Goal: Transaction & Acquisition: Book appointment/travel/reservation

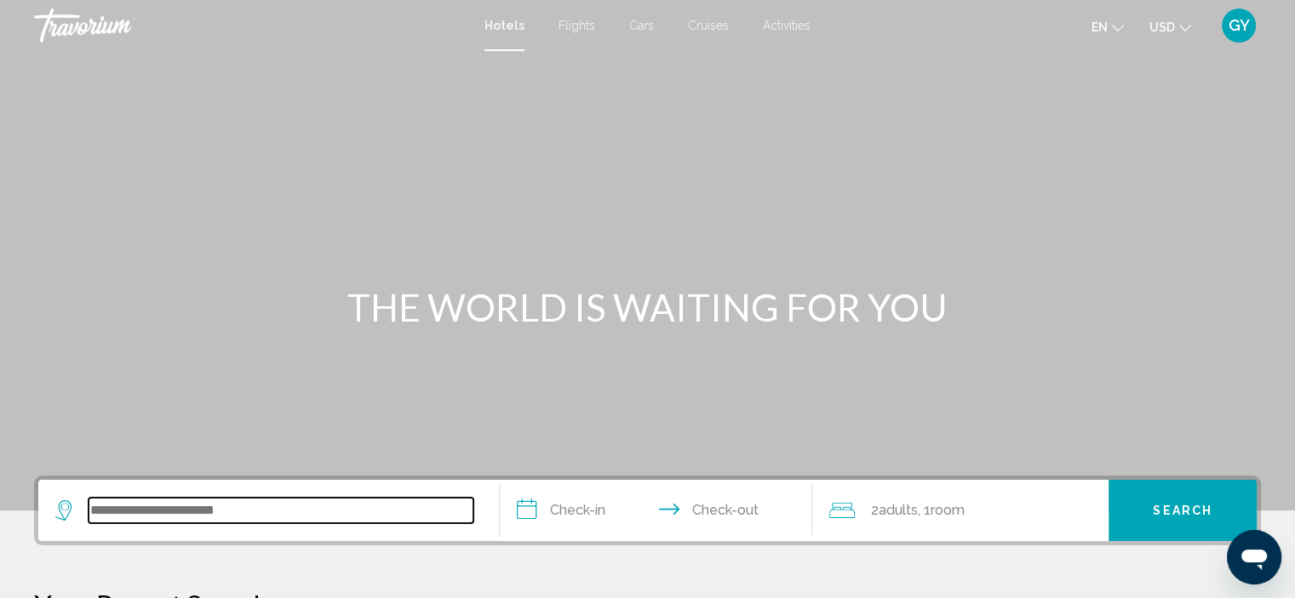
click at [204, 509] on input "Search widget" at bounding box center [281, 511] width 385 height 26
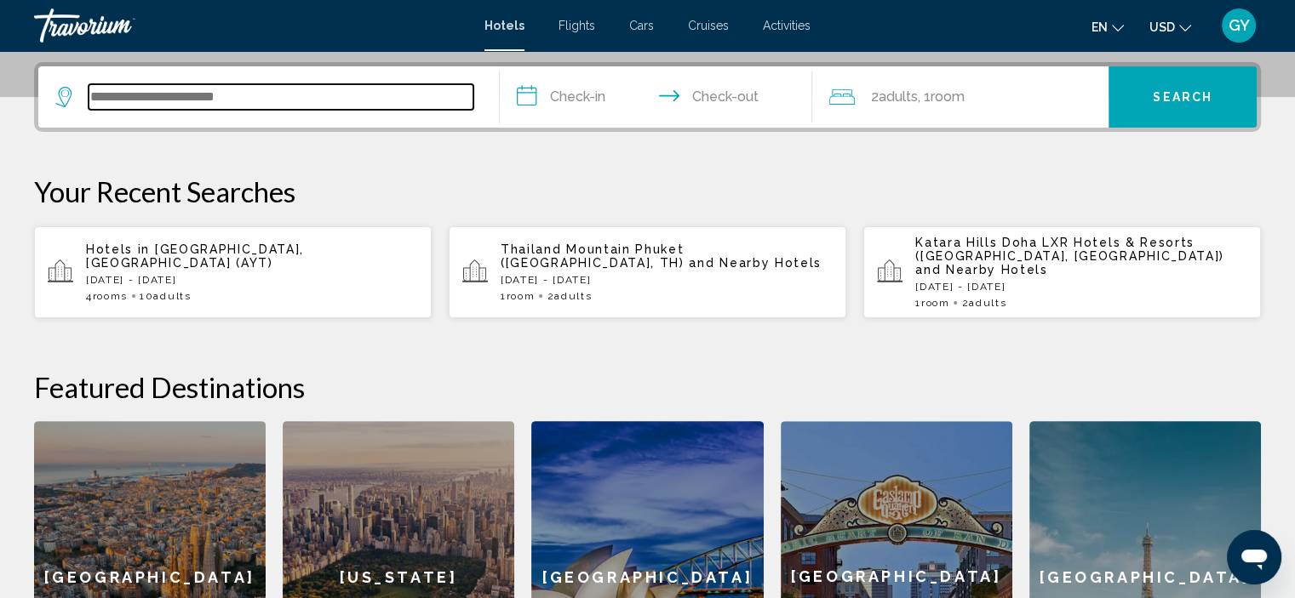
scroll to position [420, 0]
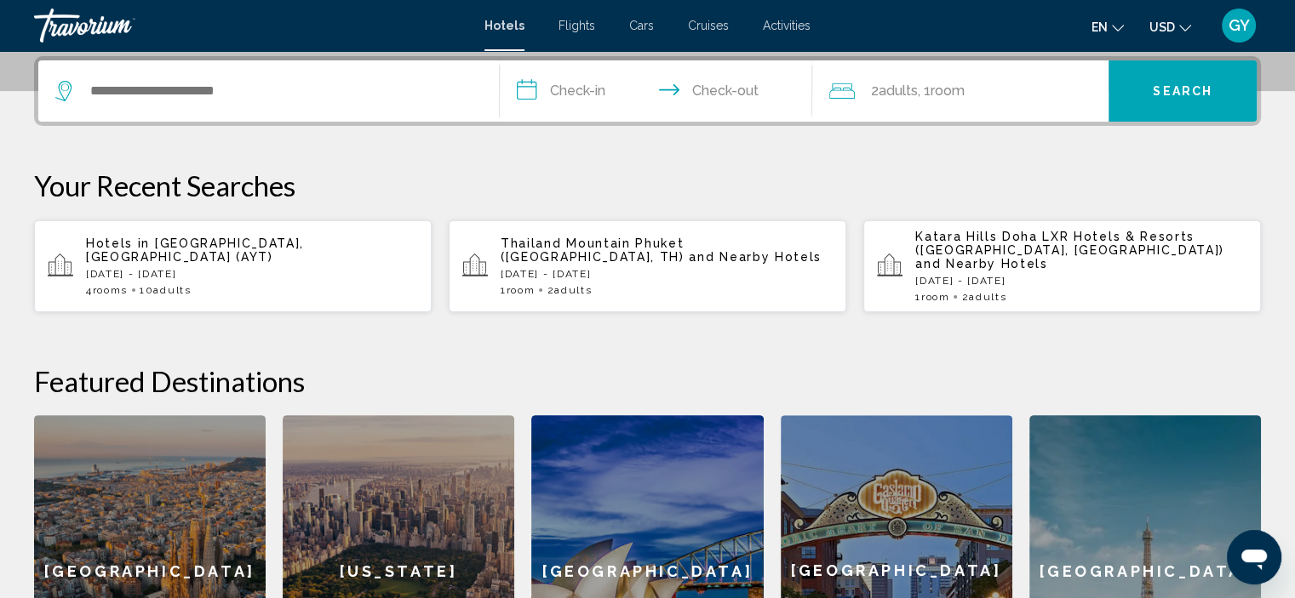
click at [276, 243] on span "[GEOGRAPHIC_DATA], [GEOGRAPHIC_DATA] (AYT)" at bounding box center [195, 250] width 218 height 27
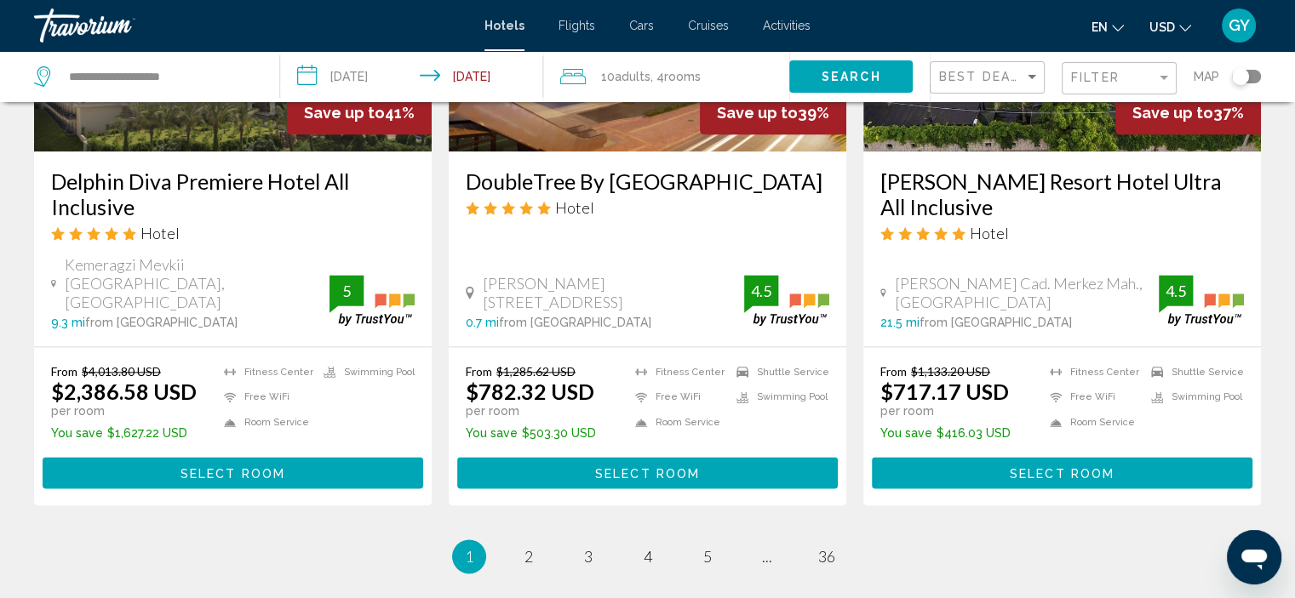
scroll to position [2188, 0]
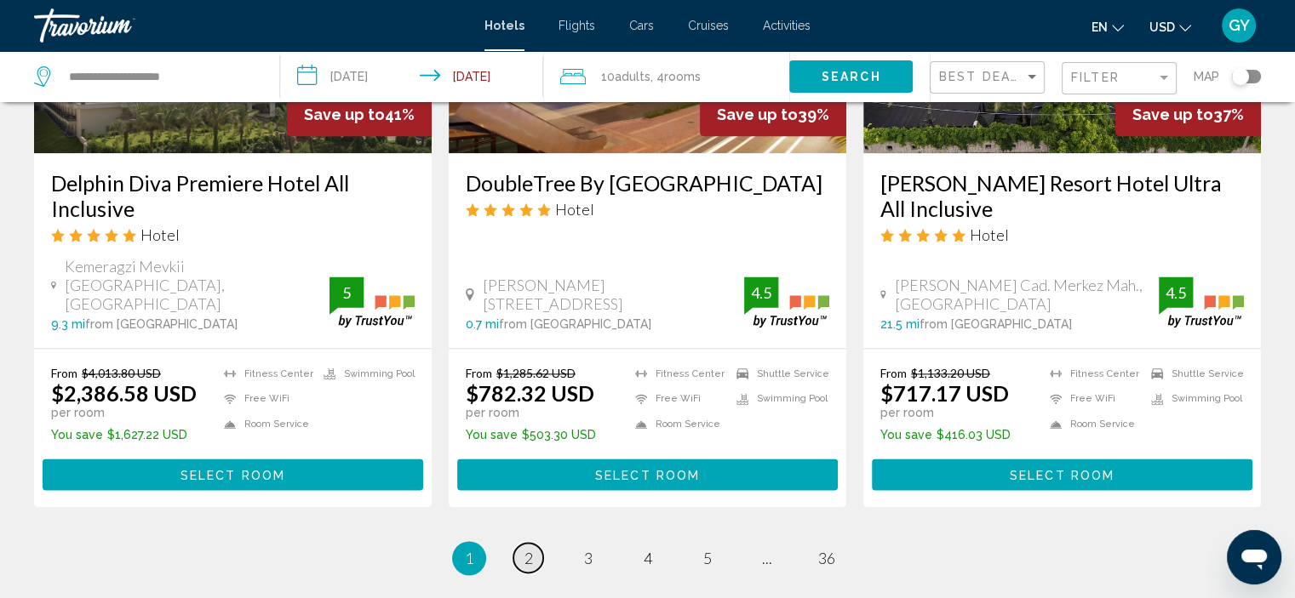
click at [531, 549] on span "2" at bounding box center [528, 558] width 9 height 19
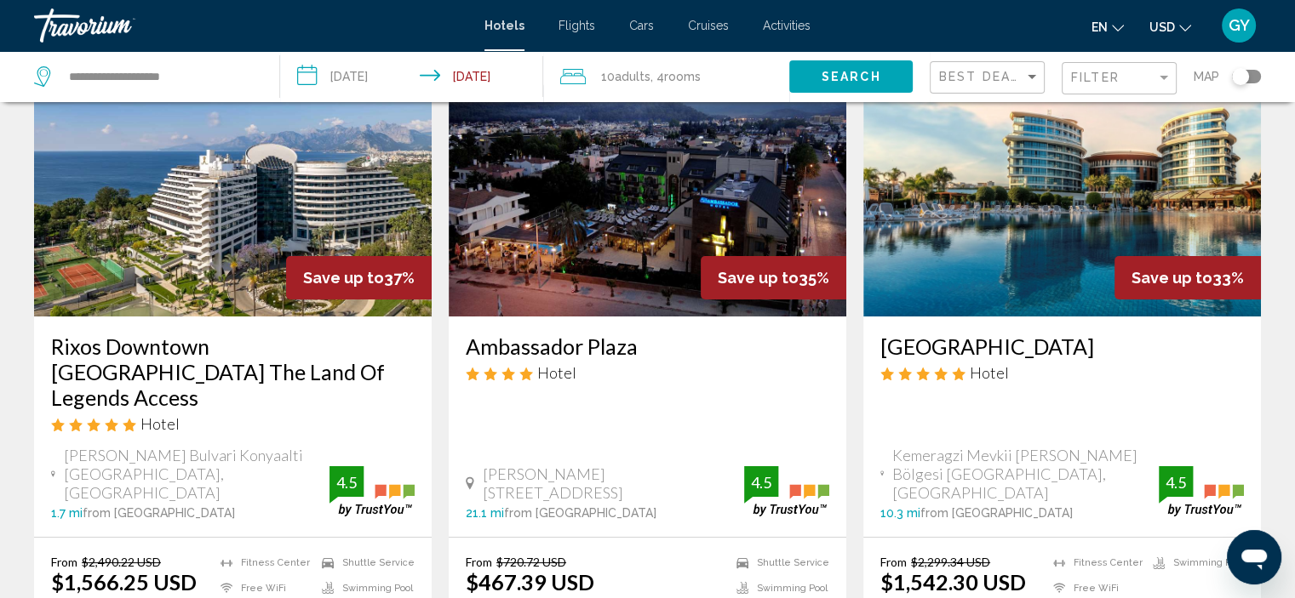
scroll to position [116, 0]
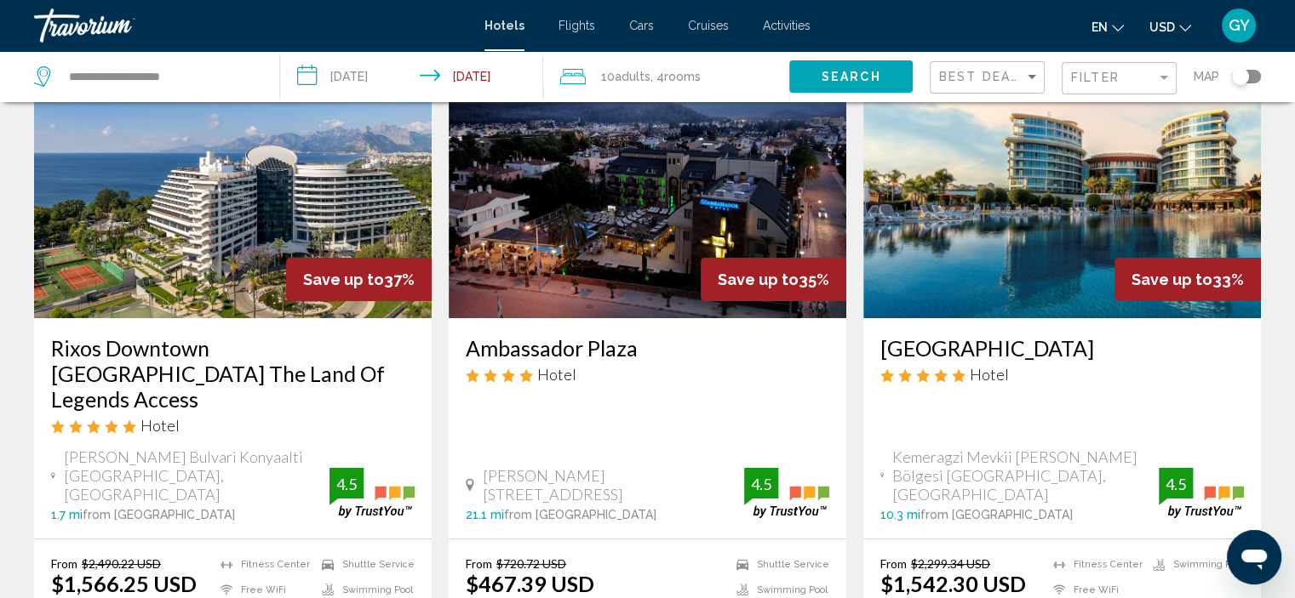
click at [619, 242] on img "Main content" at bounding box center [648, 182] width 398 height 272
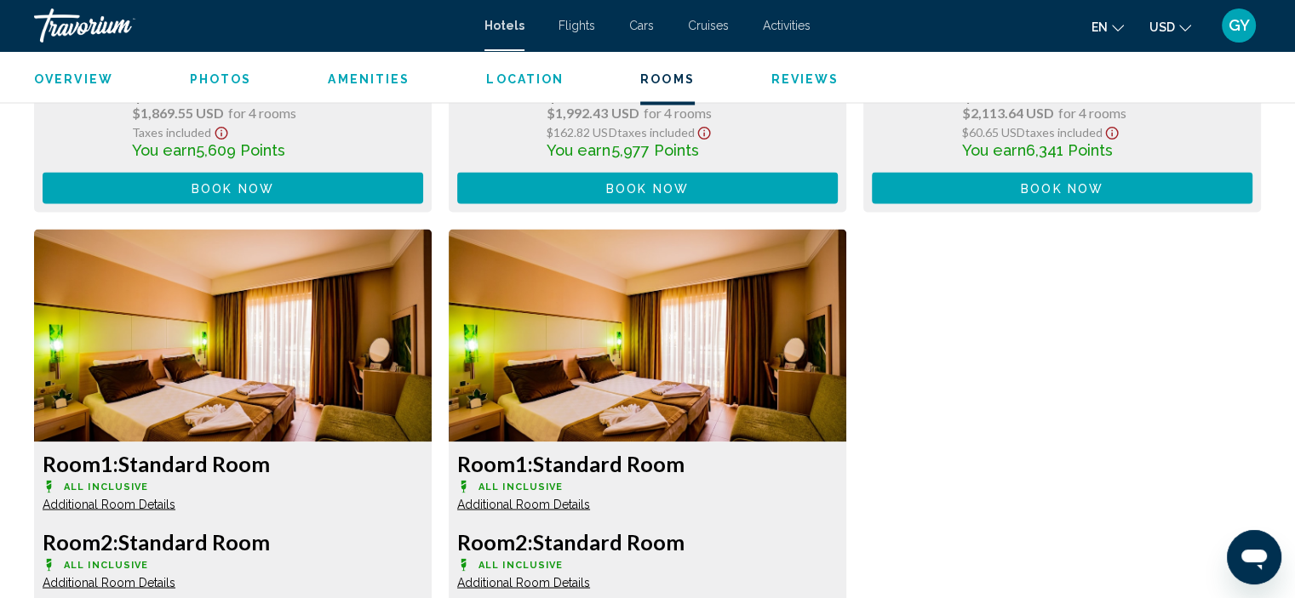
scroll to position [2945, 0]
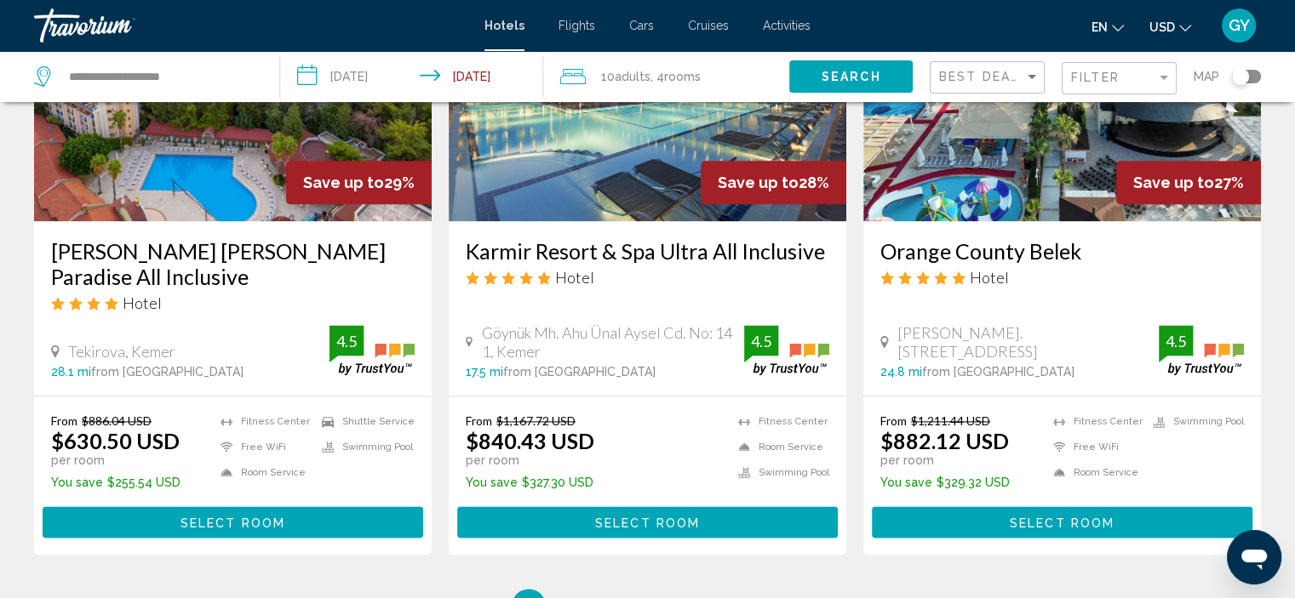
scroll to position [2164, 0]
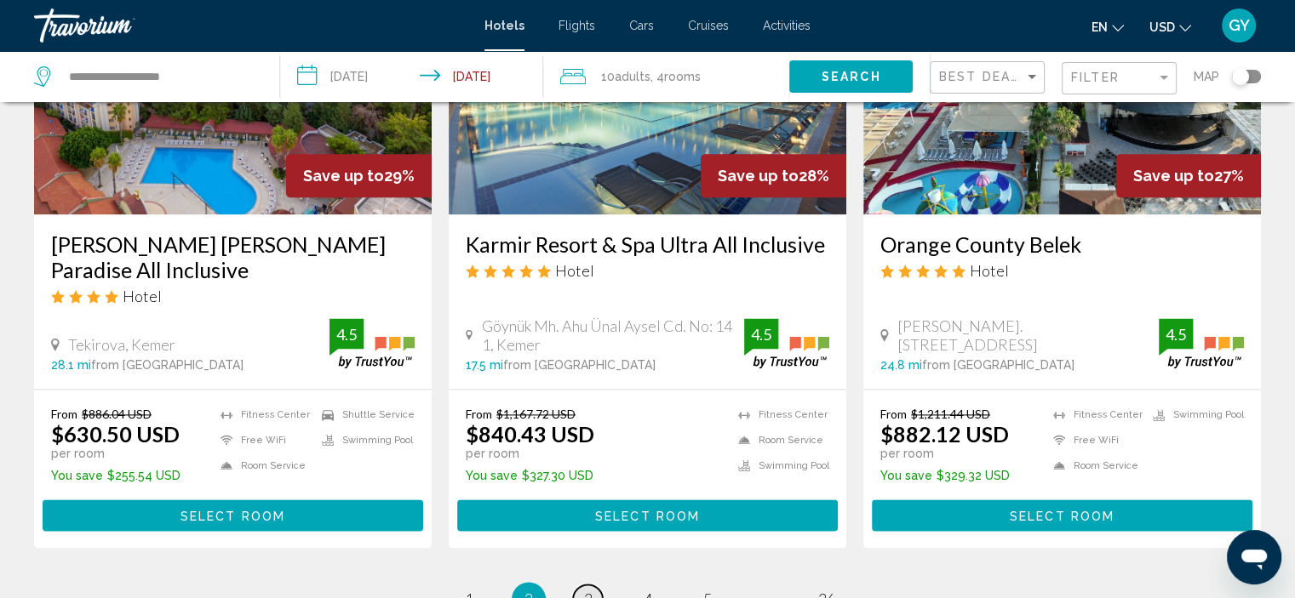
click at [588, 590] on span "3" at bounding box center [588, 599] width 9 height 19
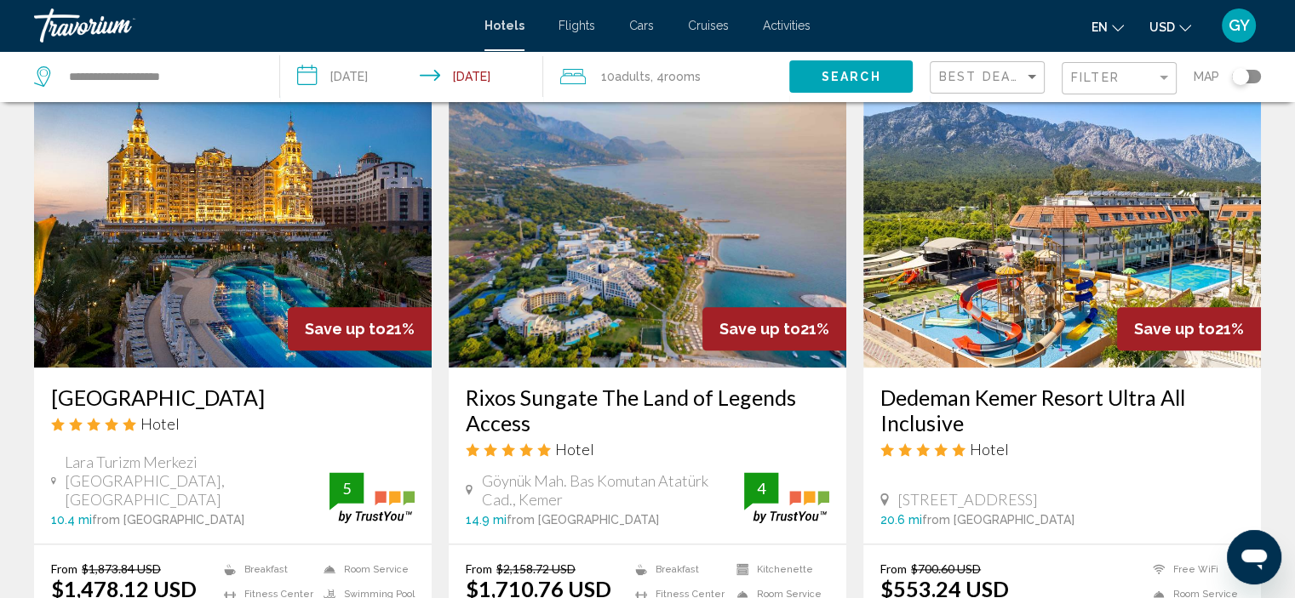
scroll to position [2029, 0]
click at [306, 81] on input "**********" at bounding box center [415, 79] width 270 height 56
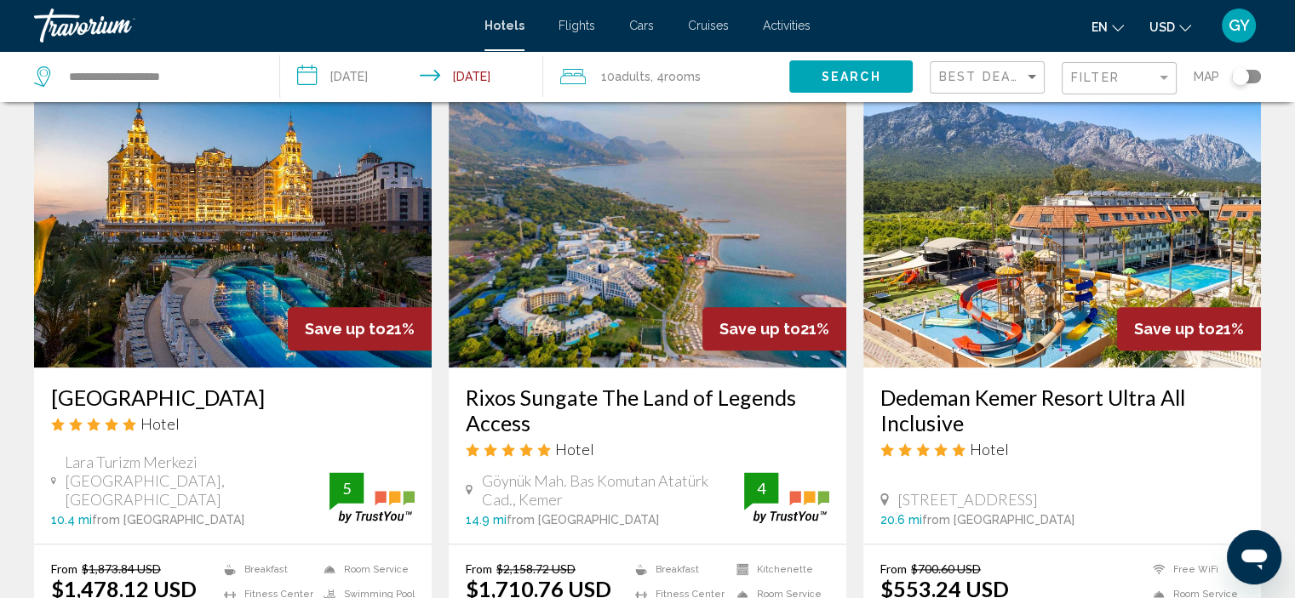
click at [306, 77] on input "**********" at bounding box center [415, 79] width 270 height 56
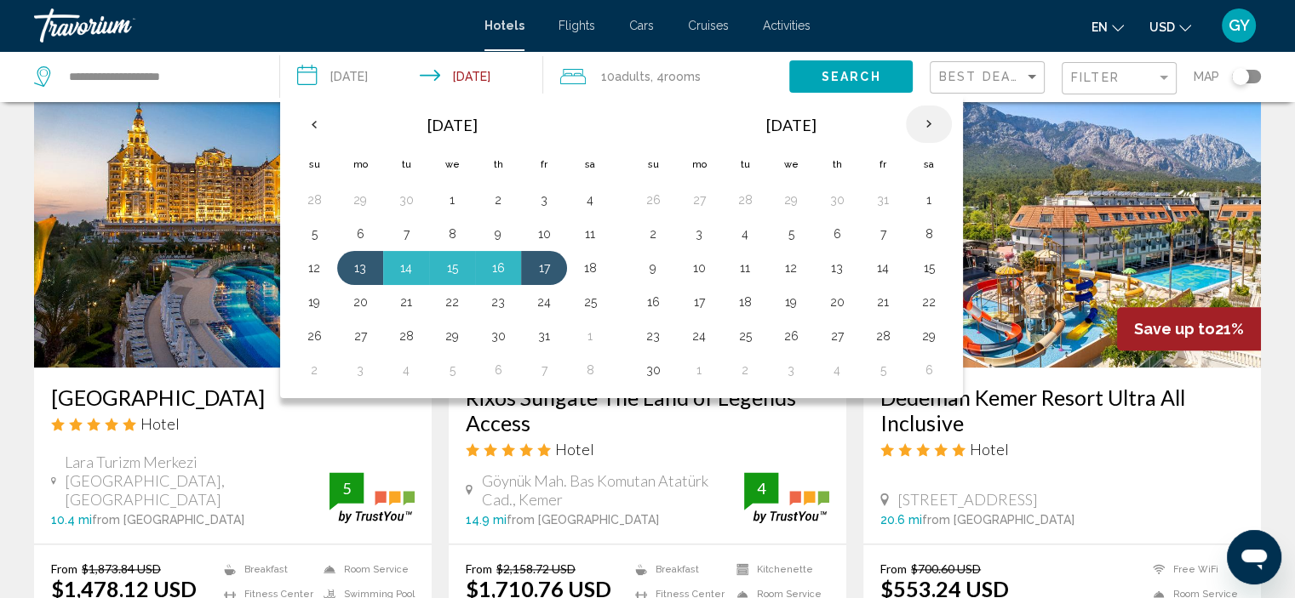
drag, startPoint x: 653, startPoint y: 255, endPoint x: 927, endPoint y: 123, distance: 303.9
click at [927, 123] on table "Nov 2025 Su Mo Tu We Th Fr Sa 26 27 28 29 30 31 1 2 3 4 5 6 7 8 9 10 11 12 13 1…" at bounding box center [791, 246] width 322 height 283
click at [927, 123] on th "Next month" at bounding box center [929, 124] width 46 height 37
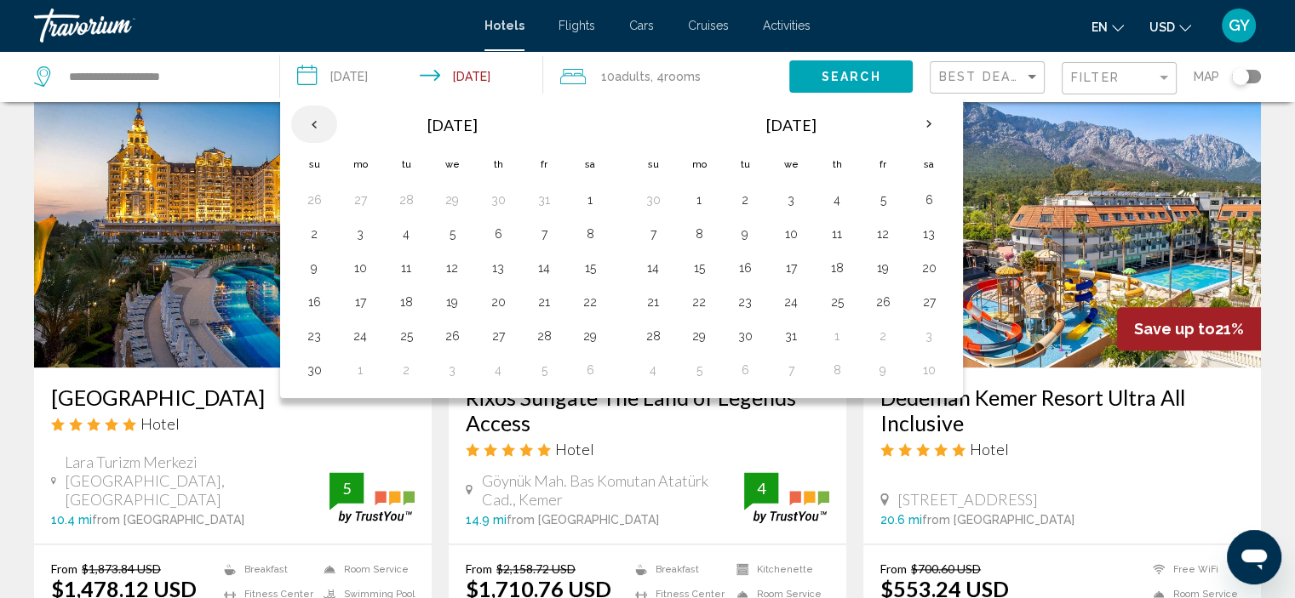
click at [317, 119] on th "Previous month" at bounding box center [314, 124] width 46 height 37
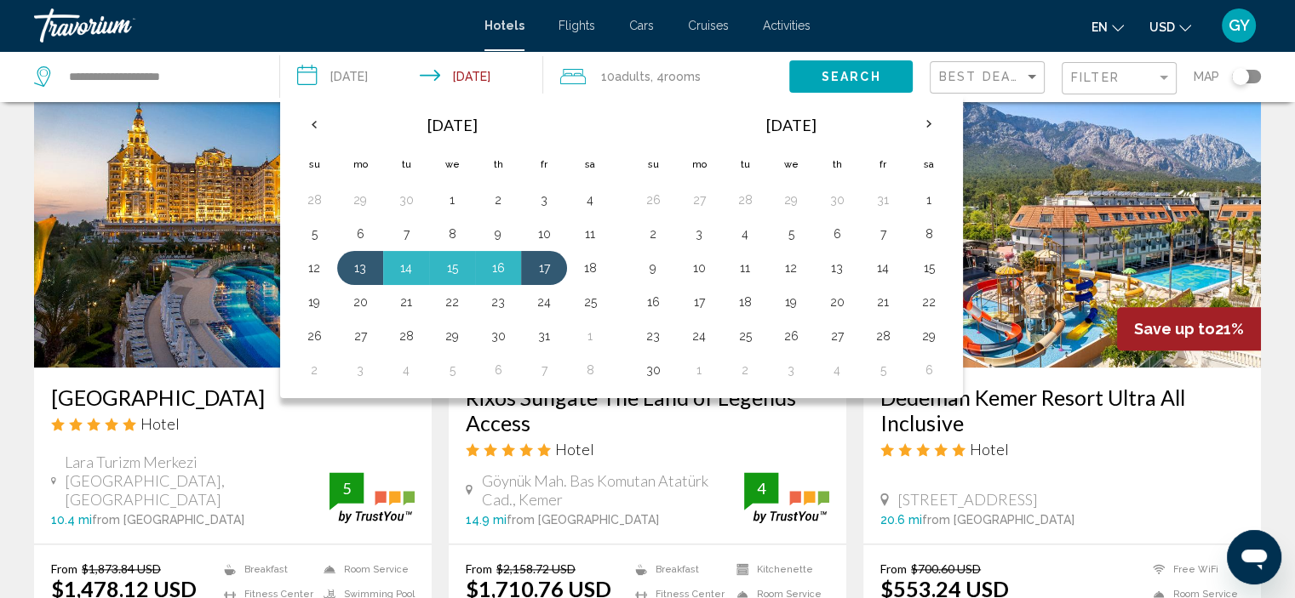
click at [657, 119] on th "Check-in date: Oct 13, 2025 Check-out date: Oct 17, 2025" at bounding box center [653, 125] width 46 height 41
click at [923, 119] on th "Next month" at bounding box center [929, 124] width 46 height 37
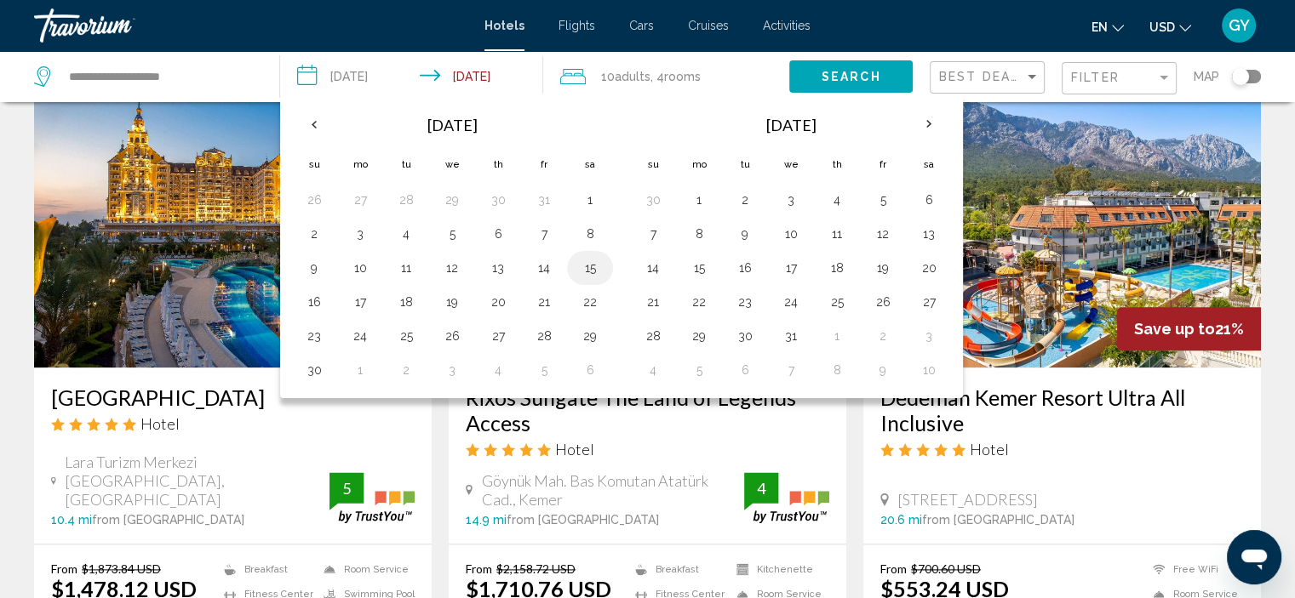
click at [586, 265] on button "15" at bounding box center [589, 268] width 27 height 24
click at [317, 295] on button "16" at bounding box center [314, 302] width 27 height 24
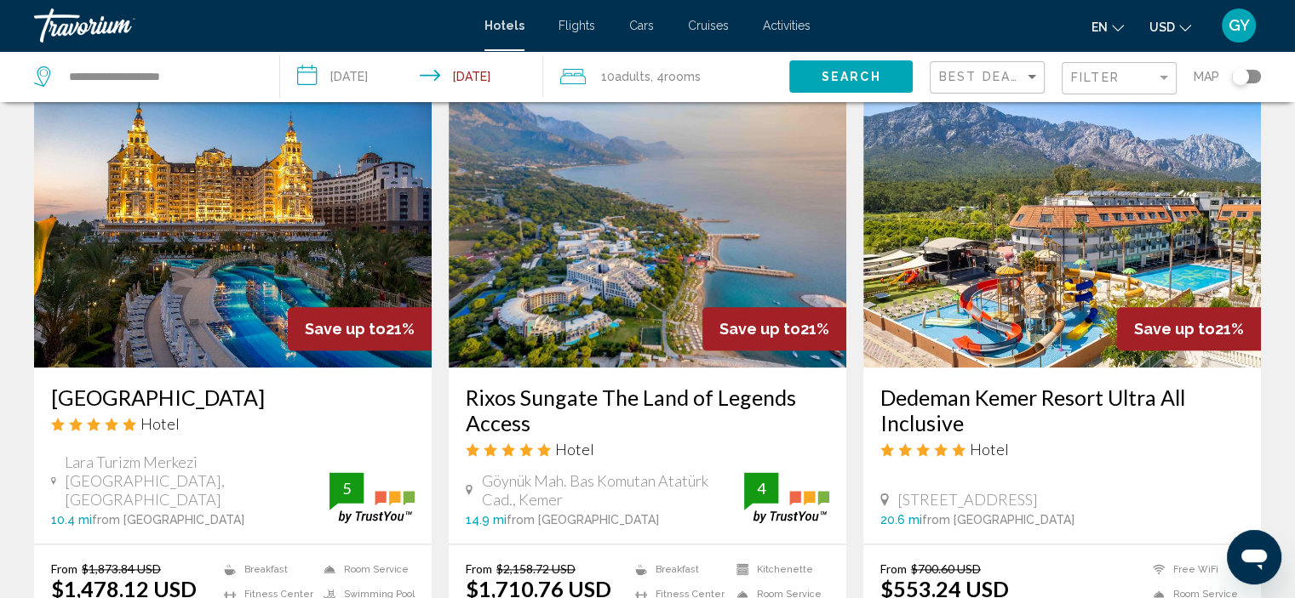
click at [316, 71] on input "**********" at bounding box center [415, 79] width 270 height 56
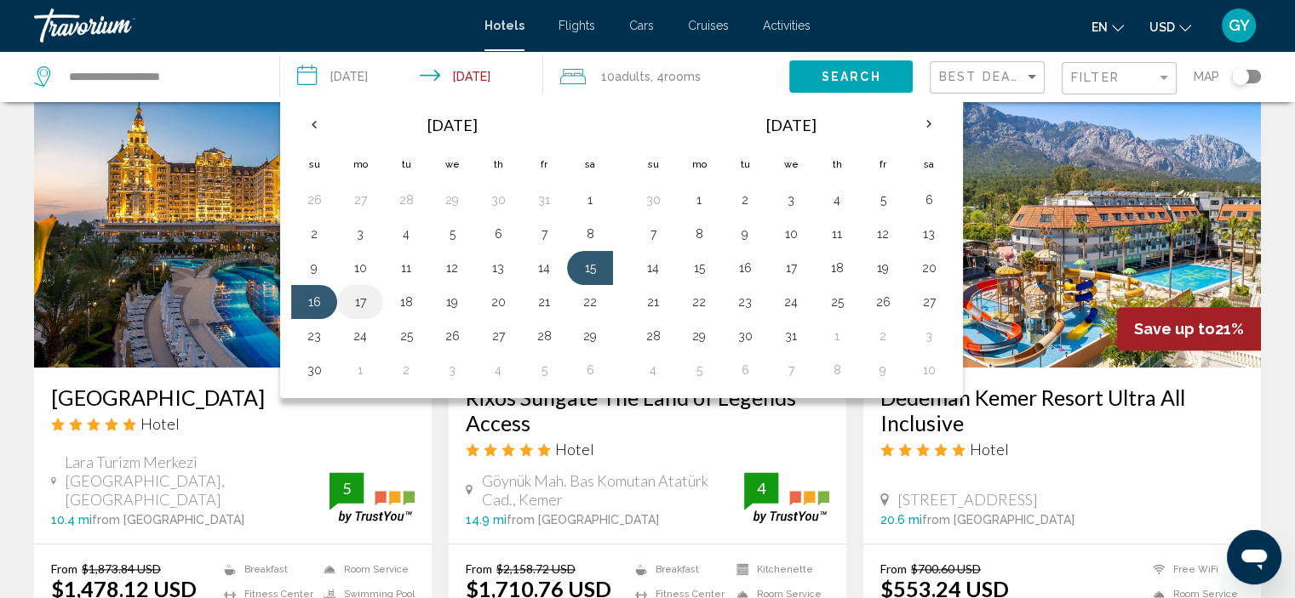
click at [362, 294] on button "17" at bounding box center [359, 302] width 27 height 24
click at [584, 263] on button "15" at bounding box center [589, 268] width 27 height 24
type input "**********"
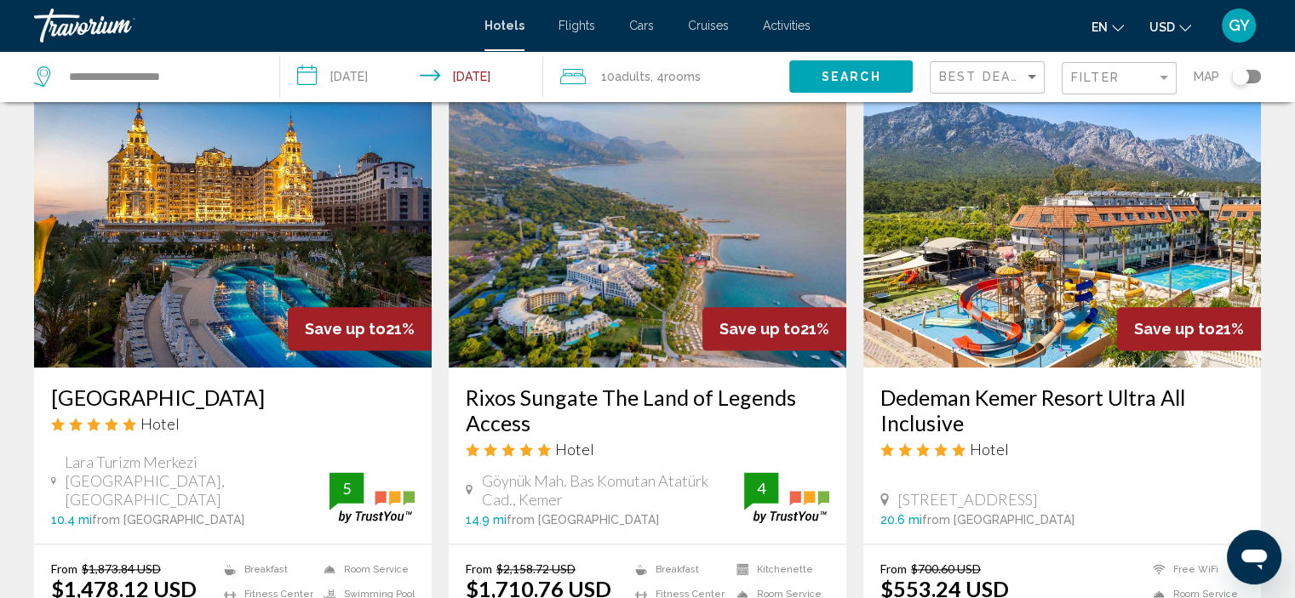
click at [579, 72] on icon "Travelers: 10 adults, 0 children" at bounding box center [573, 76] width 26 height 20
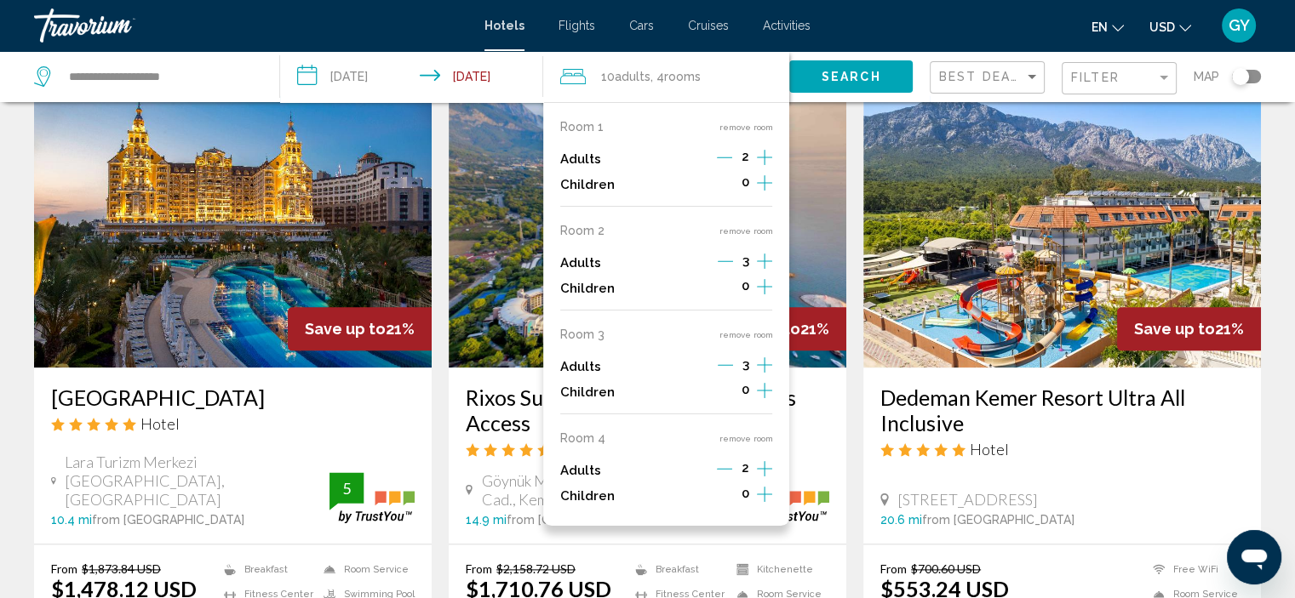
click at [731, 436] on button "remove room" at bounding box center [745, 438] width 54 height 11
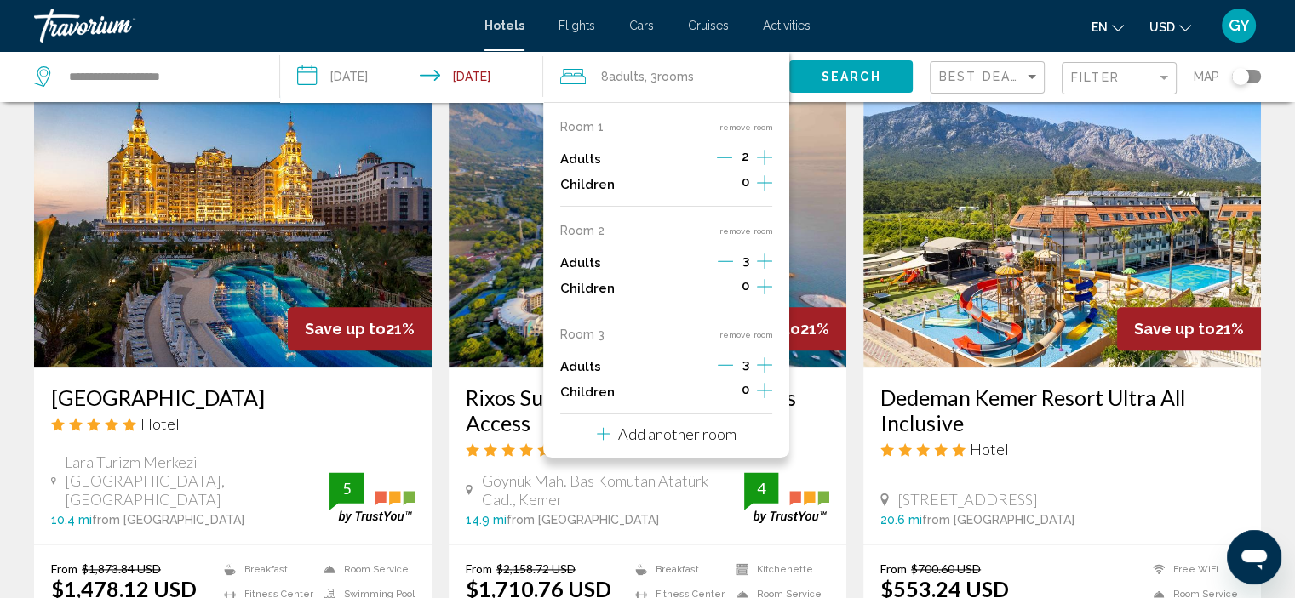
click at [746, 338] on button "remove room" at bounding box center [745, 334] width 54 height 11
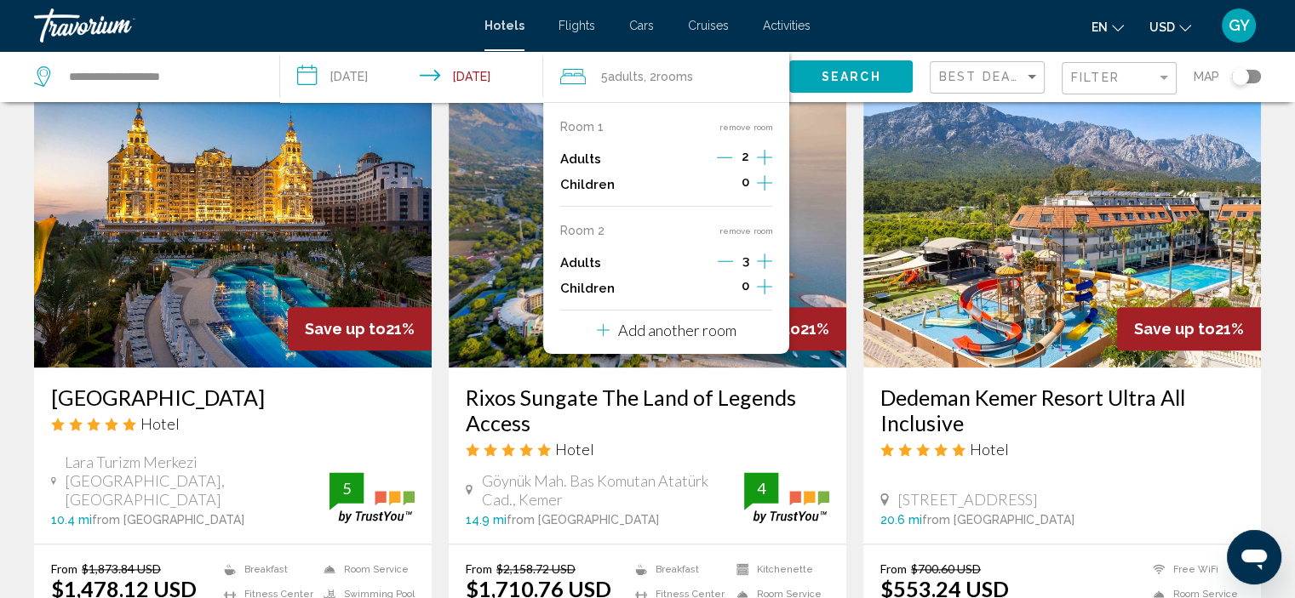
click at [744, 234] on button "remove room" at bounding box center [745, 231] width 54 height 11
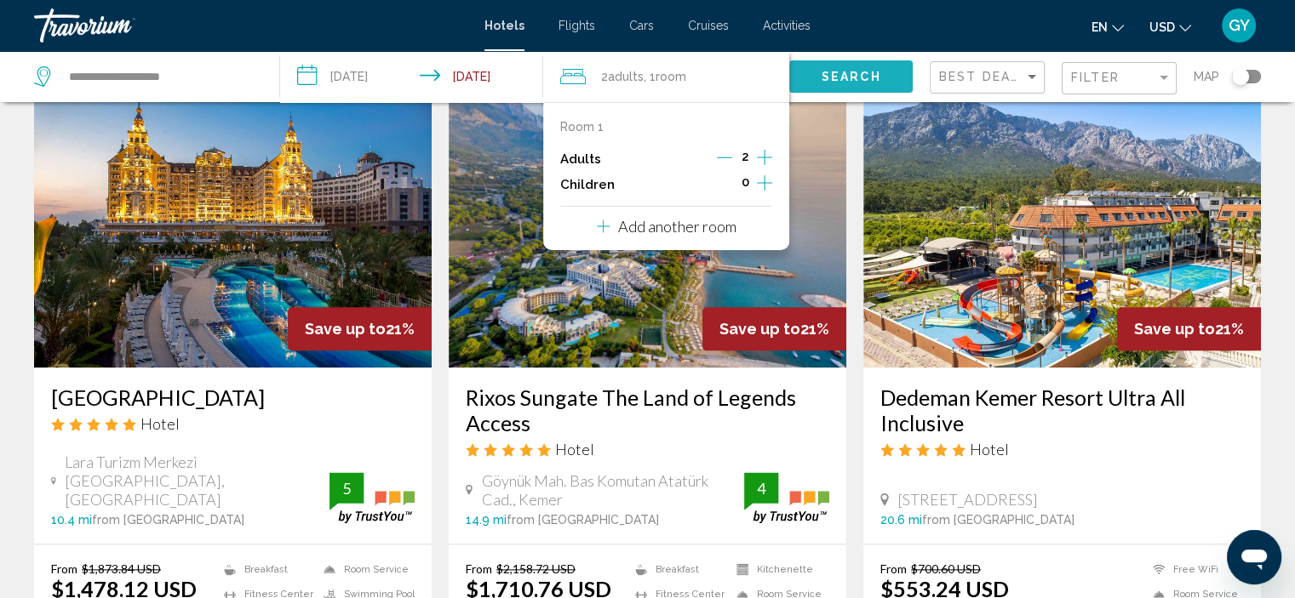
click at [800, 81] on button "Search" at bounding box center [850, 75] width 123 height 31
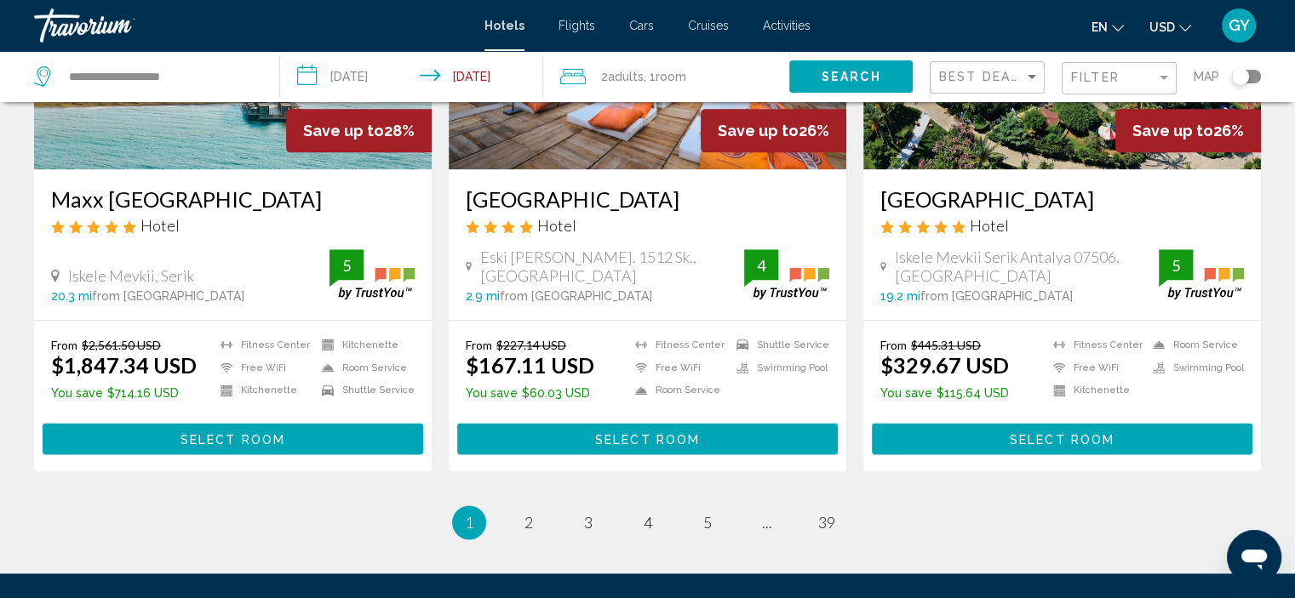
scroll to position [2161, 0]
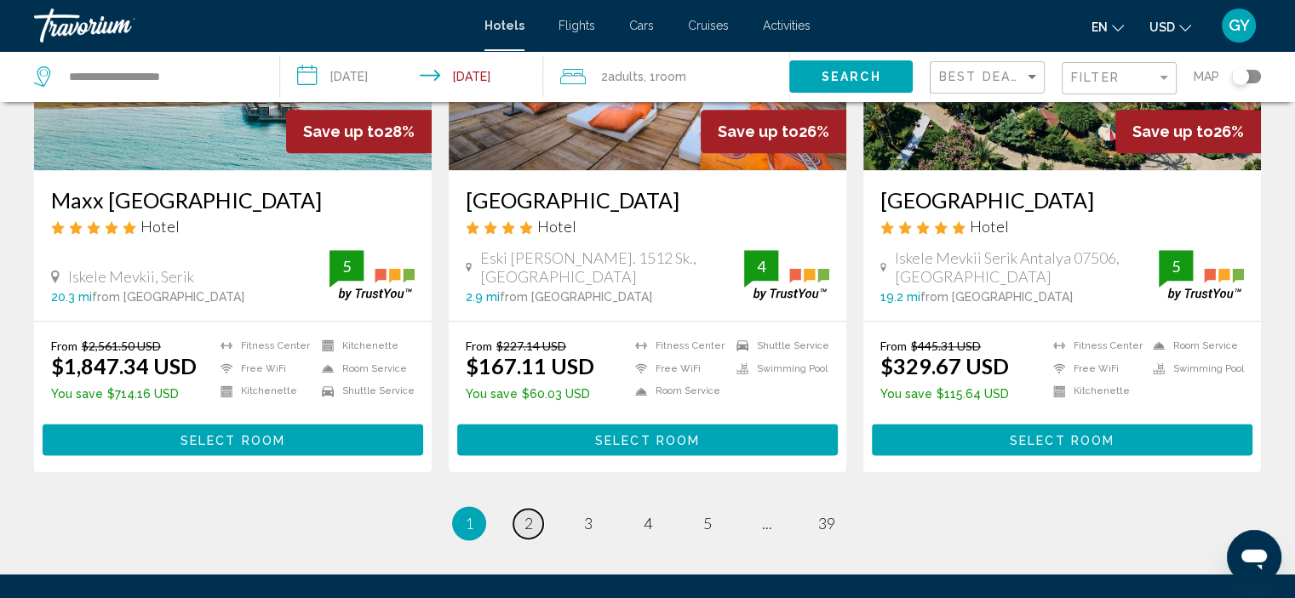
click at [533, 509] on link "page 2" at bounding box center [528, 524] width 30 height 30
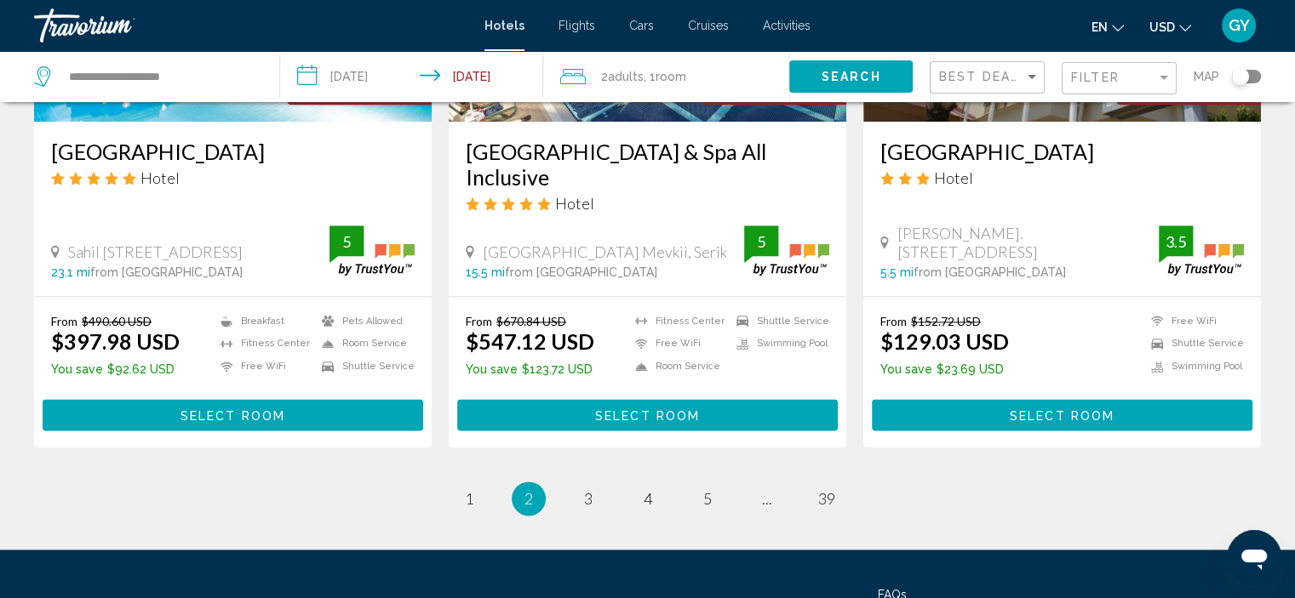
scroll to position [2183, 0]
click at [589, 507] on span "3" at bounding box center [588, 498] width 9 height 19
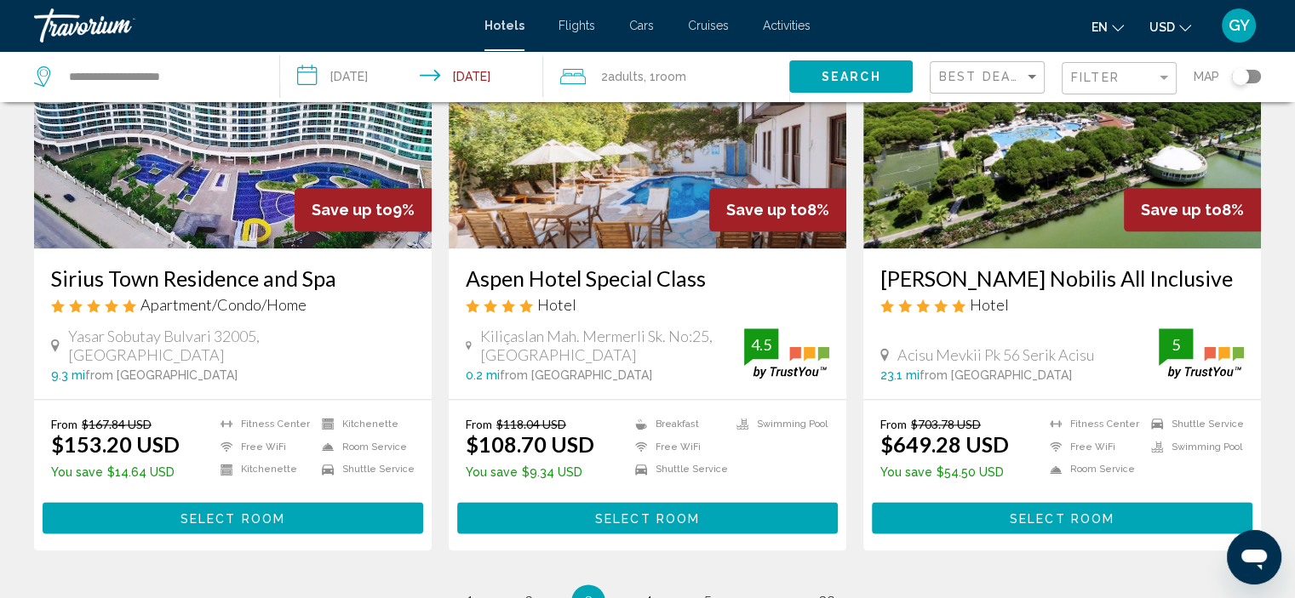
scroll to position [2079, 0]
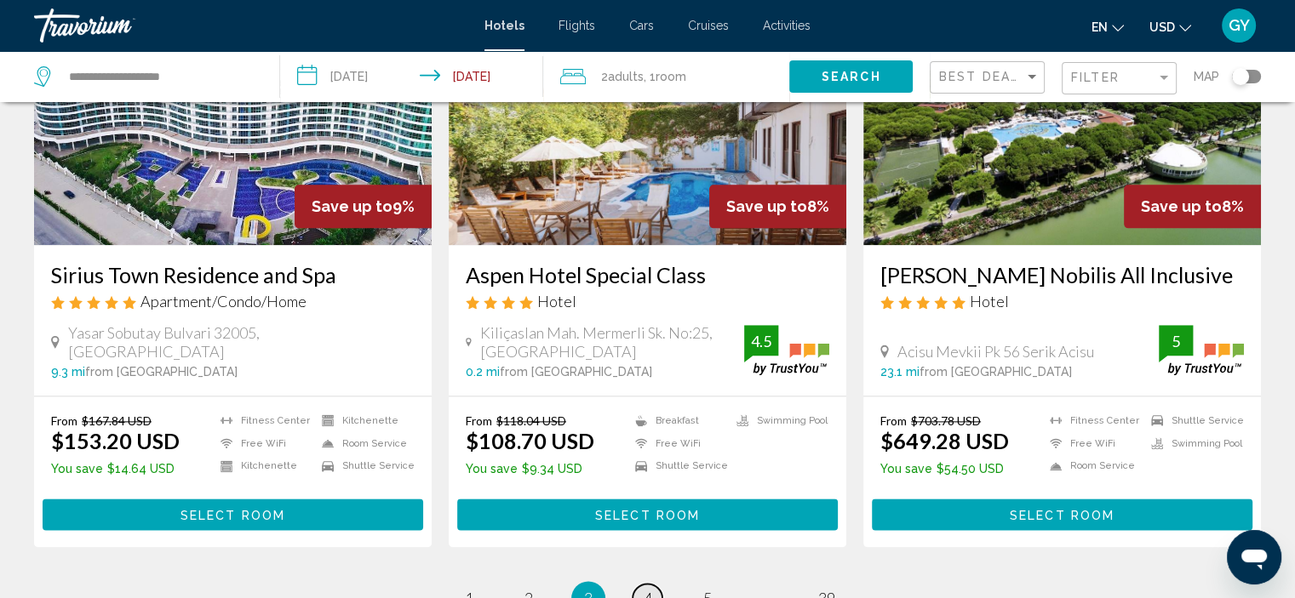
click at [645, 589] on span "4" at bounding box center [648, 598] width 9 height 19
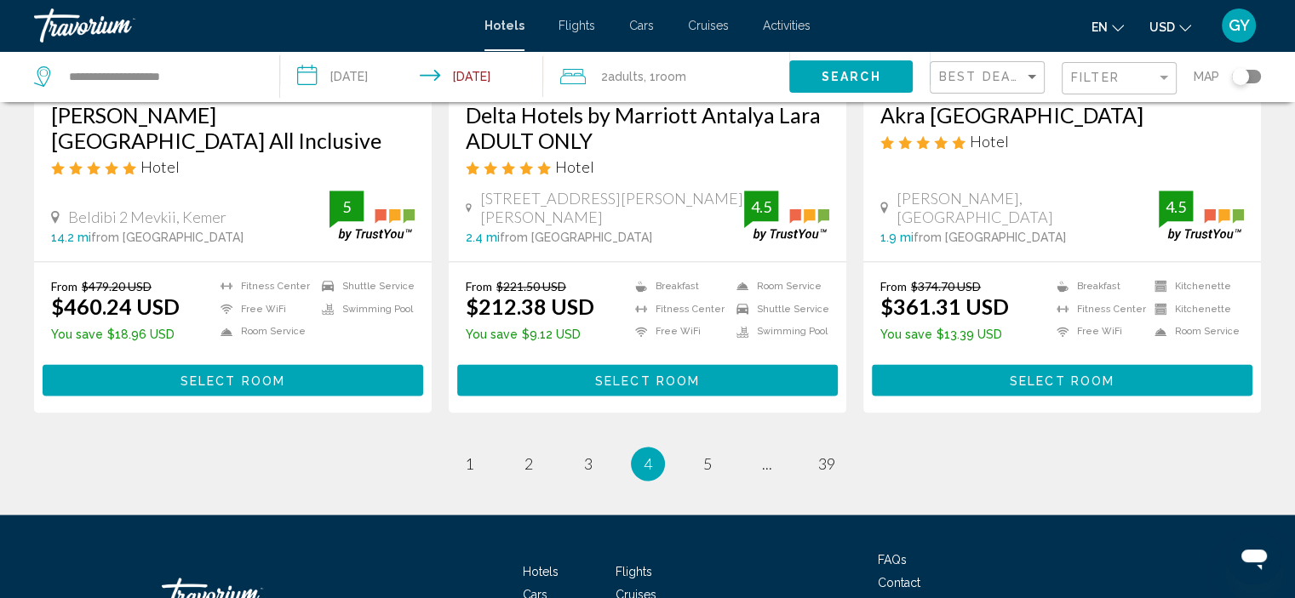
scroll to position [2230, 0]
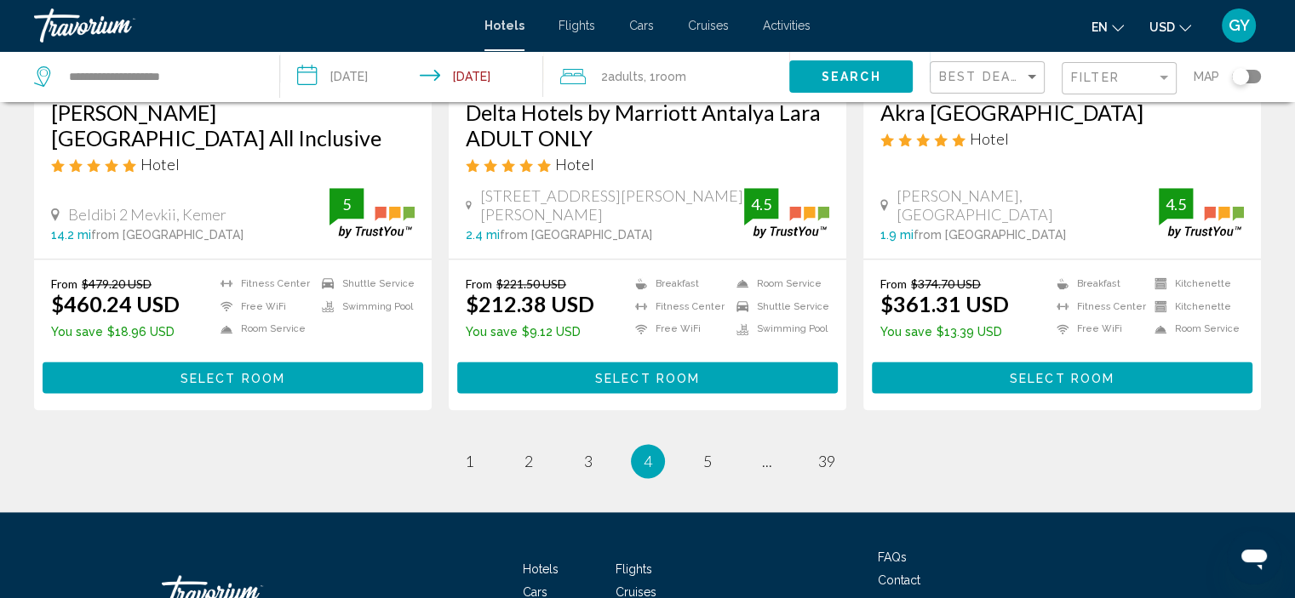
drag, startPoint x: 645, startPoint y: 558, endPoint x: 558, endPoint y: 444, distance: 142.7
click at [707, 452] on span "5" at bounding box center [707, 461] width 9 height 19
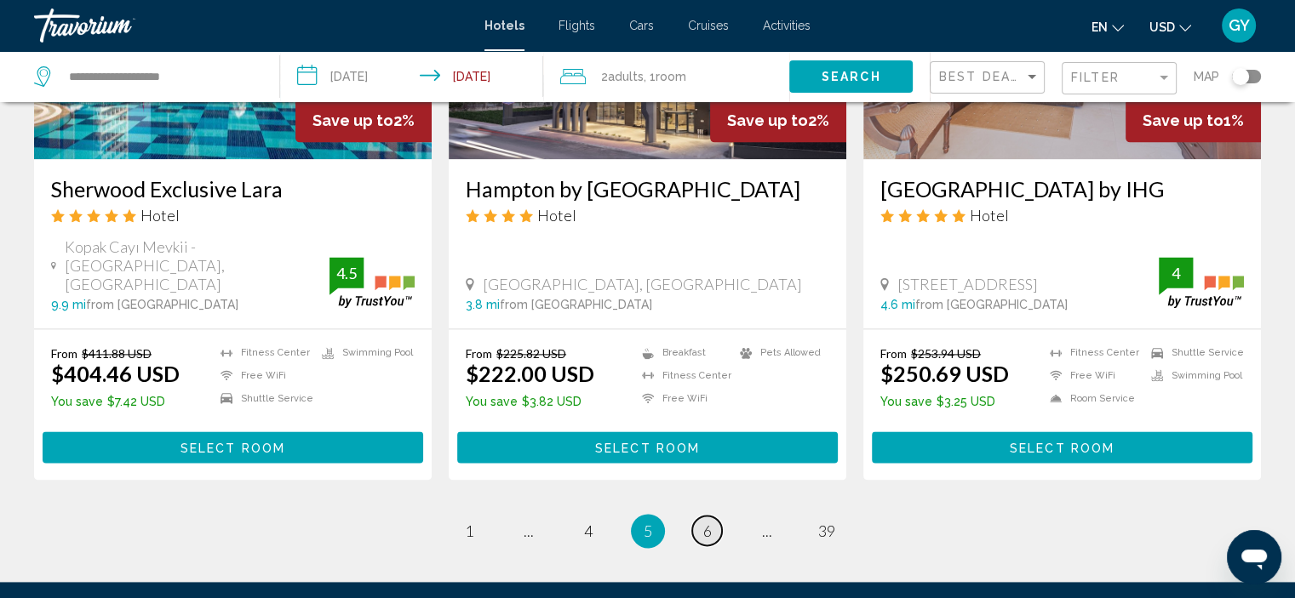
scroll to position [2196, 0]
click at [711, 522] on span "6" at bounding box center [707, 531] width 9 height 19
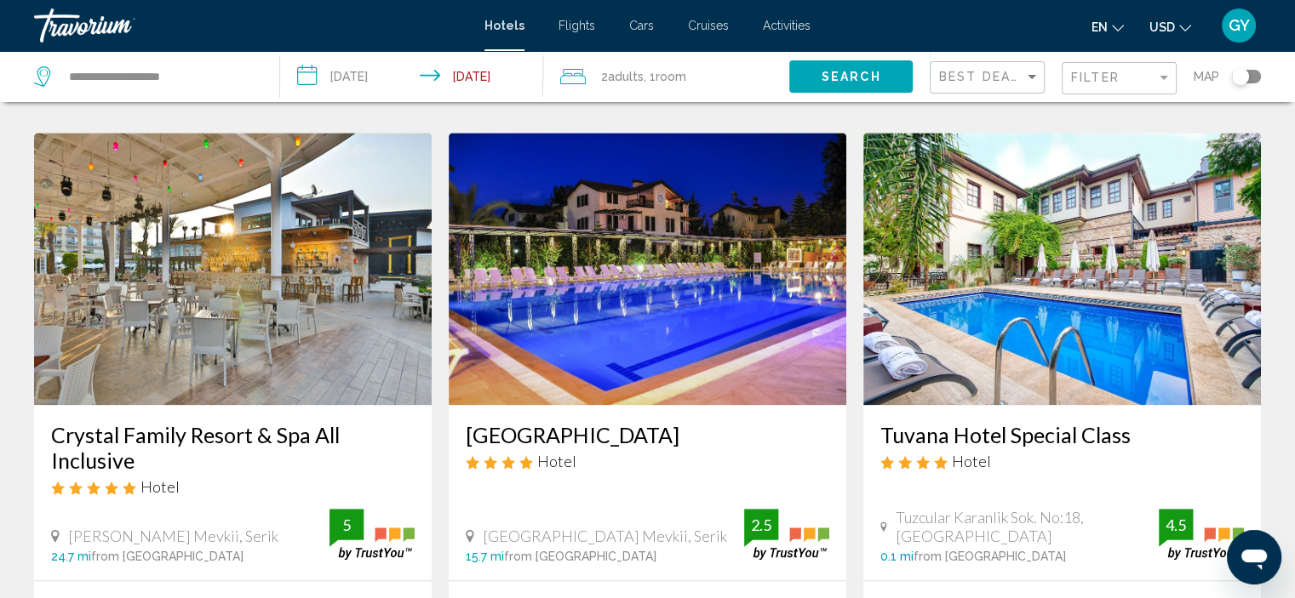
scroll to position [1963, 0]
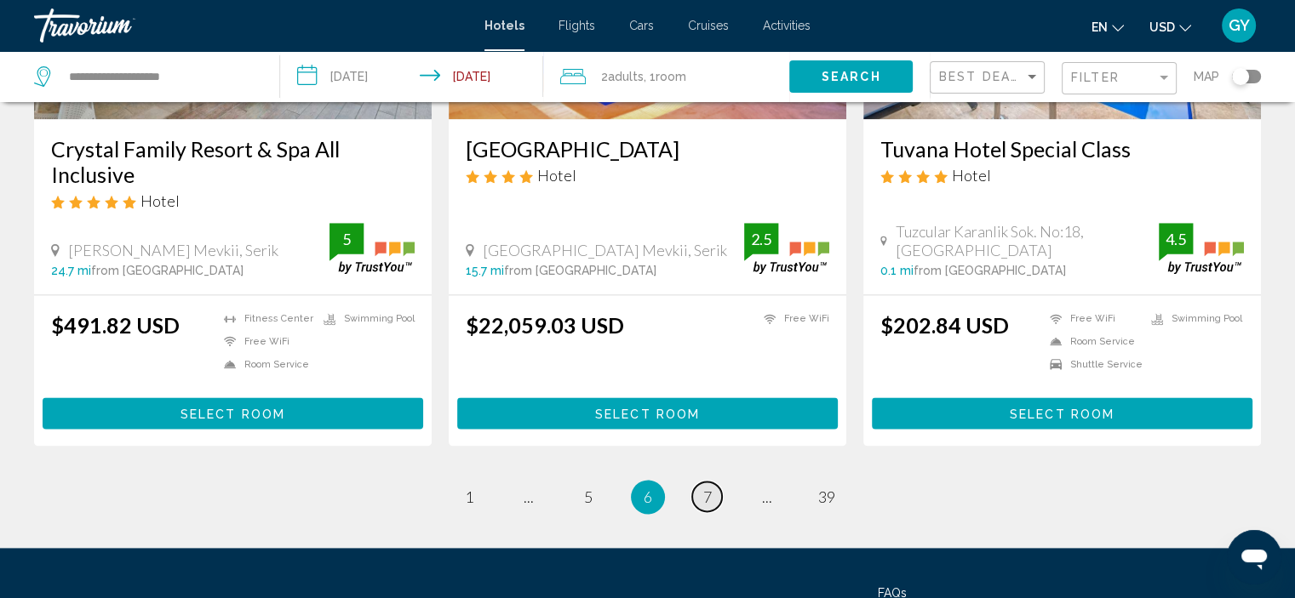
click at [711, 488] on span "7" at bounding box center [707, 497] width 9 height 19
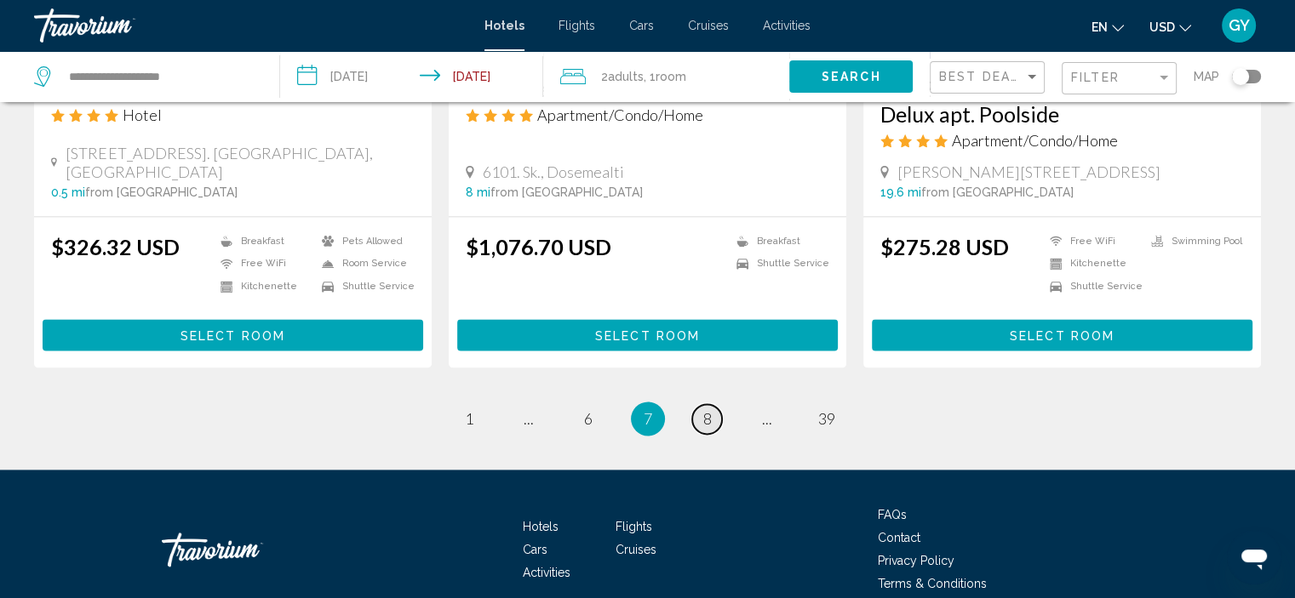
scroll to position [2276, 0]
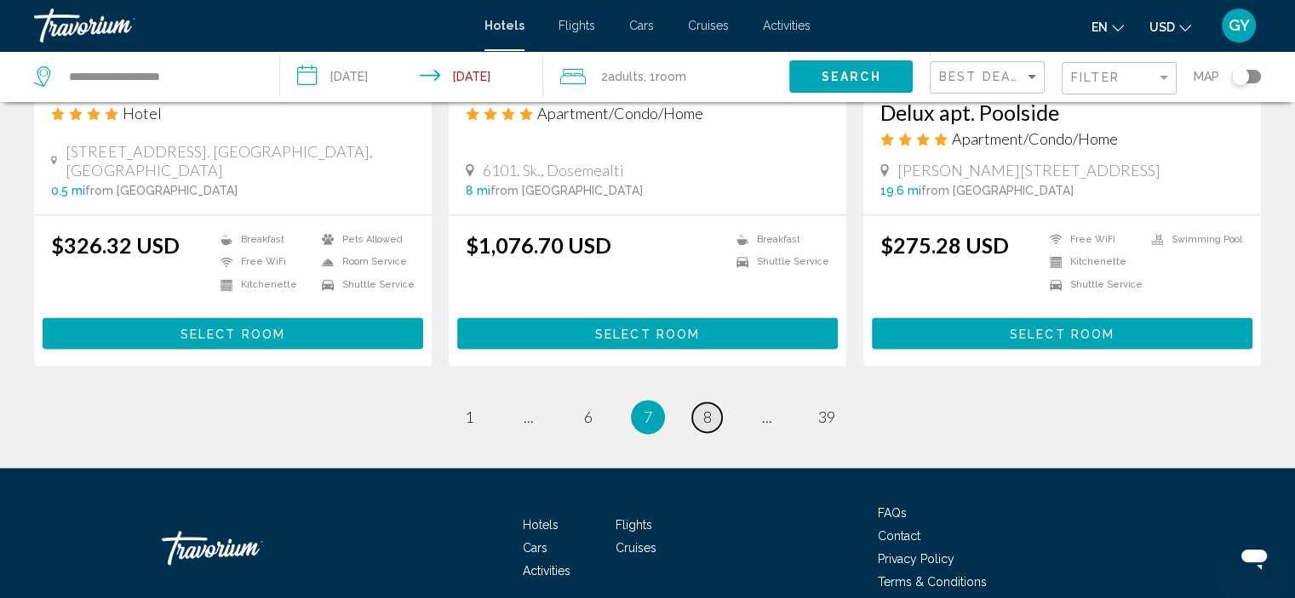
click at [707, 408] on span "8" at bounding box center [707, 417] width 9 height 19
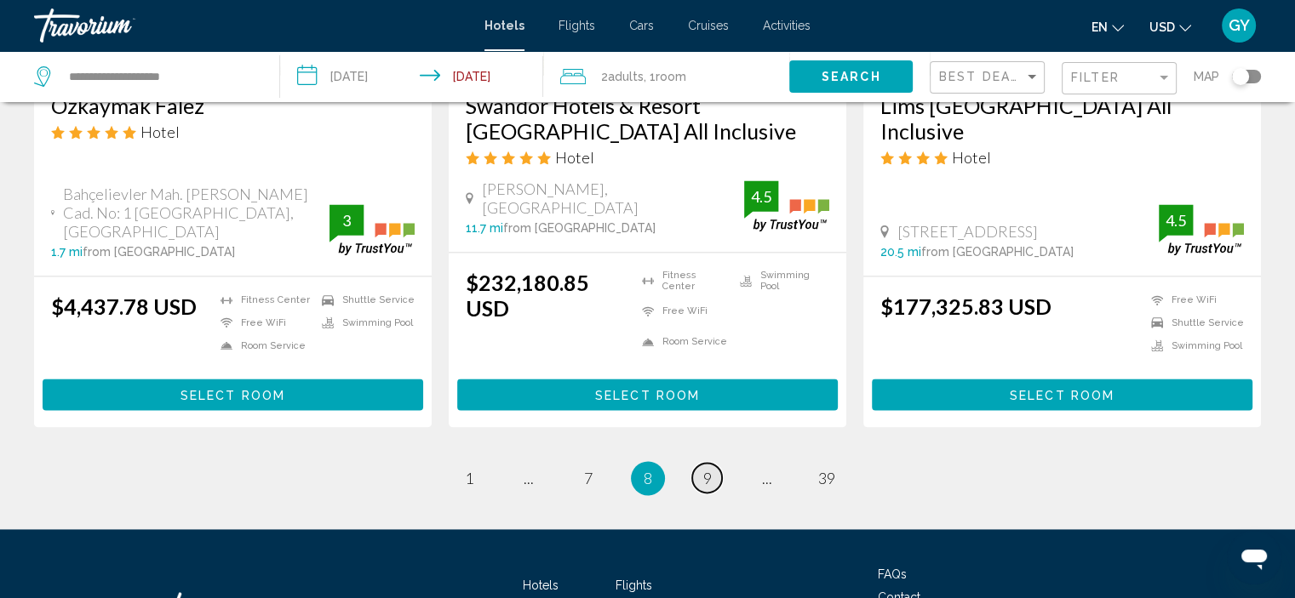
scroll to position [2298, 0]
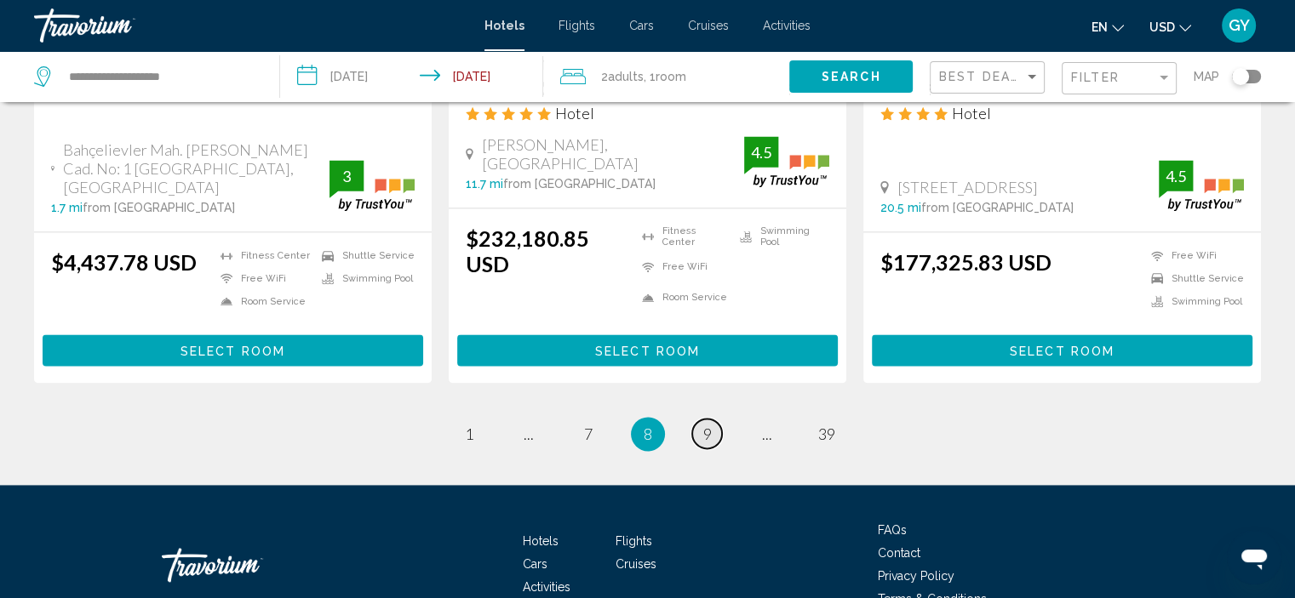
click at [704, 425] on span "9" at bounding box center [707, 434] width 9 height 19
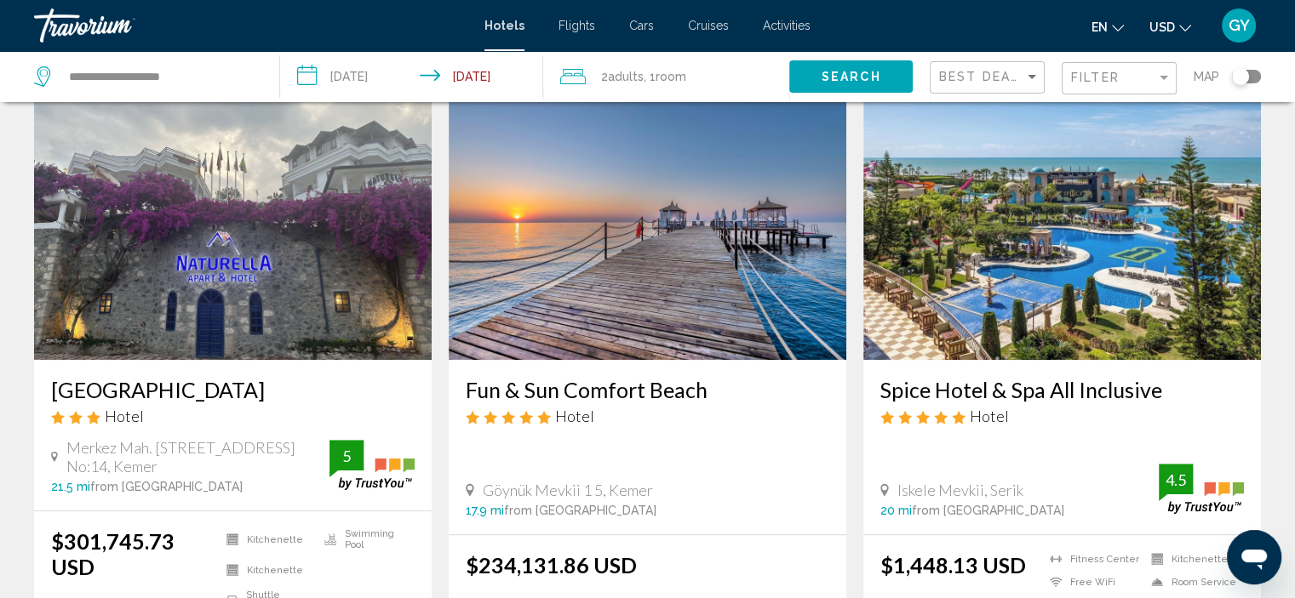
scroll to position [1359, 0]
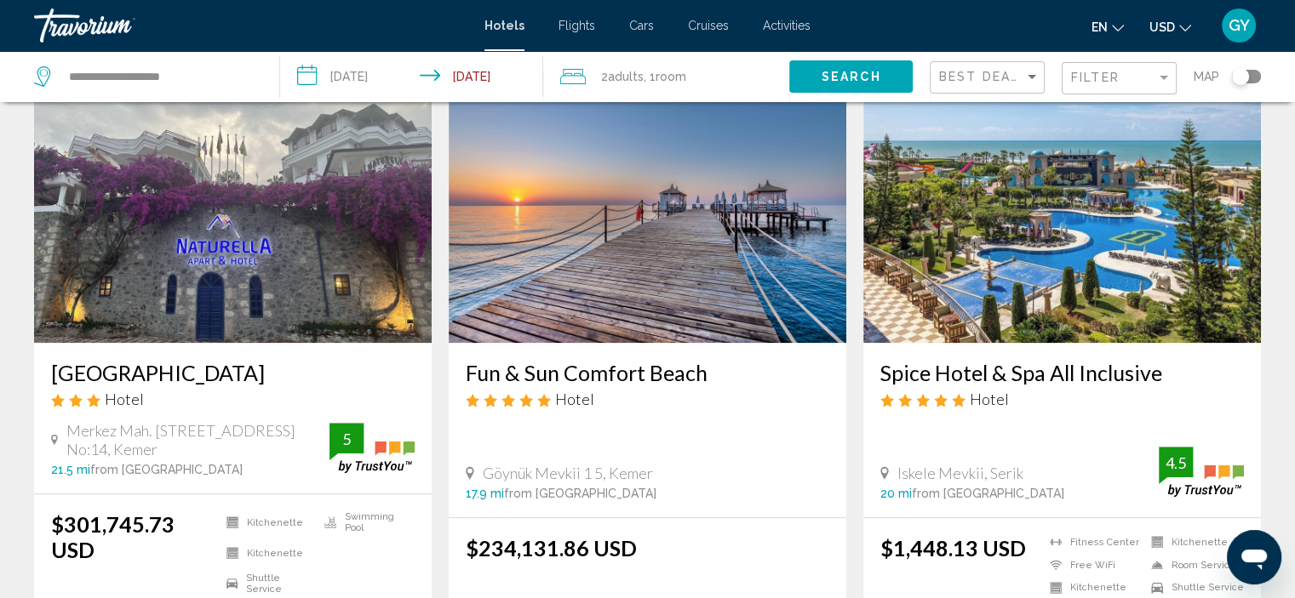
click at [663, 258] on img "Main content" at bounding box center [648, 207] width 398 height 272
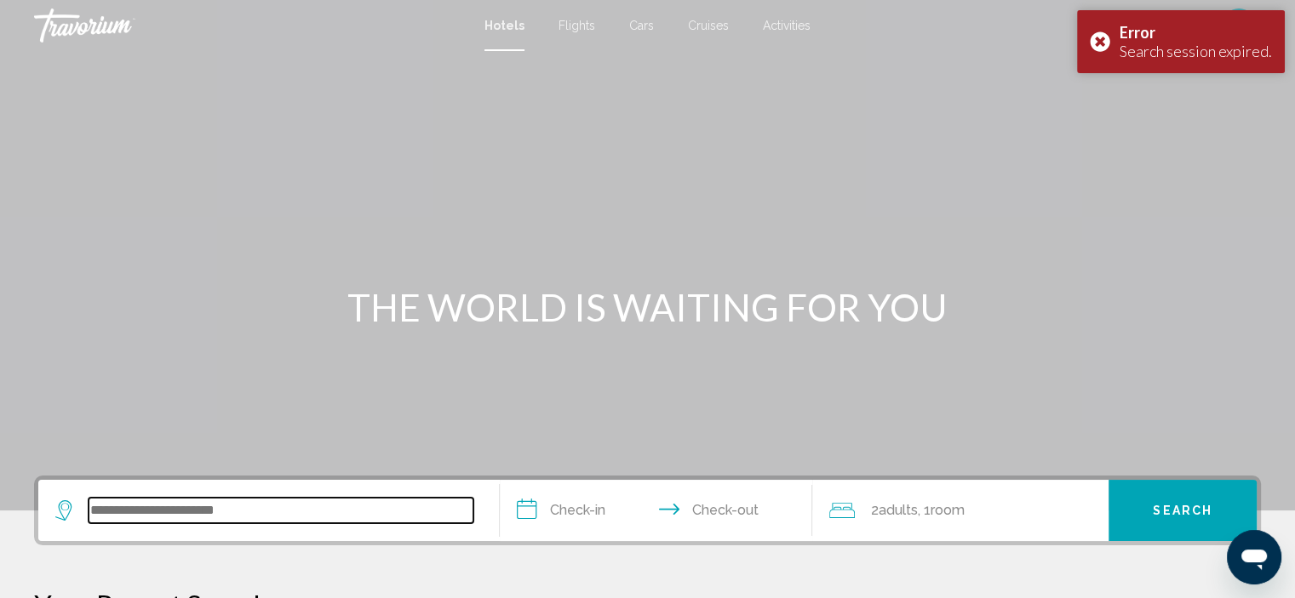
click at [123, 512] on input "Search widget" at bounding box center [281, 511] width 385 height 26
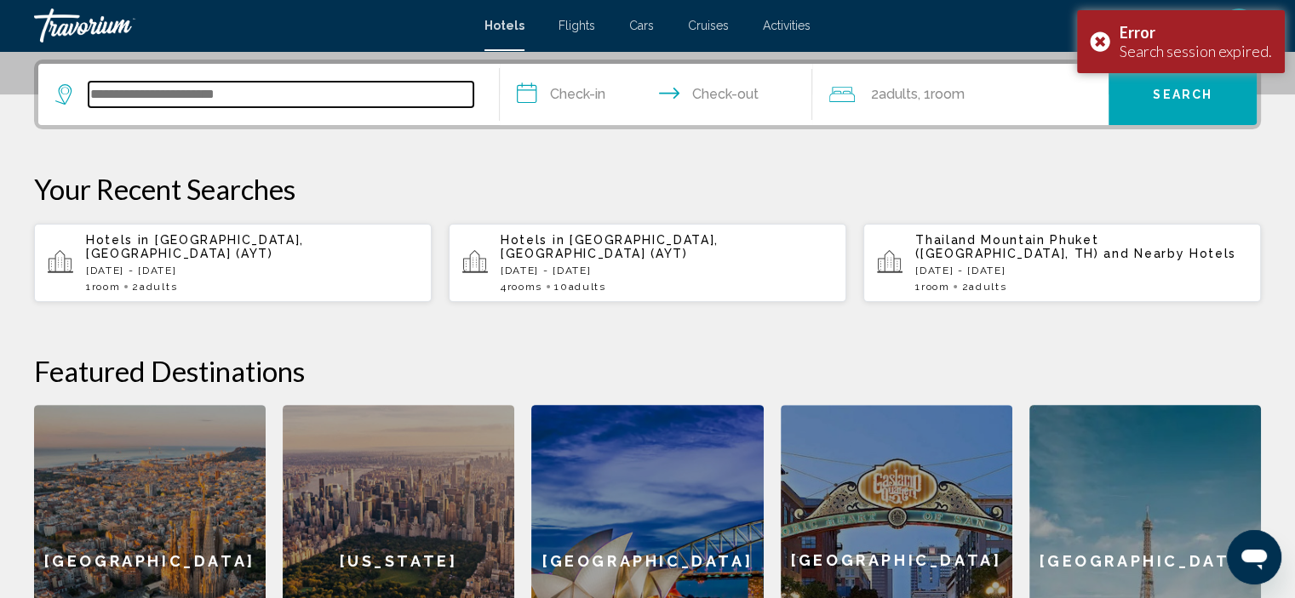
scroll to position [420, 0]
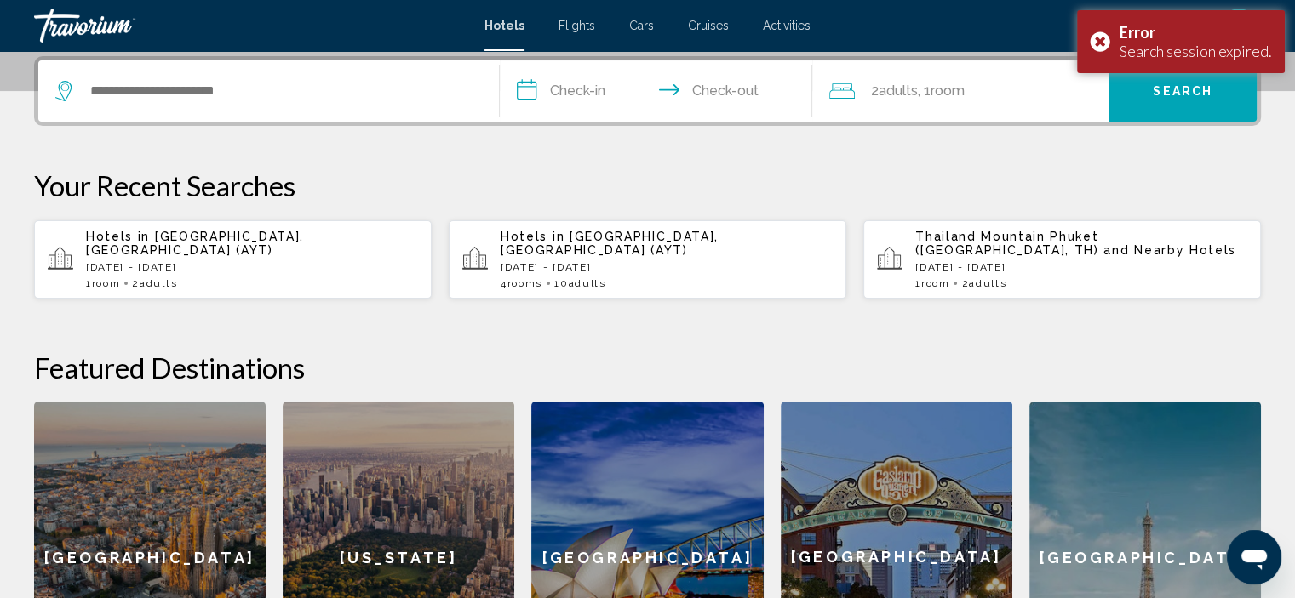
click at [172, 249] on span "[GEOGRAPHIC_DATA], [GEOGRAPHIC_DATA] (AYT)" at bounding box center [195, 243] width 218 height 27
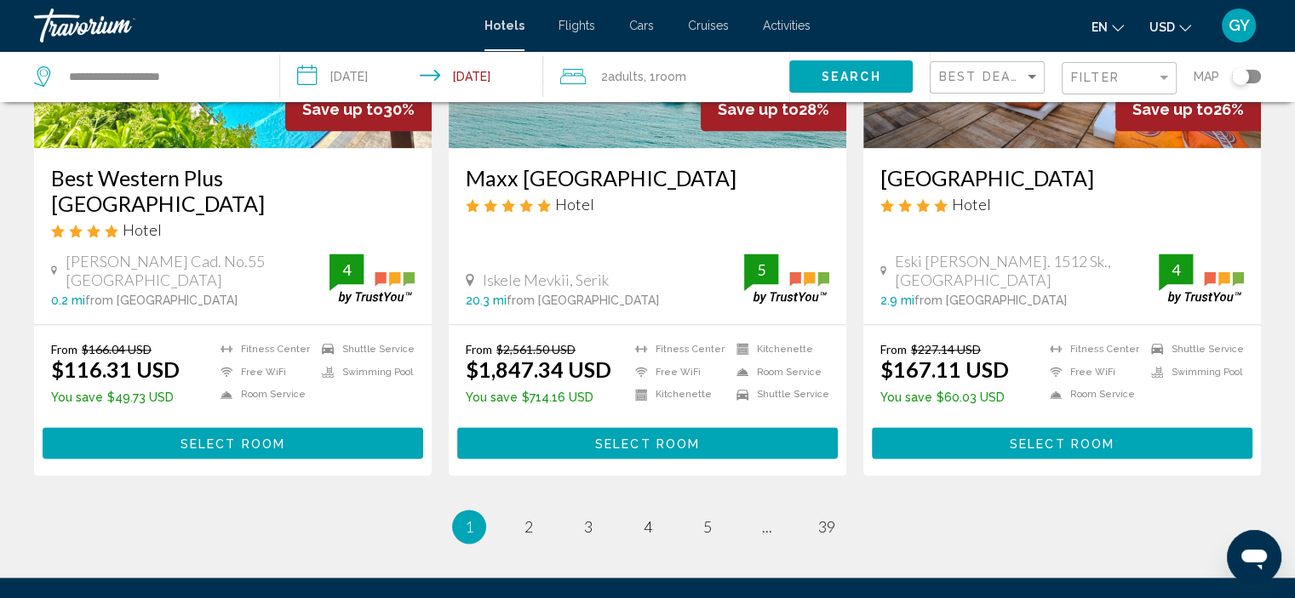
scroll to position [2182, 0]
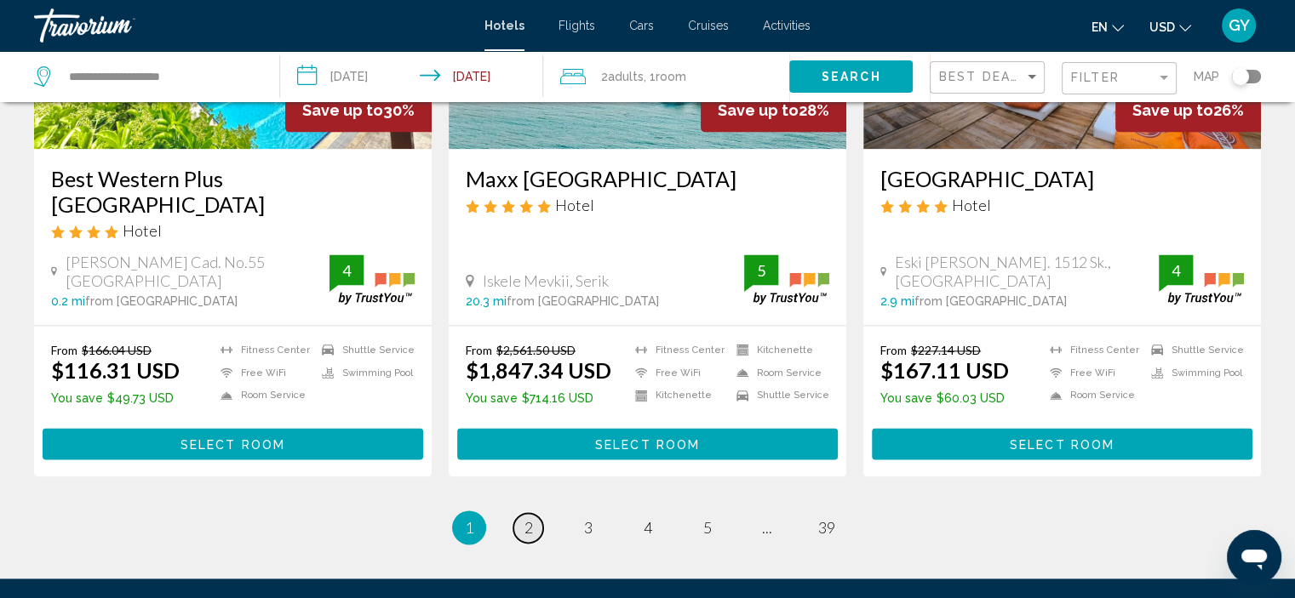
click at [528, 518] on span "2" at bounding box center [528, 527] width 9 height 19
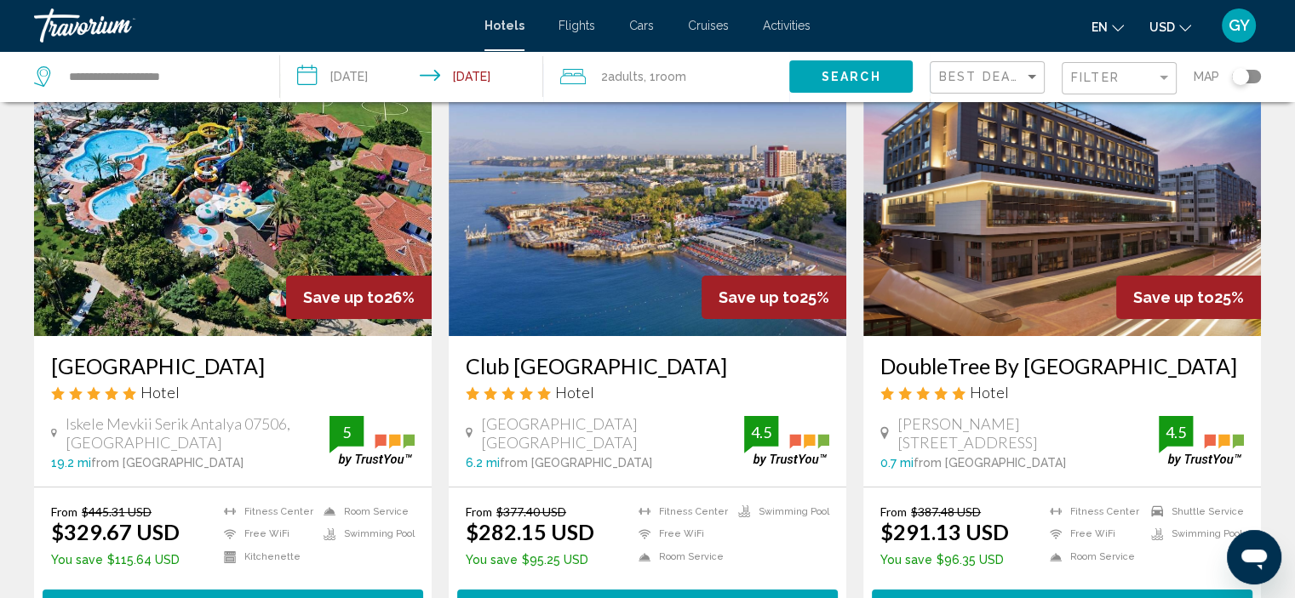
scroll to position [108, 0]
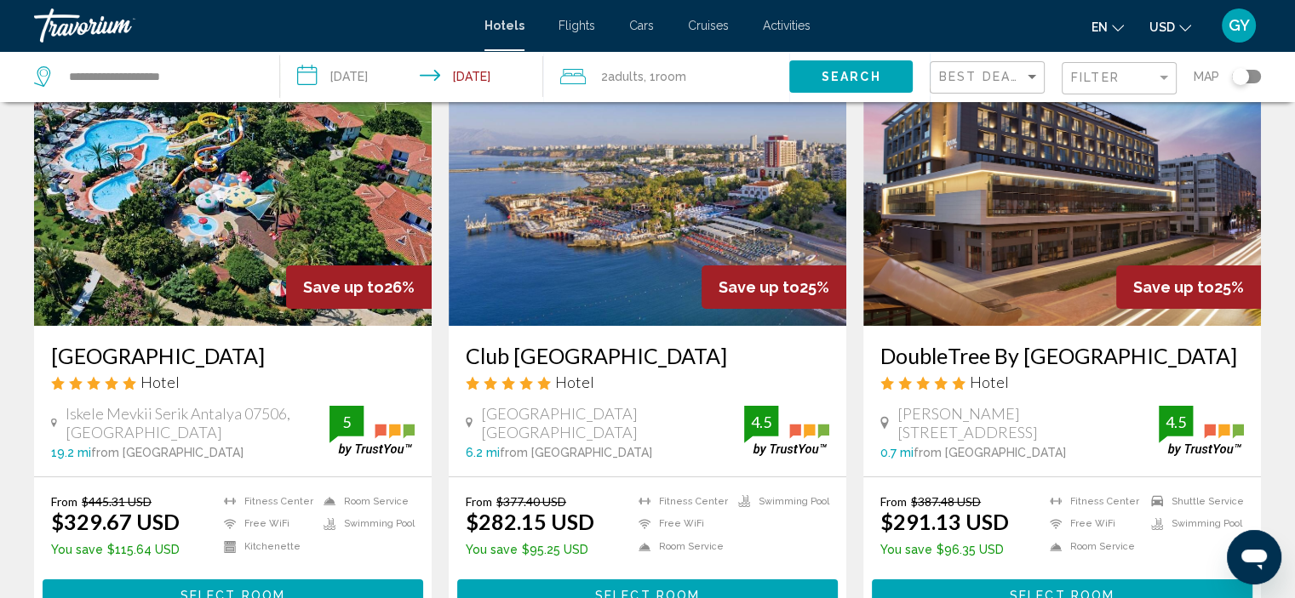
click at [602, 238] on img "Main content" at bounding box center [648, 190] width 398 height 272
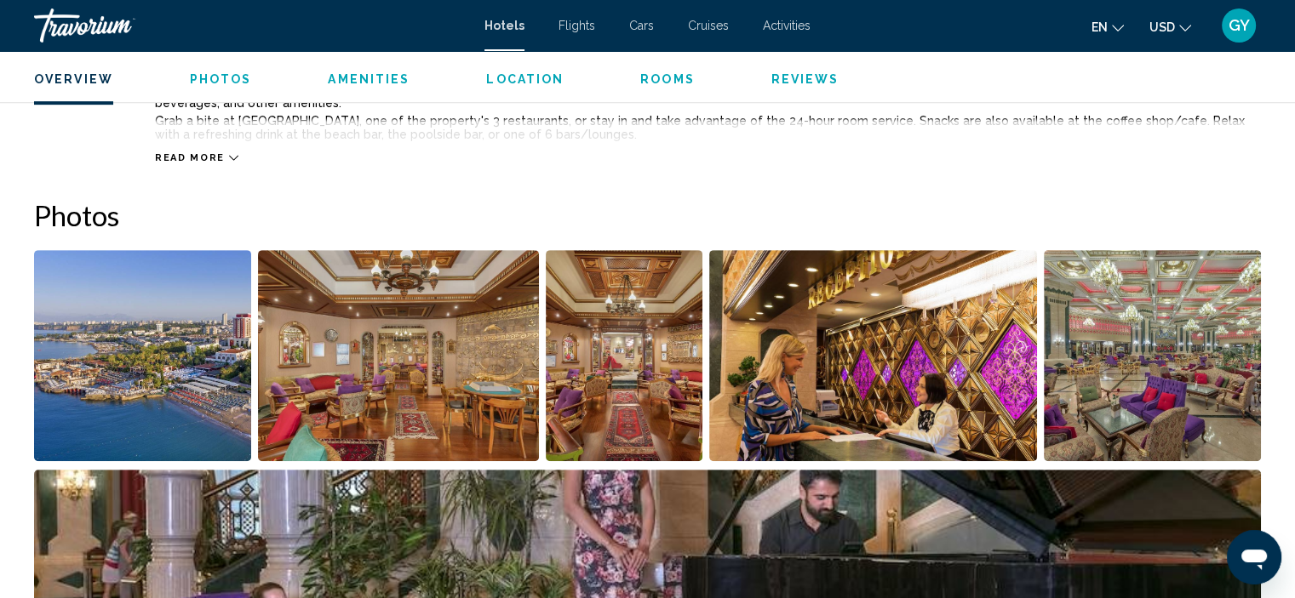
scroll to position [739, 0]
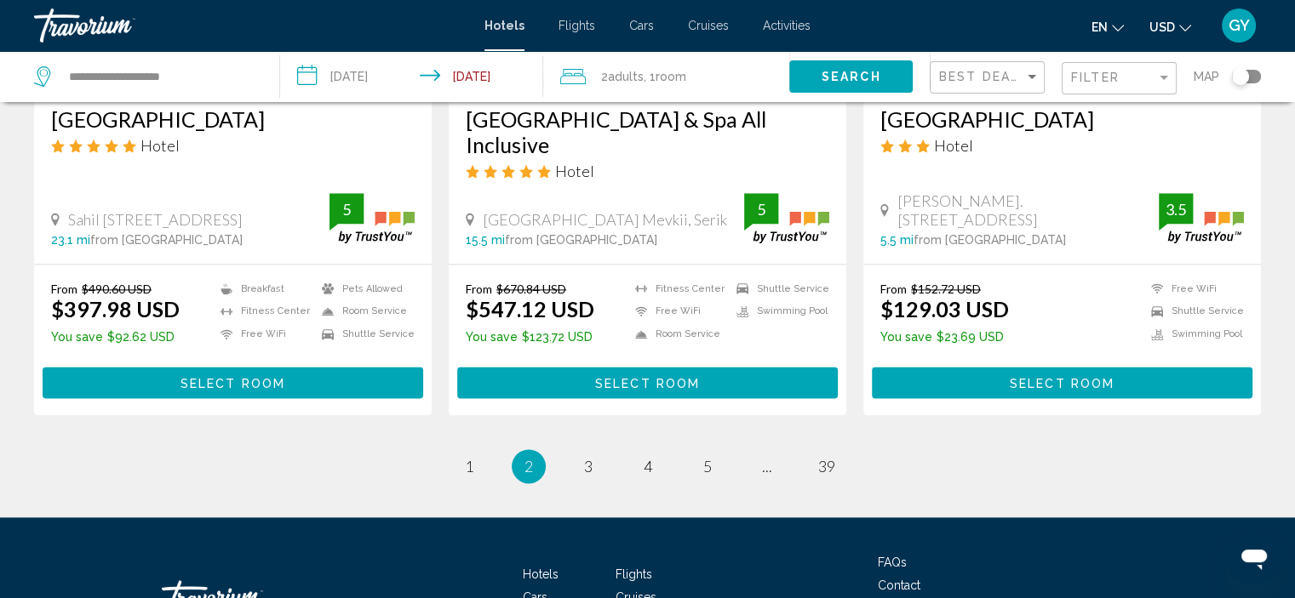
scroll to position [2200, 0]
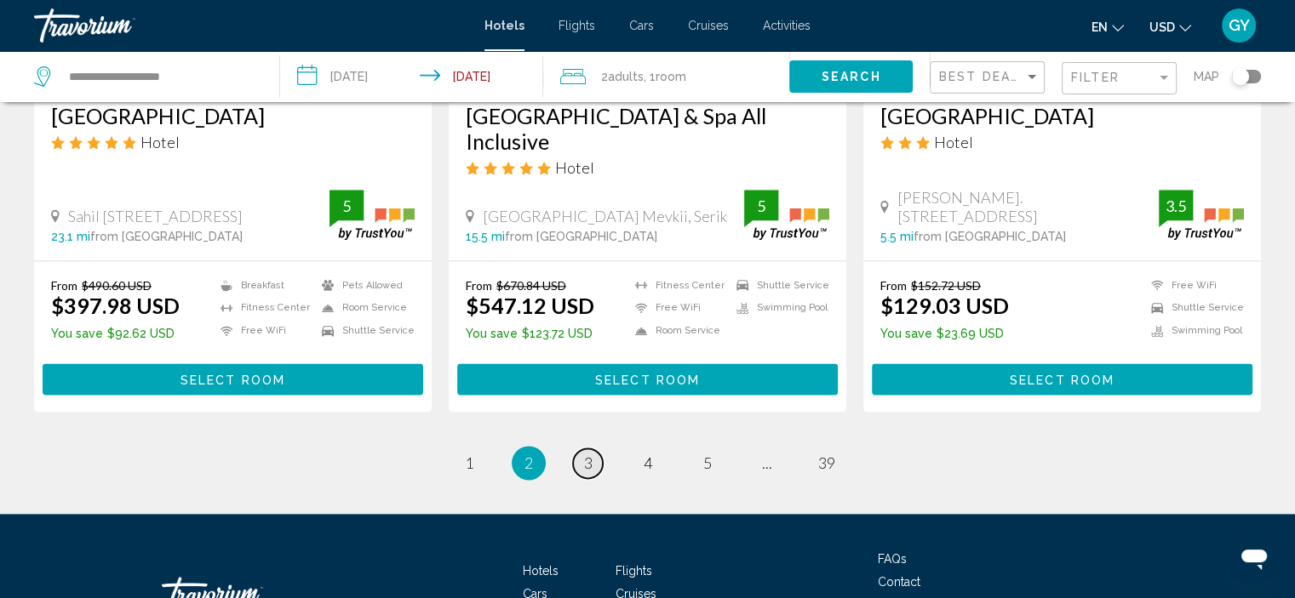
click at [586, 472] on span "3" at bounding box center [588, 463] width 9 height 19
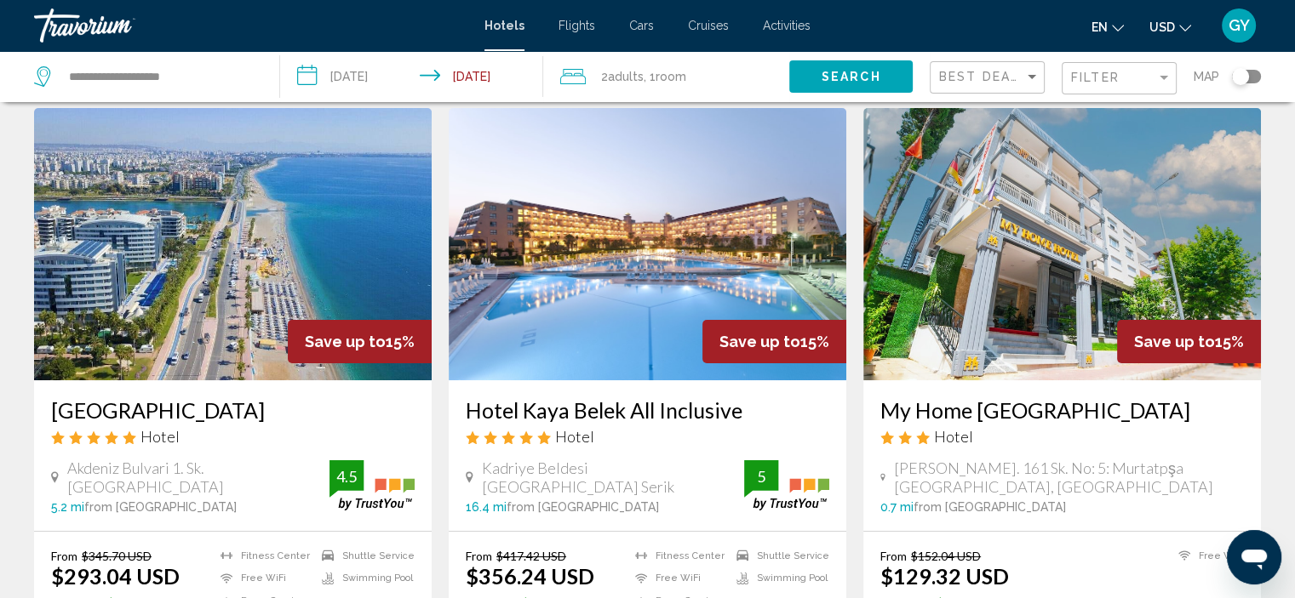
scroll to position [54, 0]
click at [273, 278] on img "Main content" at bounding box center [233, 243] width 398 height 272
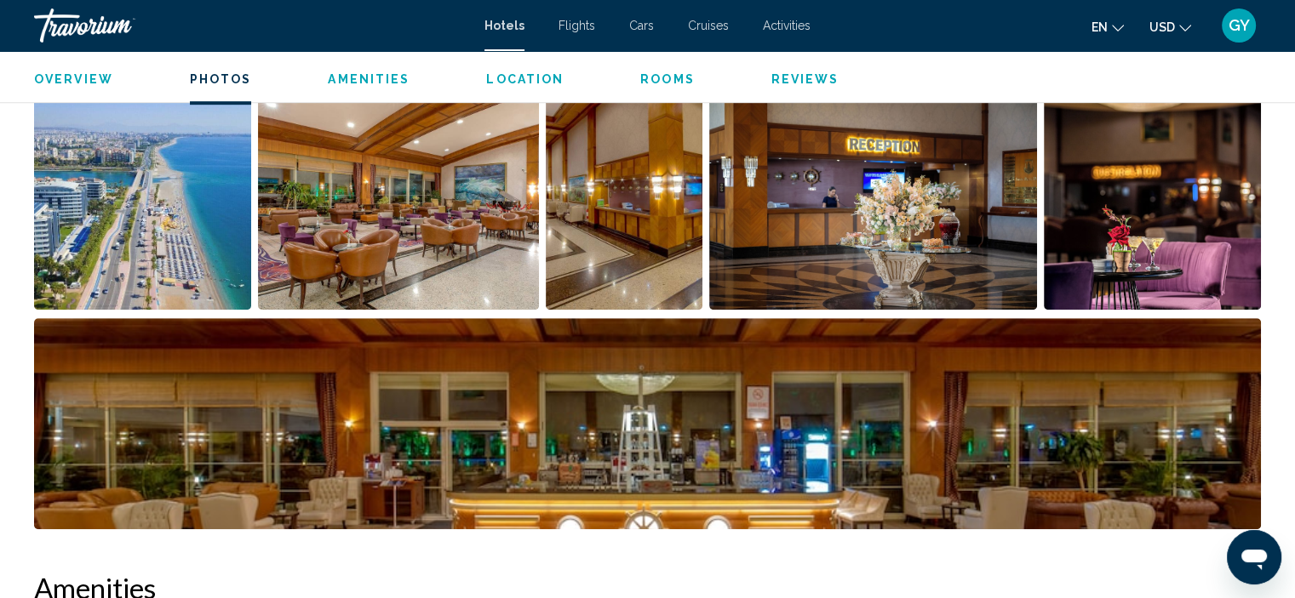
scroll to position [875, 0]
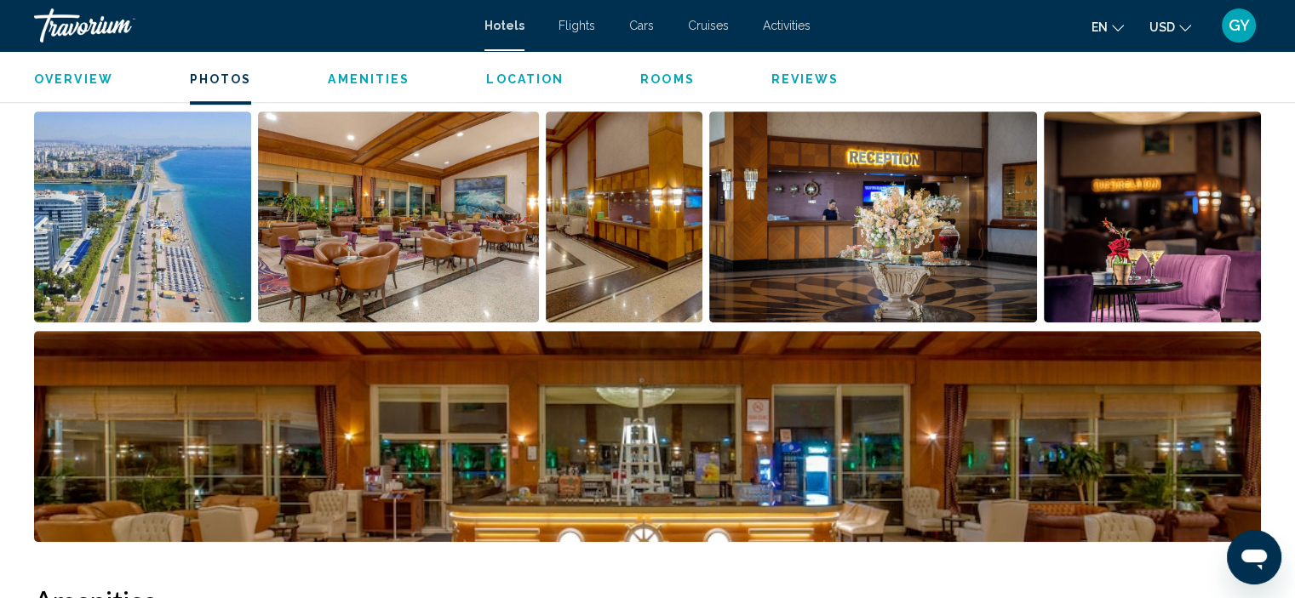
click at [179, 266] on img "Open full-screen image slider" at bounding box center [142, 217] width 217 height 211
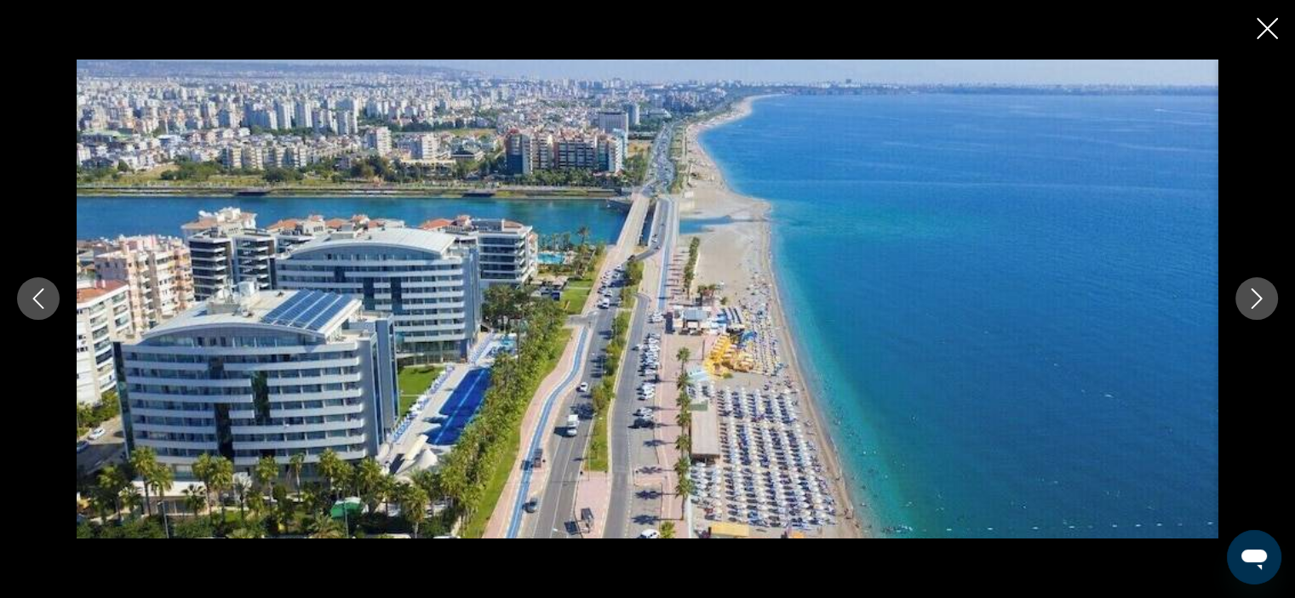
click at [1255, 302] on icon "Next image" at bounding box center [1256, 299] width 20 height 20
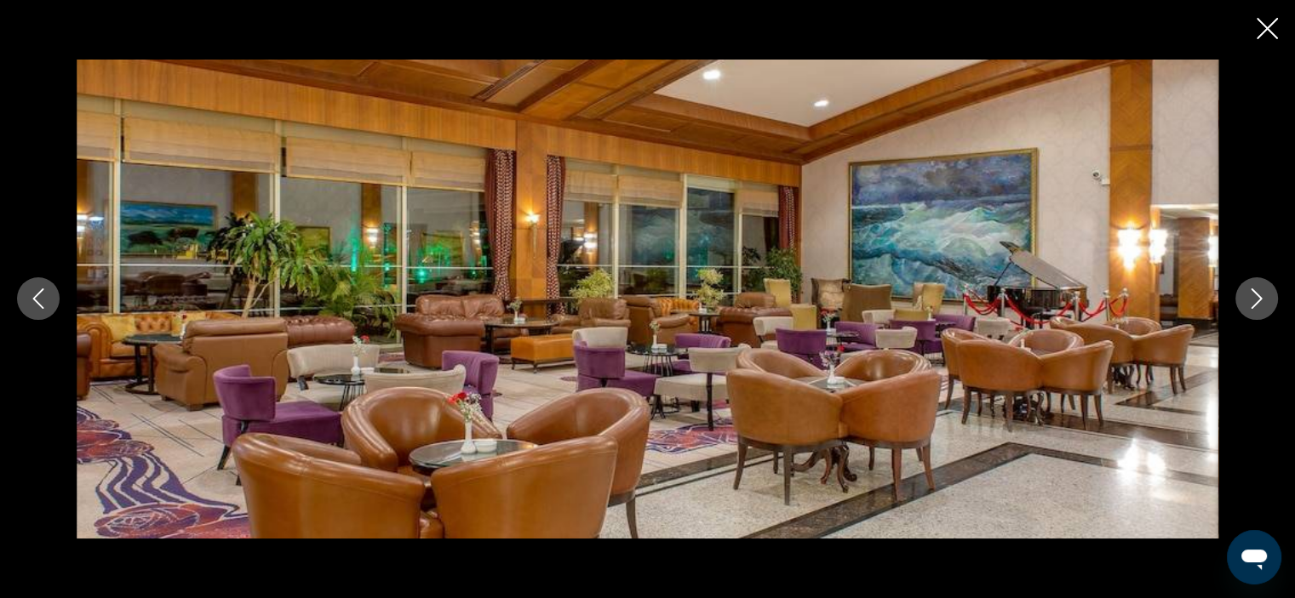
click at [1255, 302] on icon "Next image" at bounding box center [1256, 299] width 20 height 20
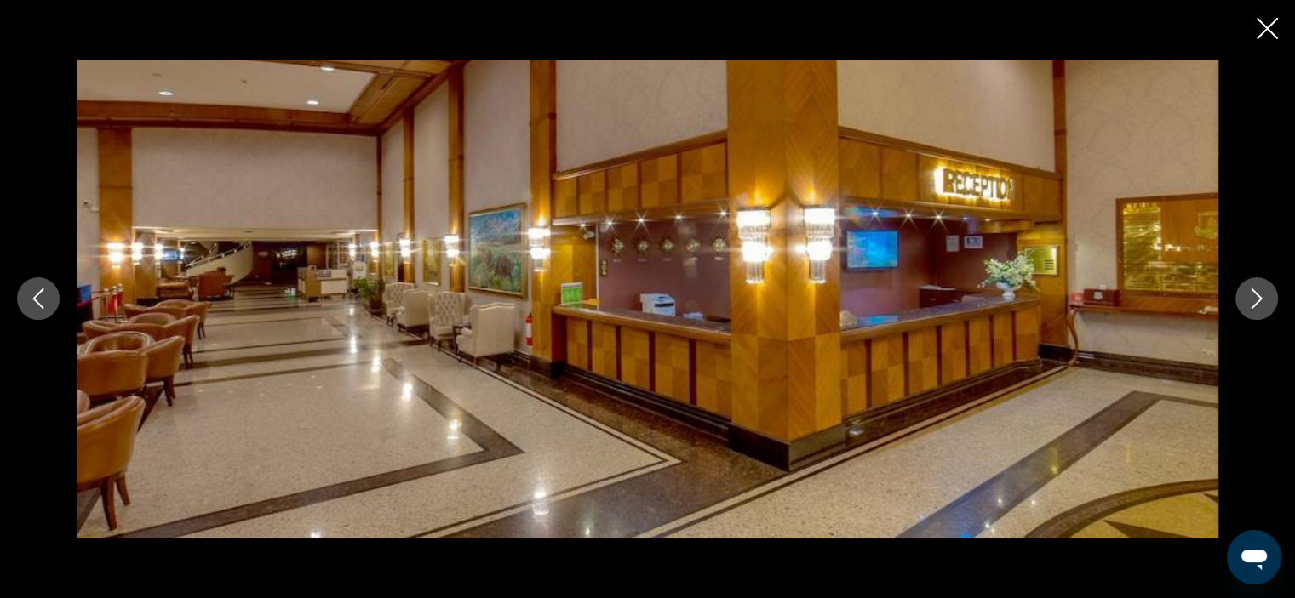
click at [1255, 302] on icon "Next image" at bounding box center [1256, 299] width 20 height 20
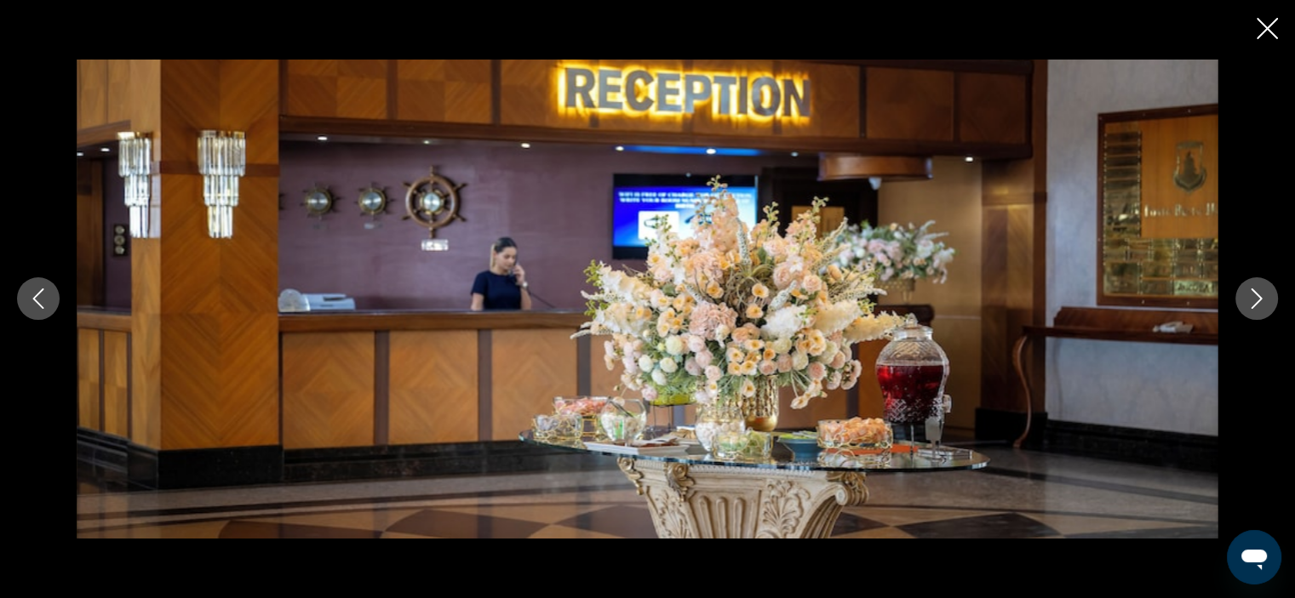
click at [1255, 302] on icon "Next image" at bounding box center [1256, 299] width 20 height 20
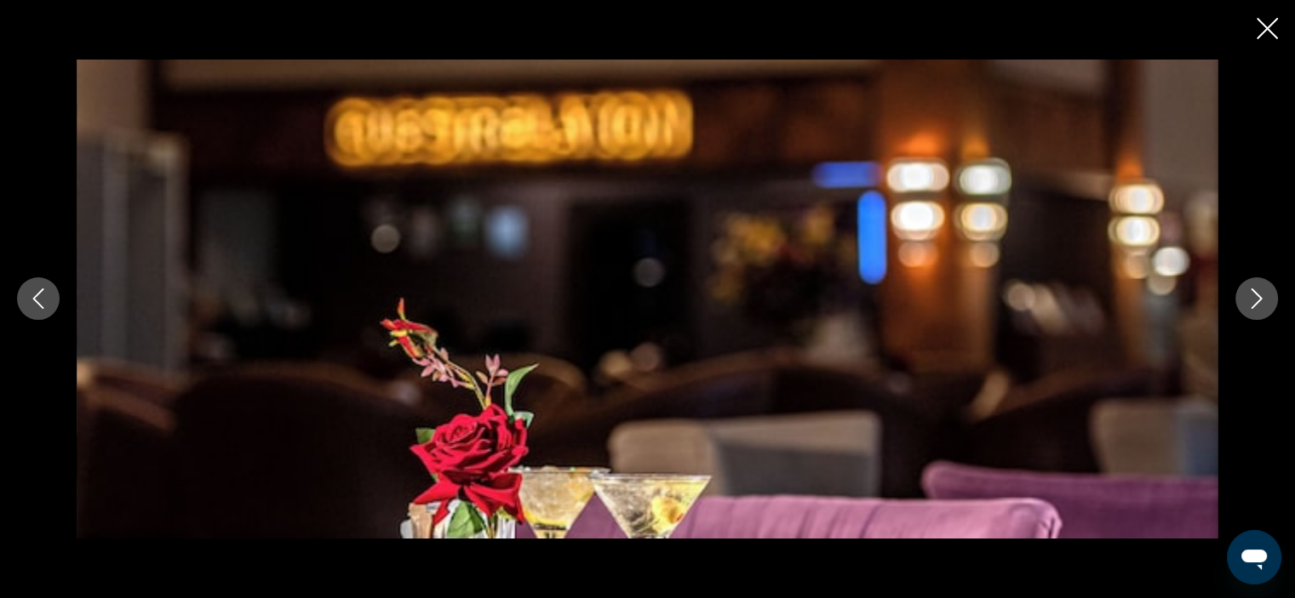
click at [1255, 302] on icon "Next image" at bounding box center [1256, 299] width 20 height 20
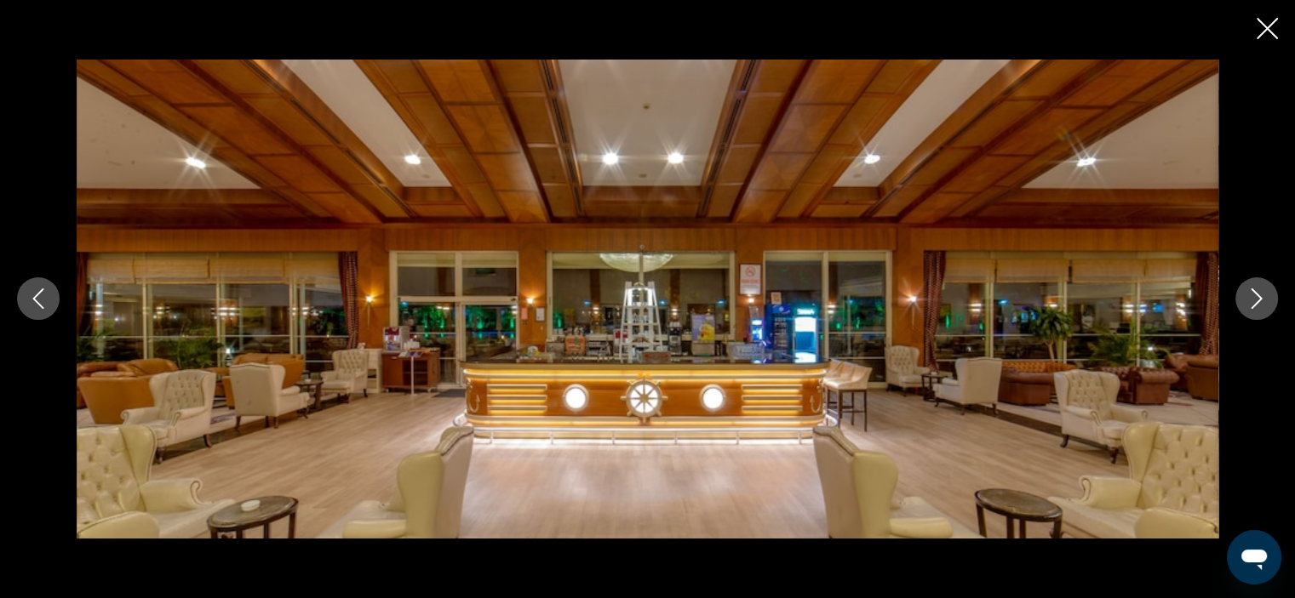
click at [1255, 302] on icon "Next image" at bounding box center [1256, 299] width 20 height 20
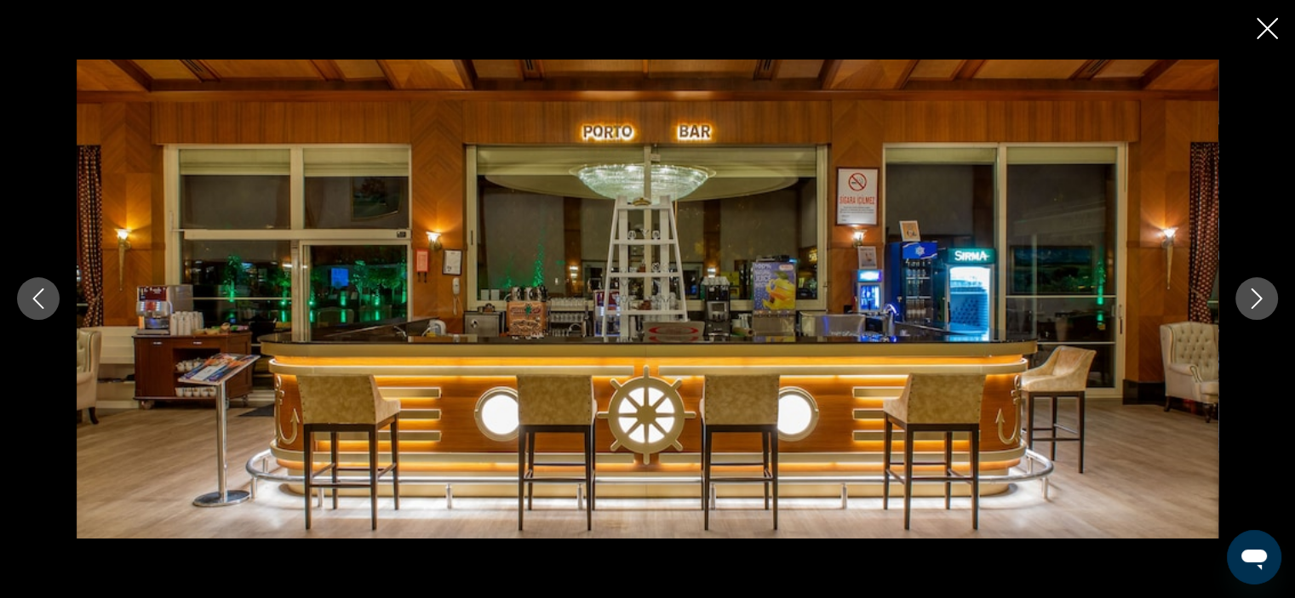
click at [1255, 302] on icon "Next image" at bounding box center [1256, 299] width 20 height 20
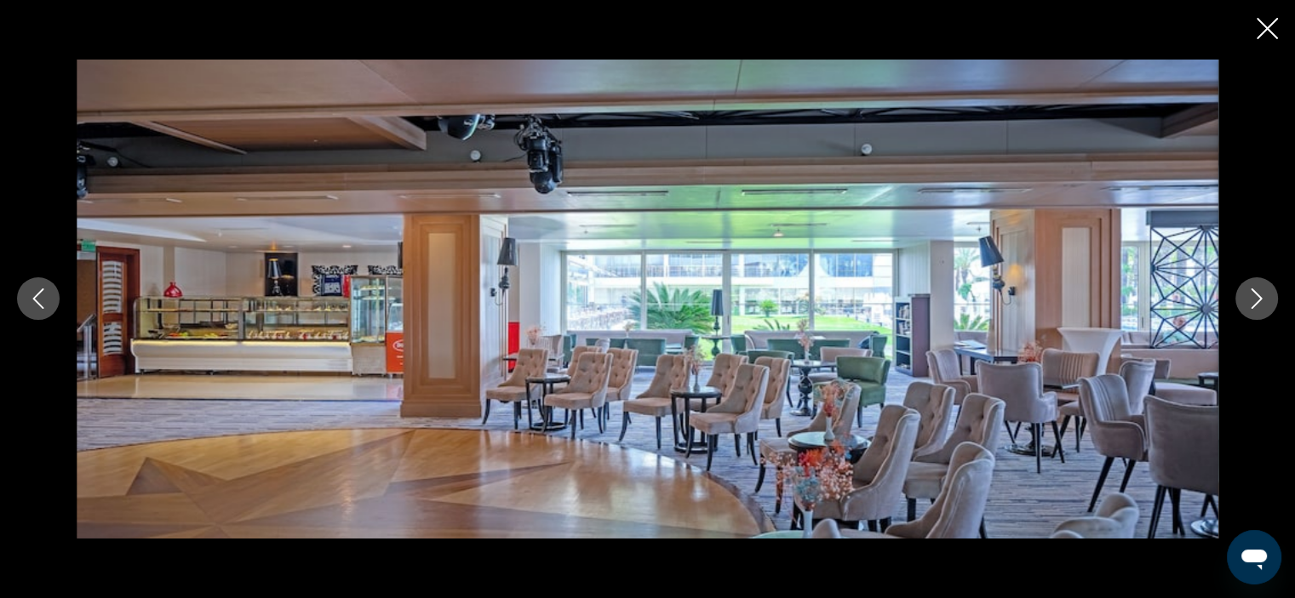
click at [1255, 302] on icon "Next image" at bounding box center [1256, 299] width 20 height 20
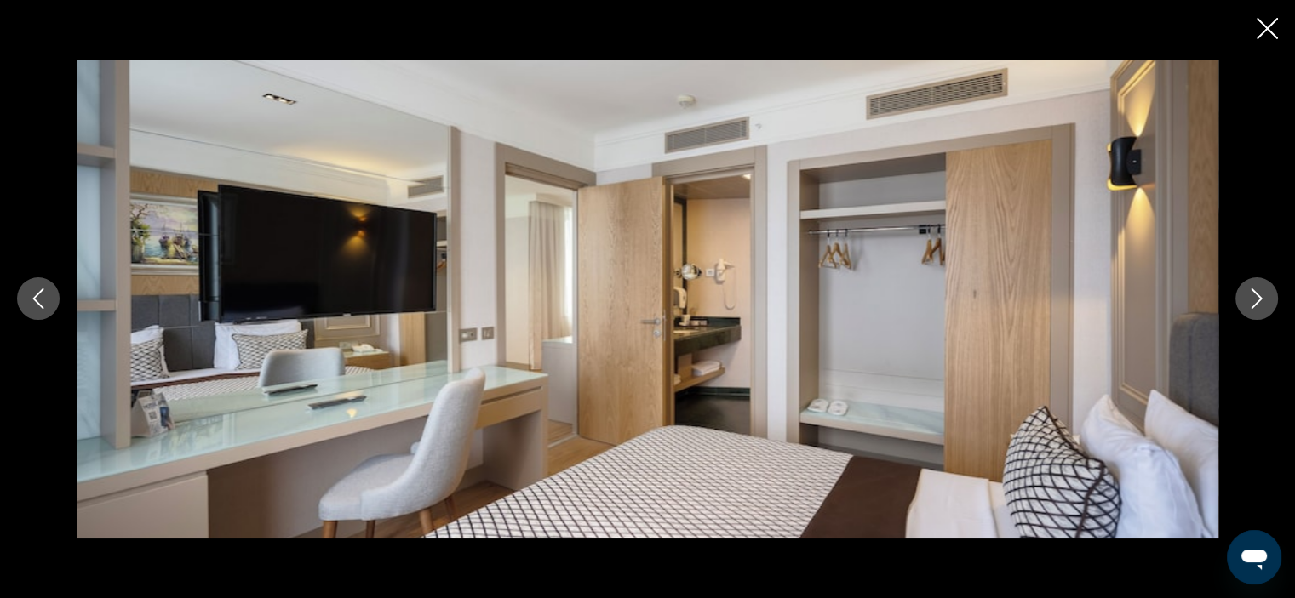
click at [1255, 302] on icon "Next image" at bounding box center [1256, 299] width 20 height 20
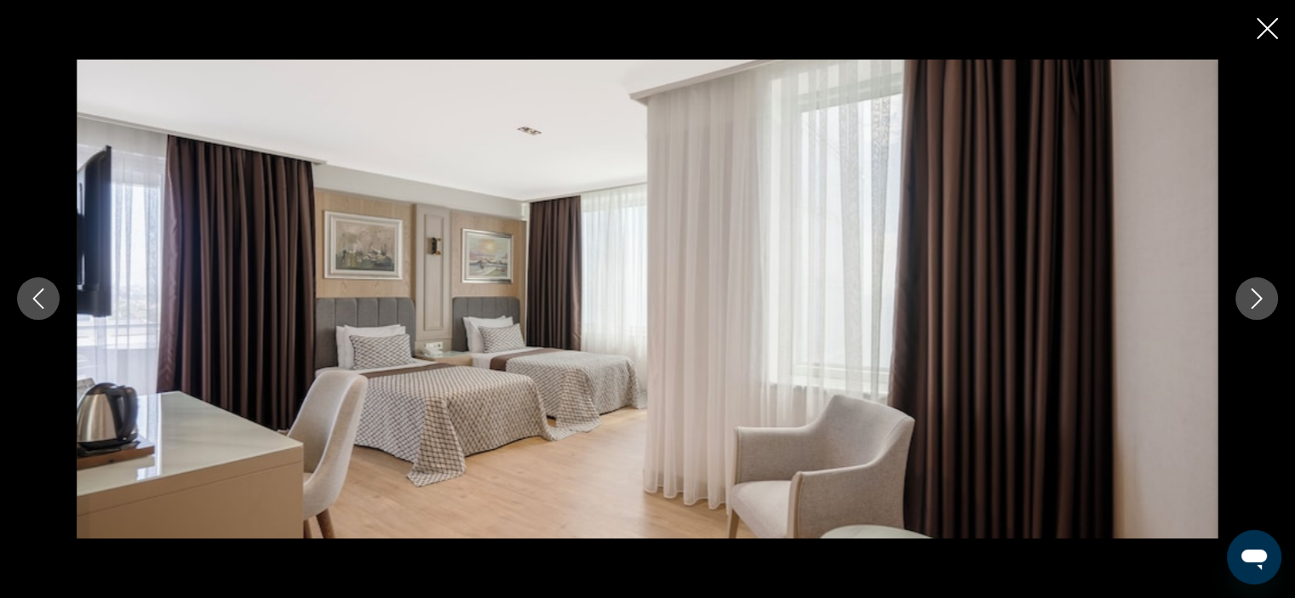
click at [1255, 302] on icon "Next image" at bounding box center [1256, 299] width 20 height 20
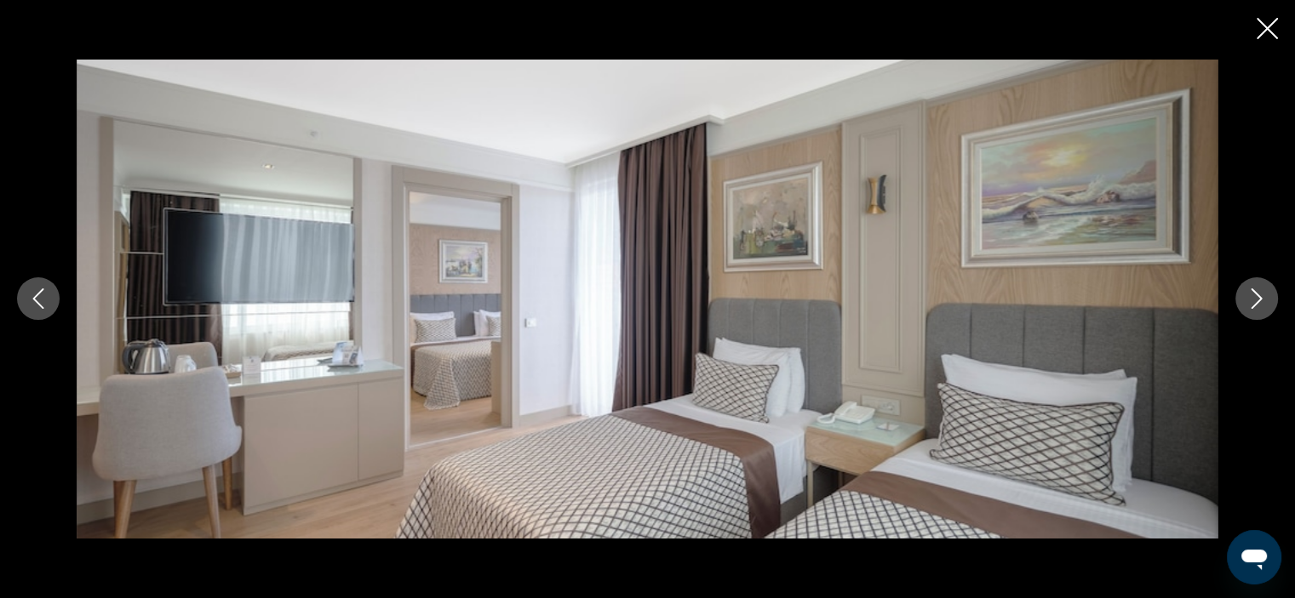
click at [1255, 302] on icon "Next image" at bounding box center [1256, 299] width 20 height 20
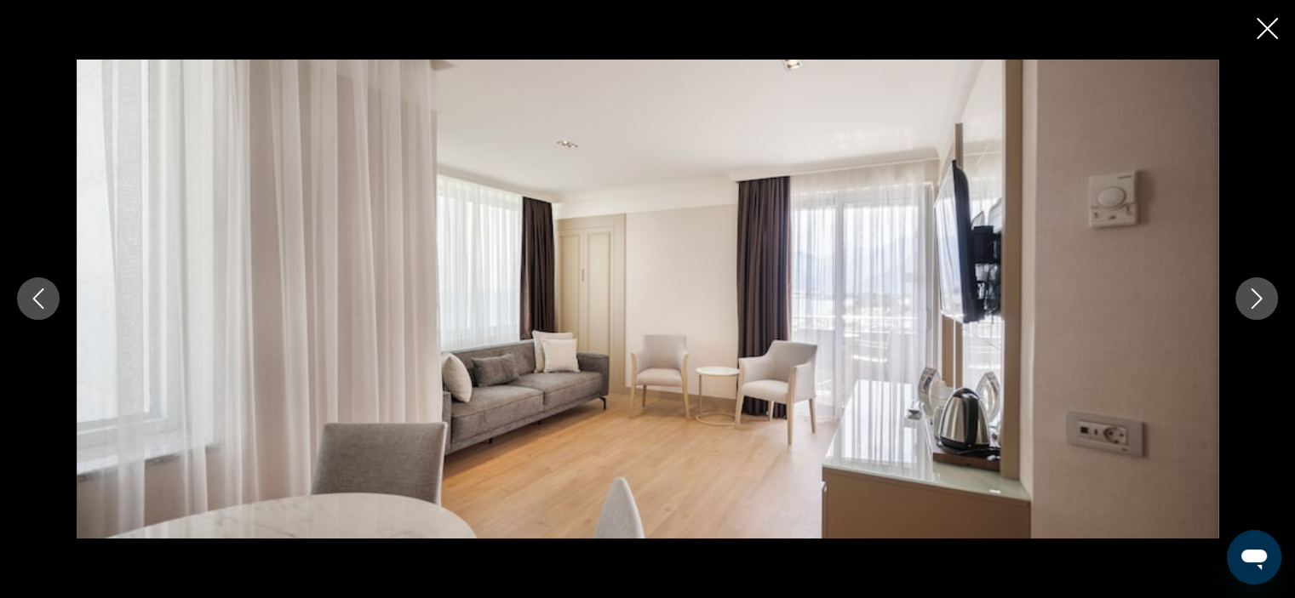
click at [1255, 302] on icon "Next image" at bounding box center [1256, 299] width 20 height 20
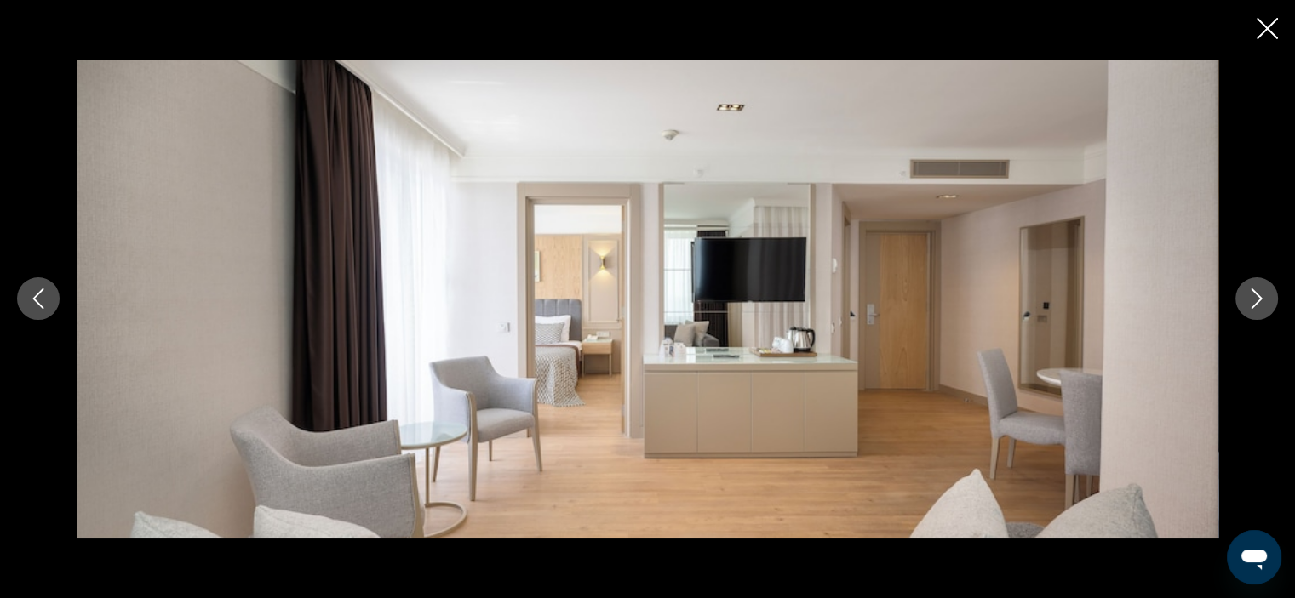
click at [1255, 302] on icon "Next image" at bounding box center [1256, 299] width 20 height 20
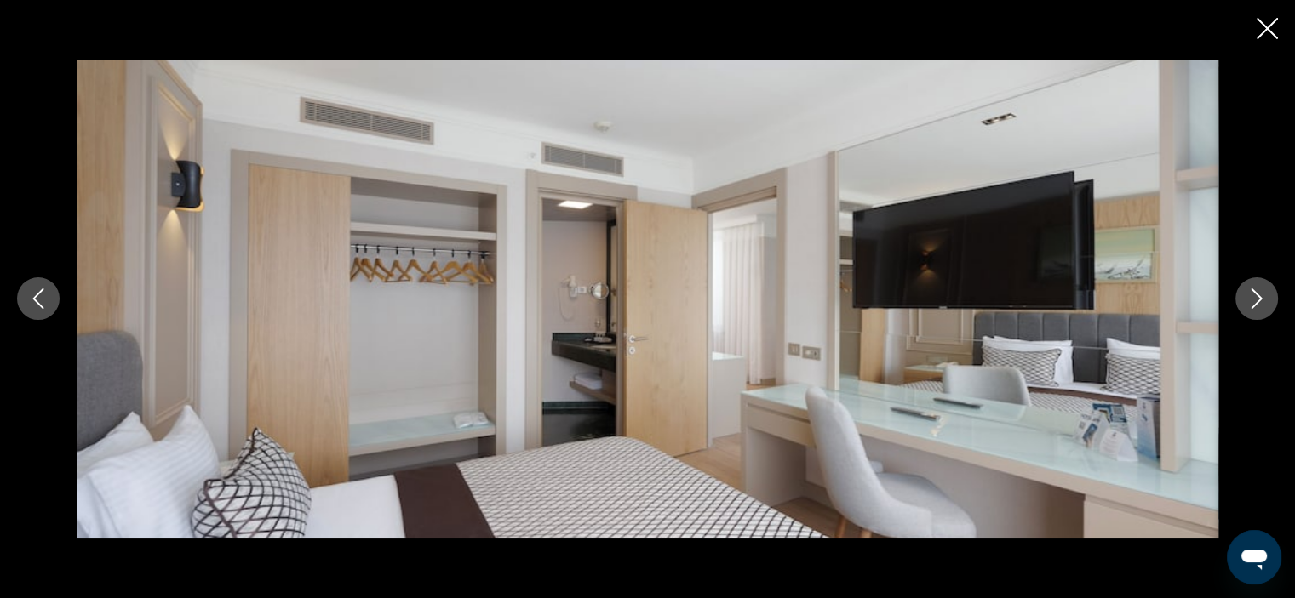
click at [1255, 302] on icon "Next image" at bounding box center [1256, 299] width 20 height 20
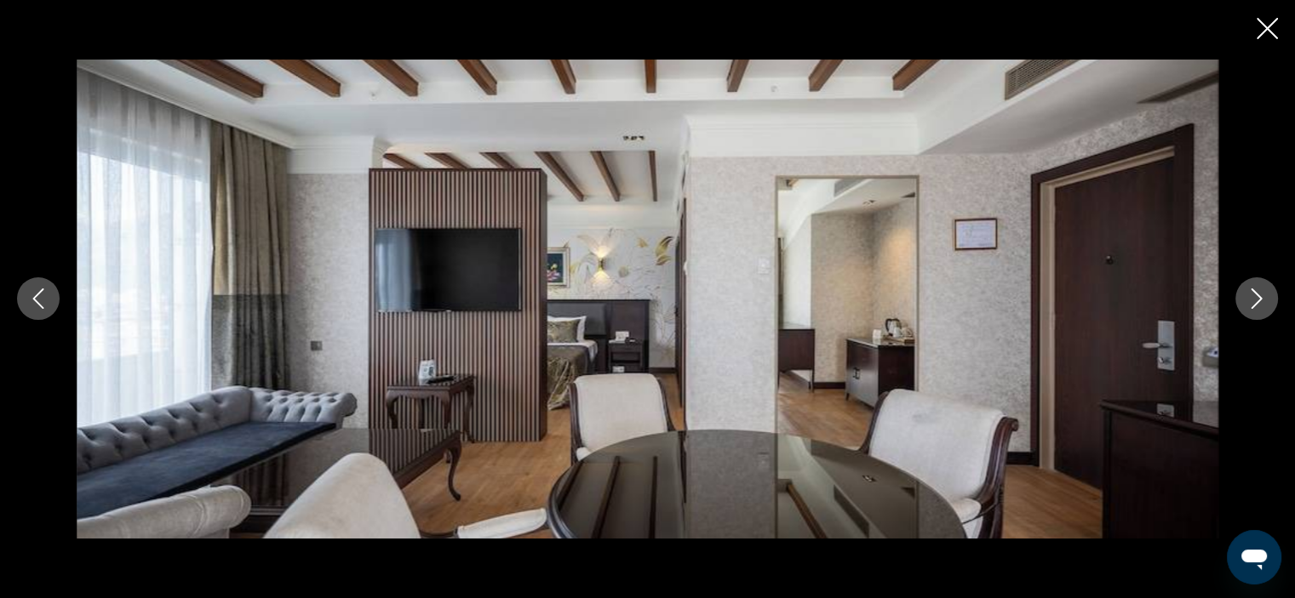
click at [1255, 302] on icon "Next image" at bounding box center [1256, 299] width 20 height 20
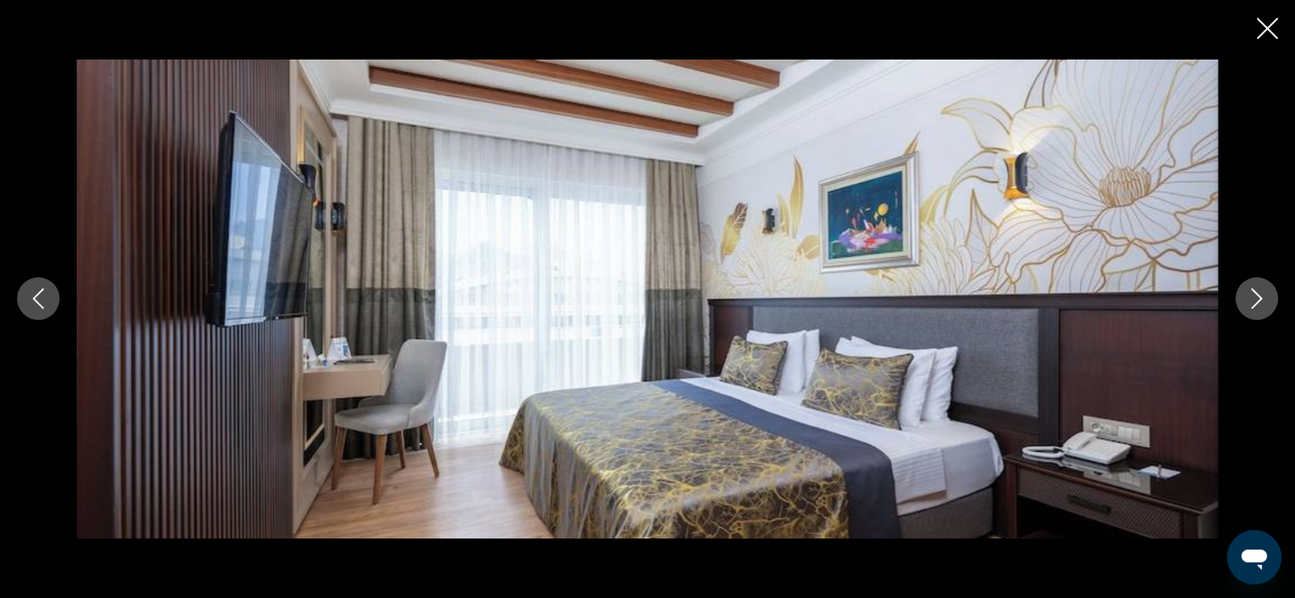
click at [1255, 302] on icon "Next image" at bounding box center [1256, 299] width 20 height 20
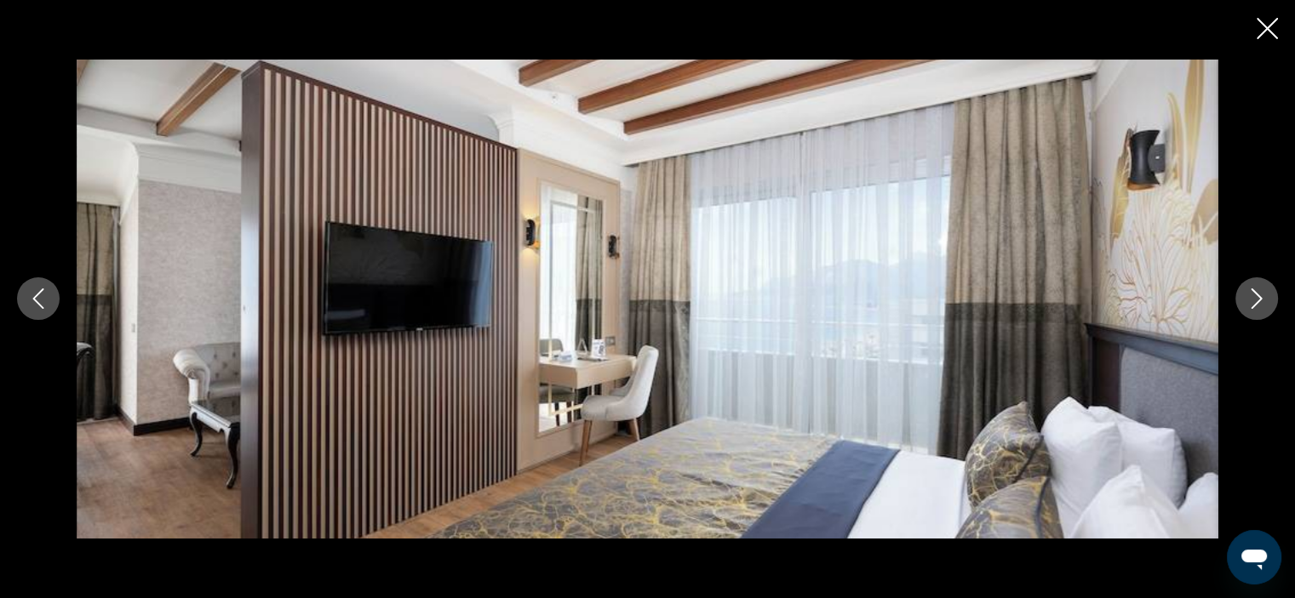
click at [1255, 302] on icon "Next image" at bounding box center [1256, 299] width 20 height 20
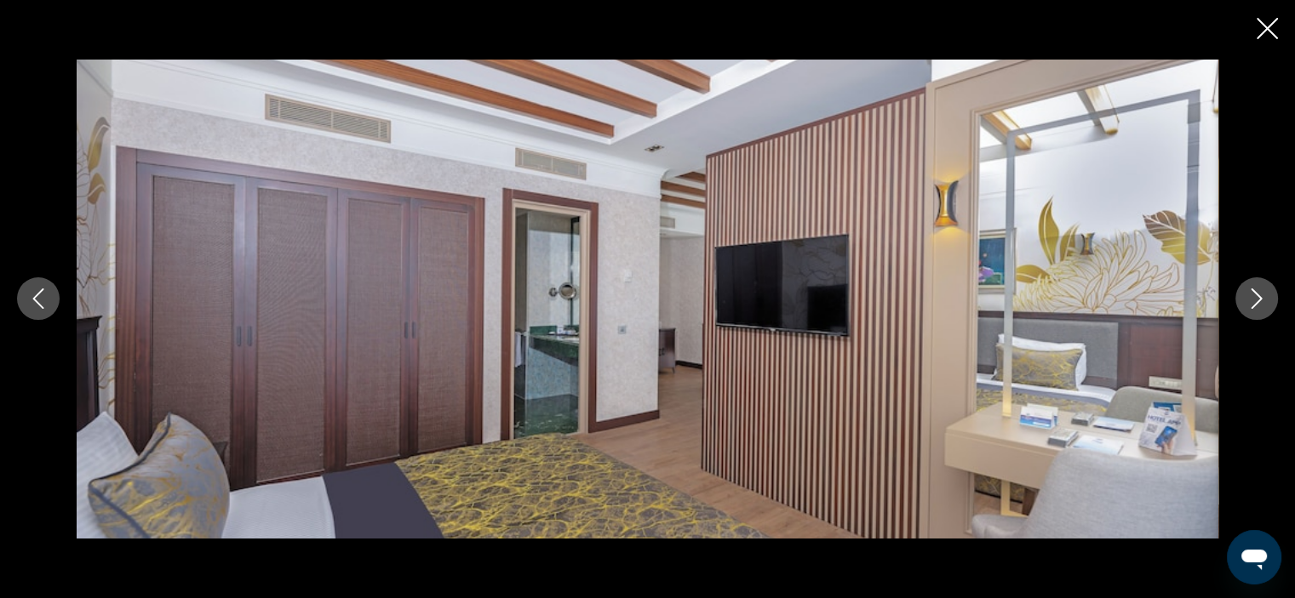
click at [1255, 302] on icon "Next image" at bounding box center [1256, 299] width 20 height 20
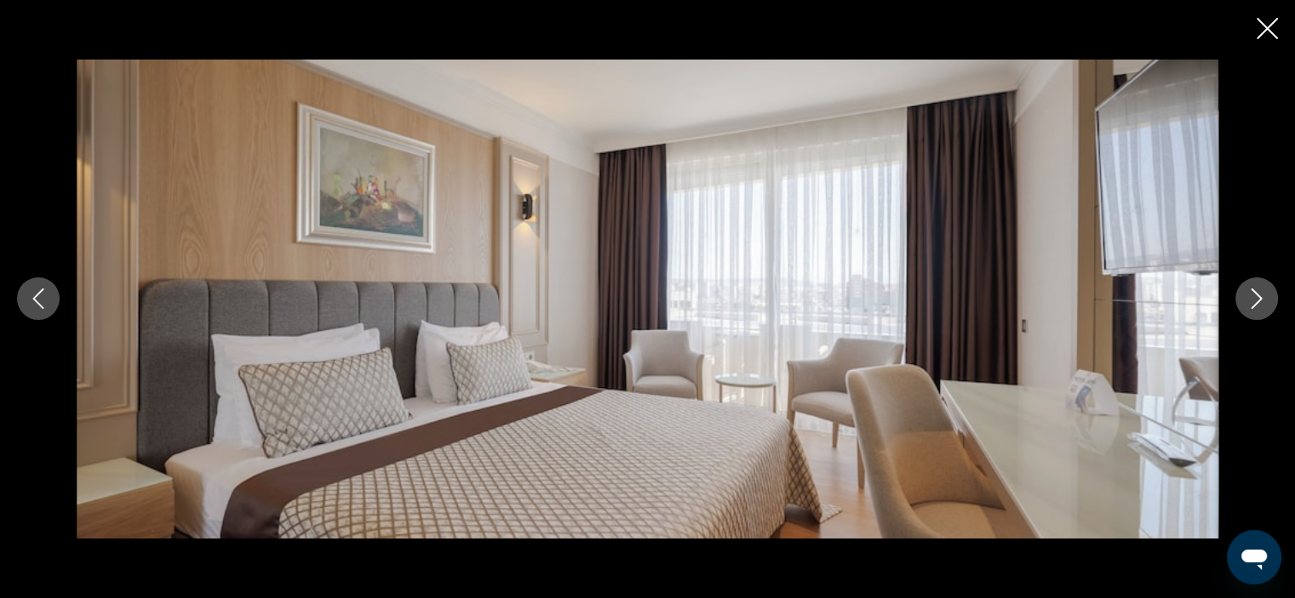
click at [1255, 302] on icon "Next image" at bounding box center [1256, 299] width 20 height 20
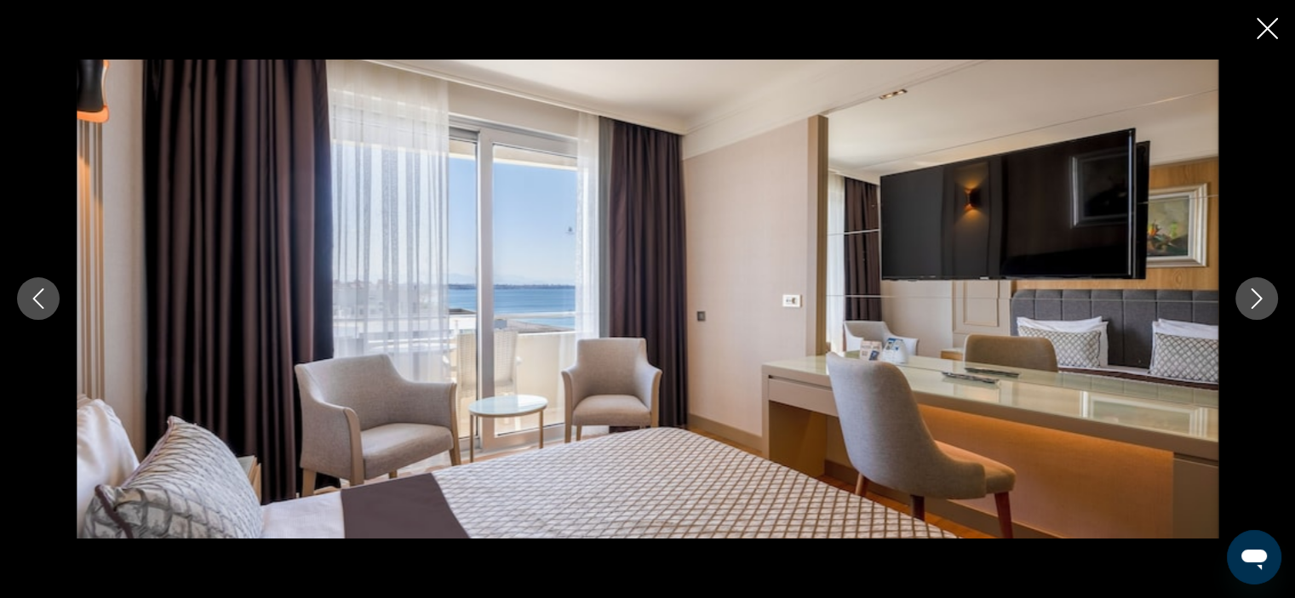
click at [1267, 33] on icon "Close slideshow" at bounding box center [1267, 28] width 21 height 21
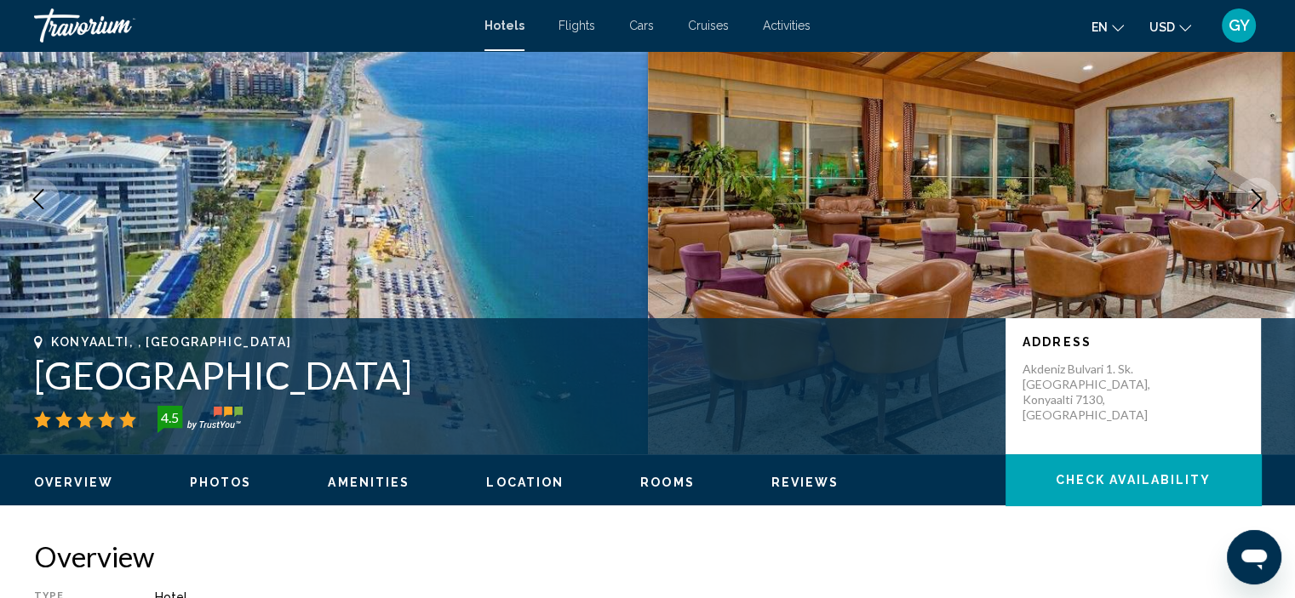
scroll to position [0, 0]
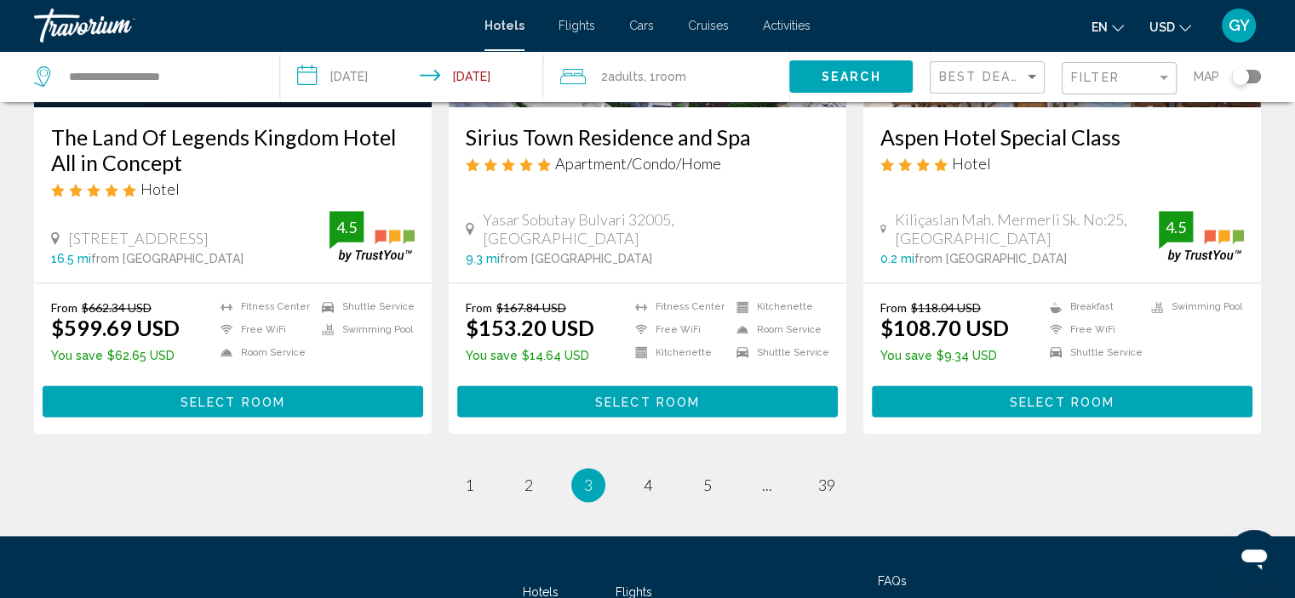
scroll to position [2199, 0]
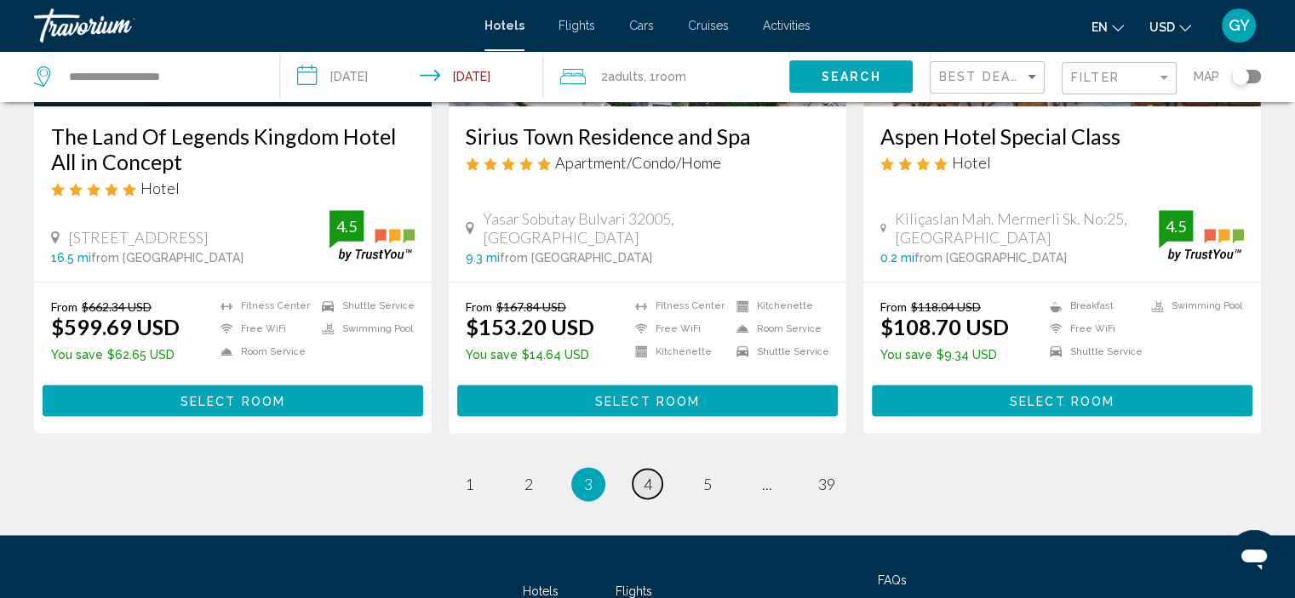
click at [644, 475] on span "4" at bounding box center [648, 484] width 9 height 19
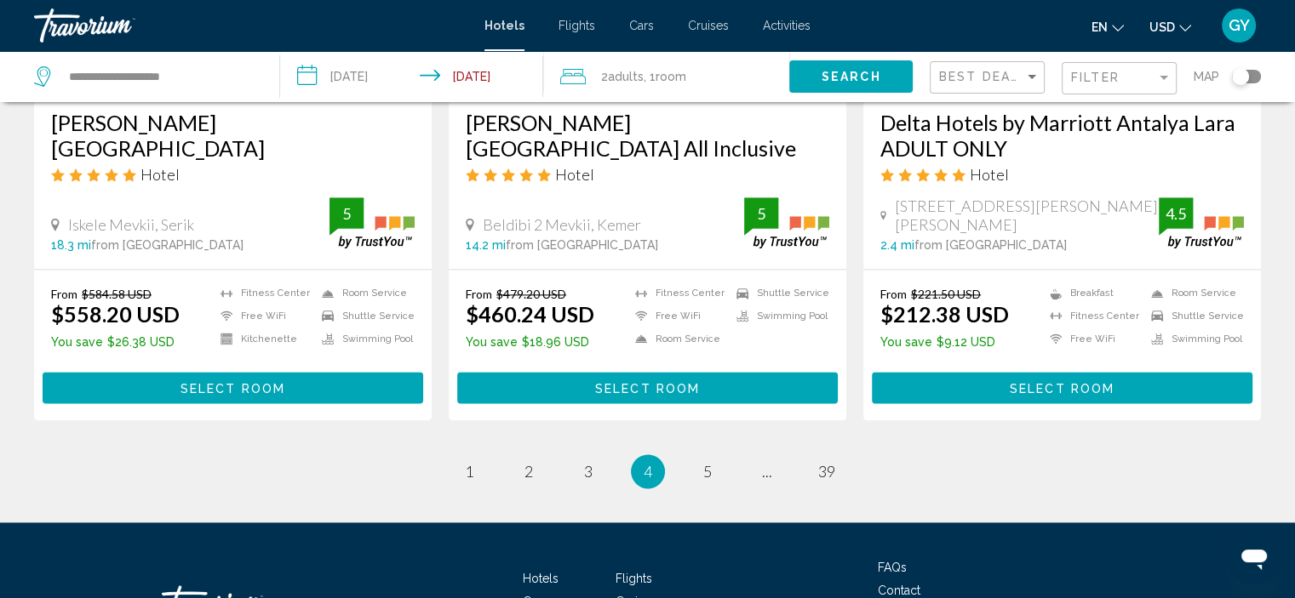
scroll to position [2226, 0]
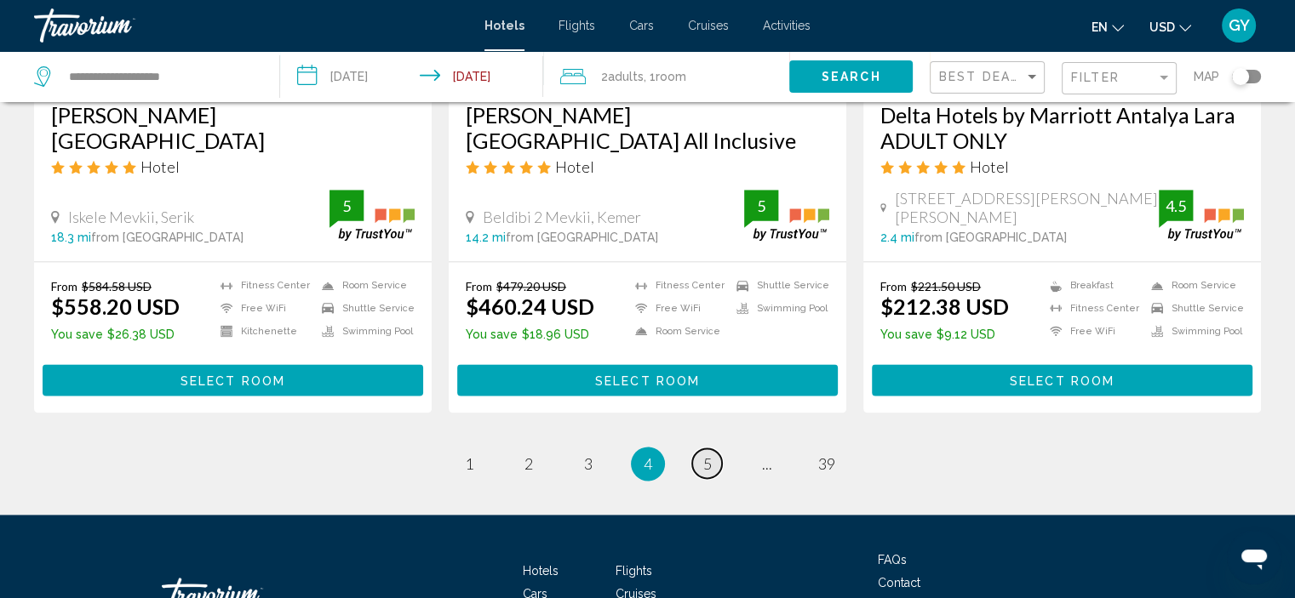
click at [708, 455] on span "5" at bounding box center [707, 464] width 9 height 19
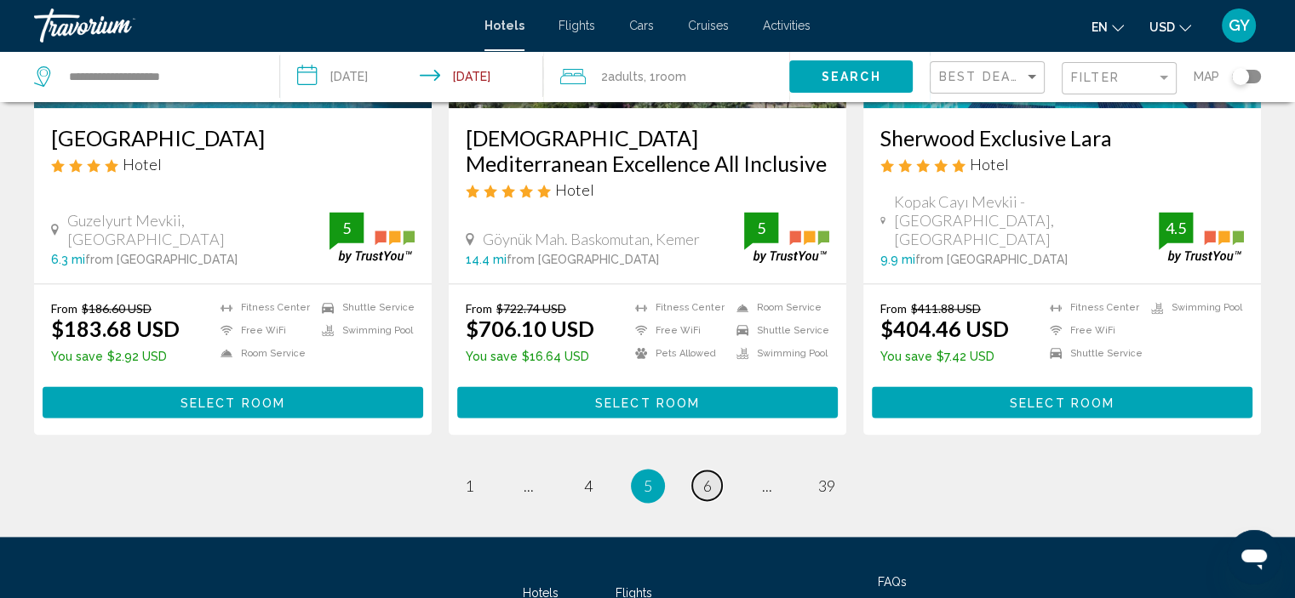
scroll to position [2277, 0]
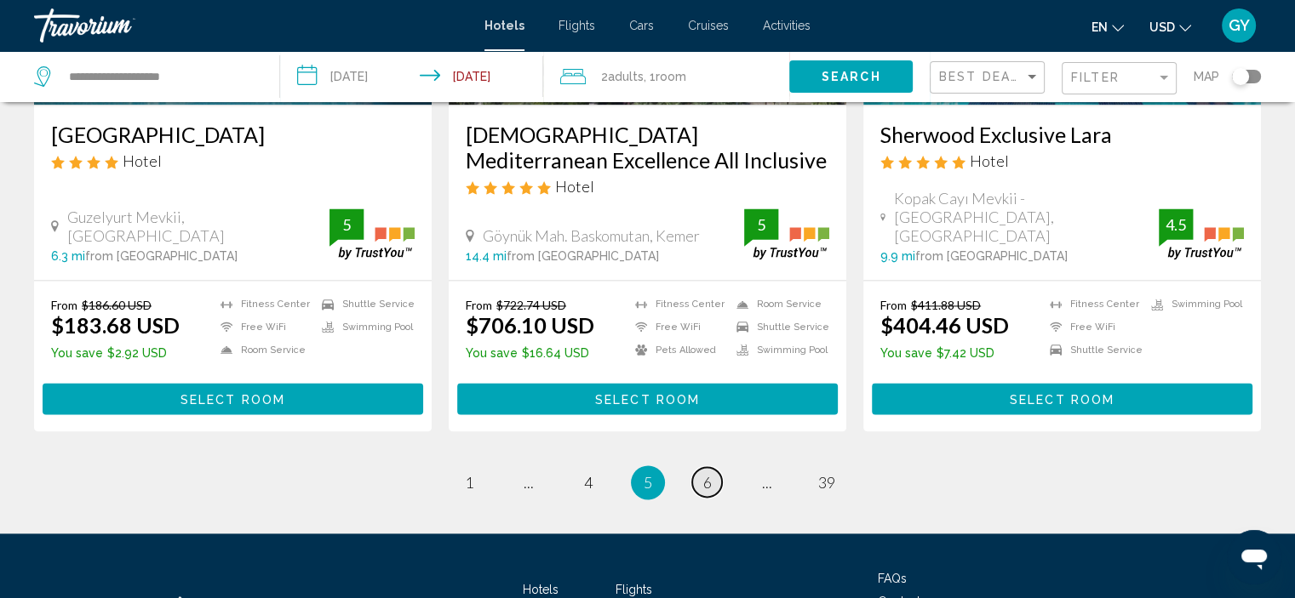
click at [708, 473] on span "6" at bounding box center [707, 482] width 9 height 19
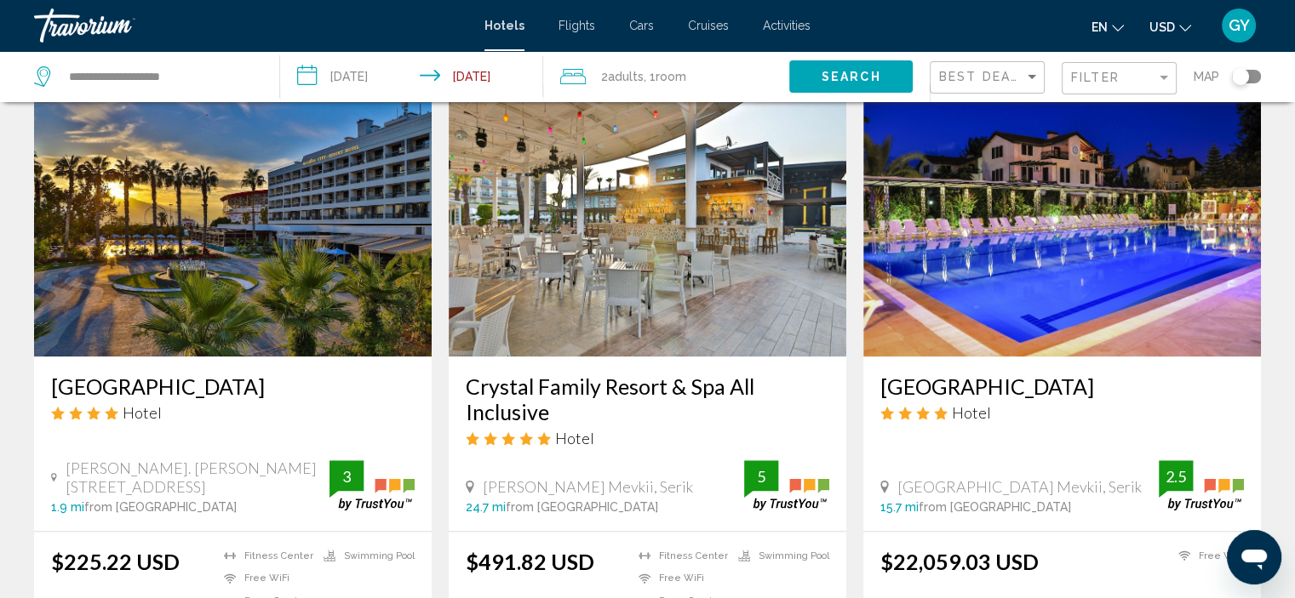
scroll to position [1955, 0]
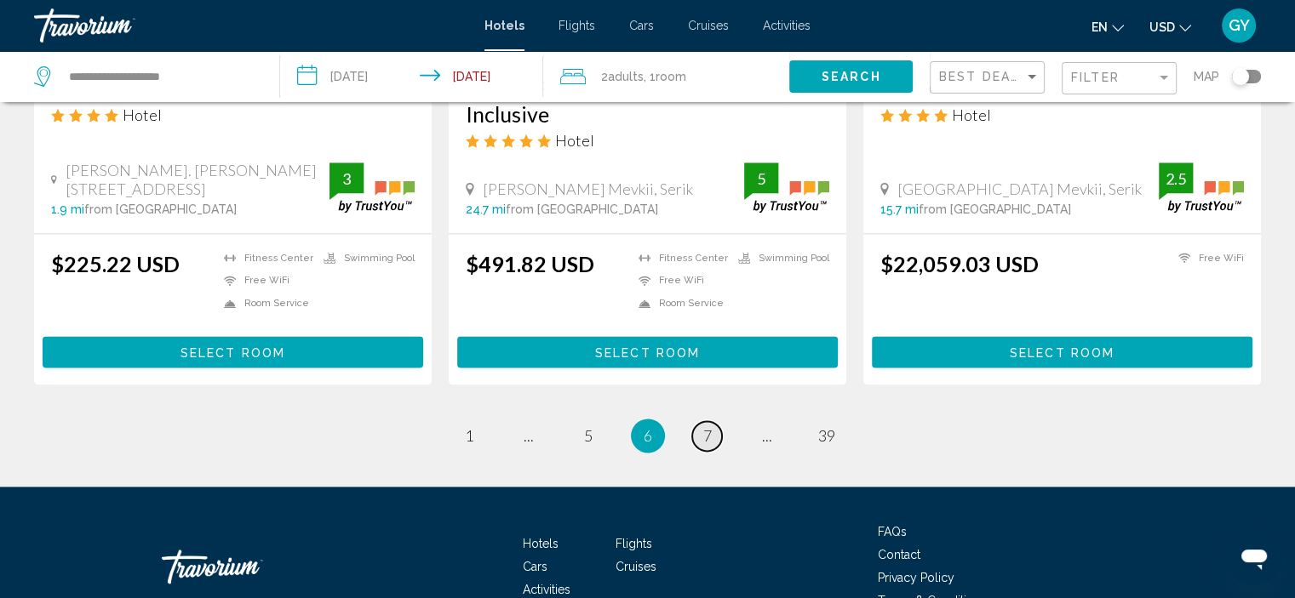
click at [708, 426] on span "7" at bounding box center [707, 435] width 9 height 19
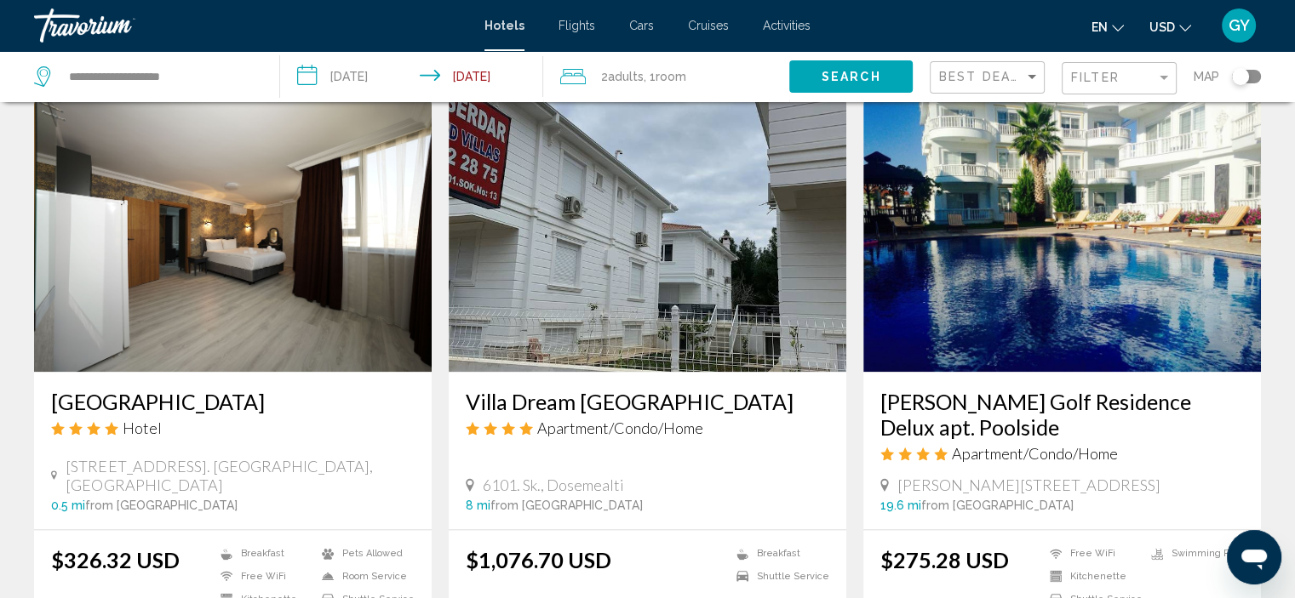
scroll to position [1938, 0]
click at [1097, 277] on img "Main content" at bounding box center [1062, 236] width 398 height 272
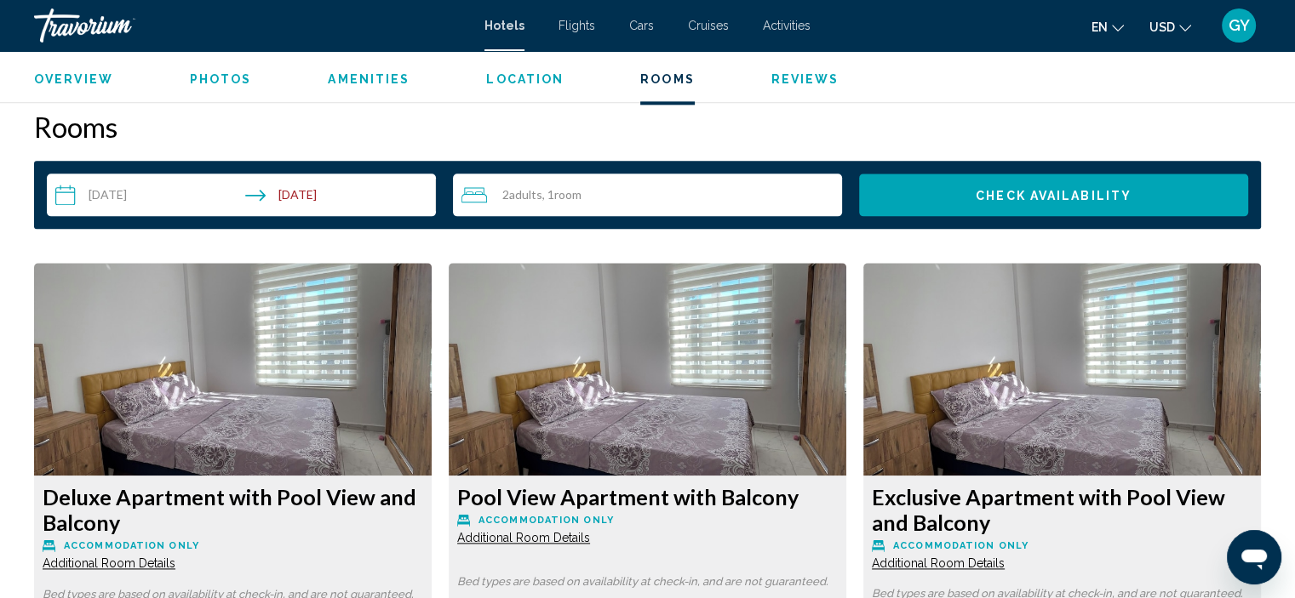
scroll to position [2196, 0]
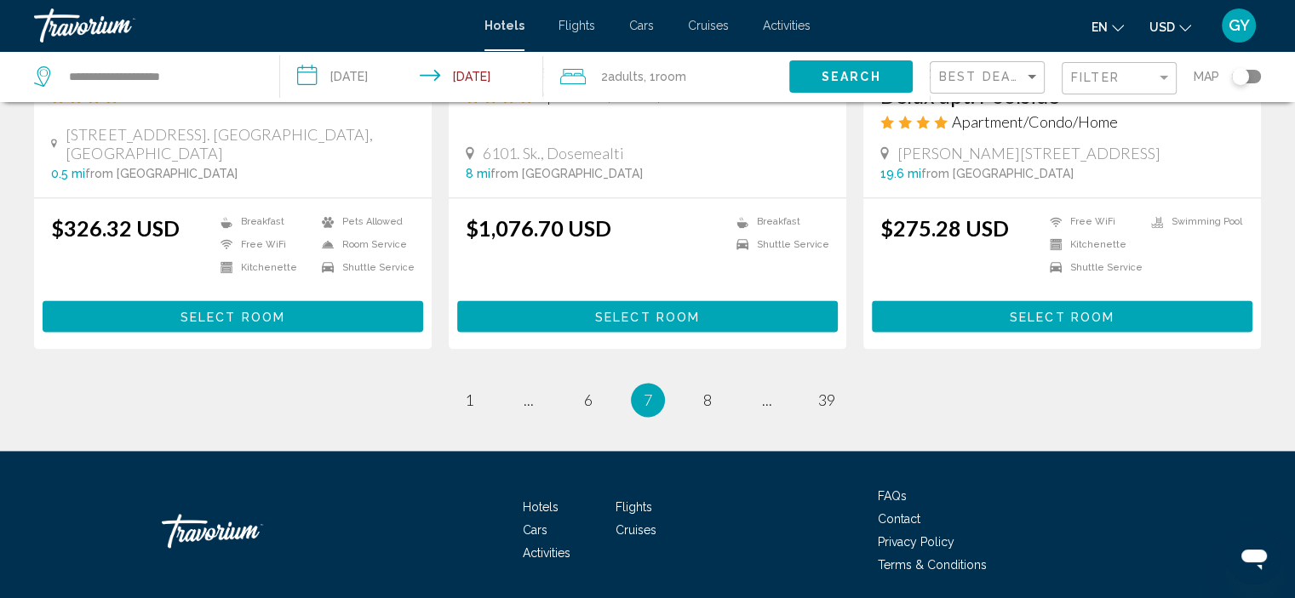
scroll to position [2271, 0]
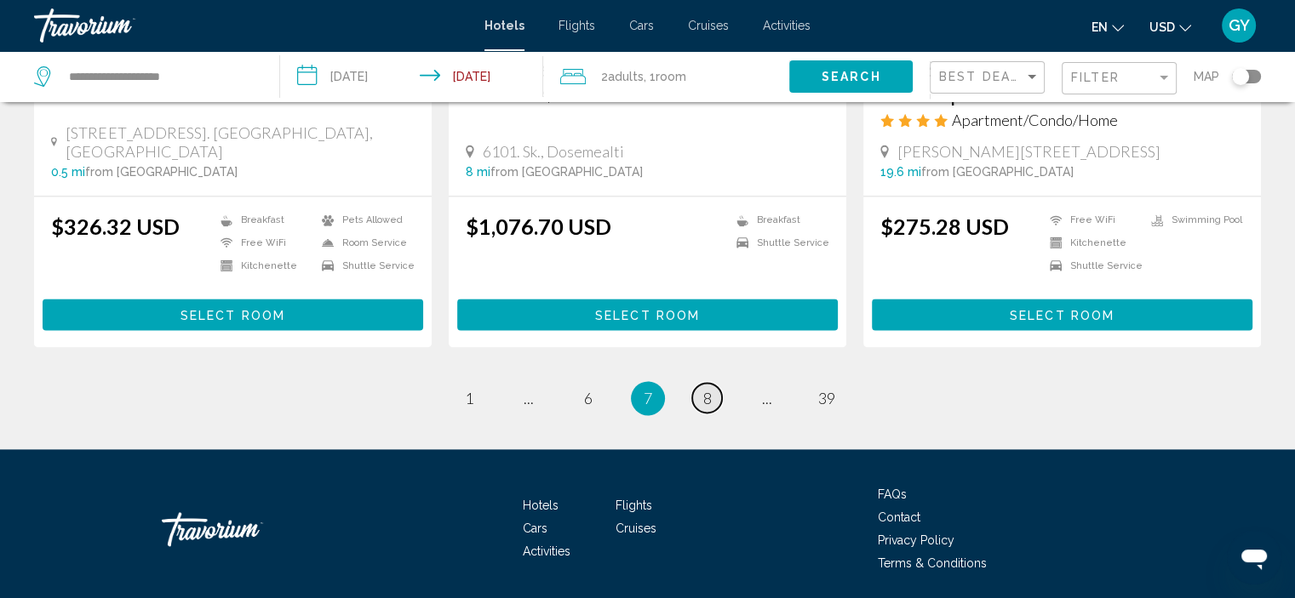
click at [705, 394] on span "8" at bounding box center [707, 398] width 9 height 19
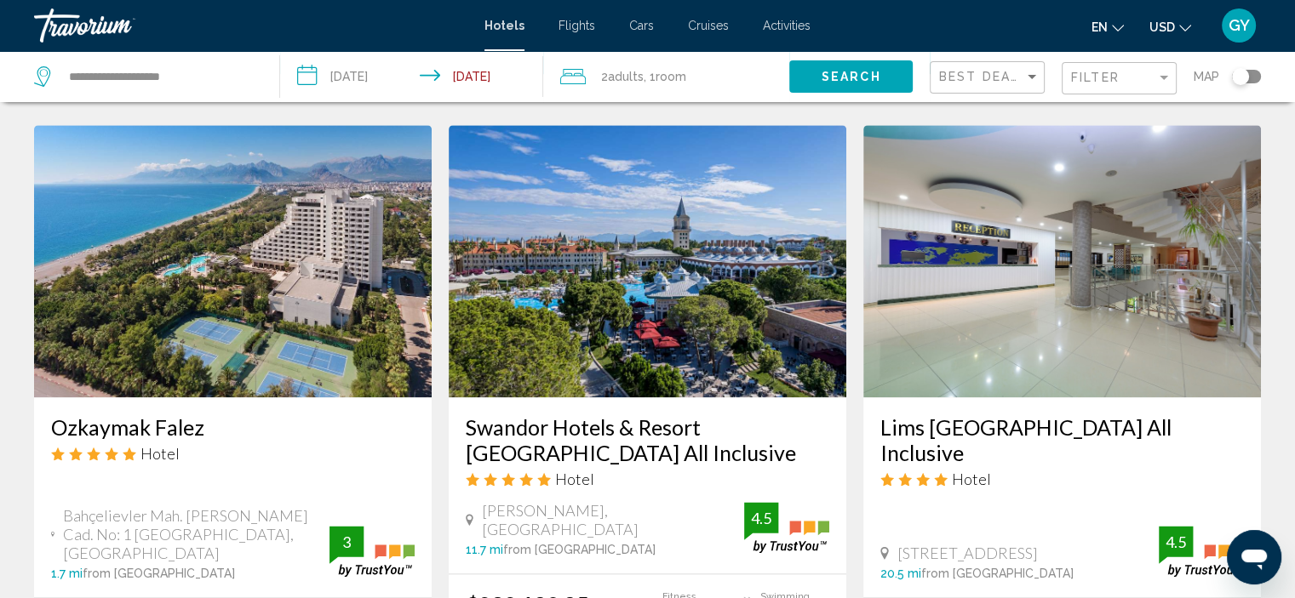
scroll to position [1944, 0]
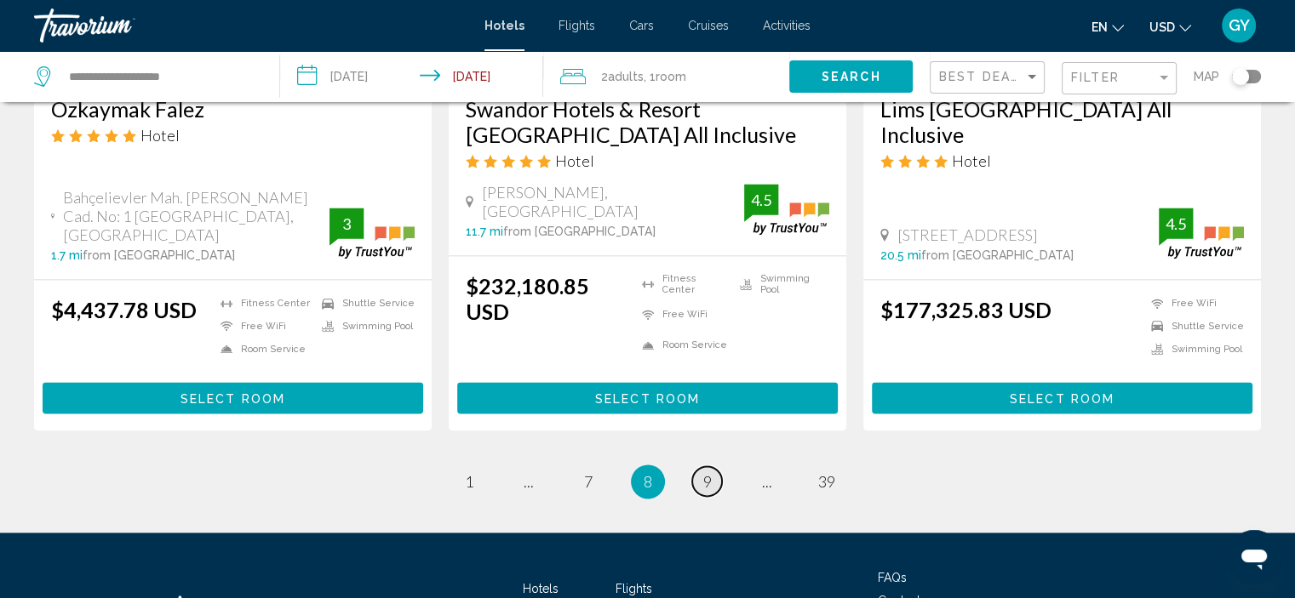
click at [705, 472] on span "9" at bounding box center [707, 481] width 9 height 19
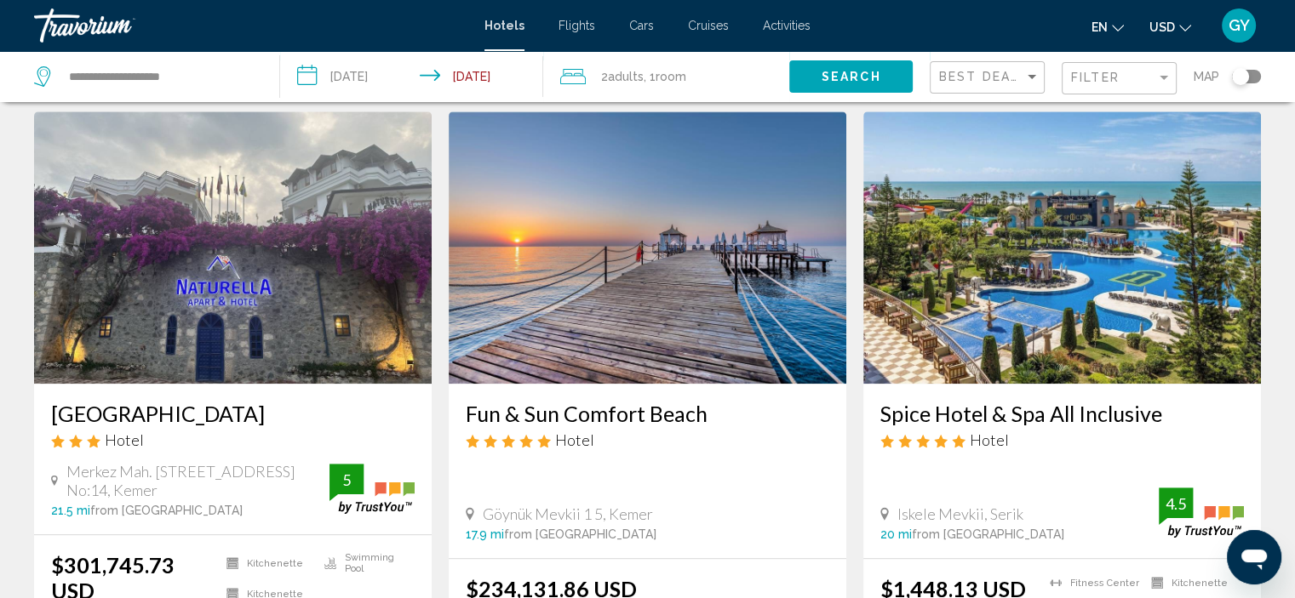
scroll to position [1338, 0]
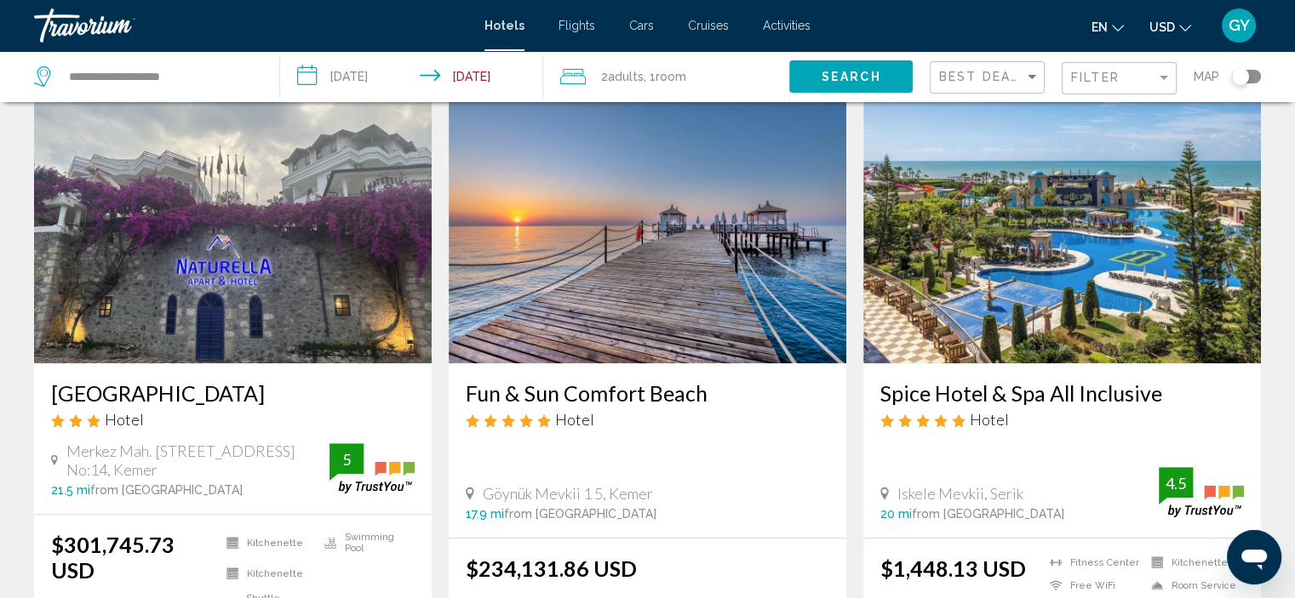
click at [656, 280] on img "Main content" at bounding box center [648, 227] width 398 height 272
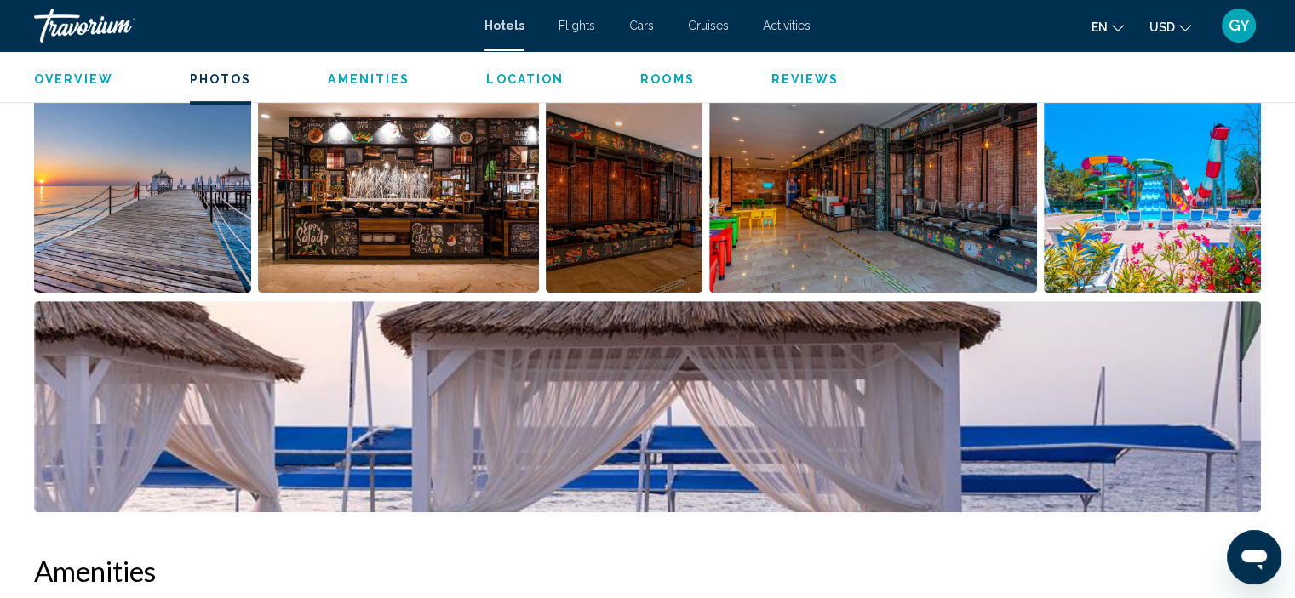
scroll to position [880, 0]
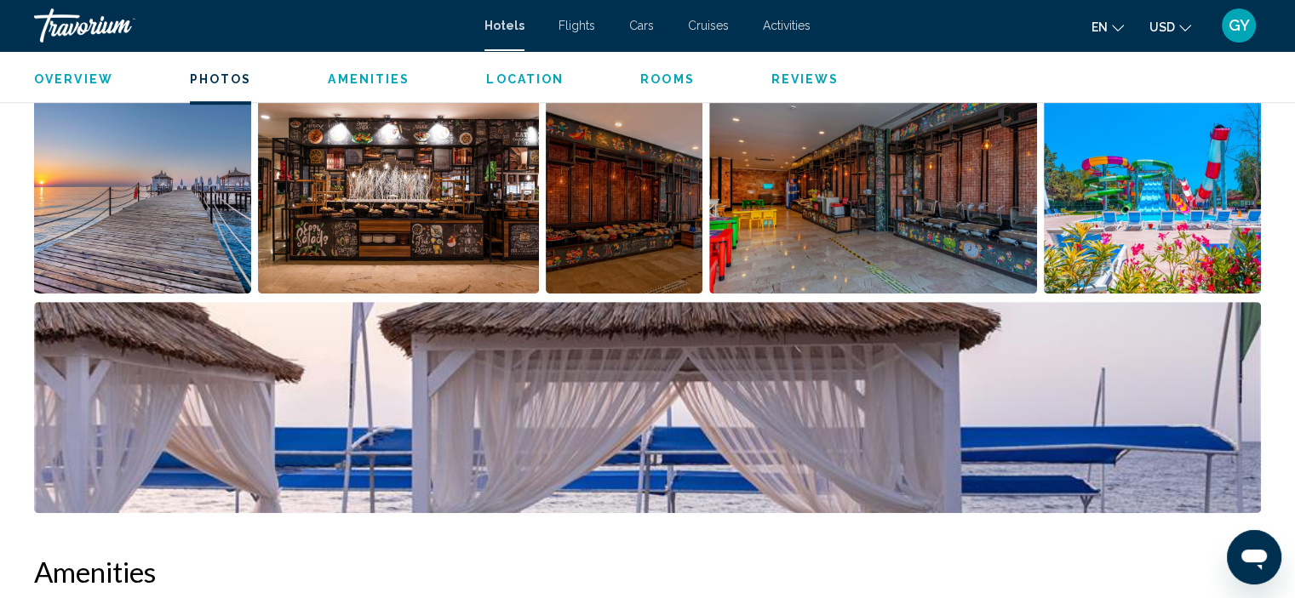
click at [180, 222] on img "Open full-screen image slider" at bounding box center [142, 188] width 217 height 211
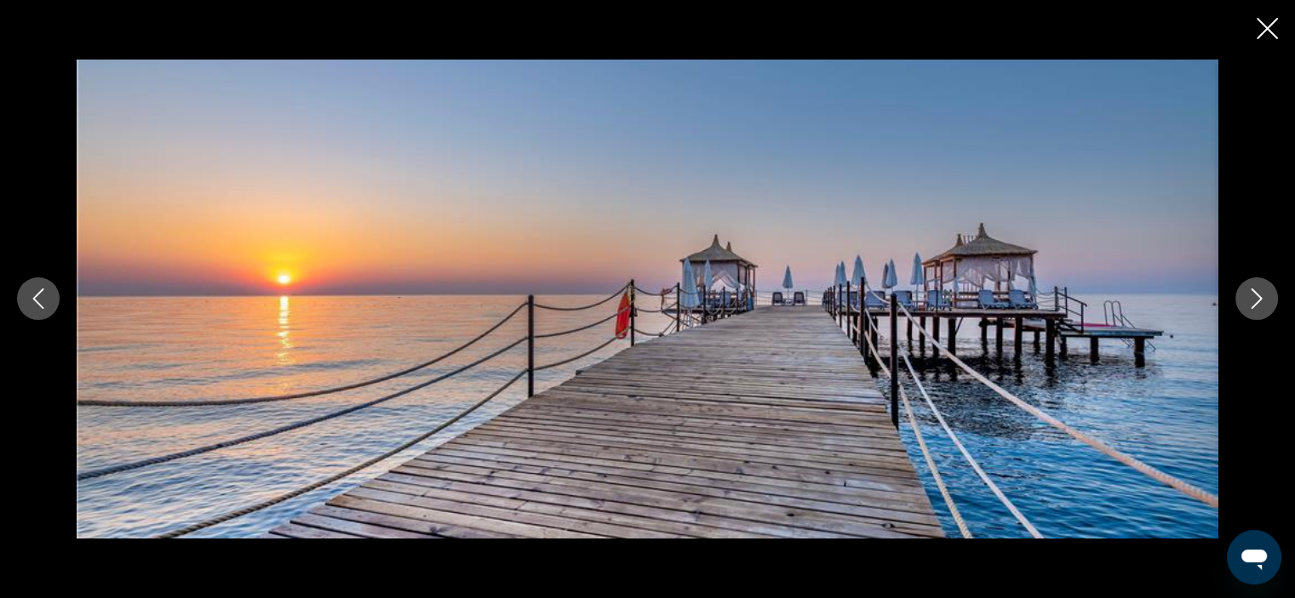
click at [1258, 300] on icon "Next image" at bounding box center [1256, 299] width 20 height 20
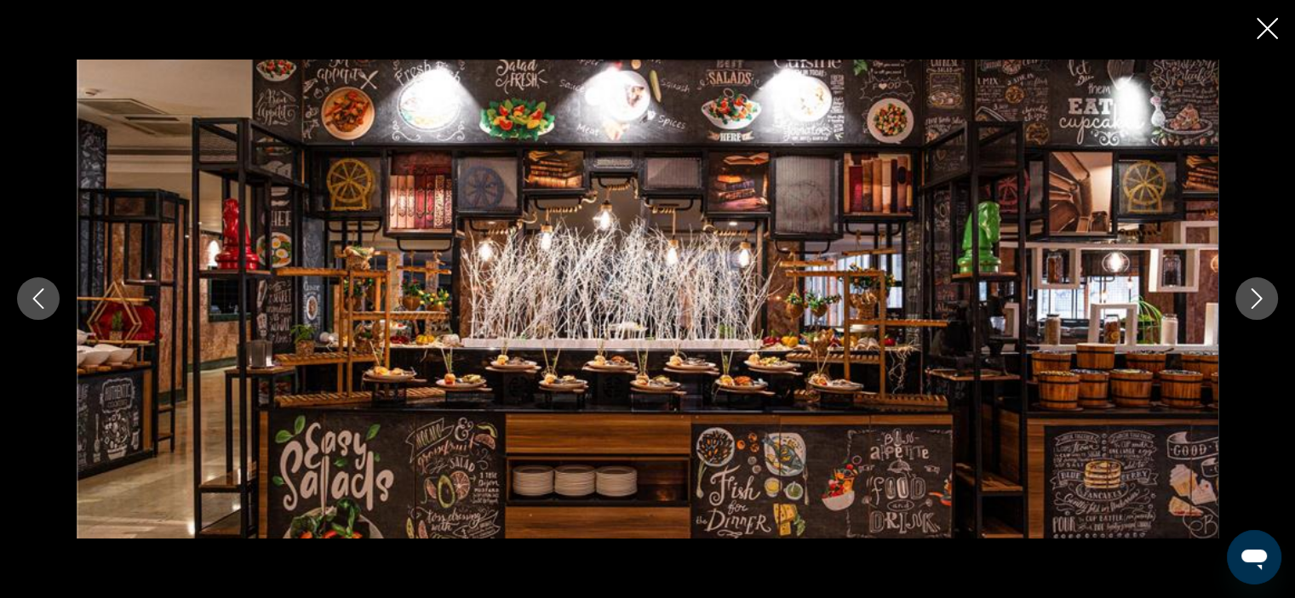
click at [1258, 300] on icon "Next image" at bounding box center [1256, 299] width 20 height 20
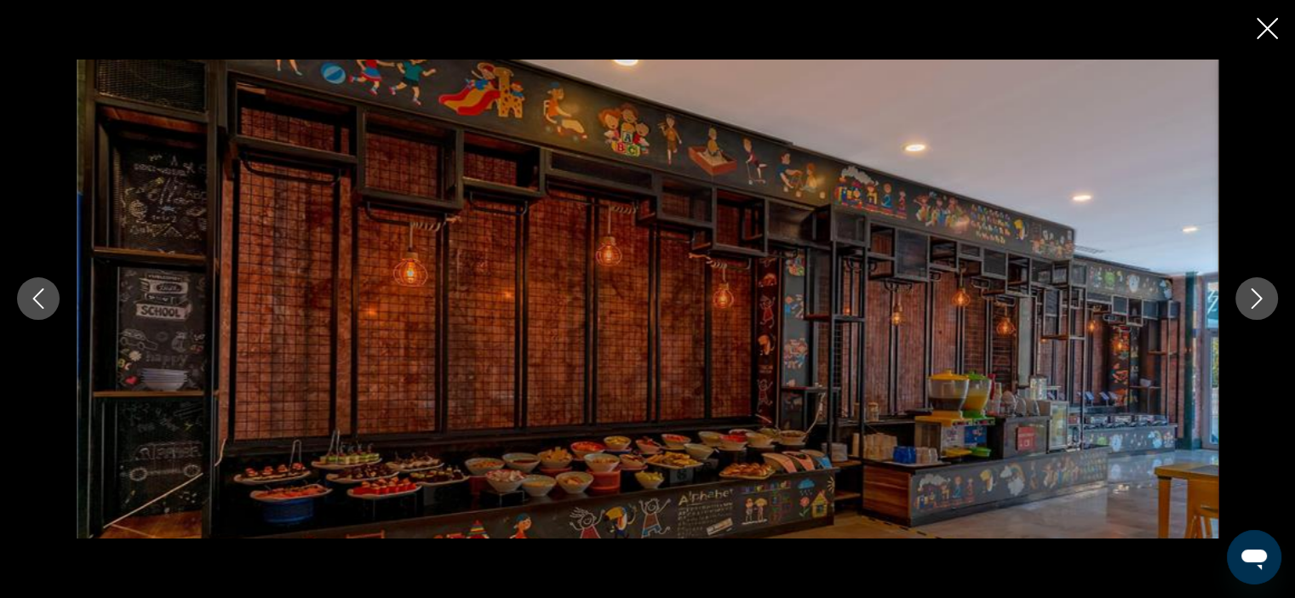
click at [1258, 300] on icon "Next image" at bounding box center [1256, 299] width 20 height 20
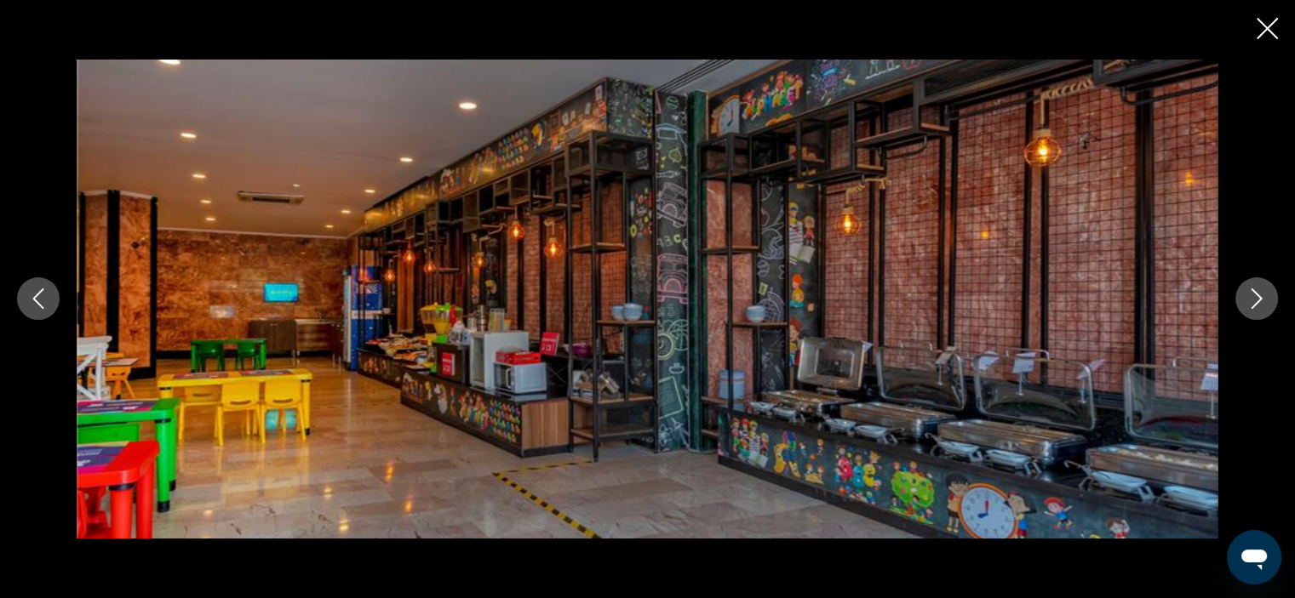
click at [1258, 300] on icon "Next image" at bounding box center [1256, 299] width 20 height 20
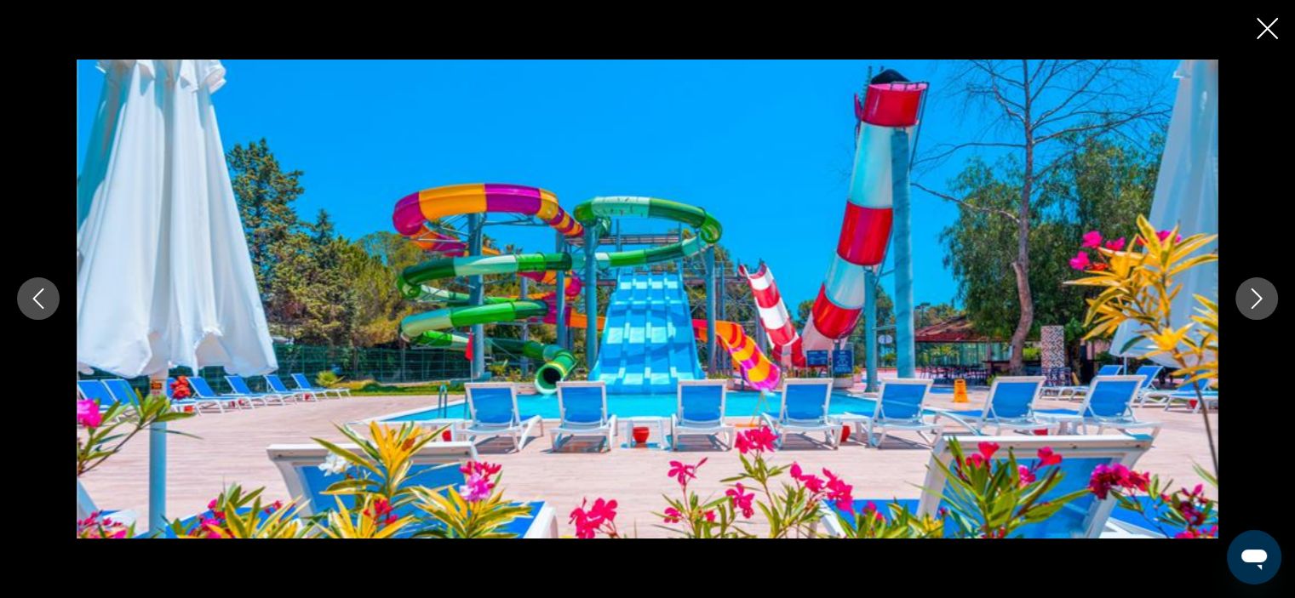
click at [1258, 300] on icon "Next image" at bounding box center [1256, 299] width 20 height 20
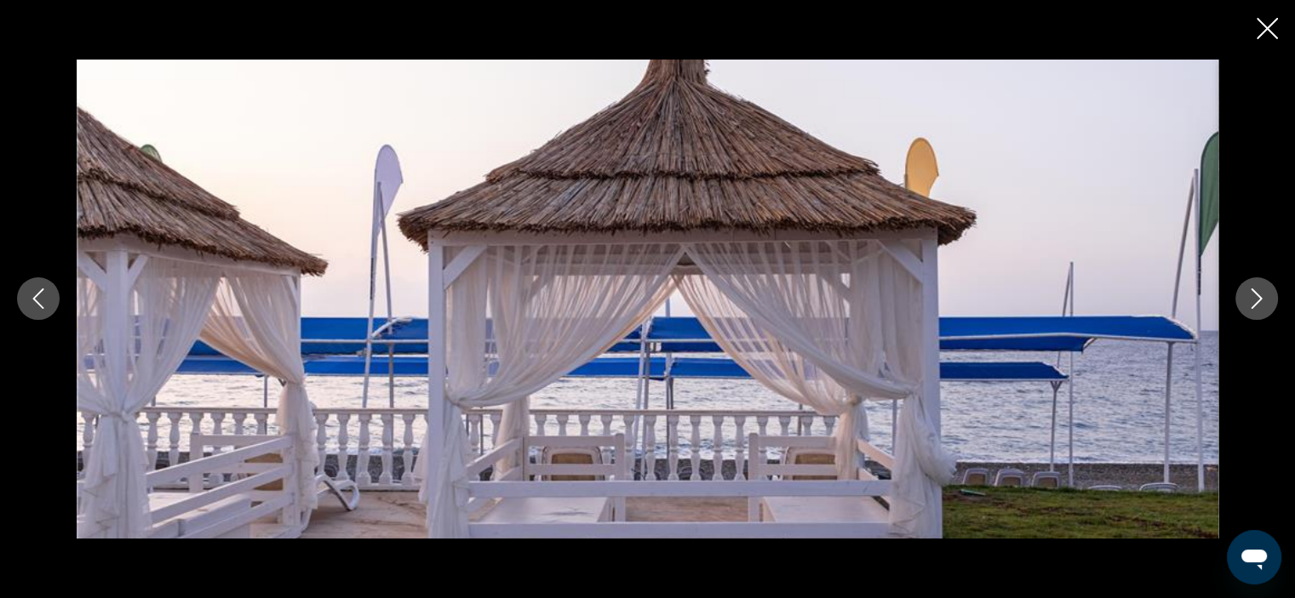
click at [1258, 300] on icon "Next image" at bounding box center [1256, 299] width 20 height 20
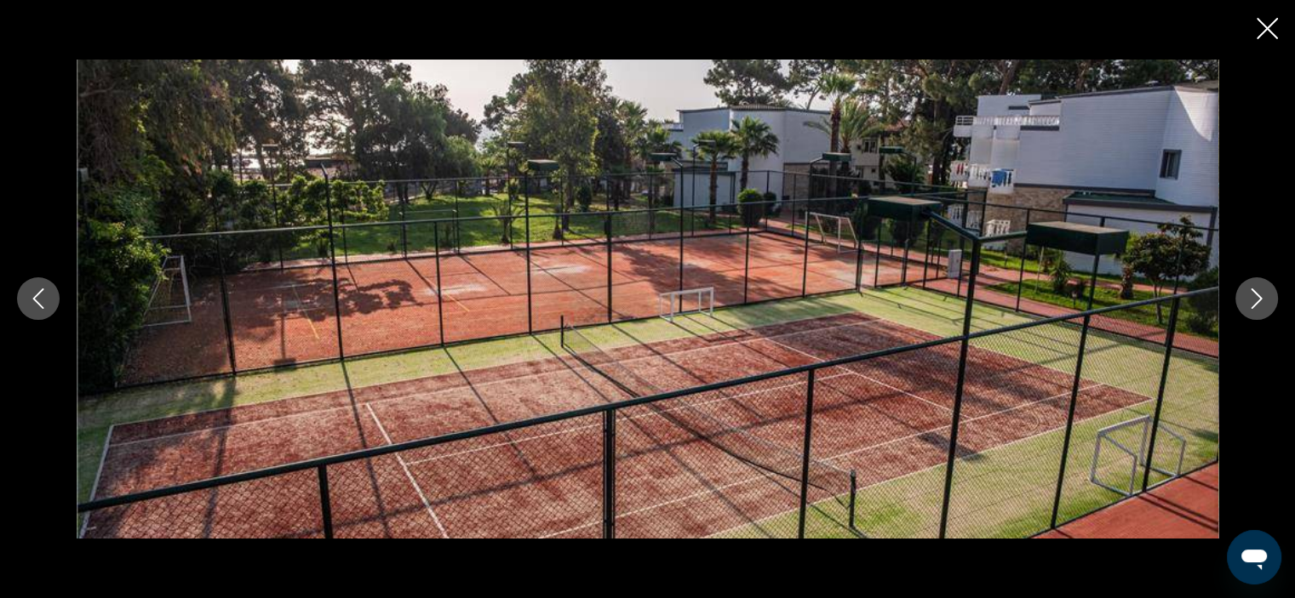
click at [1258, 300] on icon "Next image" at bounding box center [1256, 299] width 20 height 20
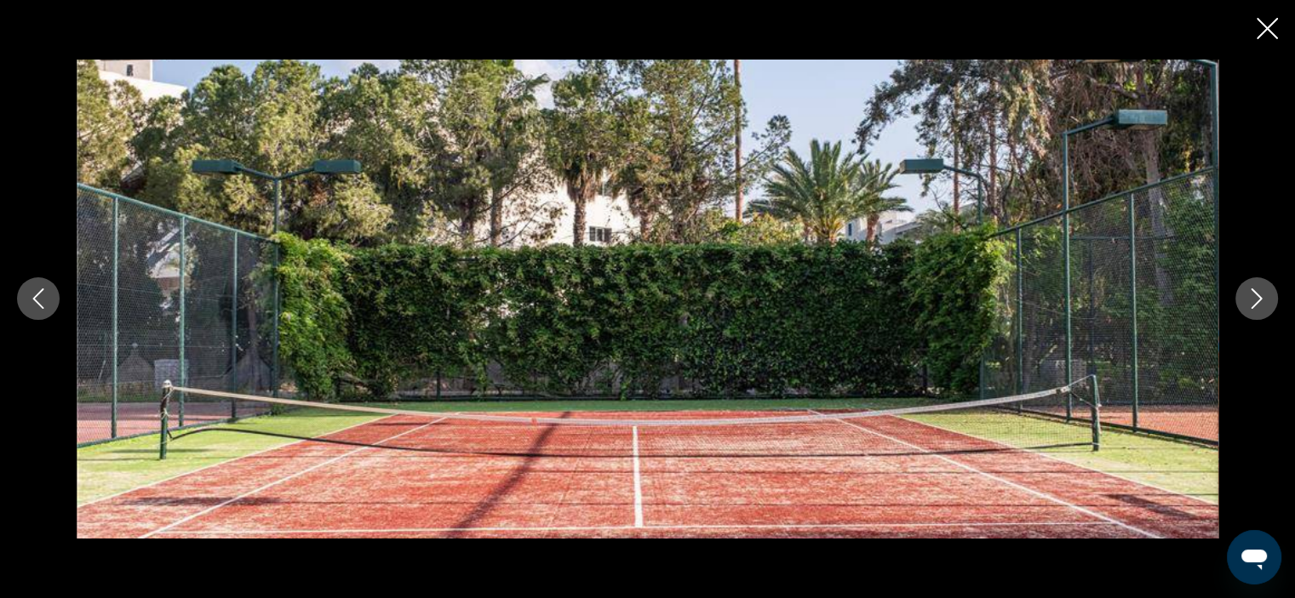
click at [1258, 300] on icon "Next image" at bounding box center [1256, 299] width 20 height 20
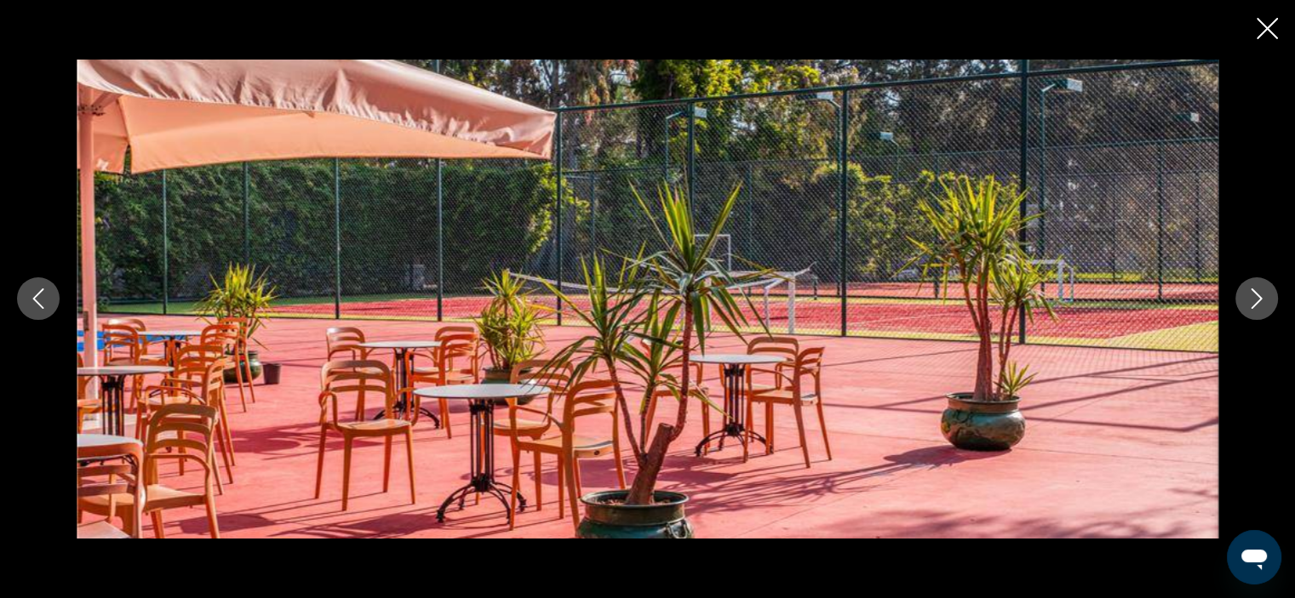
click at [1258, 300] on icon "Next image" at bounding box center [1256, 299] width 20 height 20
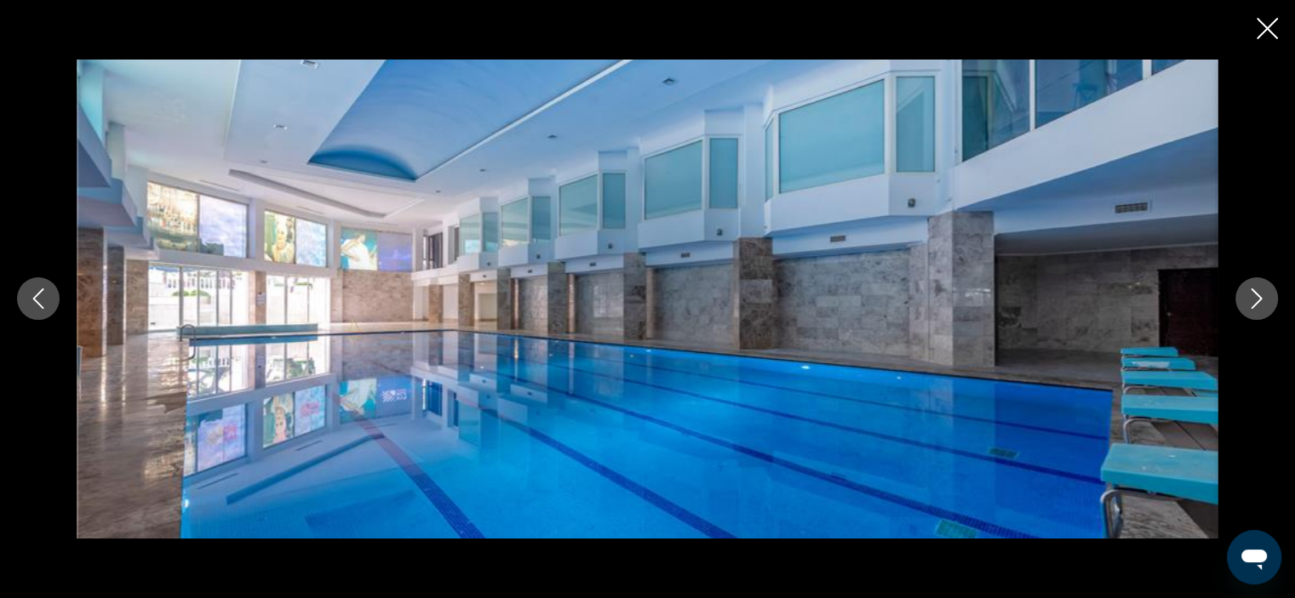
click at [1258, 300] on icon "Next image" at bounding box center [1256, 299] width 20 height 20
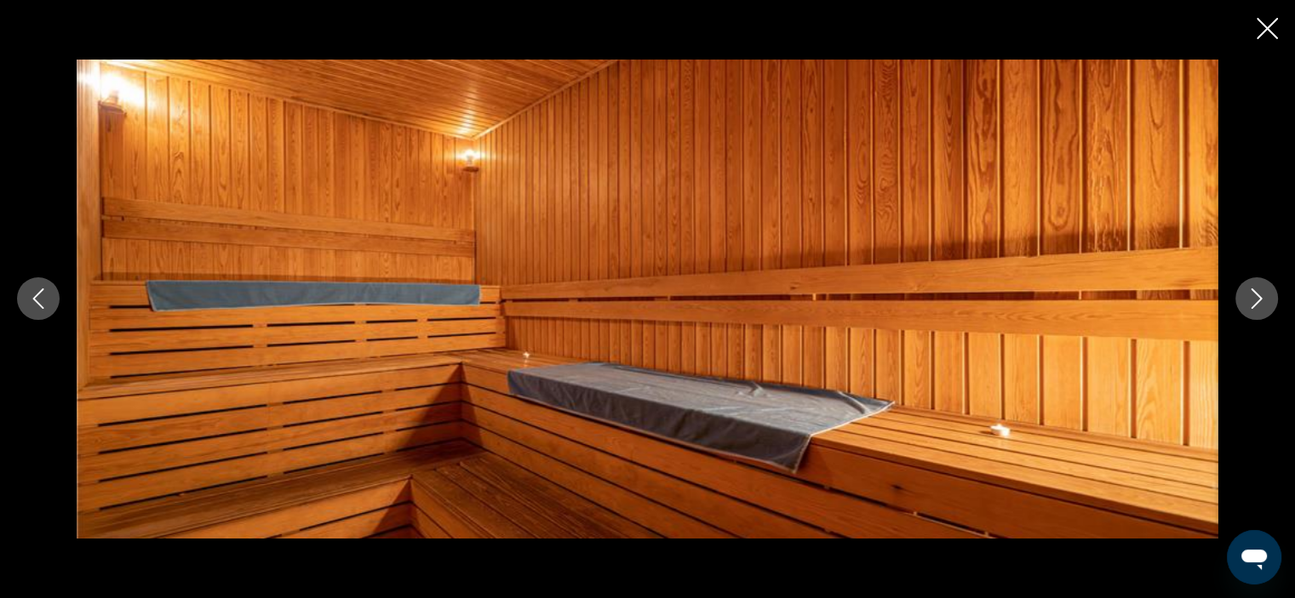
click at [1258, 300] on icon "Next image" at bounding box center [1256, 299] width 20 height 20
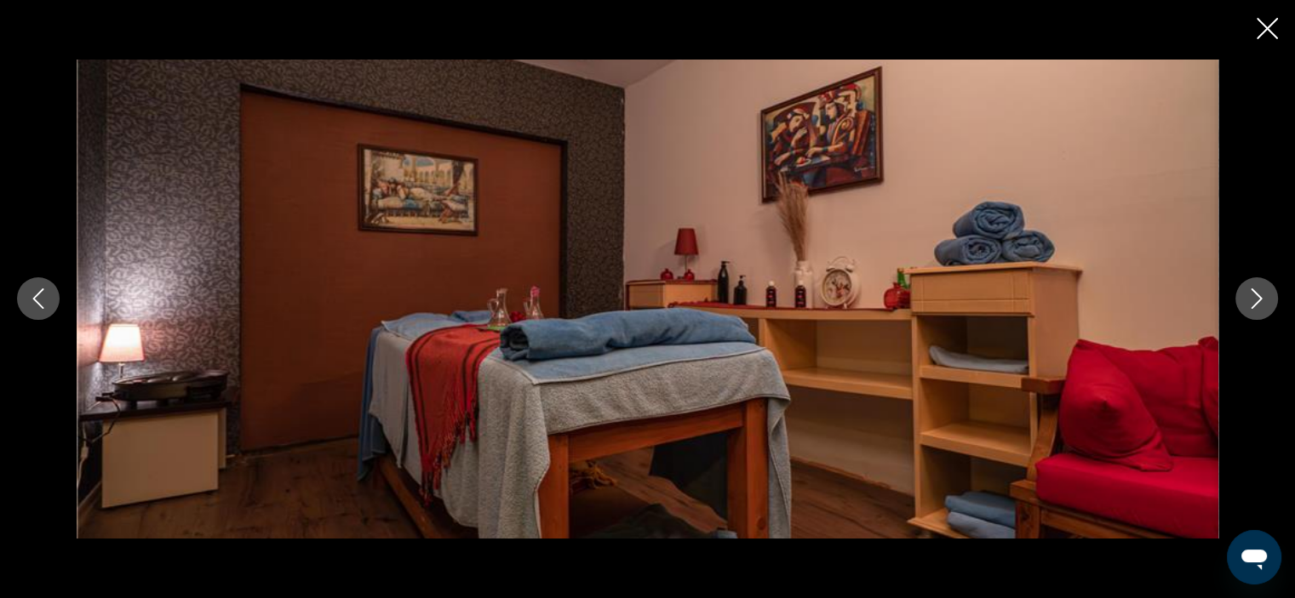
click at [1258, 300] on icon "Next image" at bounding box center [1256, 299] width 20 height 20
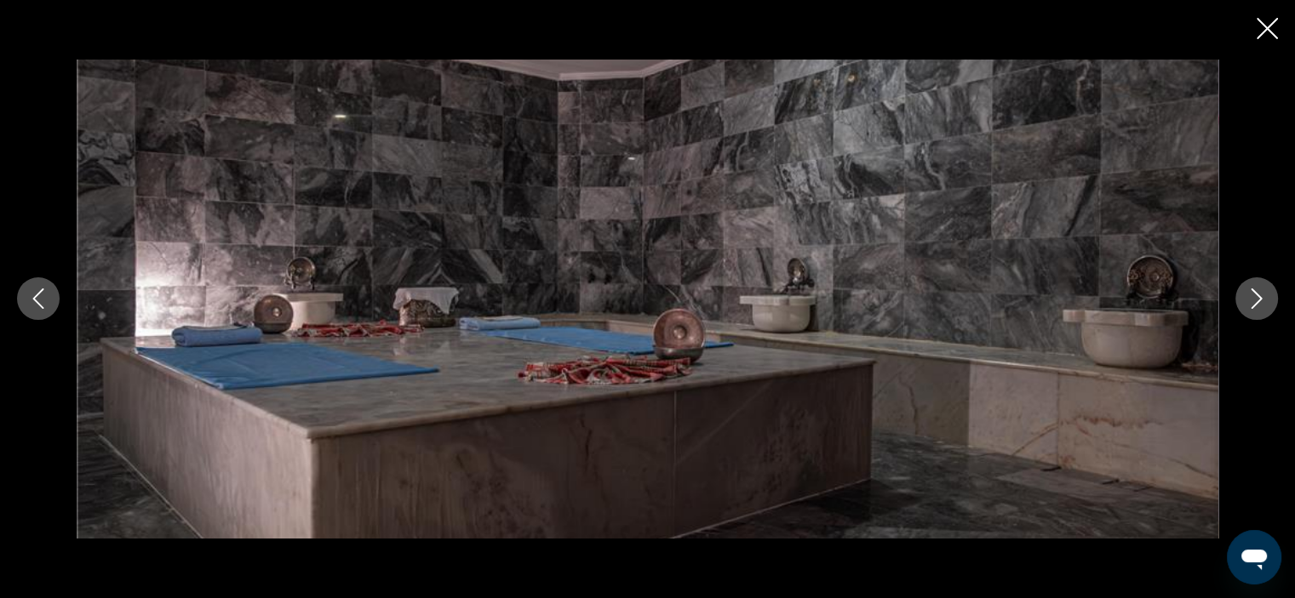
click at [1258, 300] on icon "Next image" at bounding box center [1256, 299] width 20 height 20
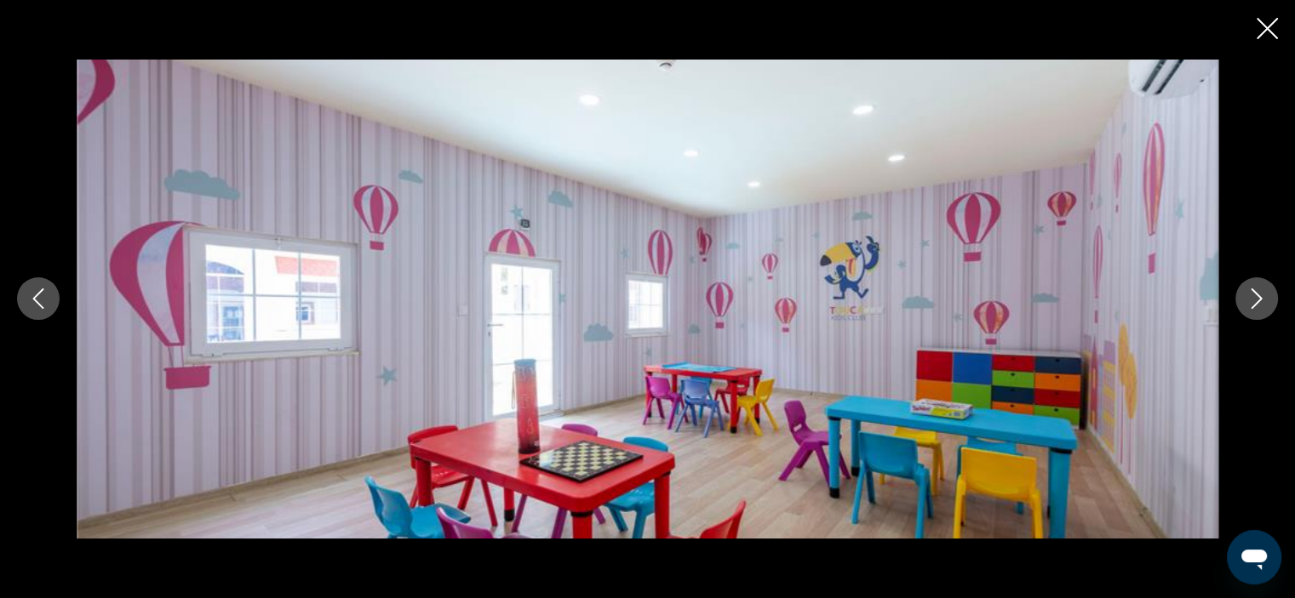
click at [1258, 300] on icon "Next image" at bounding box center [1256, 299] width 20 height 20
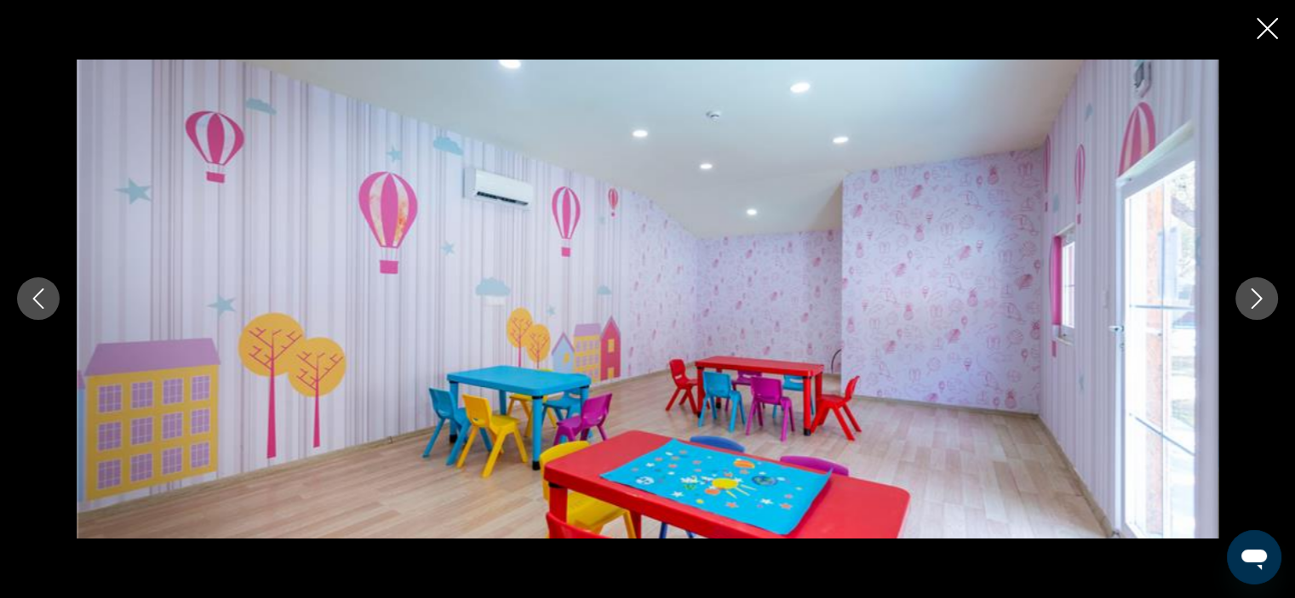
click at [1258, 300] on icon "Next image" at bounding box center [1256, 299] width 20 height 20
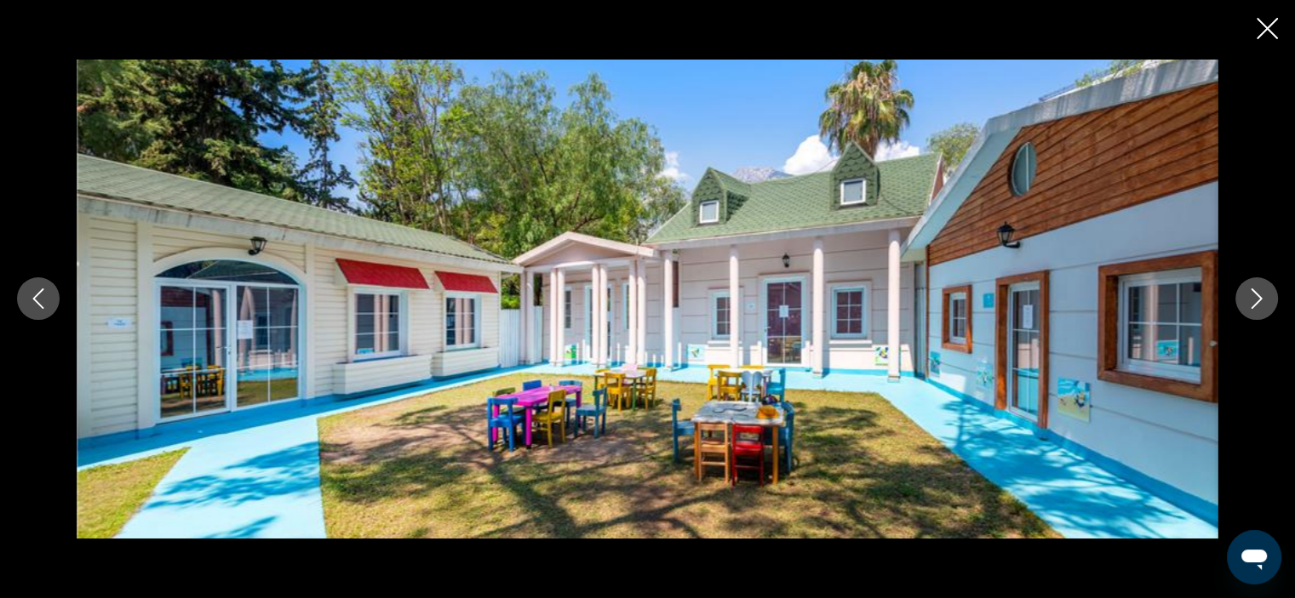
click at [1258, 300] on icon "Next image" at bounding box center [1256, 299] width 20 height 20
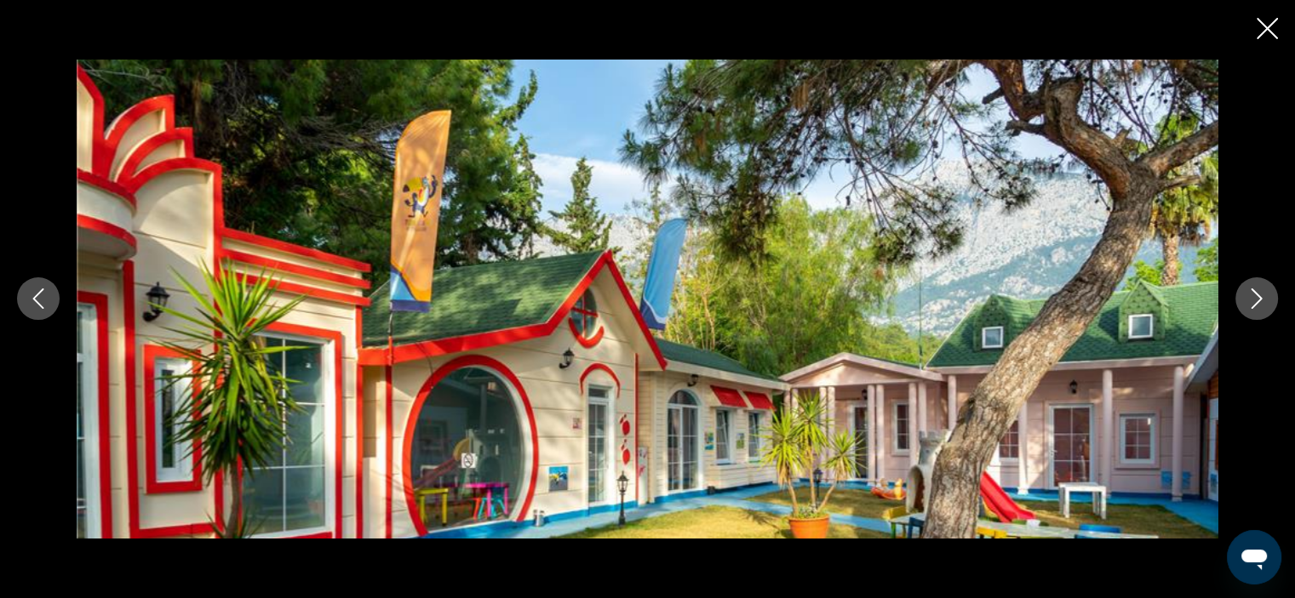
click at [1258, 300] on icon "Next image" at bounding box center [1256, 299] width 20 height 20
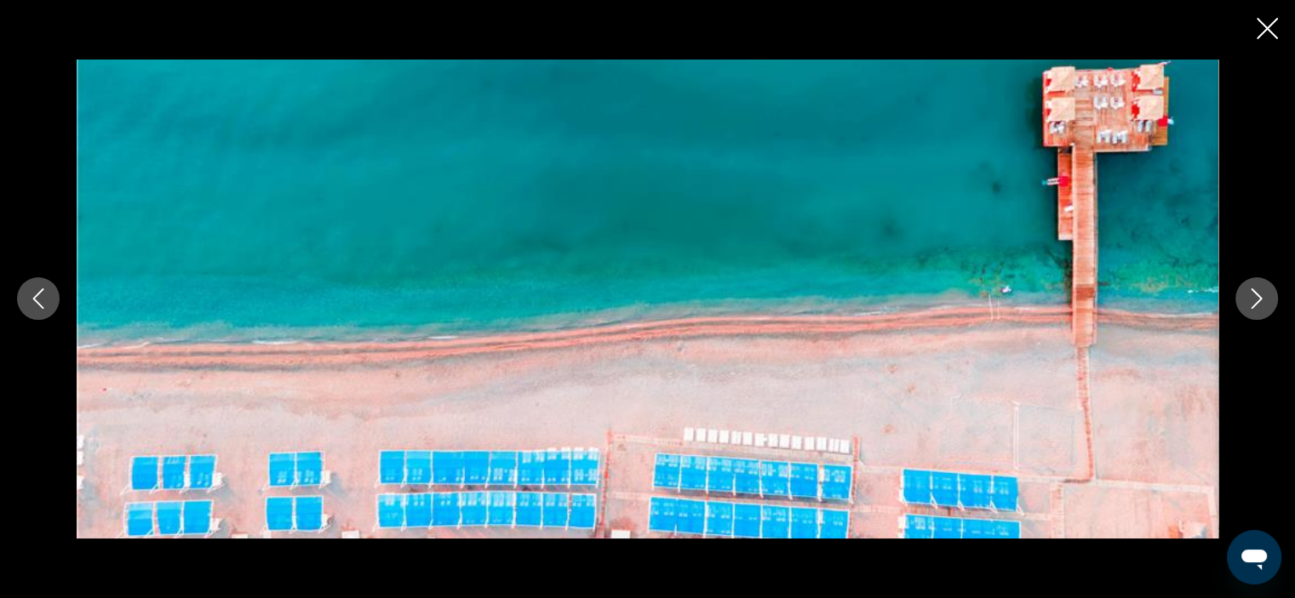
click at [1267, 33] on icon "Close slideshow" at bounding box center [1267, 28] width 21 height 21
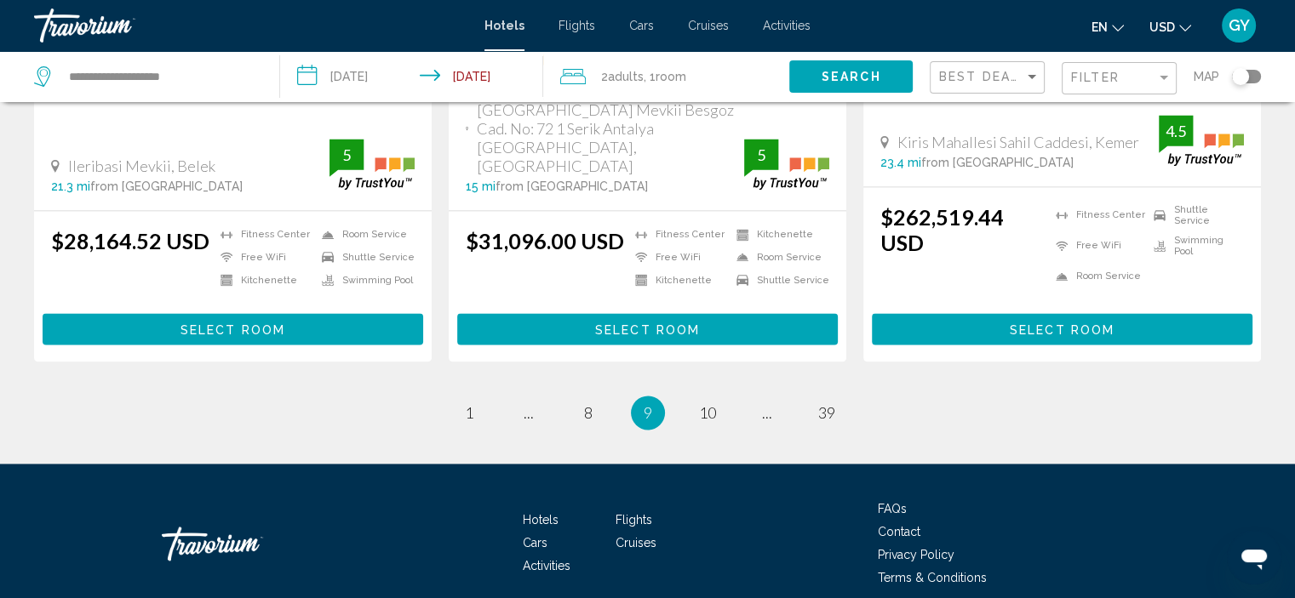
scroll to position [2333, 0]
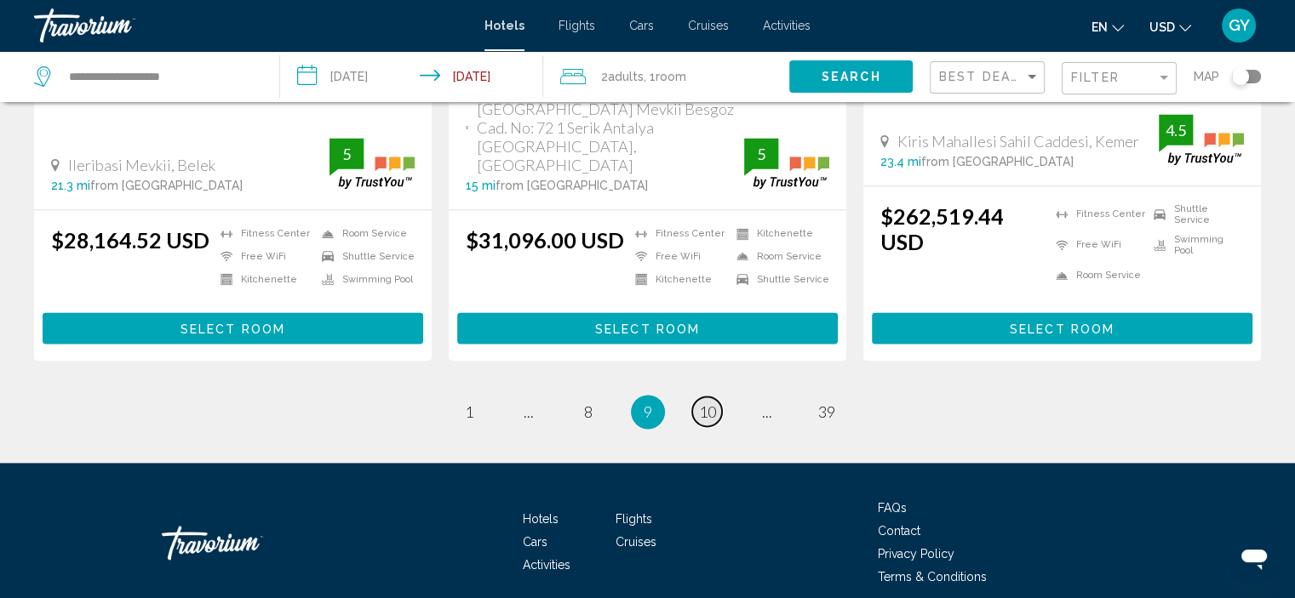
click at [707, 403] on span "10" at bounding box center [707, 412] width 17 height 19
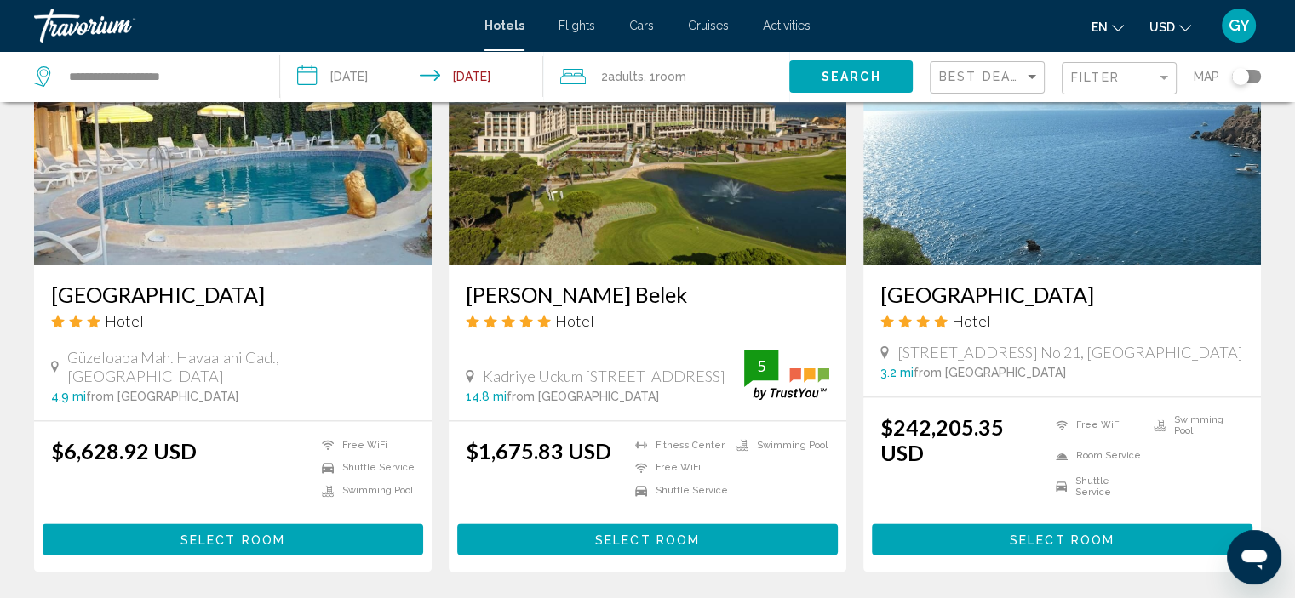
scroll to position [2101, 0]
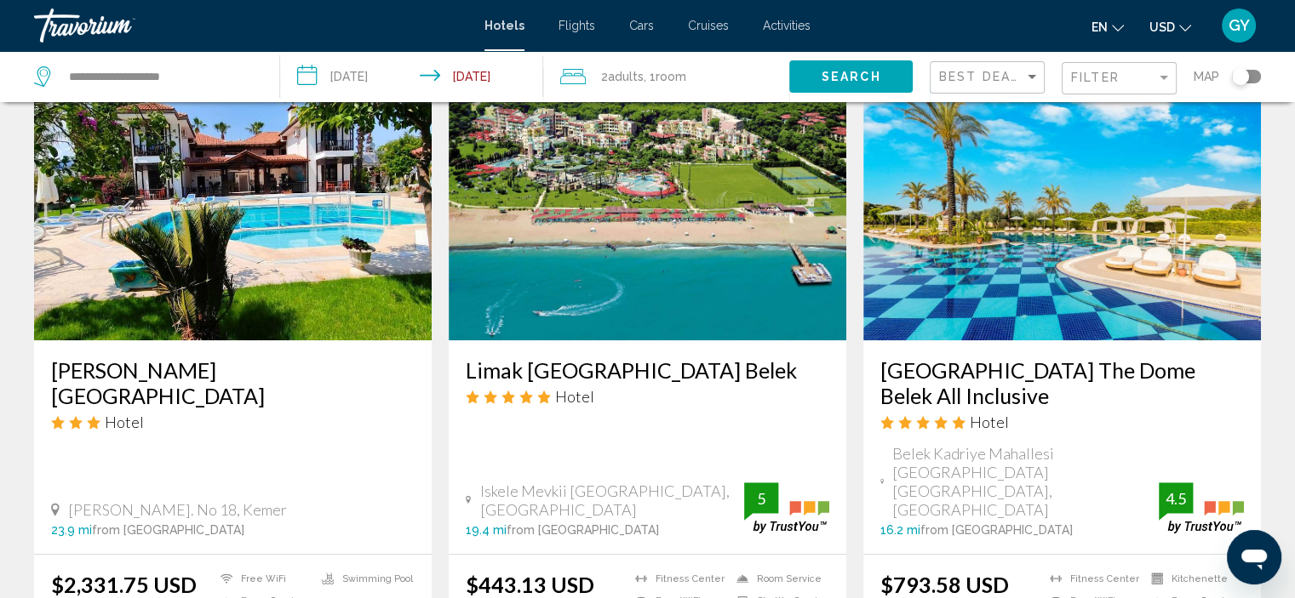
scroll to position [691, 0]
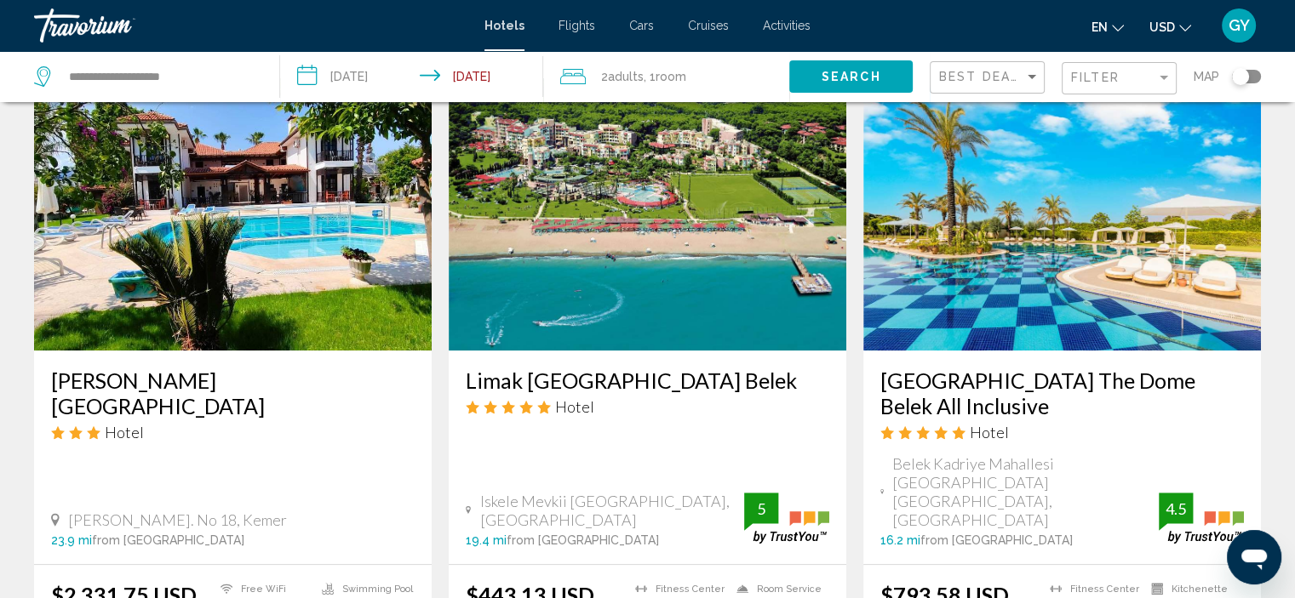
click at [701, 197] on img "Main content" at bounding box center [648, 214] width 398 height 272
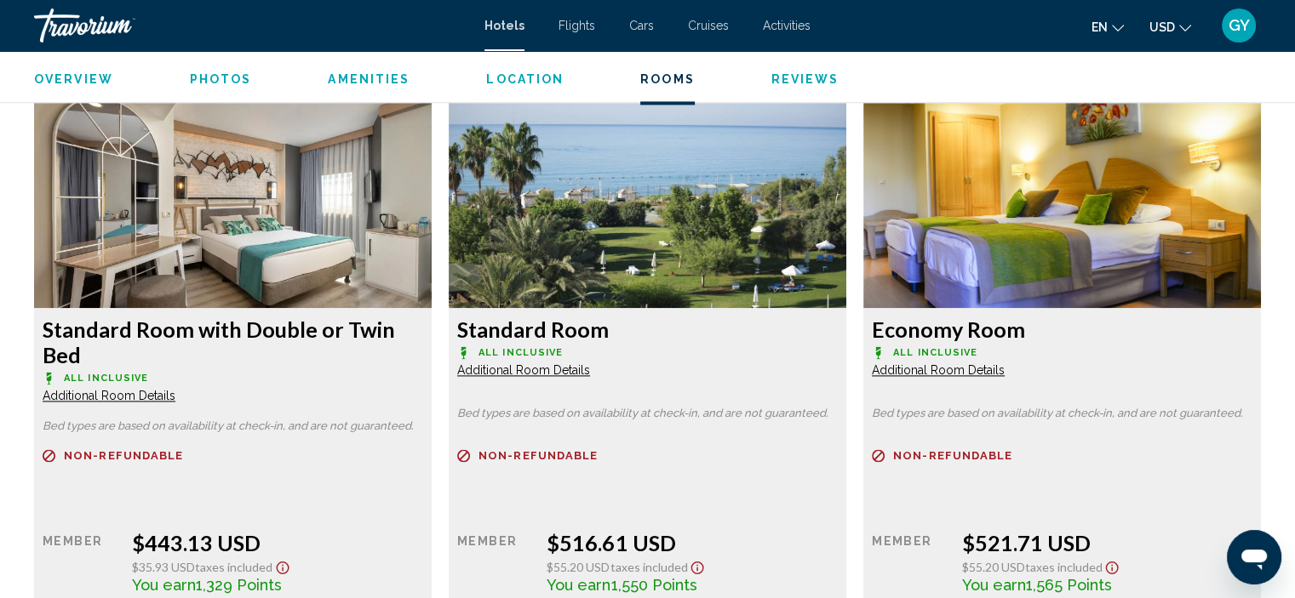
scroll to position [2310, 0]
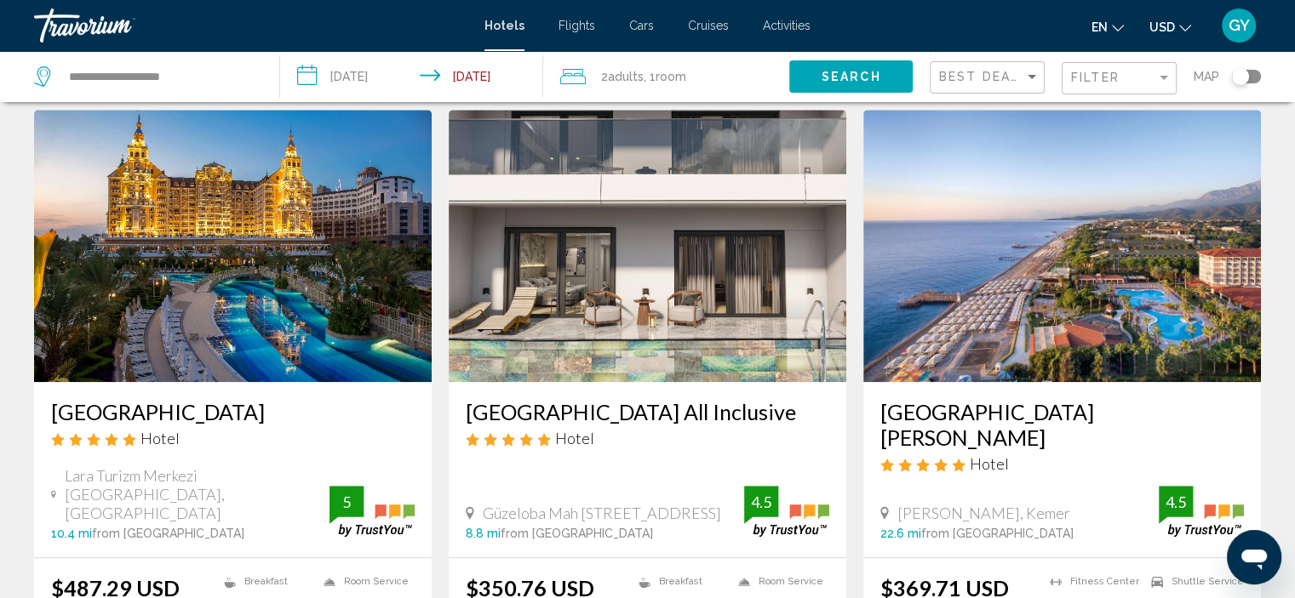
scroll to position [1328, 0]
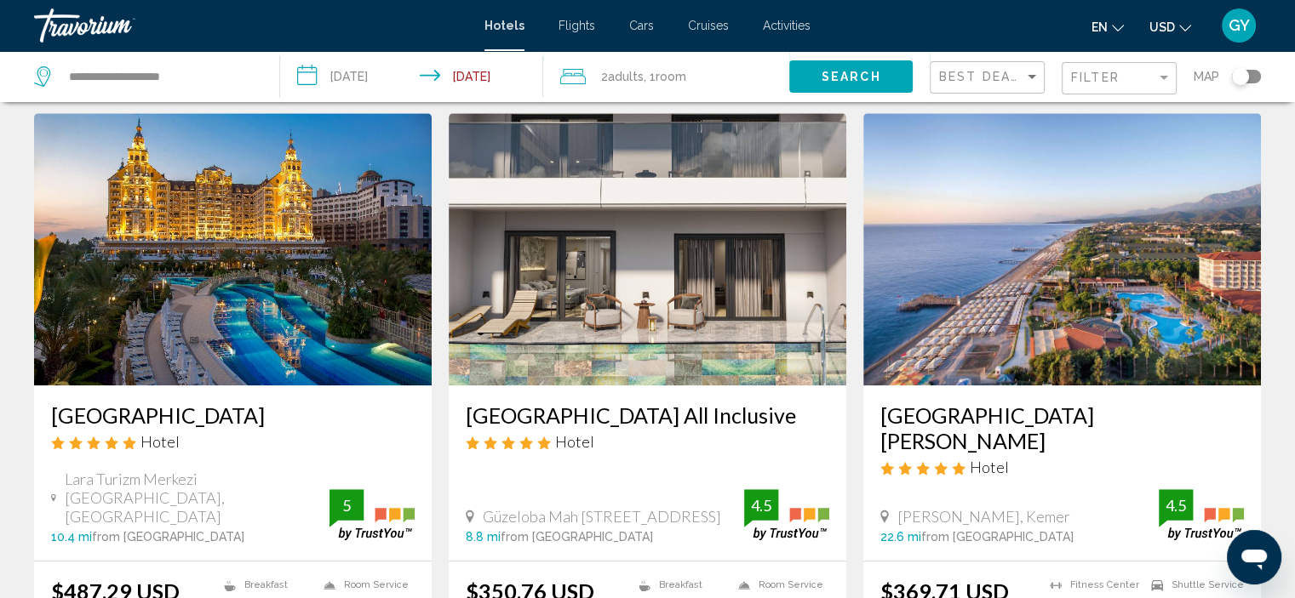
click at [639, 309] on img "Main content" at bounding box center [648, 249] width 398 height 272
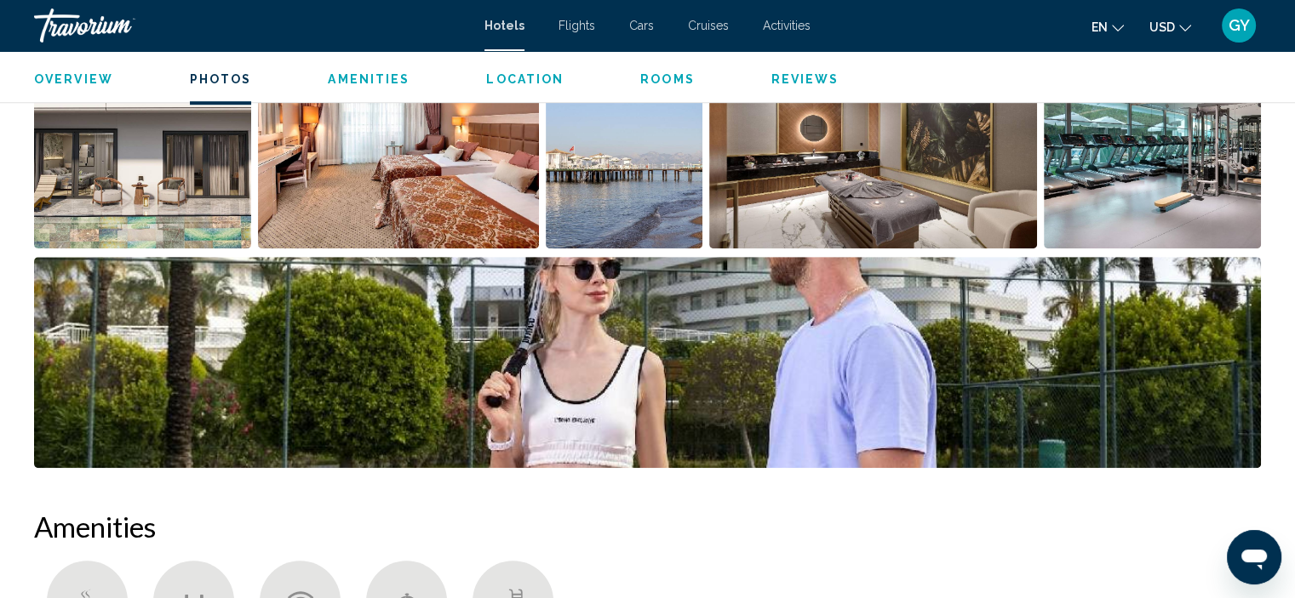
scroll to position [946, 0]
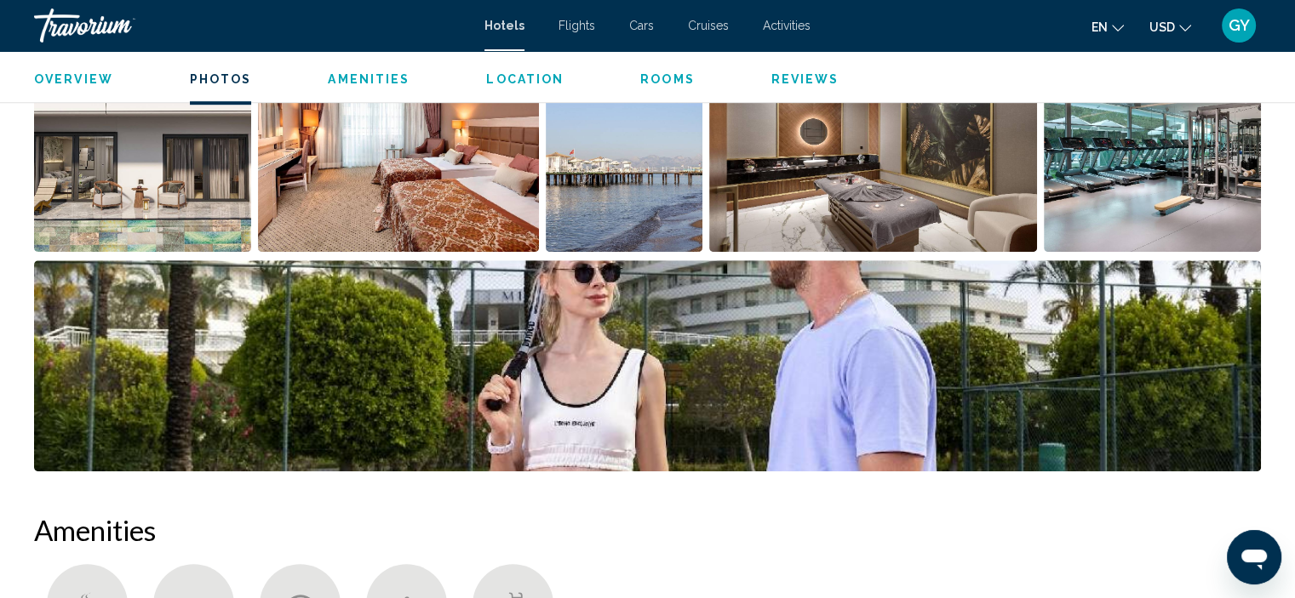
click at [202, 186] on img "Open full-screen image slider" at bounding box center [142, 146] width 217 height 211
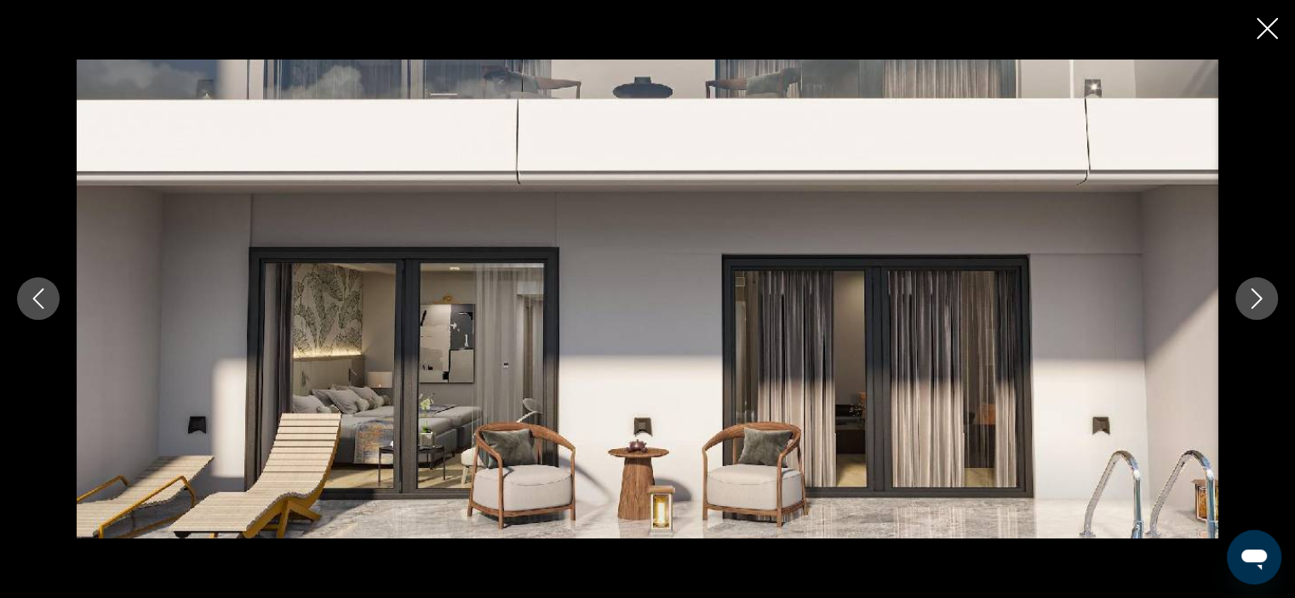
click at [1246, 299] on icon "Next image" at bounding box center [1256, 299] width 20 height 20
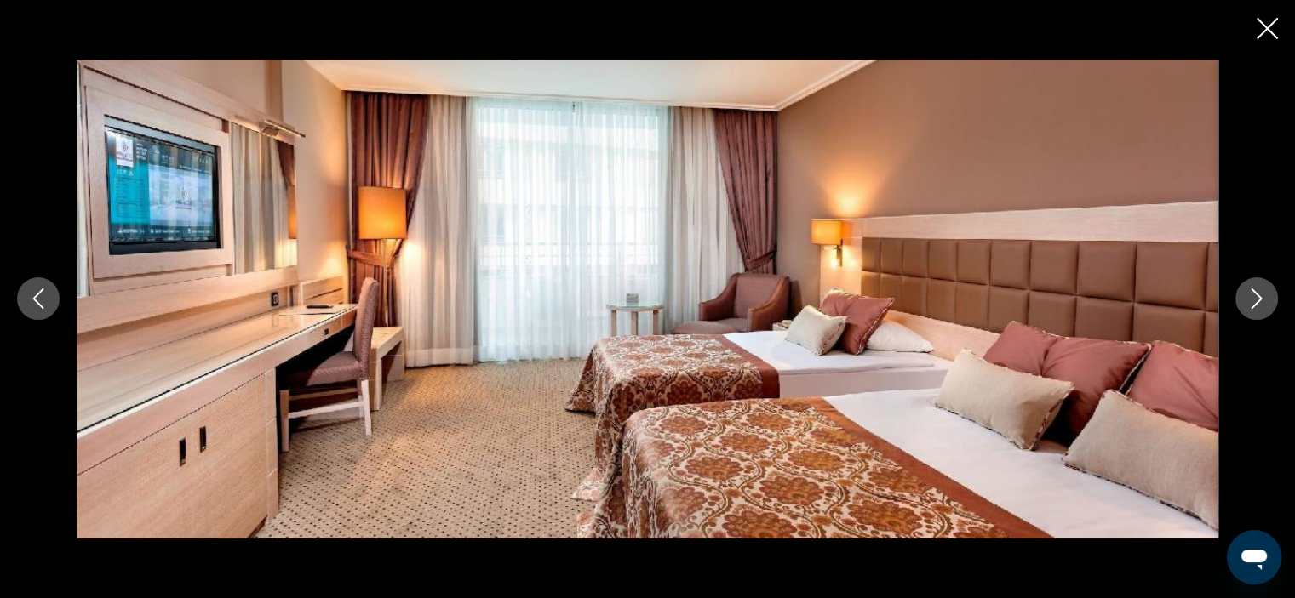
click at [1246, 299] on icon "Next image" at bounding box center [1256, 299] width 20 height 20
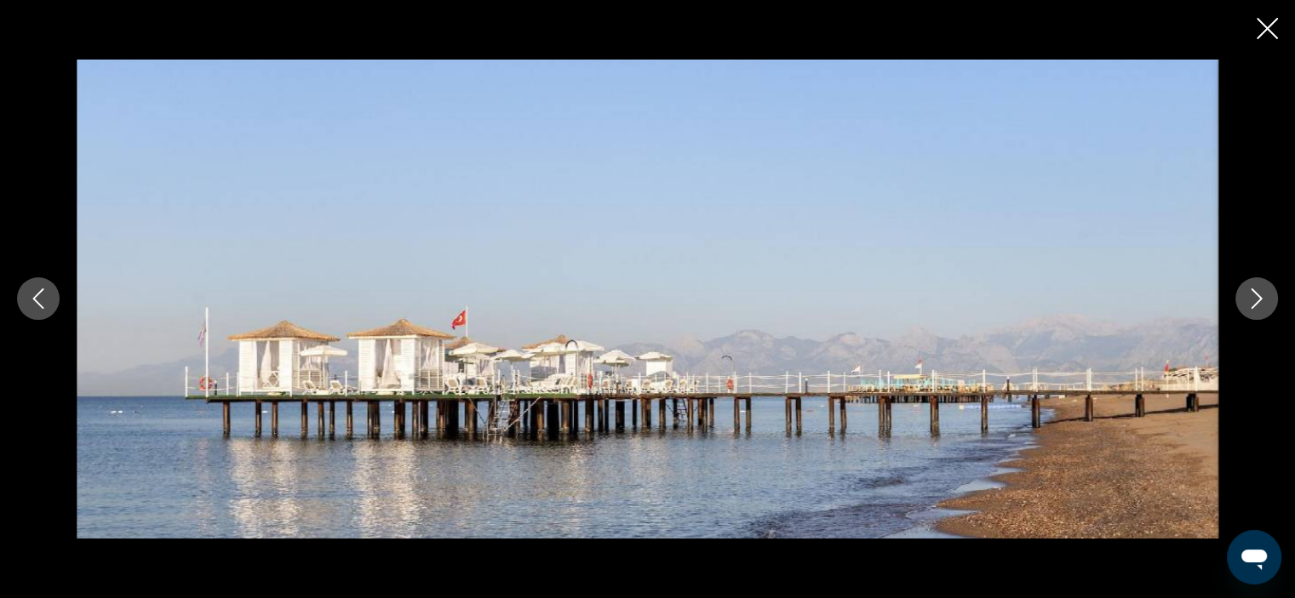
click at [1246, 299] on icon "Next image" at bounding box center [1256, 299] width 20 height 20
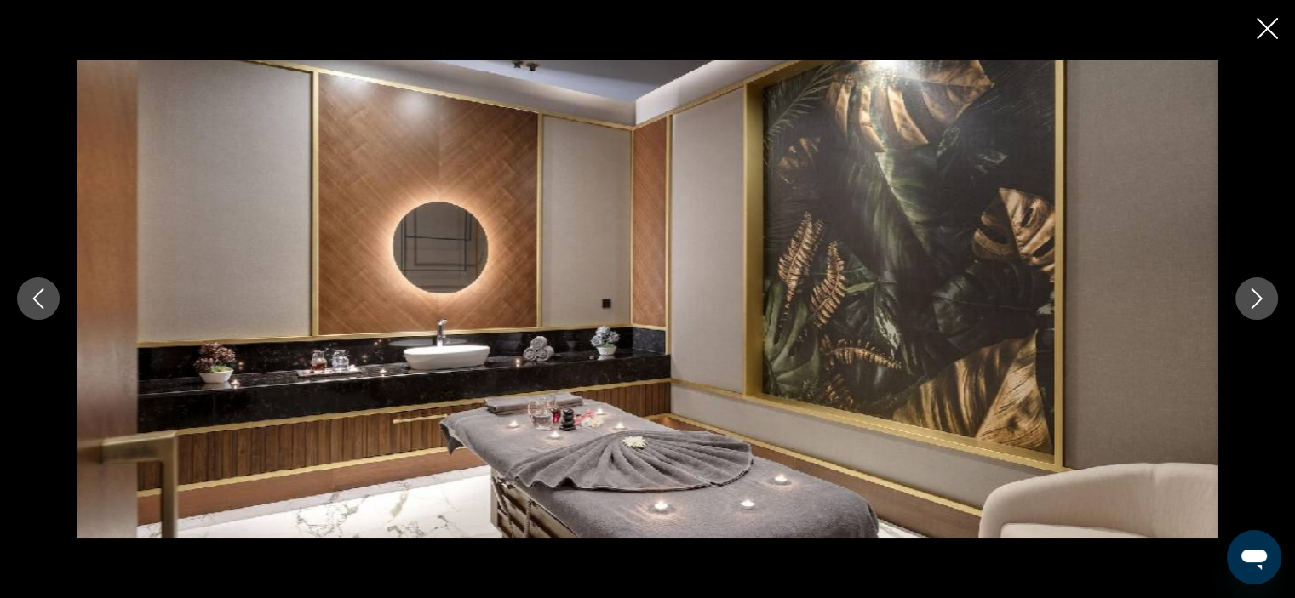
click at [1246, 299] on icon "Next image" at bounding box center [1256, 299] width 20 height 20
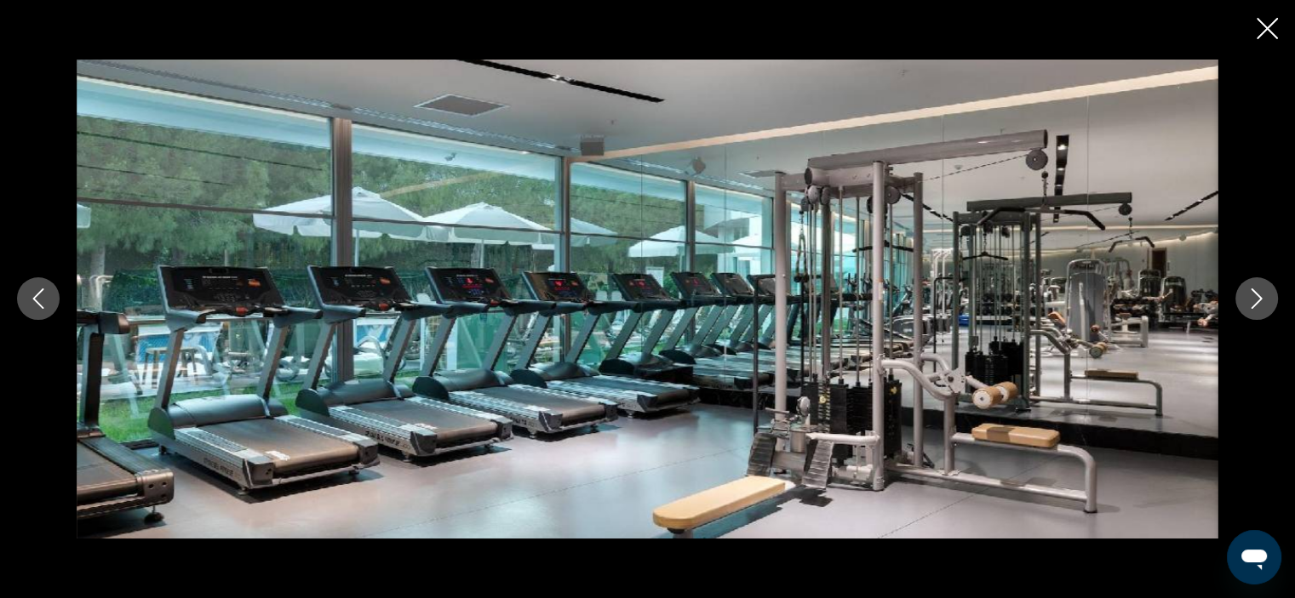
click at [1246, 299] on icon "Next image" at bounding box center [1256, 299] width 20 height 20
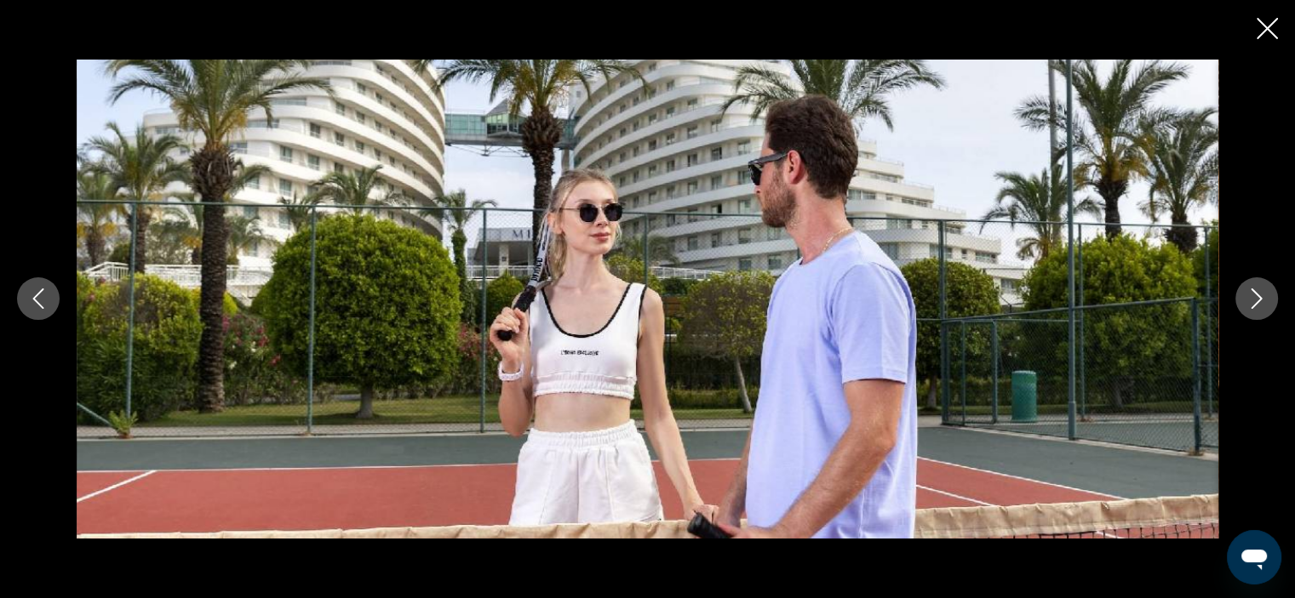
click at [1257, 301] on icon "Next image" at bounding box center [1256, 299] width 20 height 20
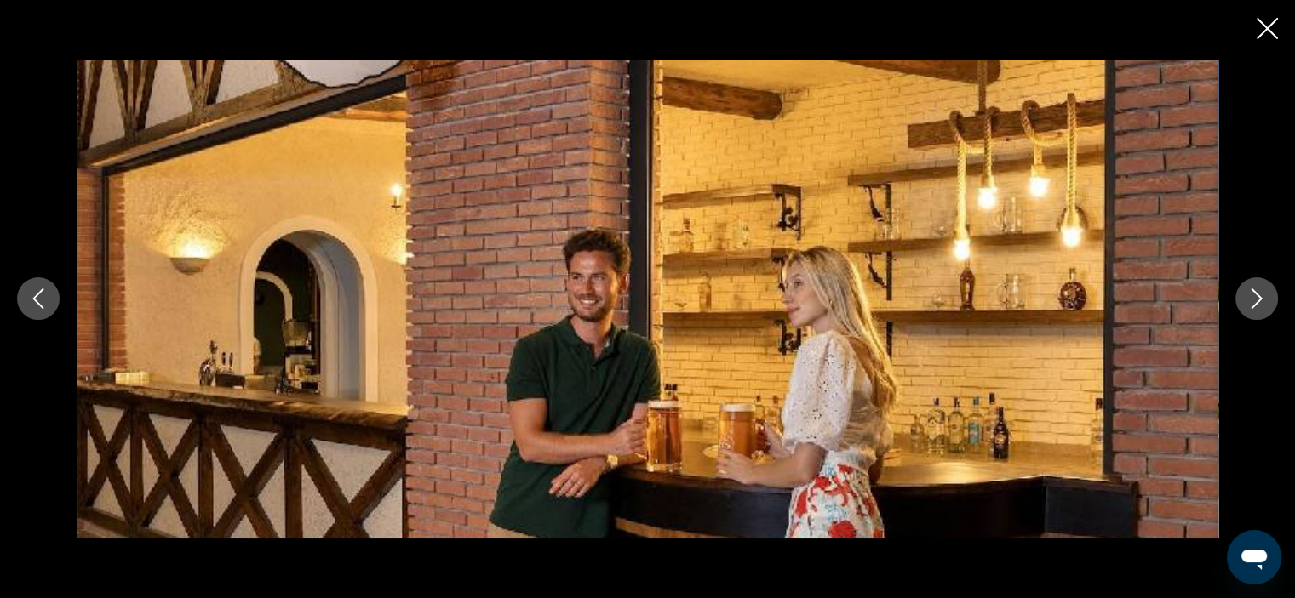
click at [1257, 301] on icon "Next image" at bounding box center [1256, 299] width 20 height 20
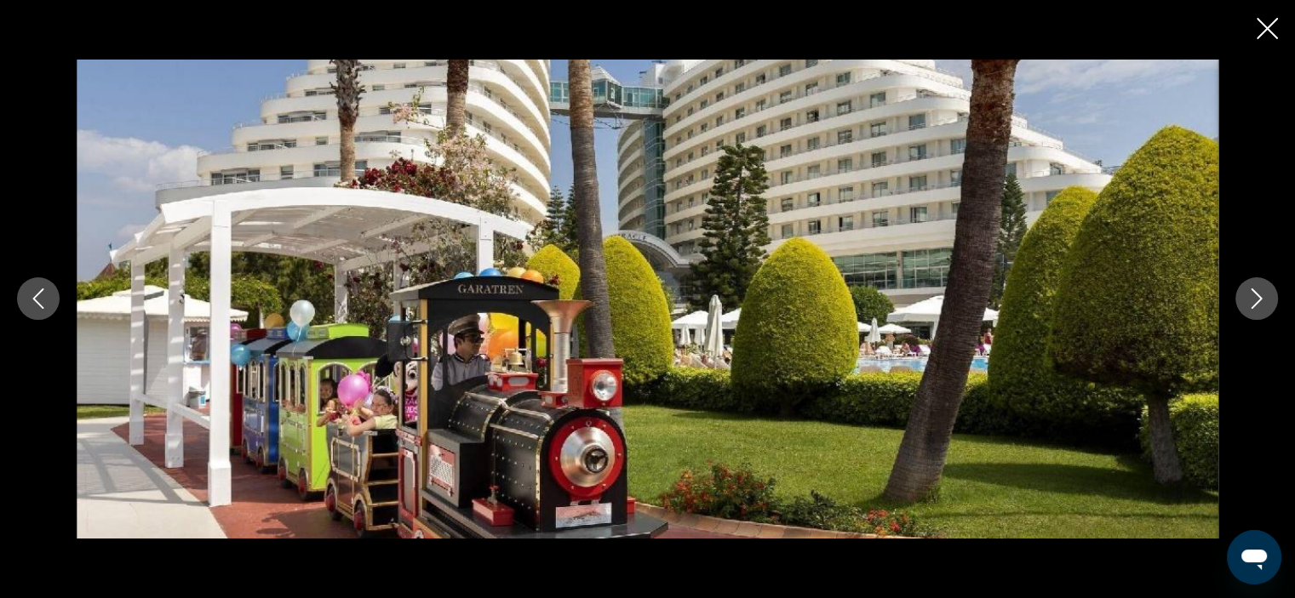
click at [1257, 301] on icon "Next image" at bounding box center [1256, 299] width 20 height 20
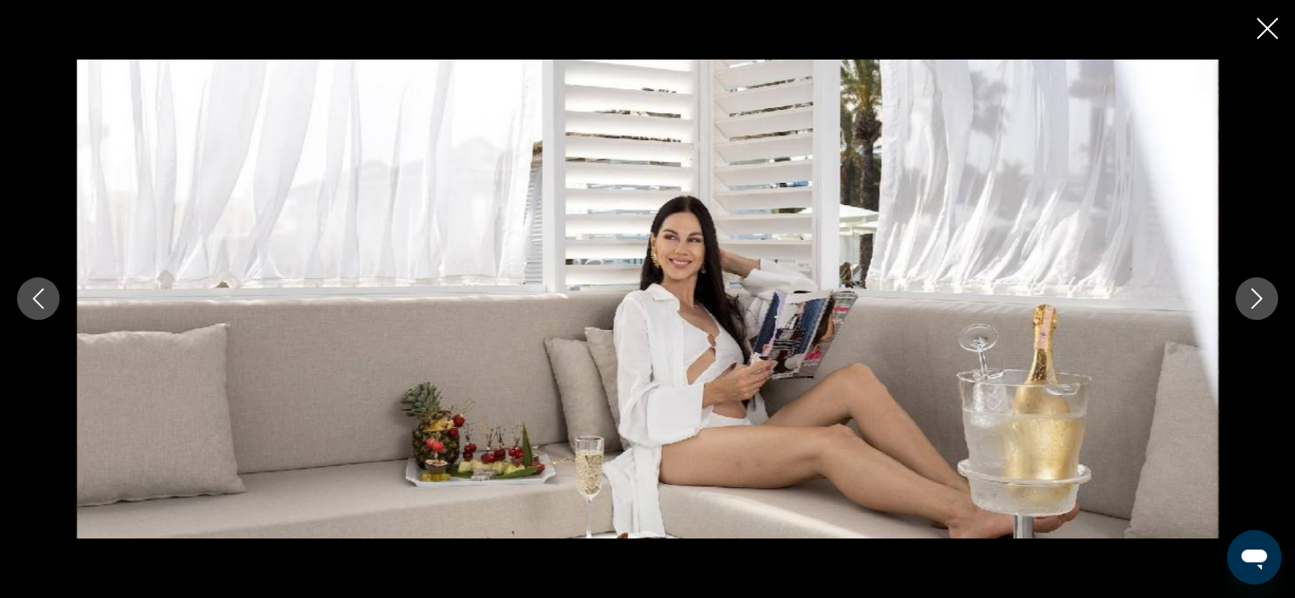
click at [1257, 301] on icon "Next image" at bounding box center [1256, 299] width 20 height 20
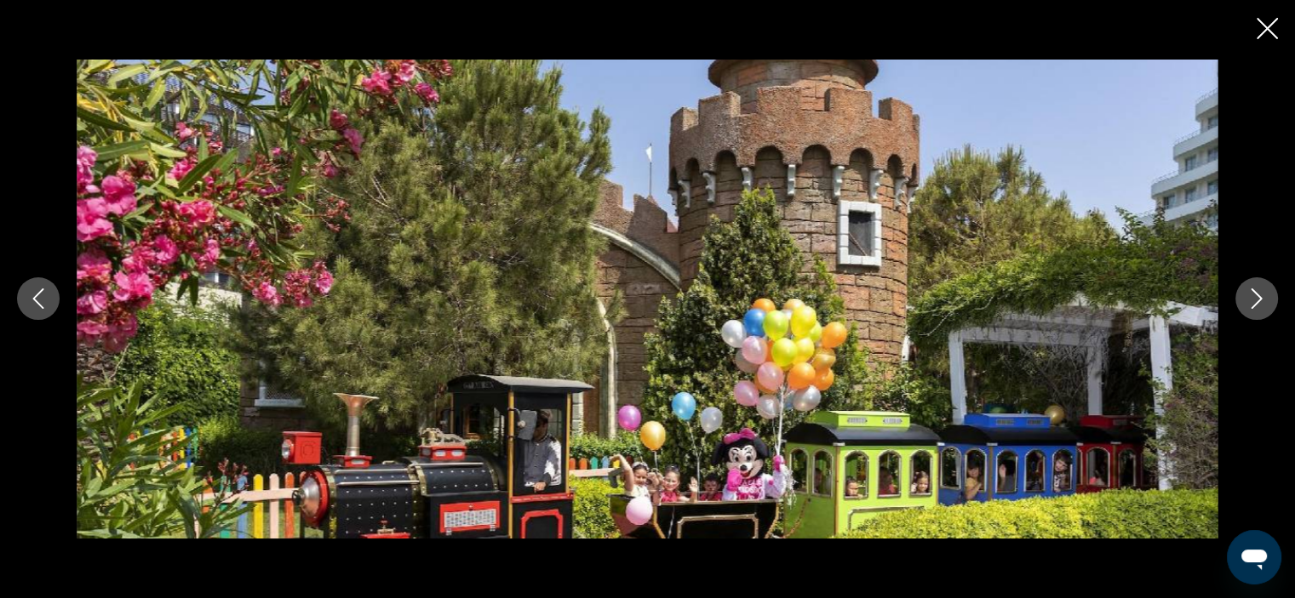
click at [1257, 301] on icon "Next image" at bounding box center [1256, 299] width 20 height 20
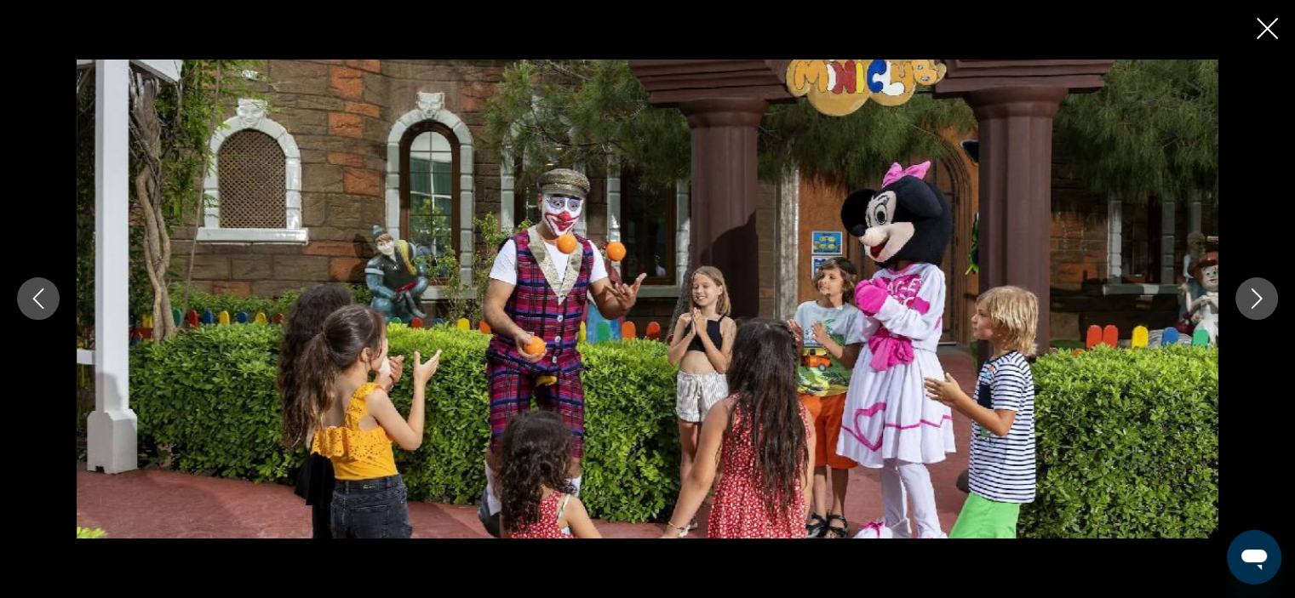
click at [1257, 301] on icon "Next image" at bounding box center [1256, 299] width 20 height 20
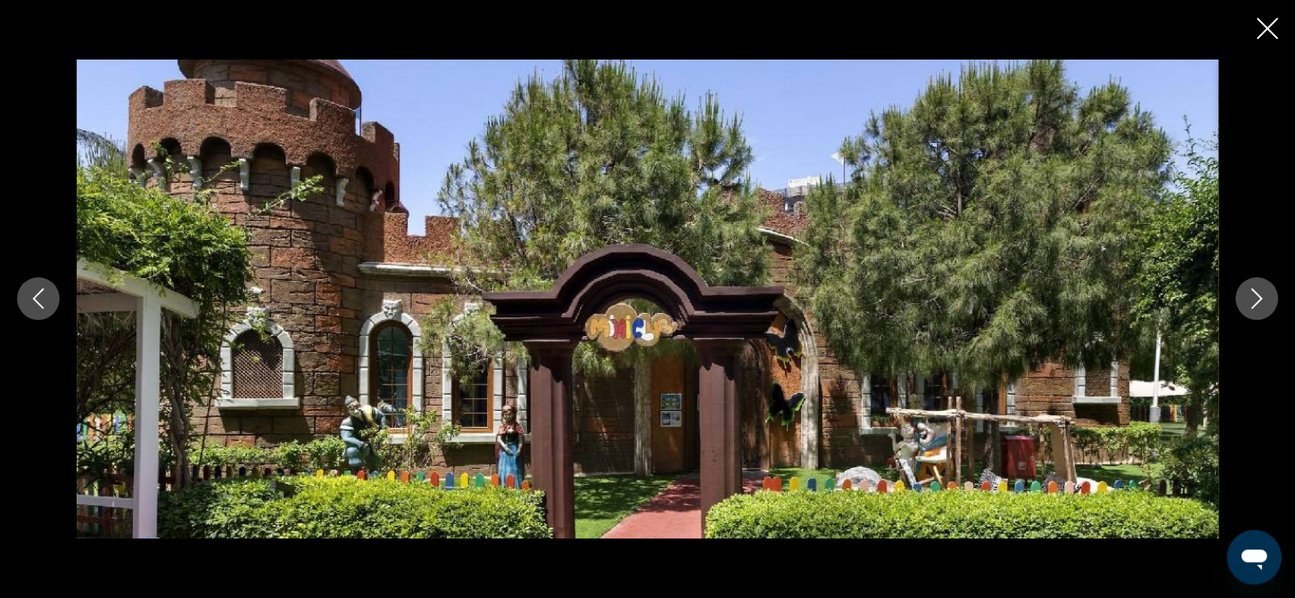
click at [1257, 301] on icon "Next image" at bounding box center [1256, 299] width 20 height 20
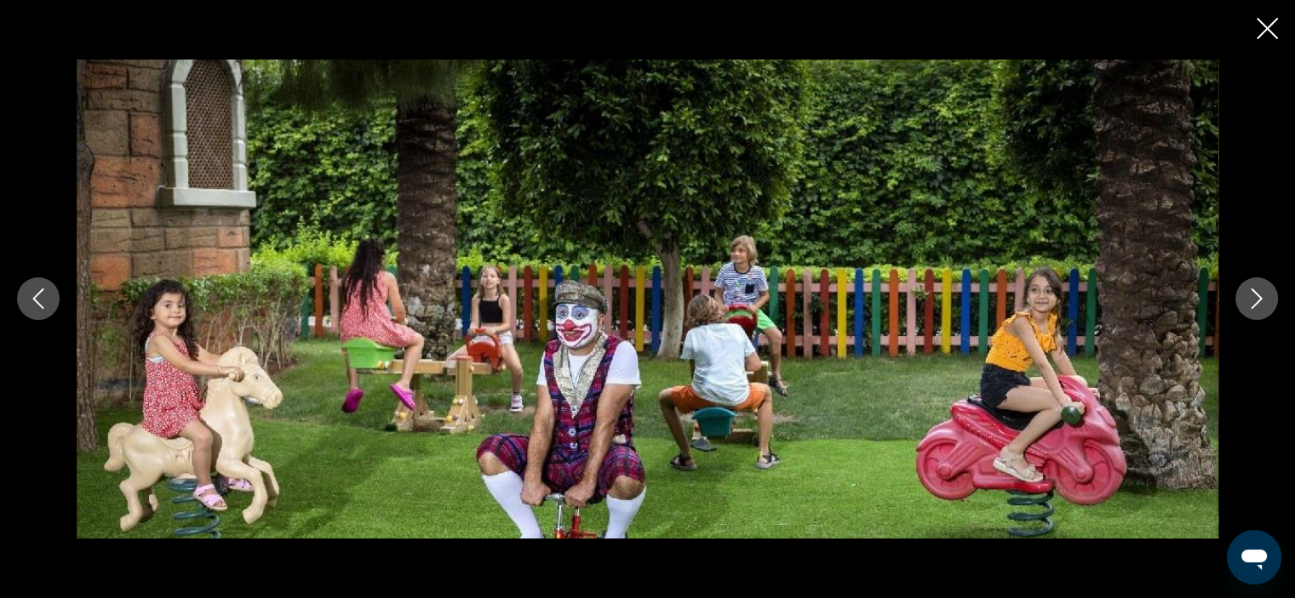
click at [1257, 301] on icon "Next image" at bounding box center [1256, 299] width 20 height 20
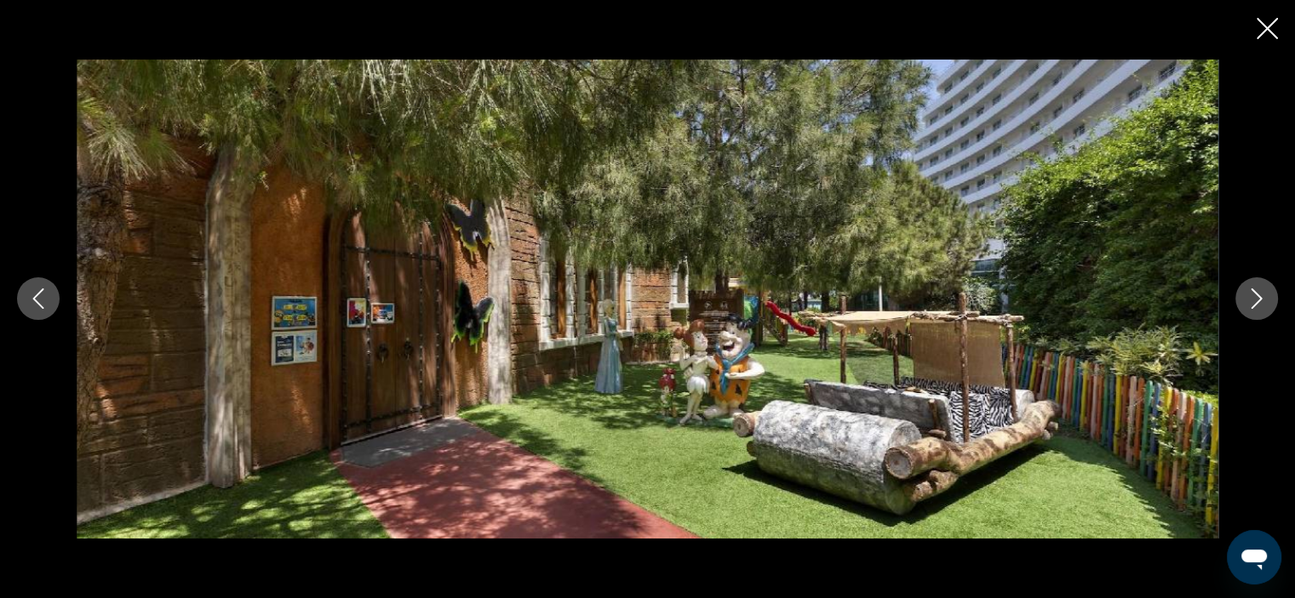
click at [1257, 301] on icon "Next image" at bounding box center [1256, 299] width 20 height 20
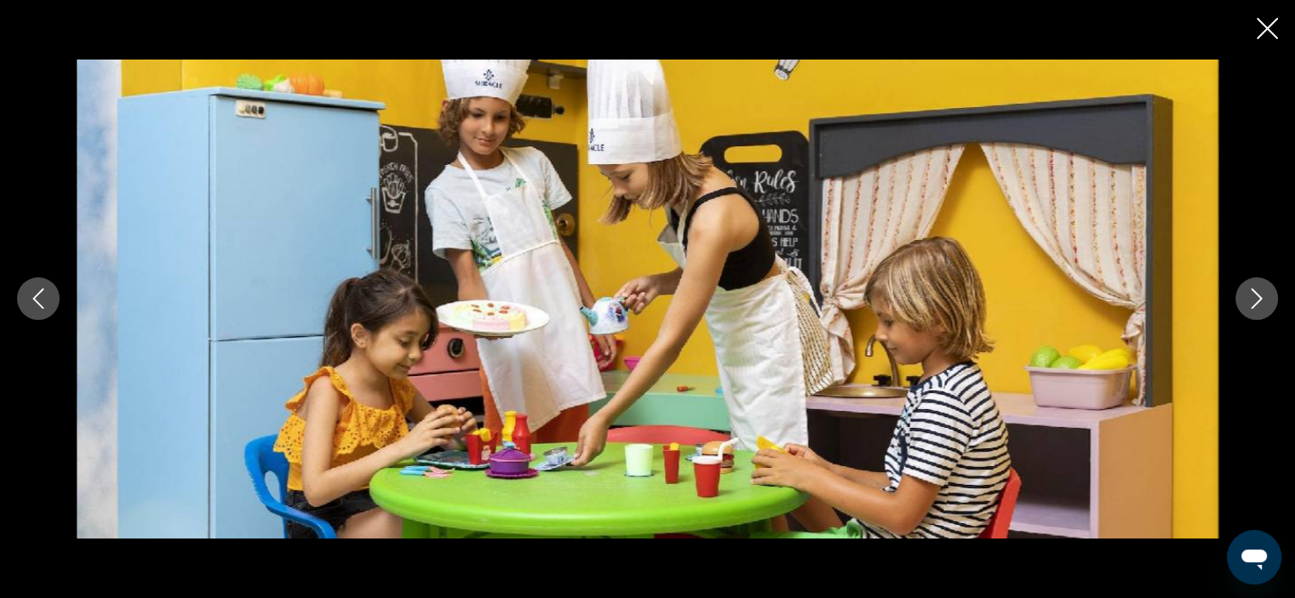
click at [1257, 301] on icon "Next image" at bounding box center [1256, 299] width 20 height 20
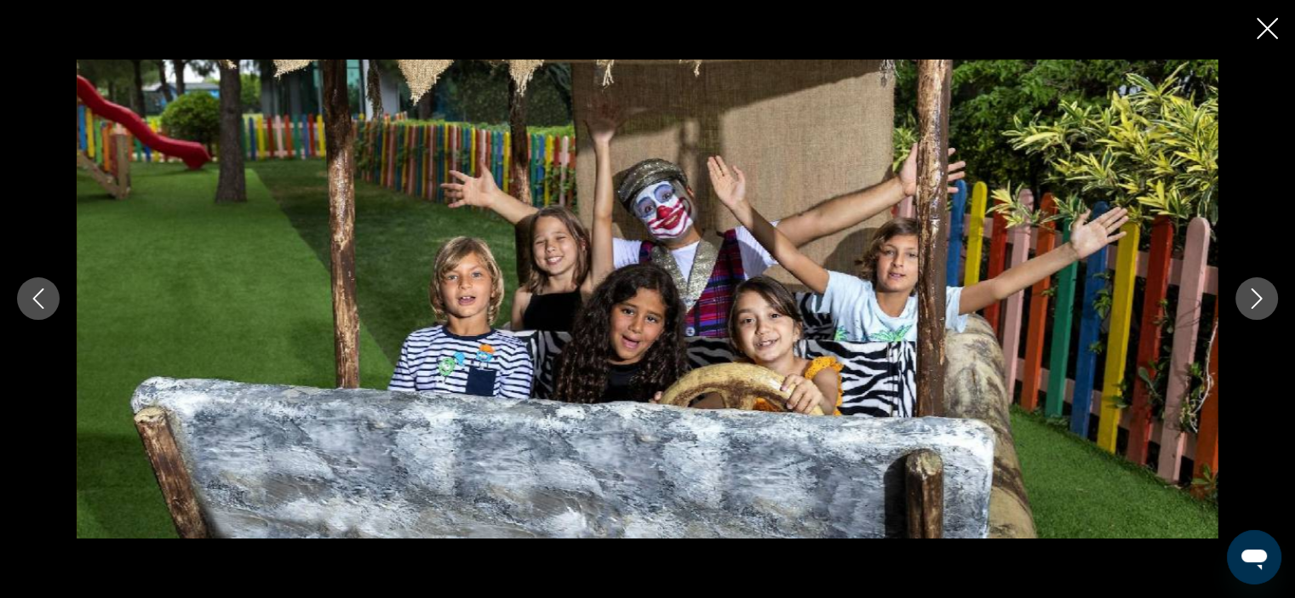
click at [1257, 301] on icon "Next image" at bounding box center [1256, 299] width 20 height 20
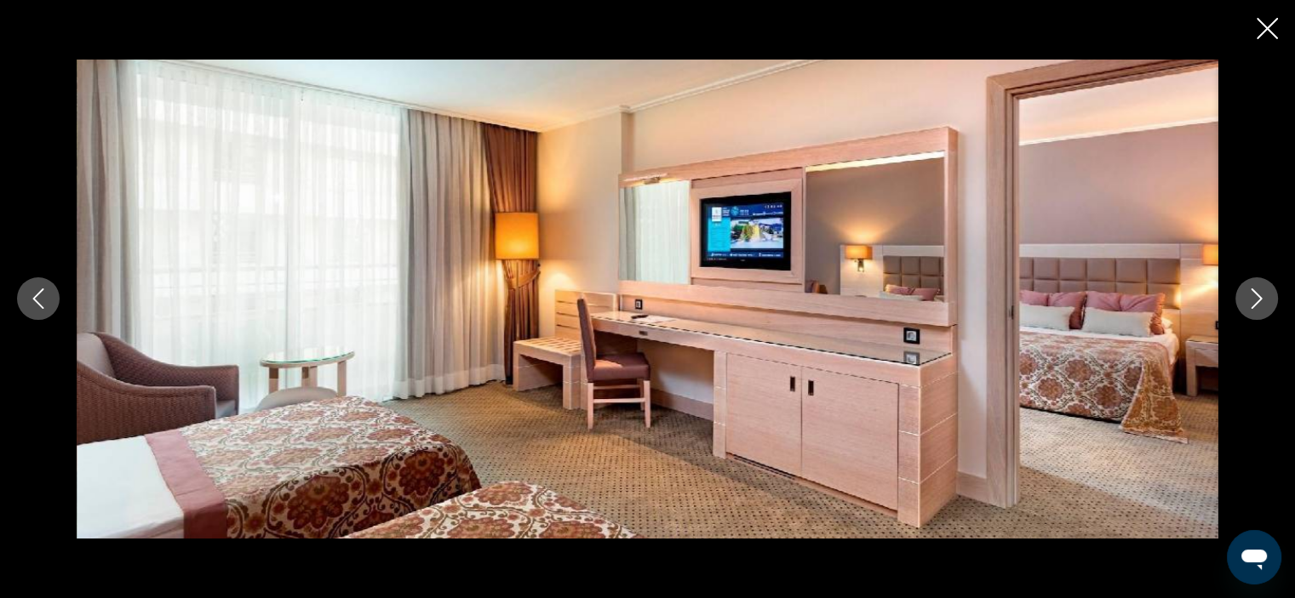
click at [1257, 301] on icon "Next image" at bounding box center [1256, 299] width 20 height 20
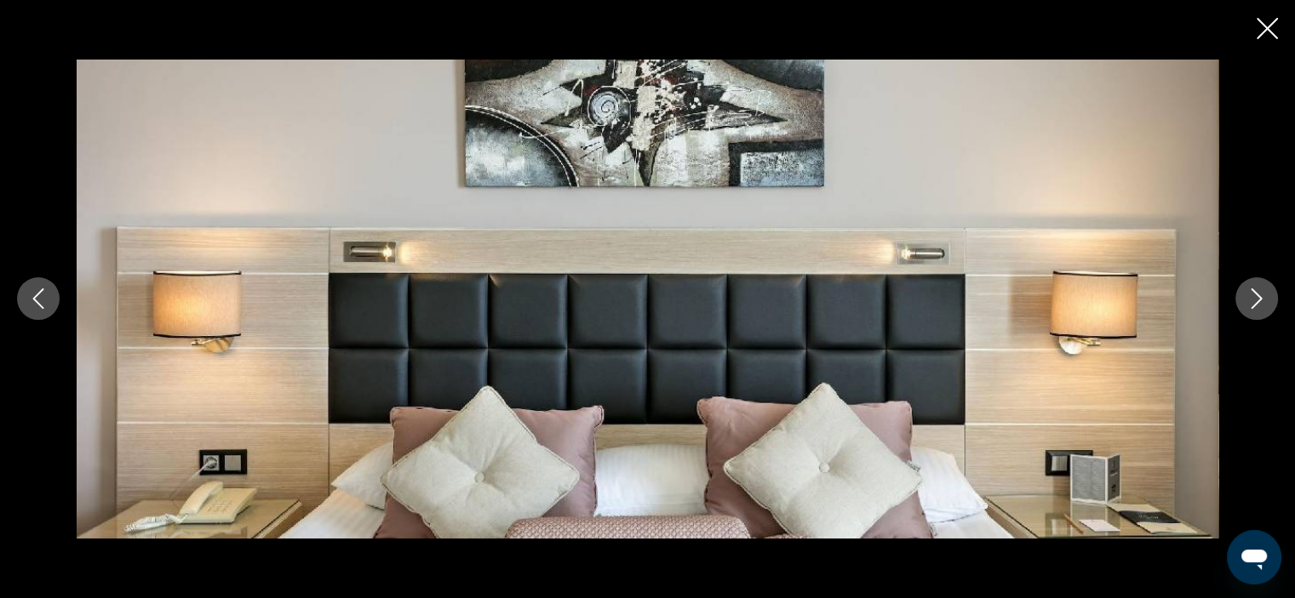
click at [1257, 301] on icon "Next image" at bounding box center [1256, 299] width 20 height 20
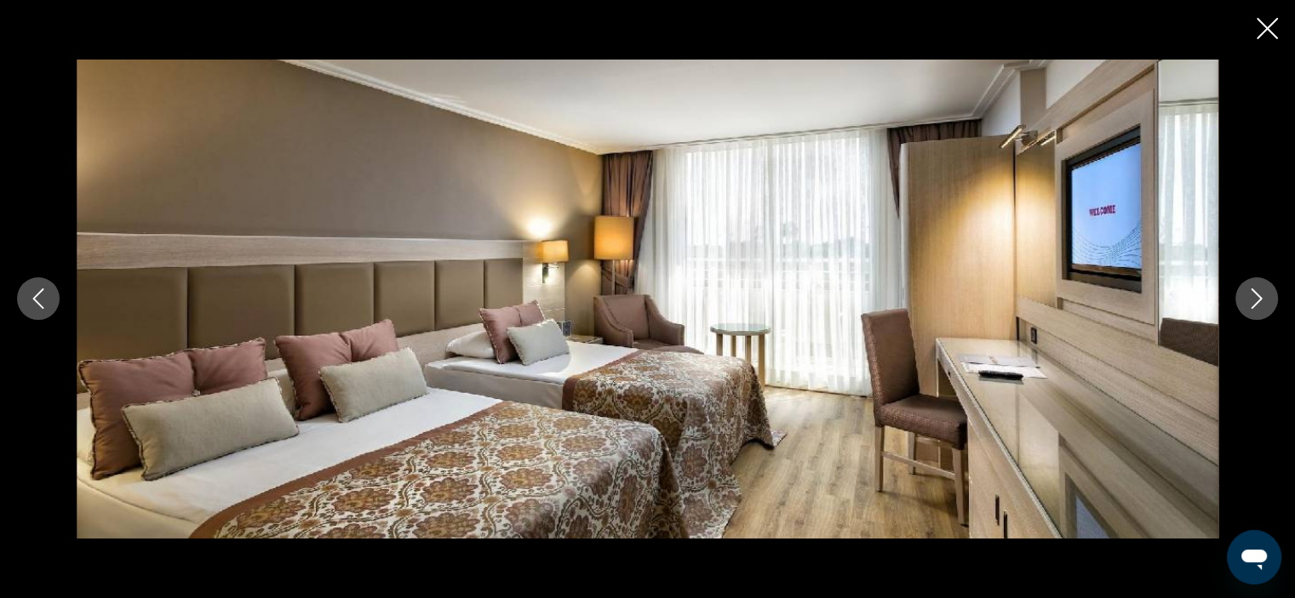
click at [1257, 301] on icon "Next image" at bounding box center [1256, 299] width 20 height 20
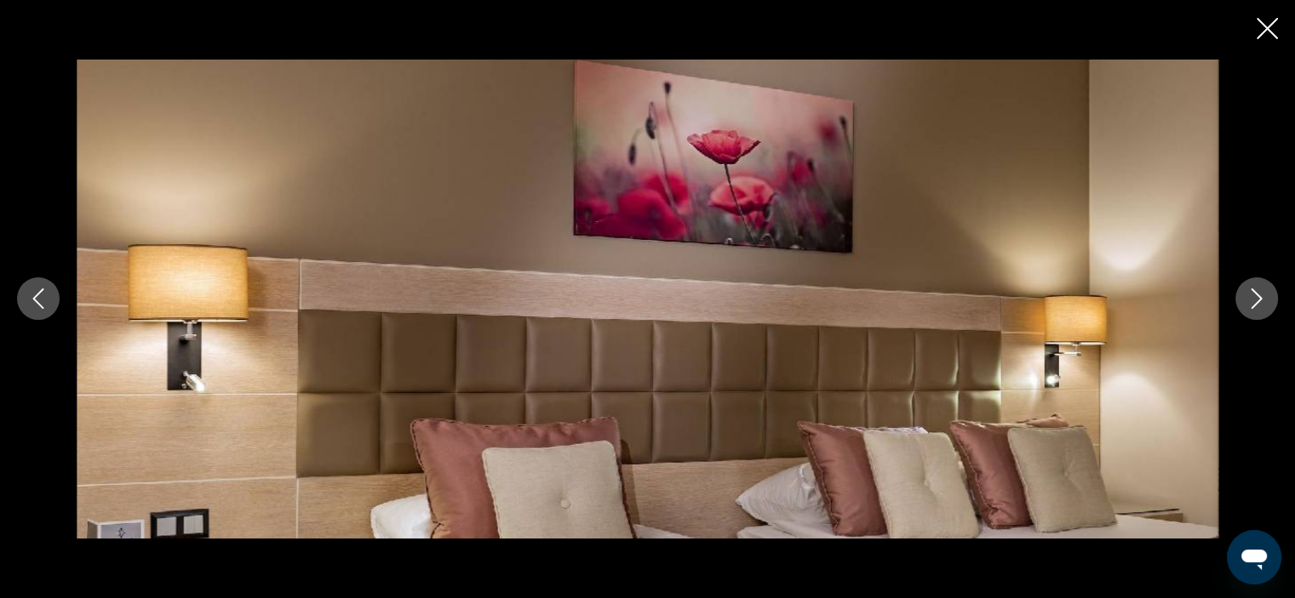
click at [1257, 301] on icon "Next image" at bounding box center [1256, 299] width 20 height 20
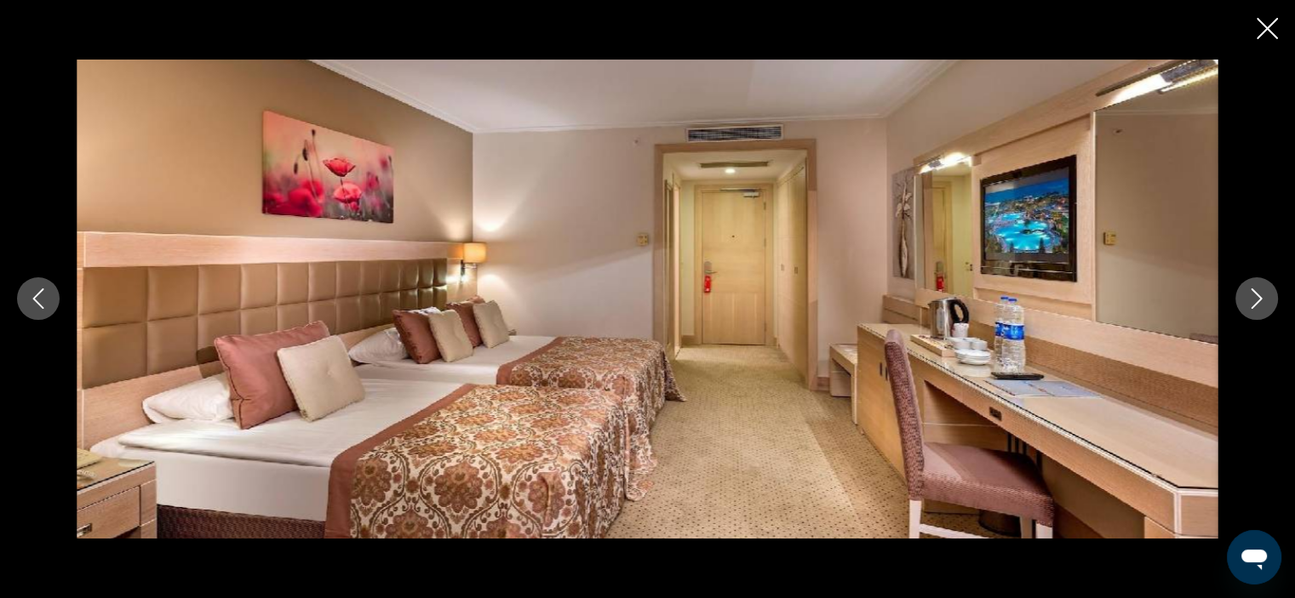
click at [1257, 301] on icon "Next image" at bounding box center [1256, 299] width 20 height 20
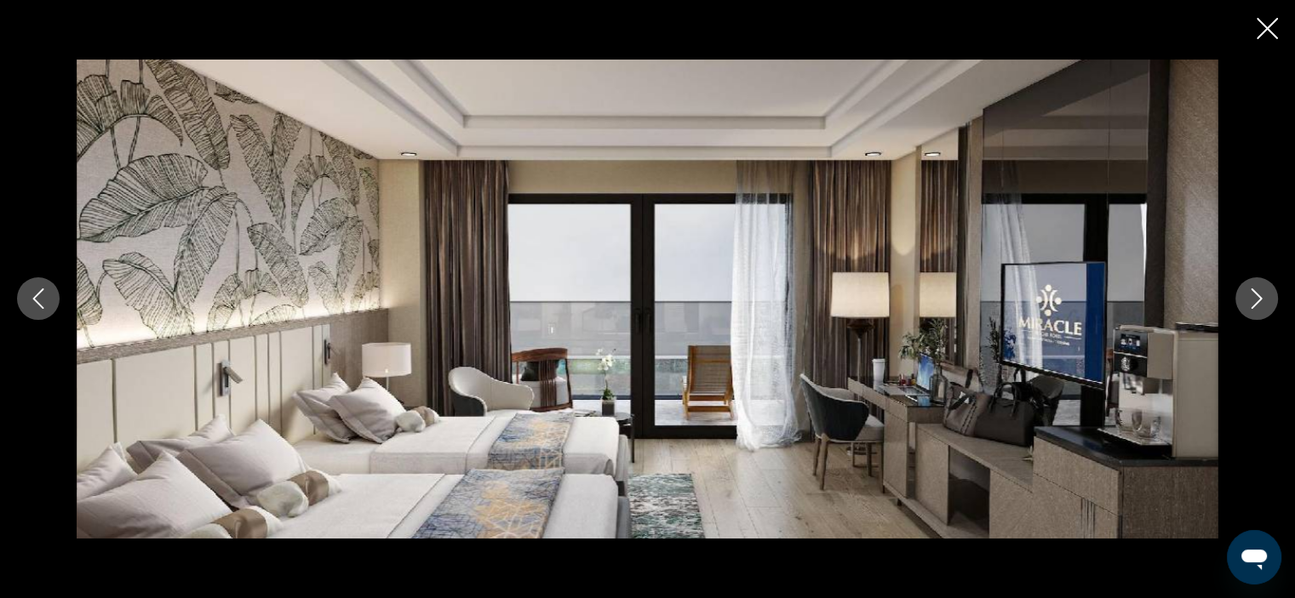
click at [1257, 301] on icon "Next image" at bounding box center [1256, 299] width 20 height 20
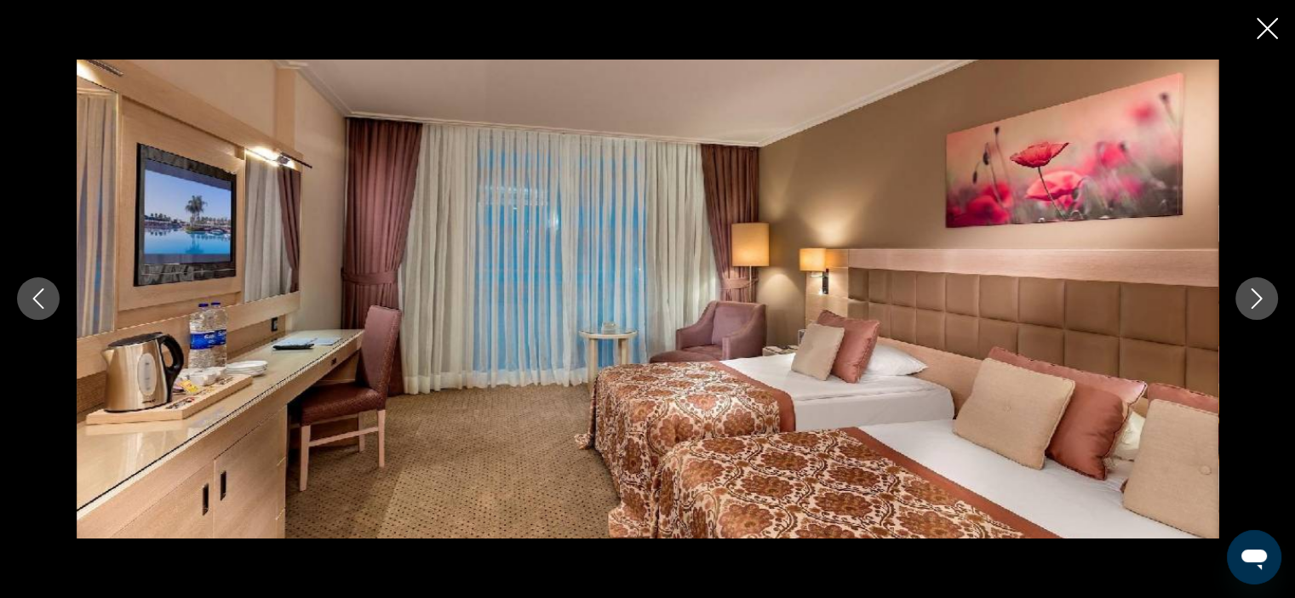
click at [1257, 301] on icon "Next image" at bounding box center [1256, 299] width 20 height 20
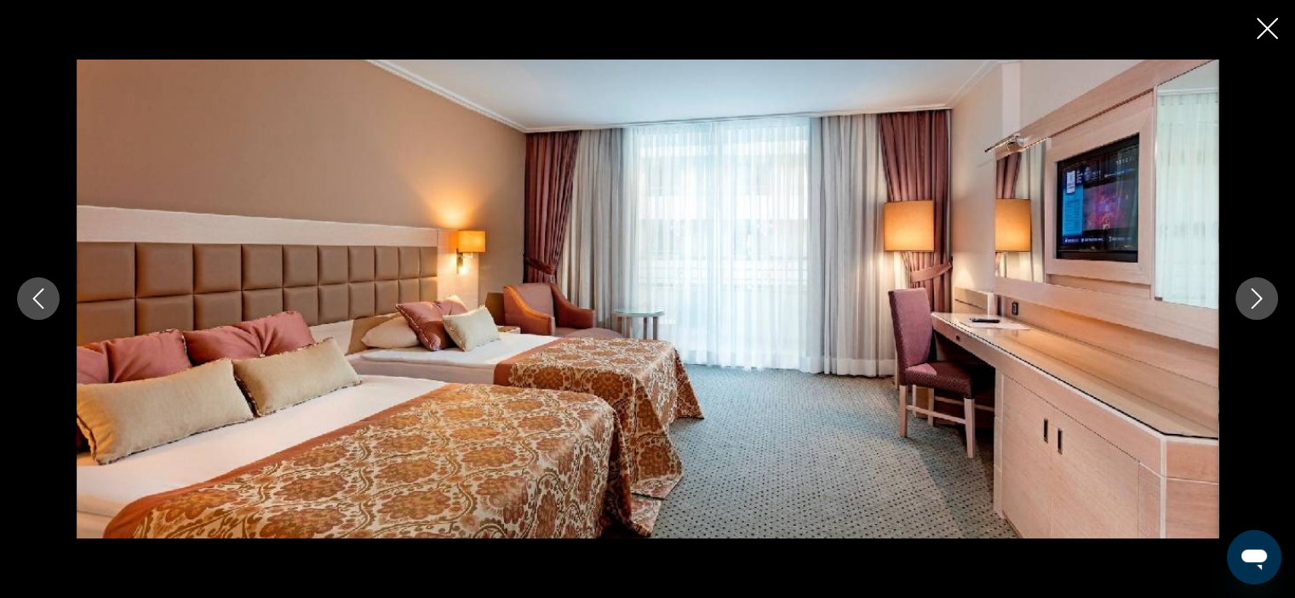
click at [1257, 301] on icon "Next image" at bounding box center [1256, 299] width 20 height 20
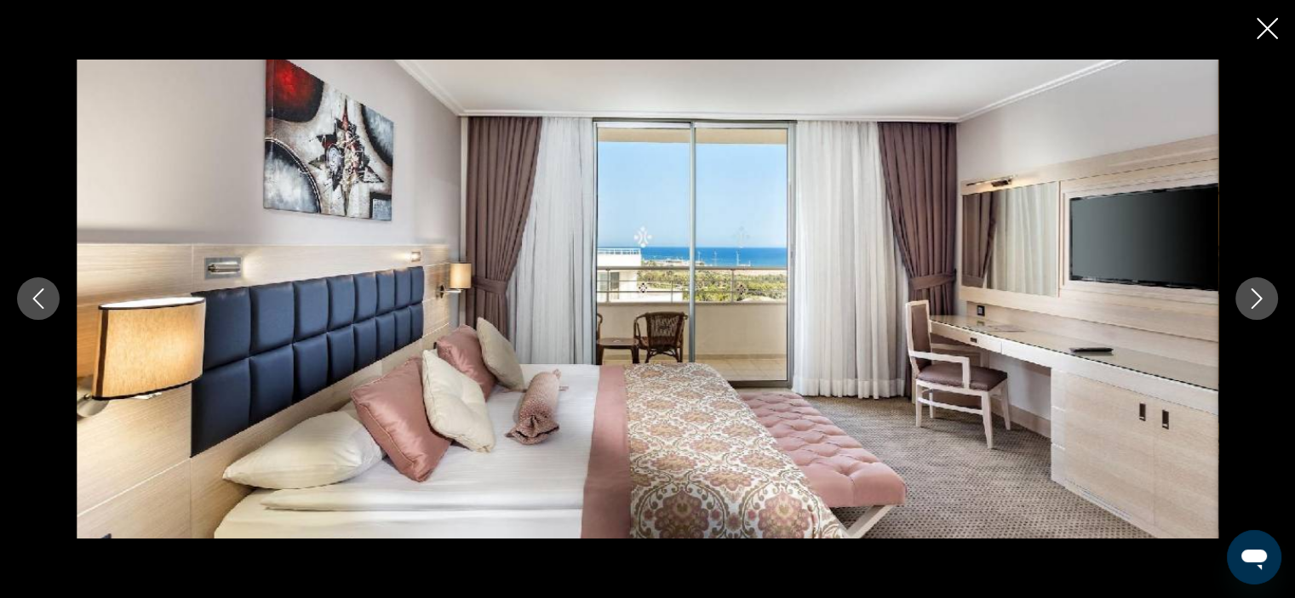
click at [1257, 301] on icon "Next image" at bounding box center [1256, 299] width 20 height 20
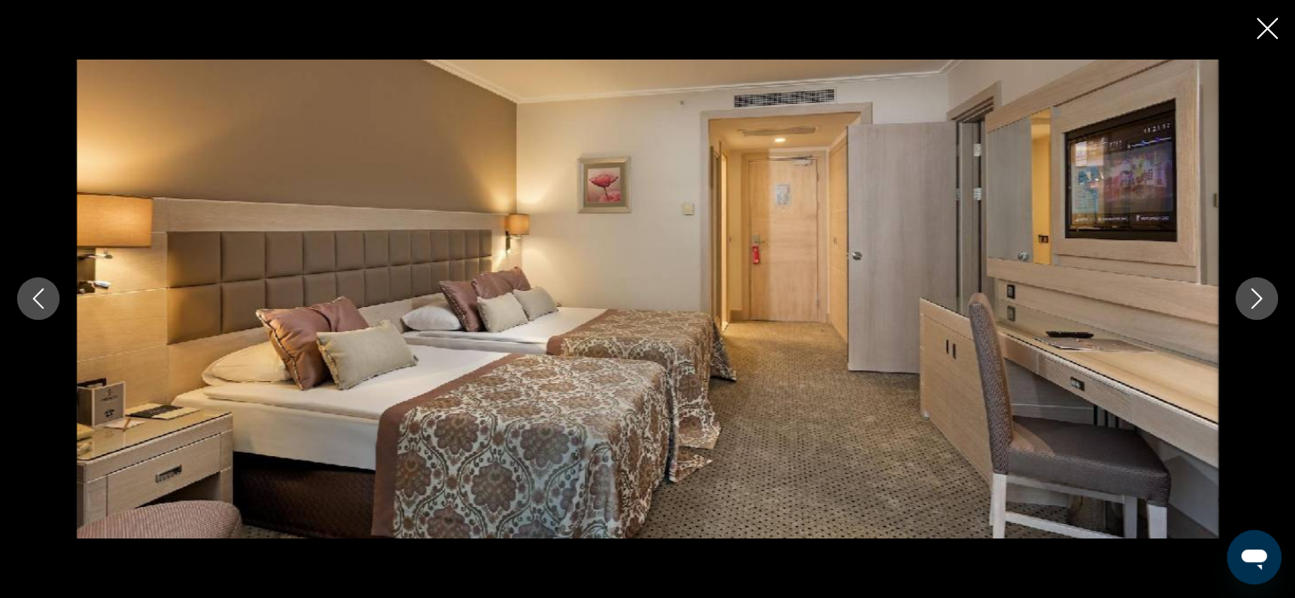
click at [1257, 301] on icon "Next image" at bounding box center [1256, 299] width 20 height 20
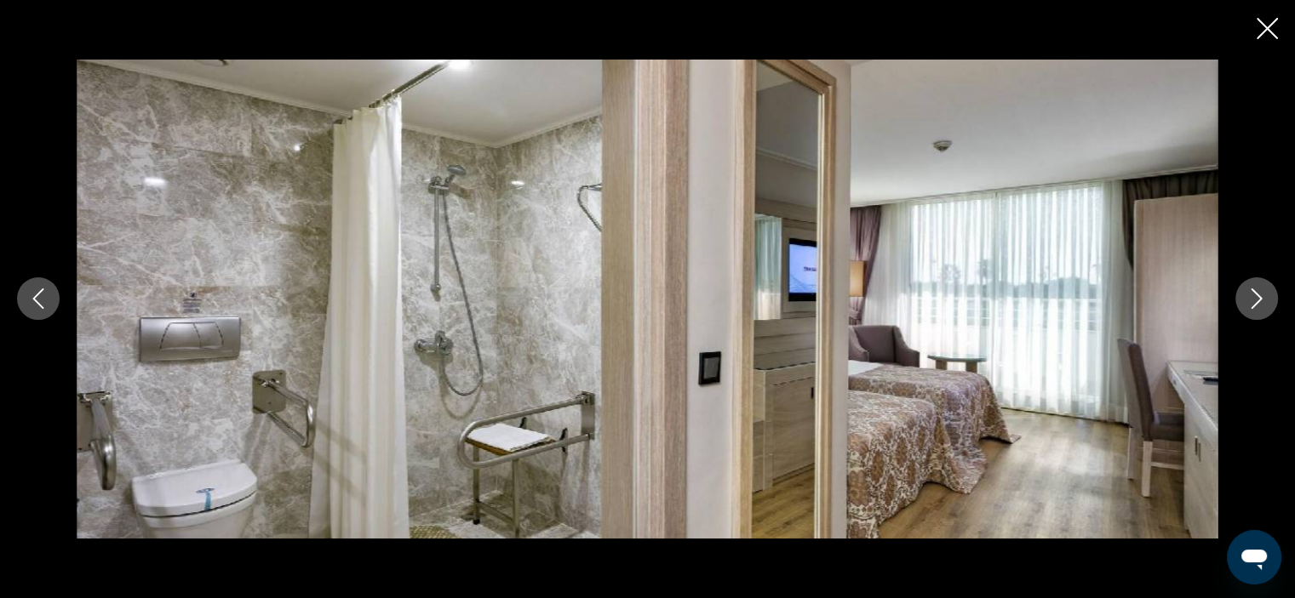
click at [1257, 301] on icon "Next image" at bounding box center [1256, 299] width 20 height 20
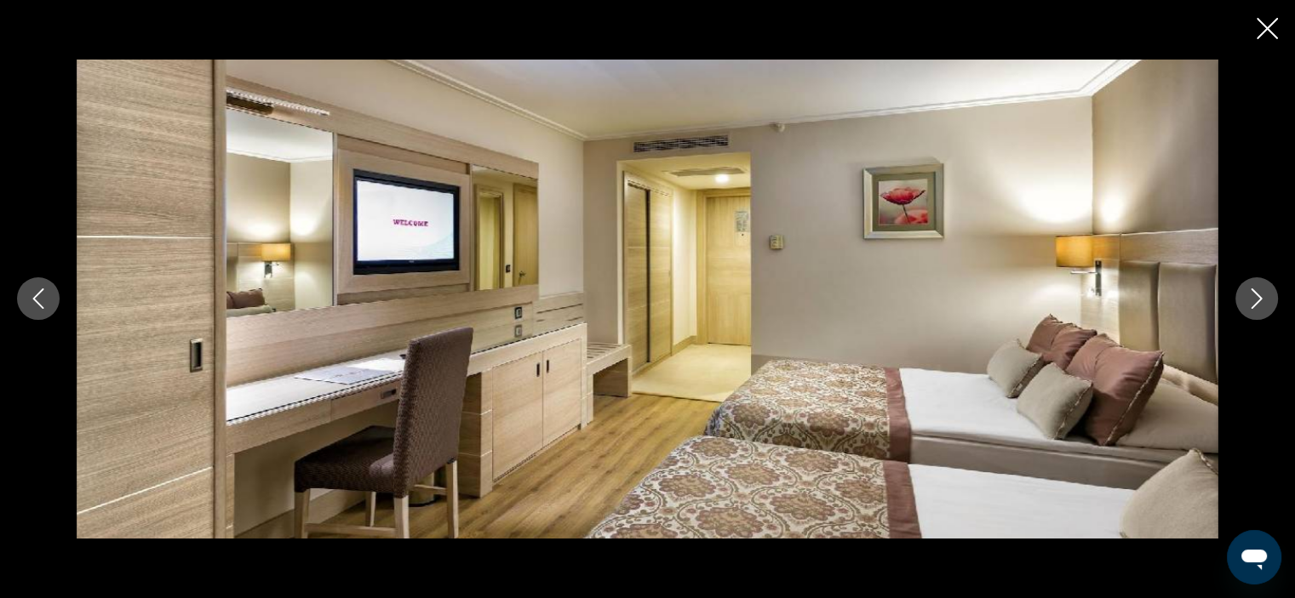
click at [1257, 301] on icon "Next image" at bounding box center [1256, 299] width 20 height 20
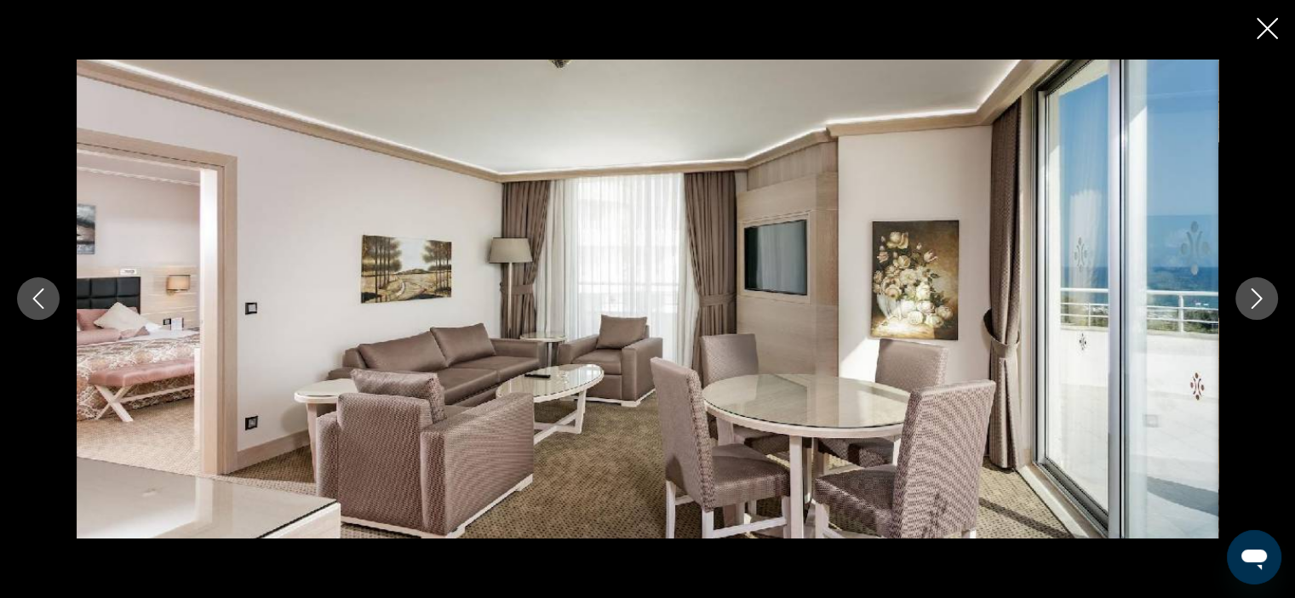
click at [1257, 301] on icon "Next image" at bounding box center [1256, 299] width 20 height 20
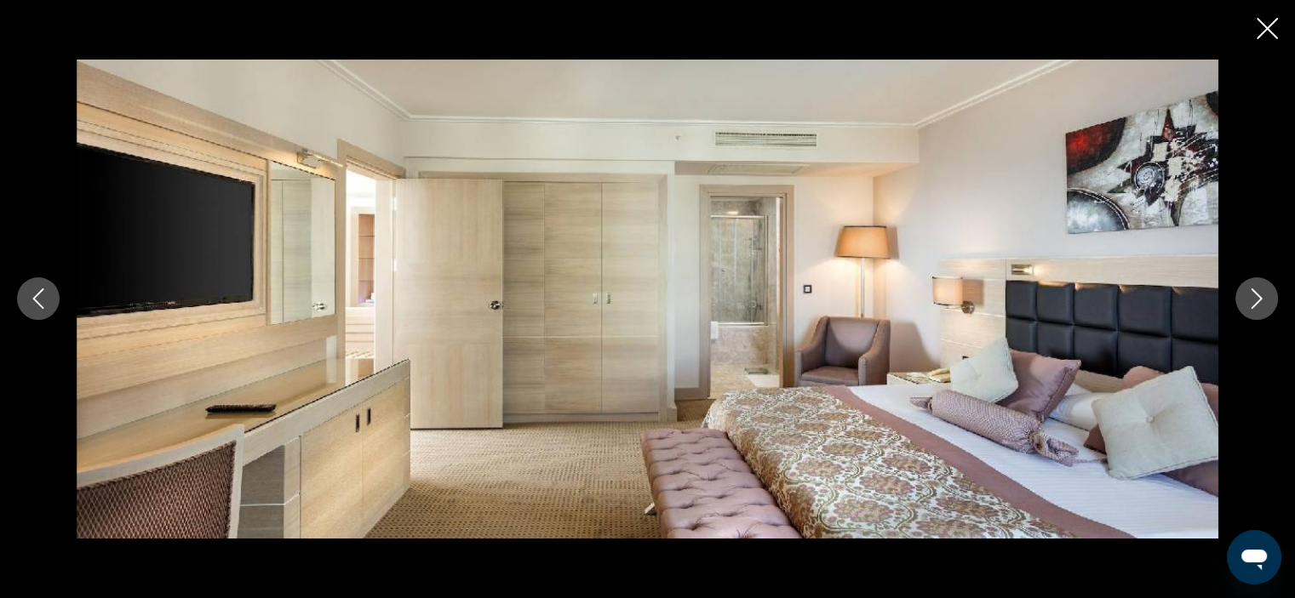
click at [1257, 301] on icon "Next image" at bounding box center [1256, 299] width 20 height 20
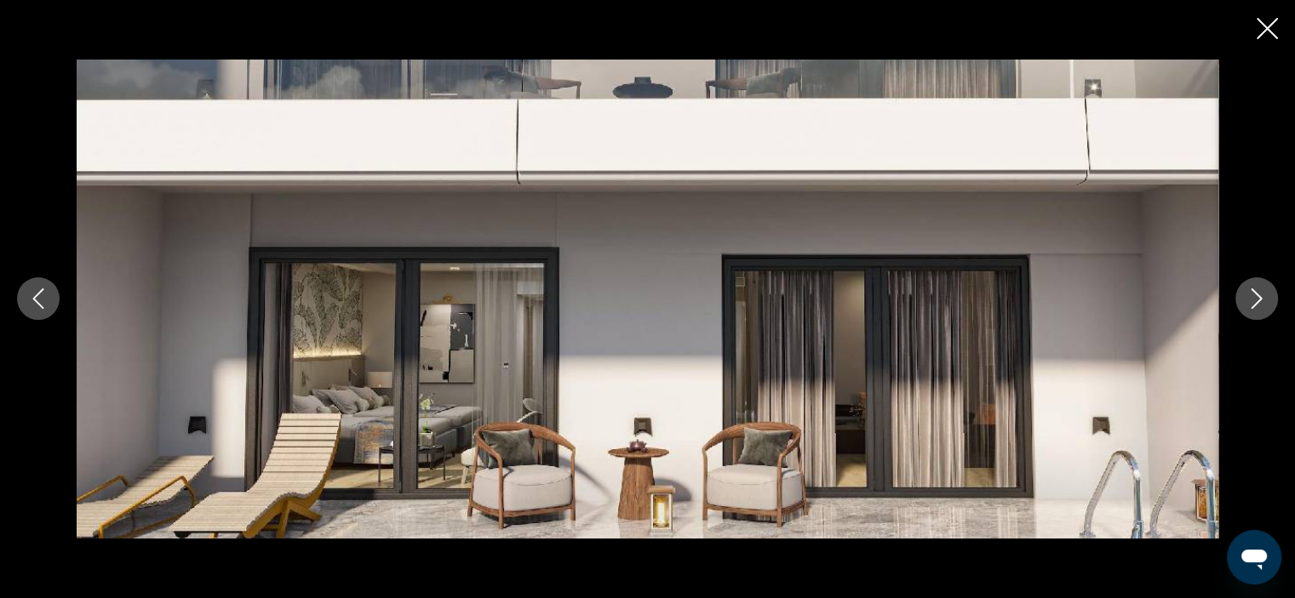
click at [1270, 27] on icon "Close slideshow" at bounding box center [1267, 28] width 21 height 21
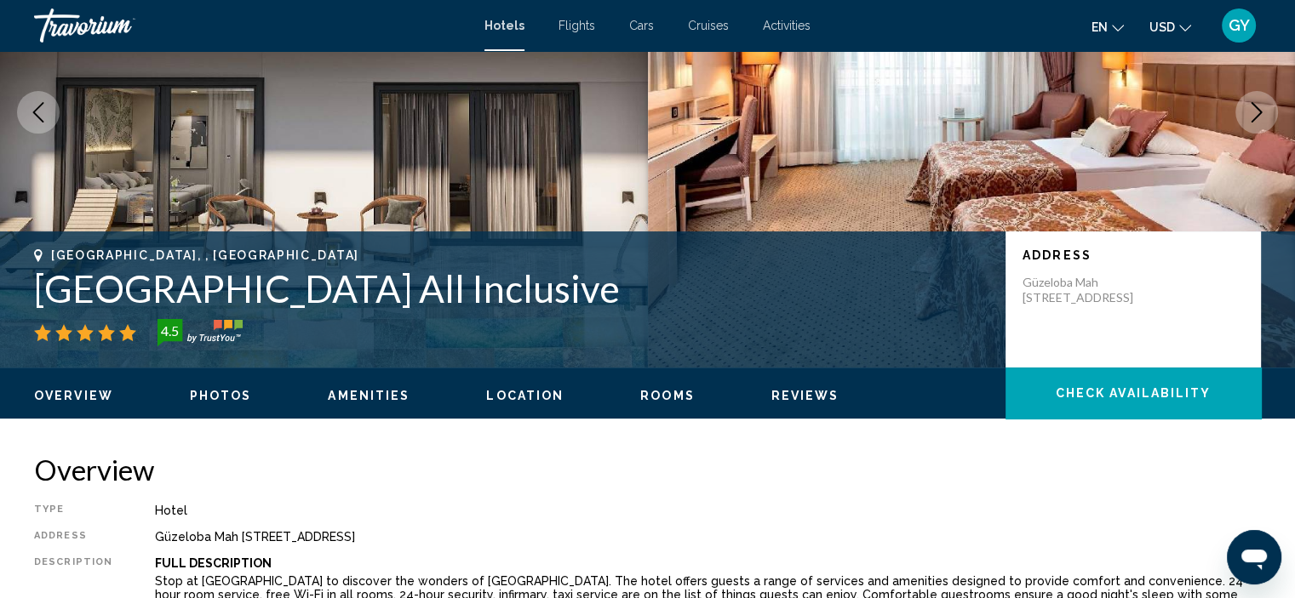
scroll to position [194, 0]
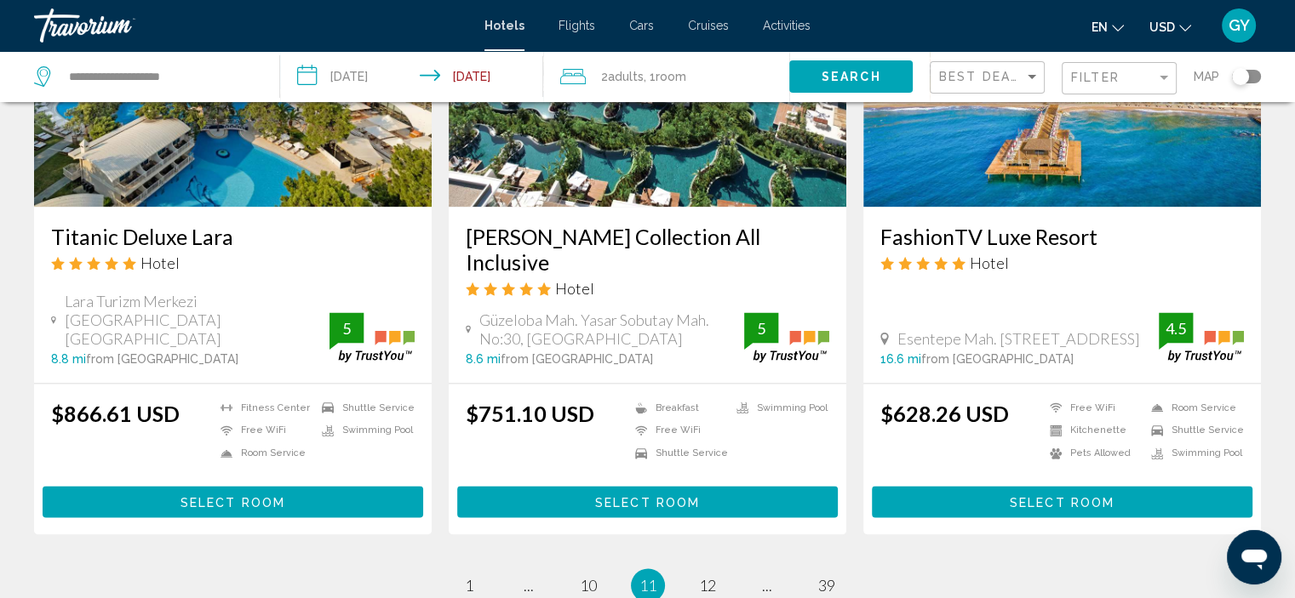
scroll to position [2142, 0]
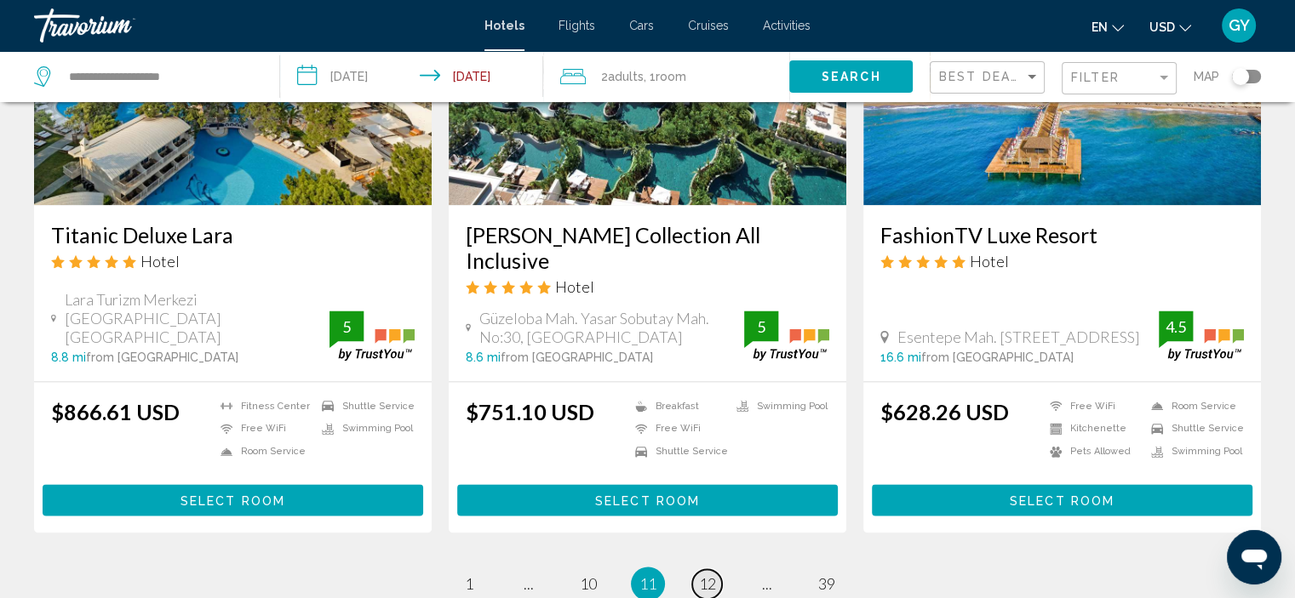
click at [710, 575] on span "12" at bounding box center [707, 584] width 17 height 19
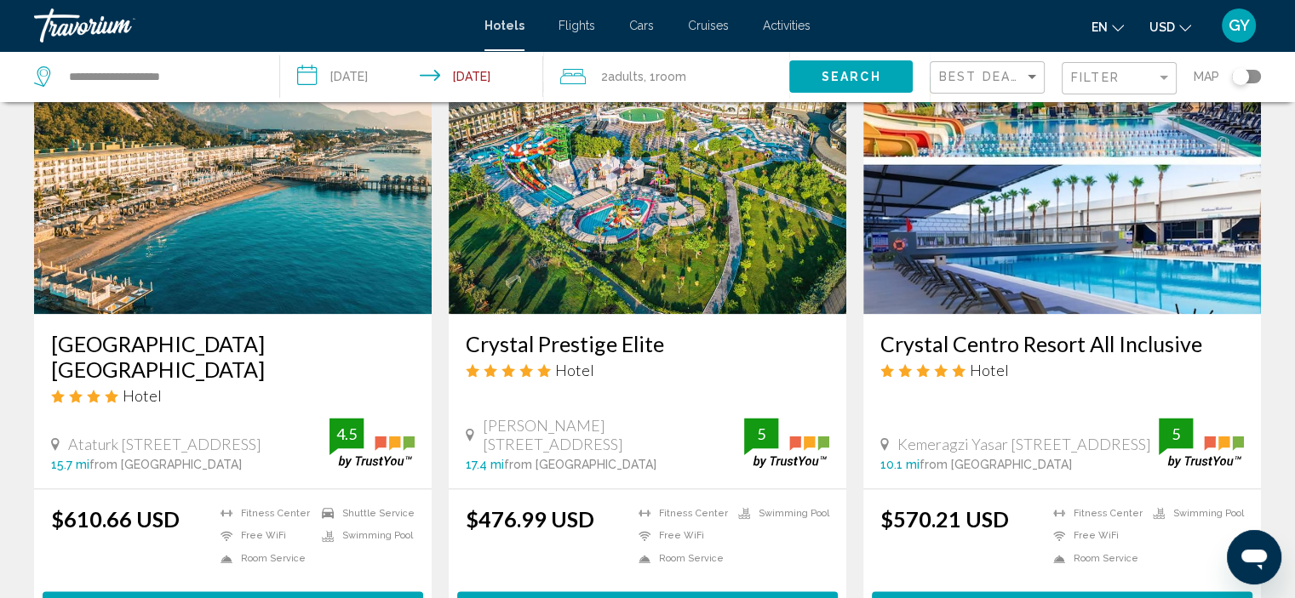
scroll to position [2040, 0]
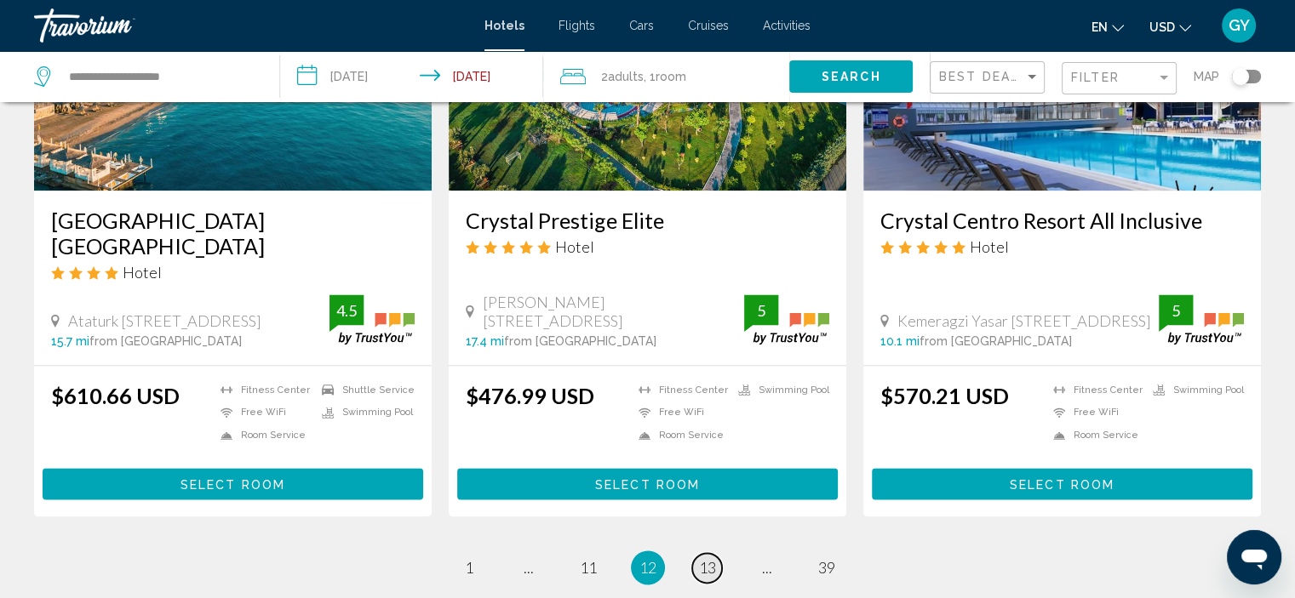
click at [710, 558] on span "13" at bounding box center [707, 567] width 17 height 19
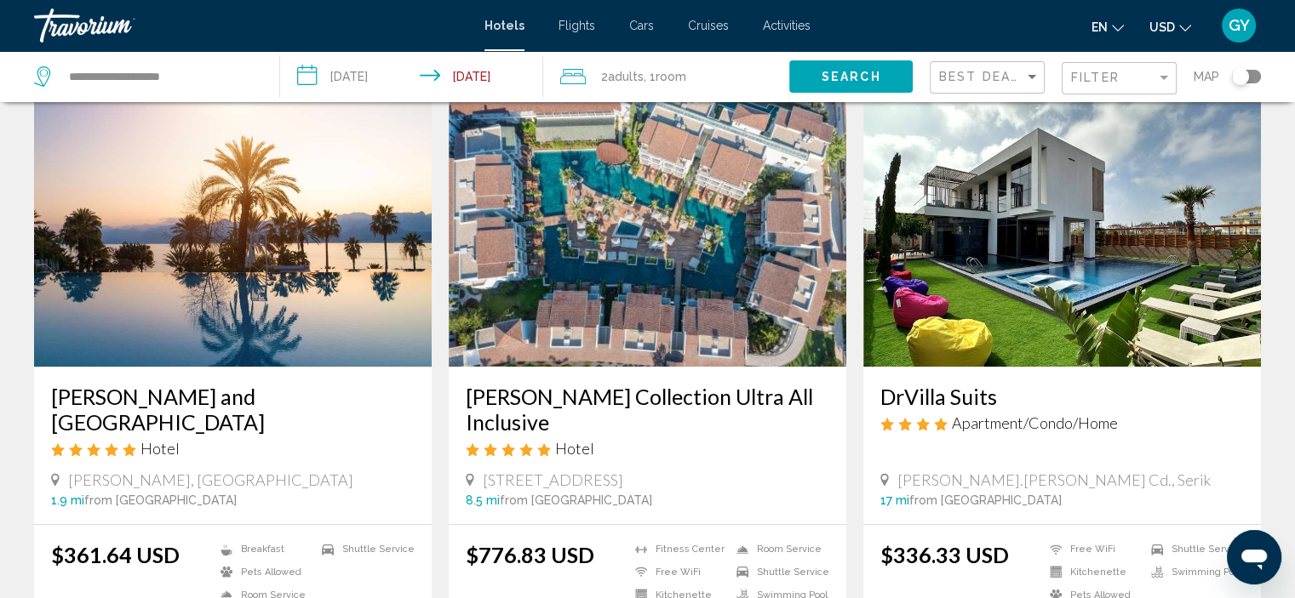
scroll to position [695, 0]
click at [304, 276] on img "Main content" at bounding box center [233, 230] width 398 height 272
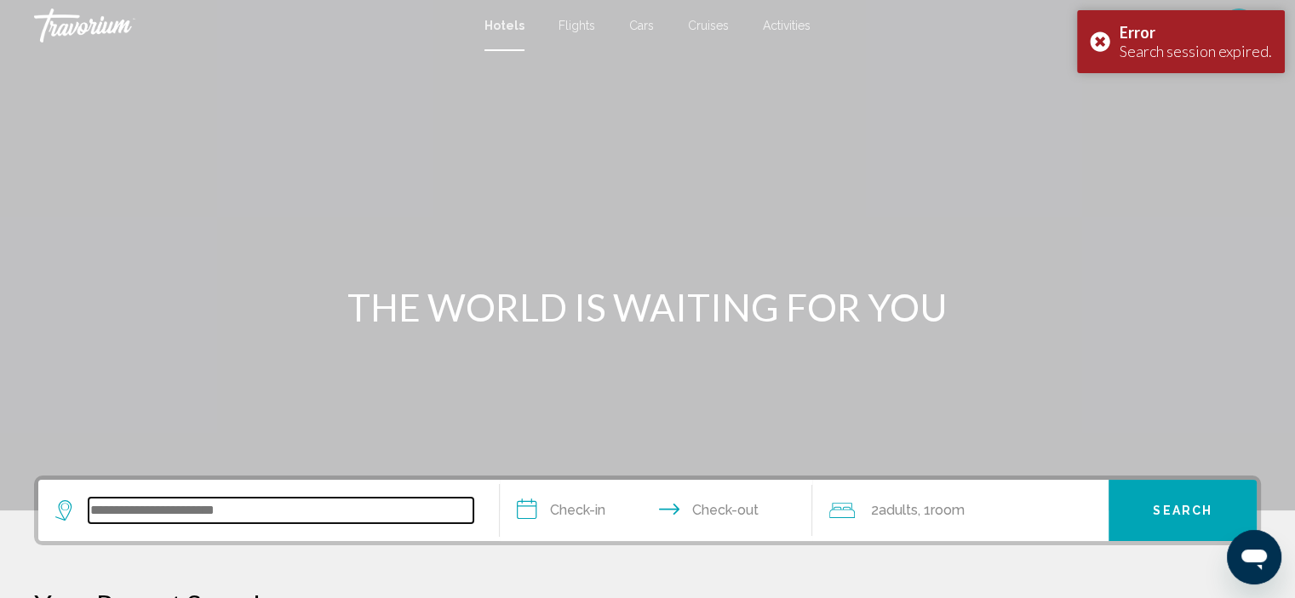
click at [160, 513] on input "Search widget" at bounding box center [281, 511] width 385 height 26
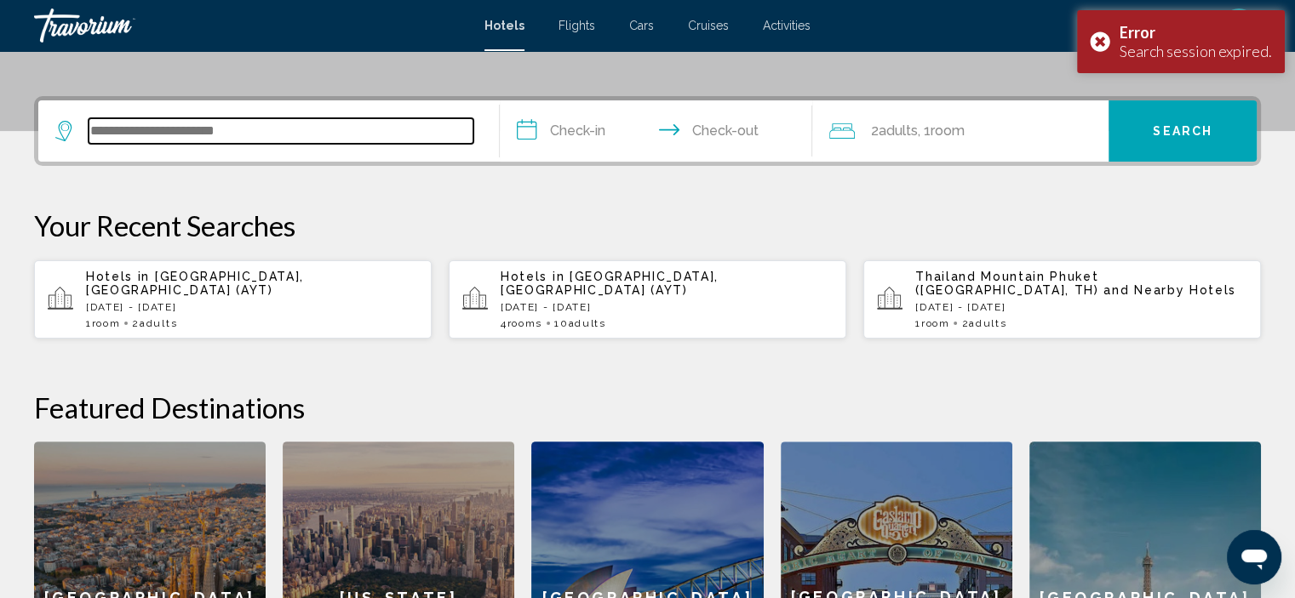
scroll to position [420, 0]
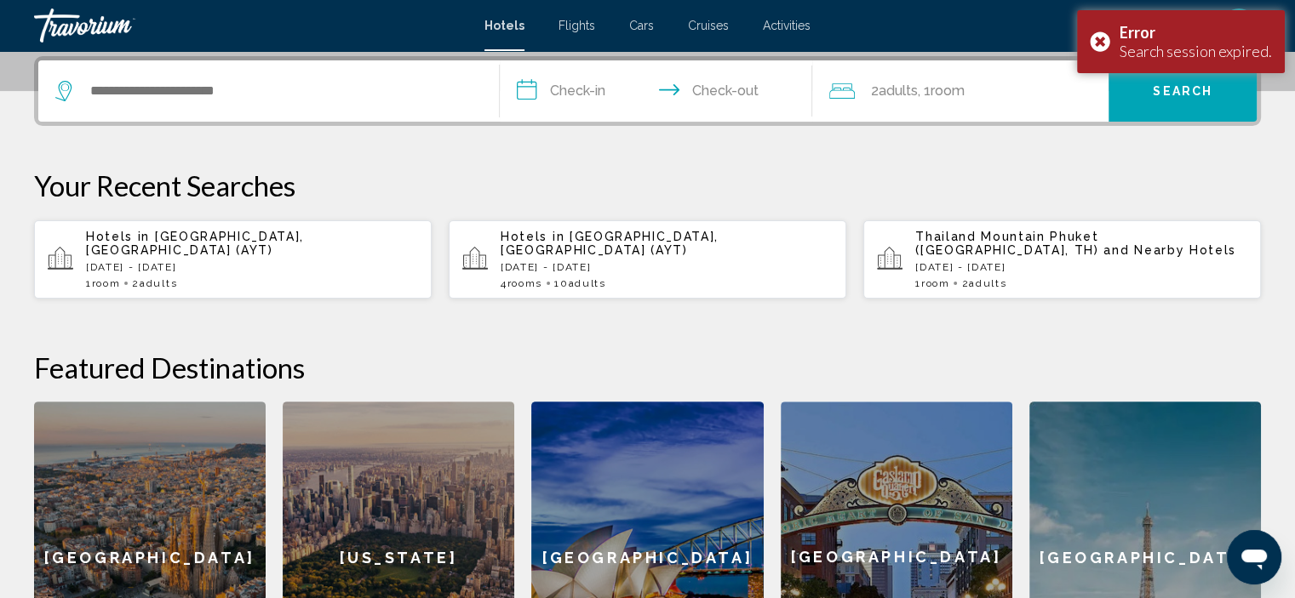
click at [163, 261] on p "[DATE] - [DATE]" at bounding box center [252, 267] width 332 height 12
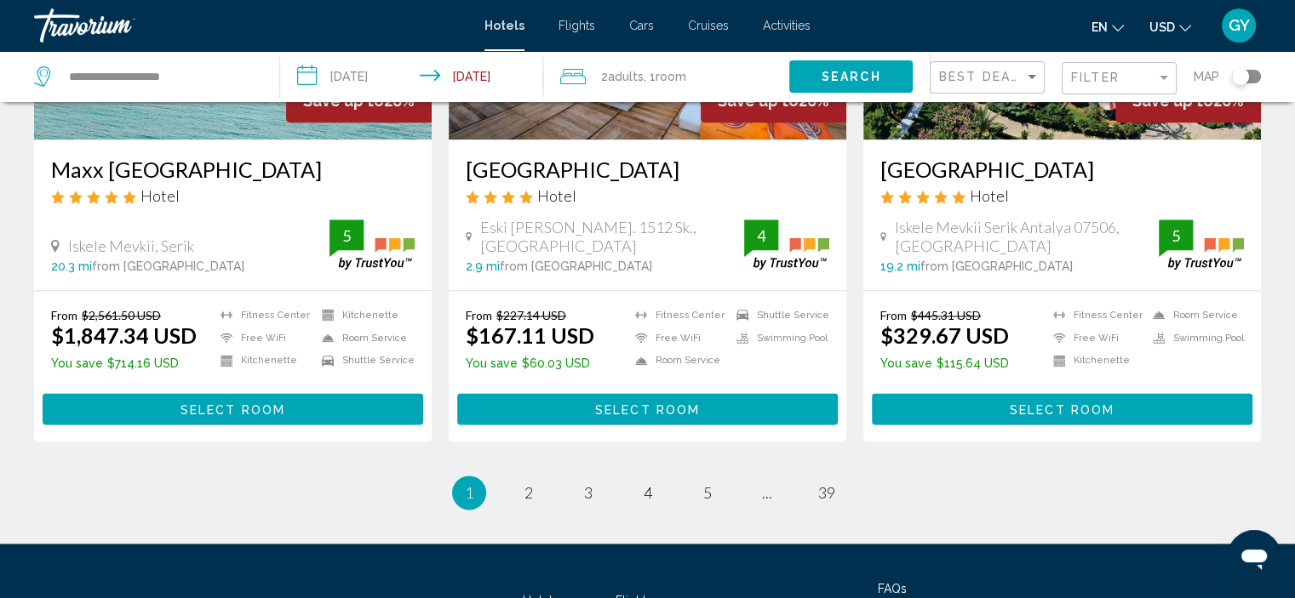
scroll to position [2192, 0]
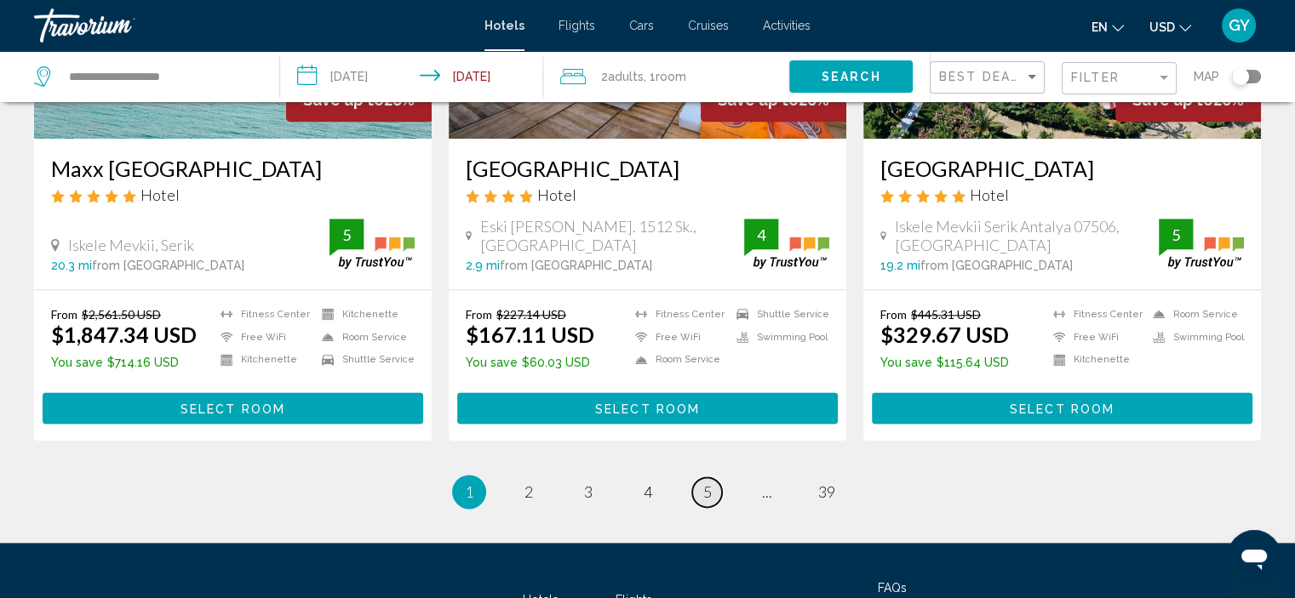
click at [710, 483] on span "5" at bounding box center [707, 492] width 9 height 19
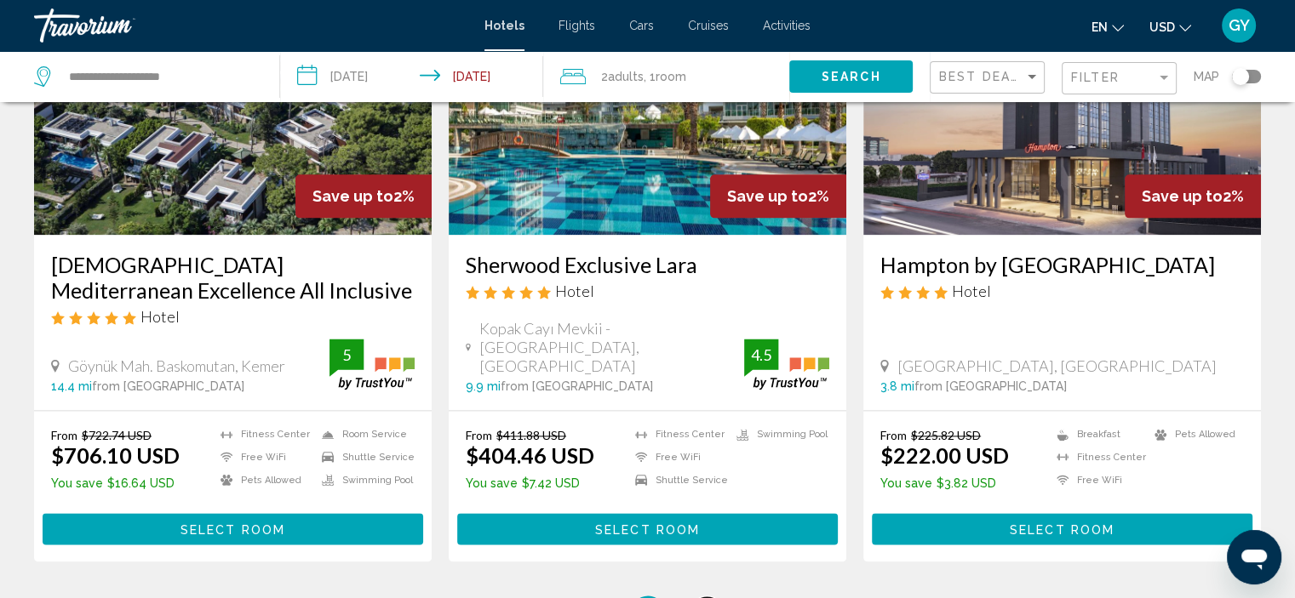
scroll to position [2182, 0]
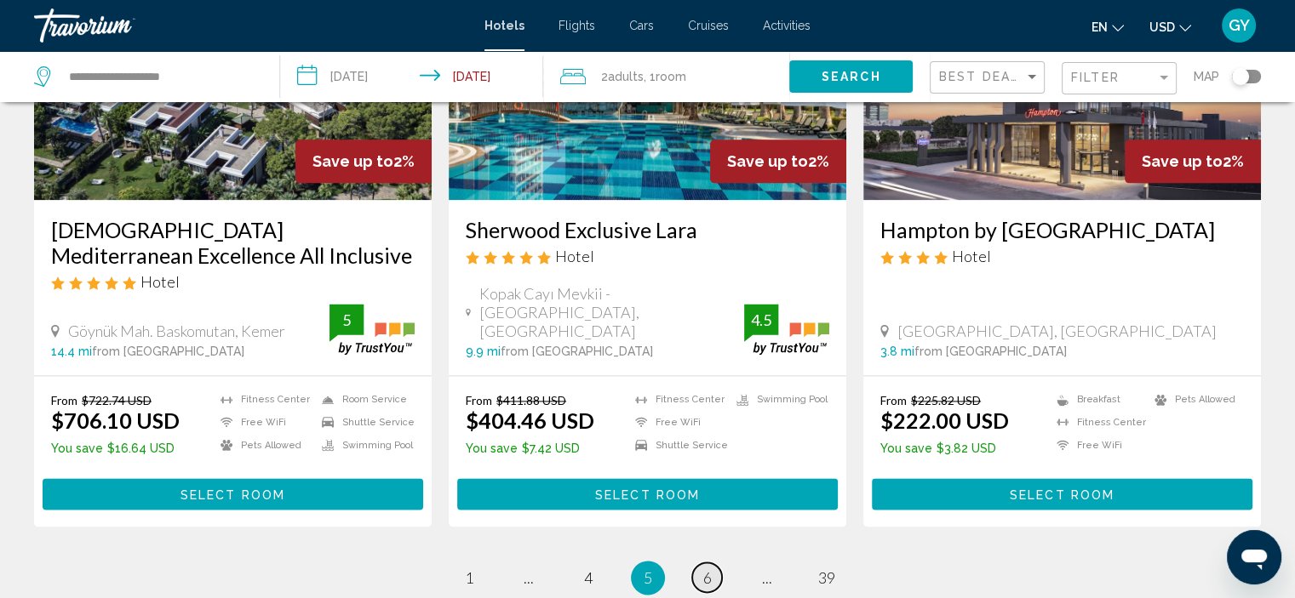
click at [710, 569] on span "6" at bounding box center [707, 578] width 9 height 19
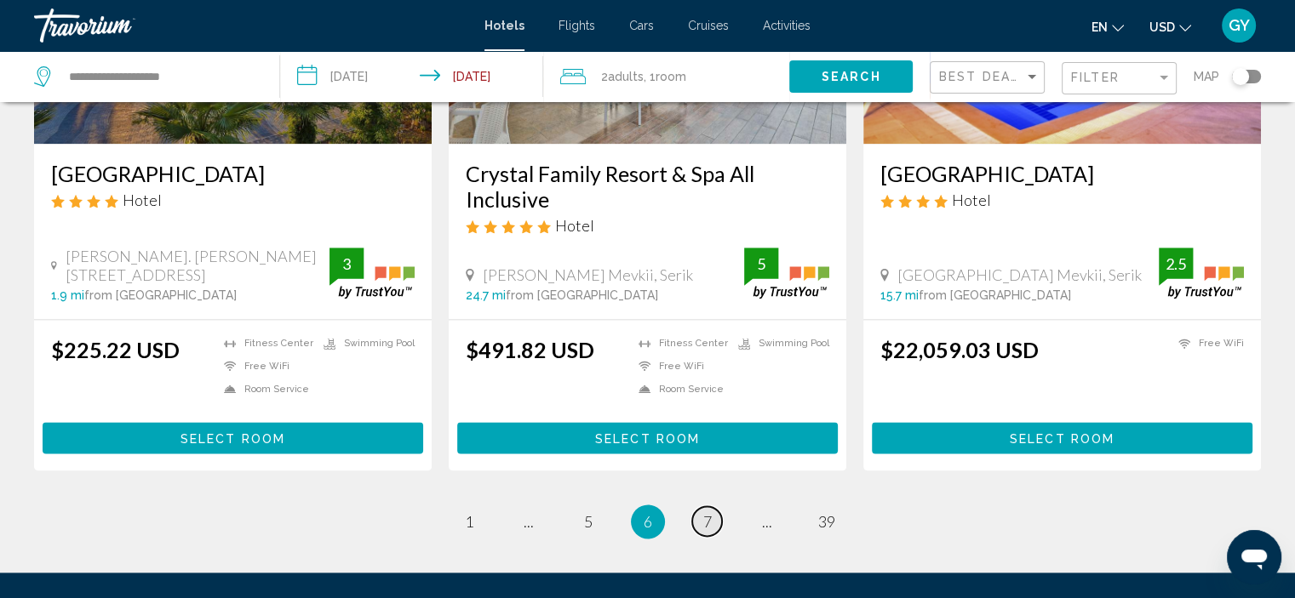
scroll to position [2172, 0]
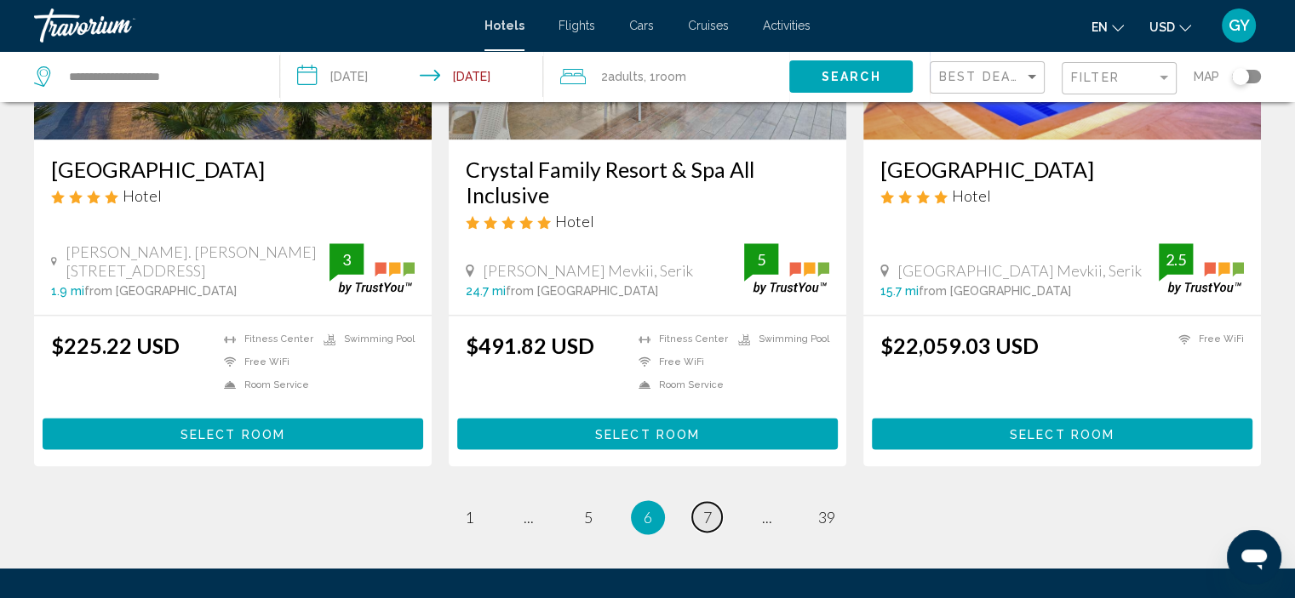
click at [712, 502] on link "page 7" at bounding box center [707, 517] width 30 height 30
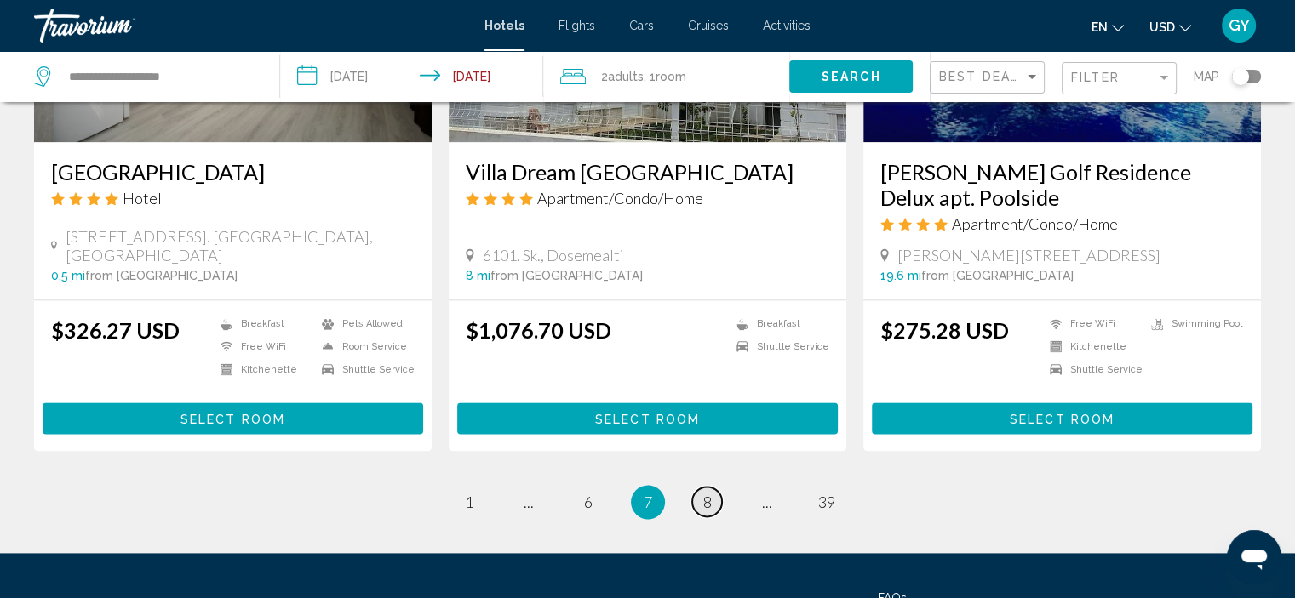
scroll to position [2168, 0]
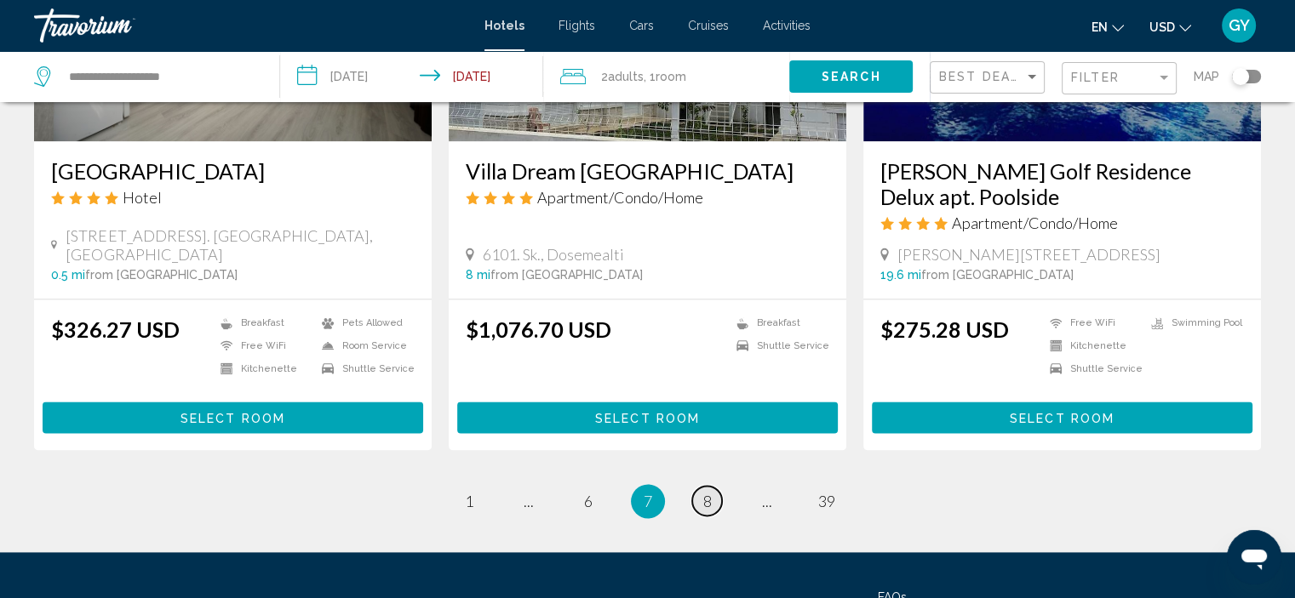
click at [712, 487] on link "page 8" at bounding box center [707, 501] width 30 height 30
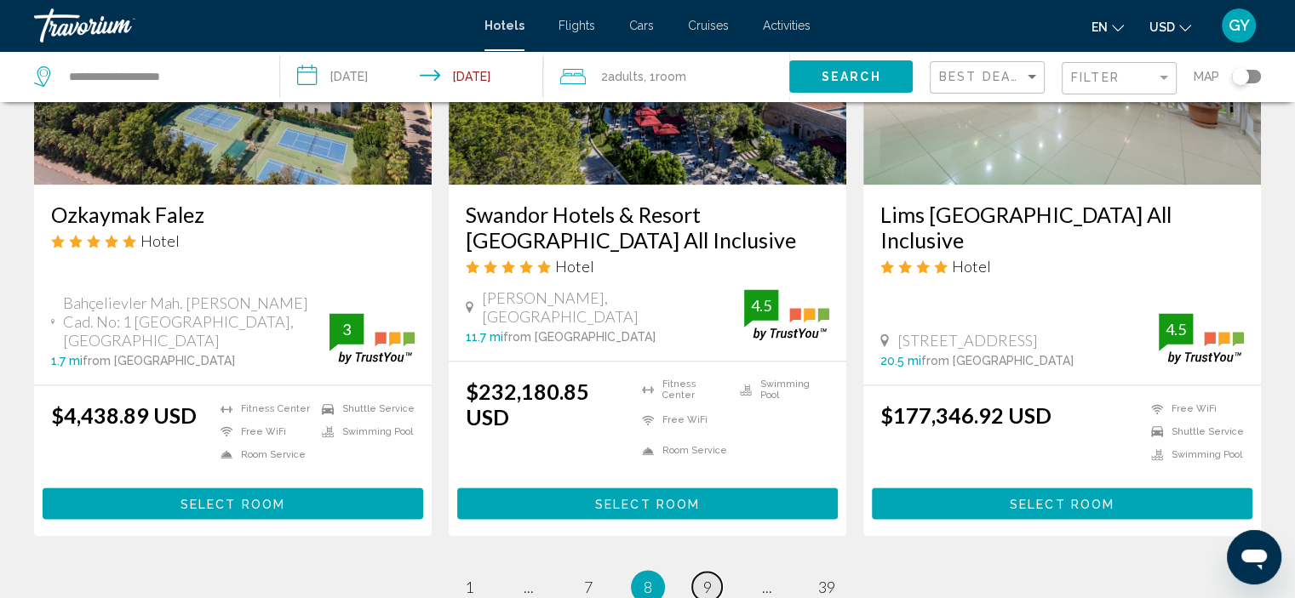
scroll to position [2145, 0]
click at [708, 578] on span "9" at bounding box center [707, 587] width 9 height 19
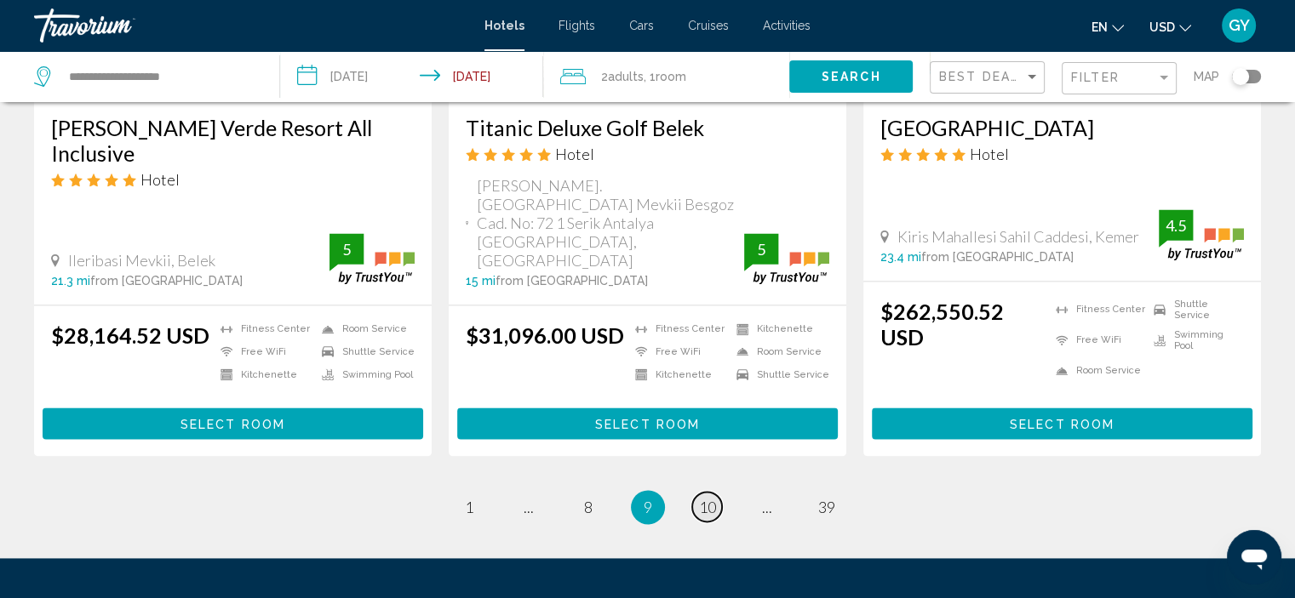
scroll to position [2239, 0]
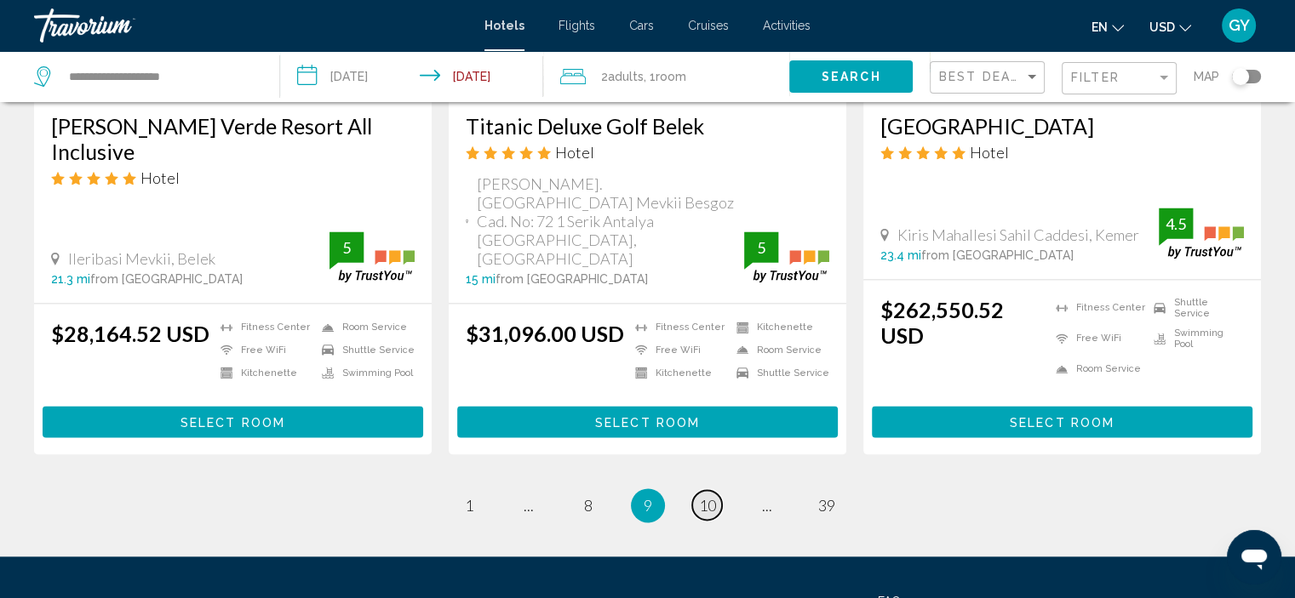
click at [714, 496] on span "10" at bounding box center [707, 505] width 17 height 19
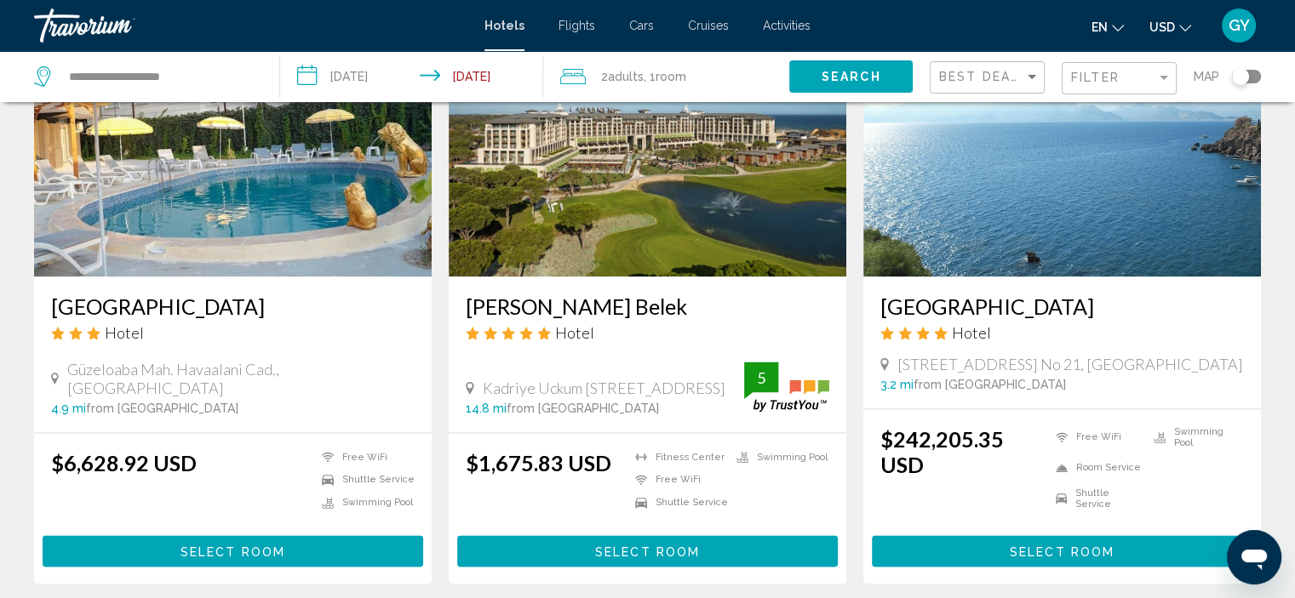
scroll to position [2087, 0]
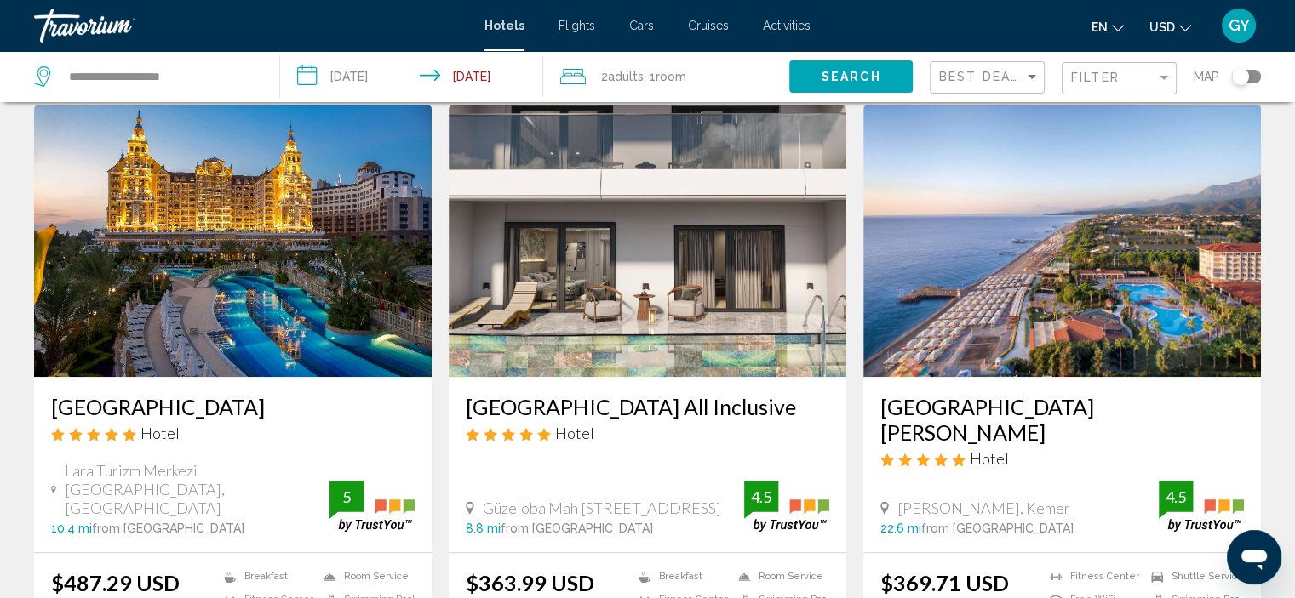
scroll to position [1345, 0]
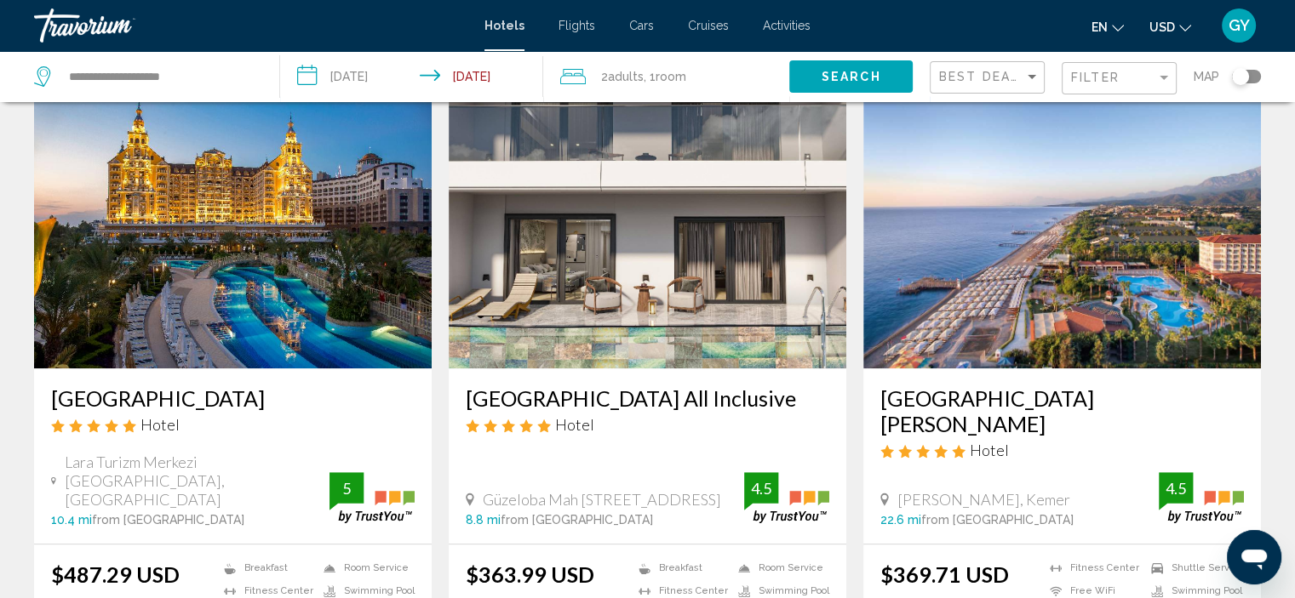
click at [644, 241] on img "Main content" at bounding box center [648, 232] width 398 height 272
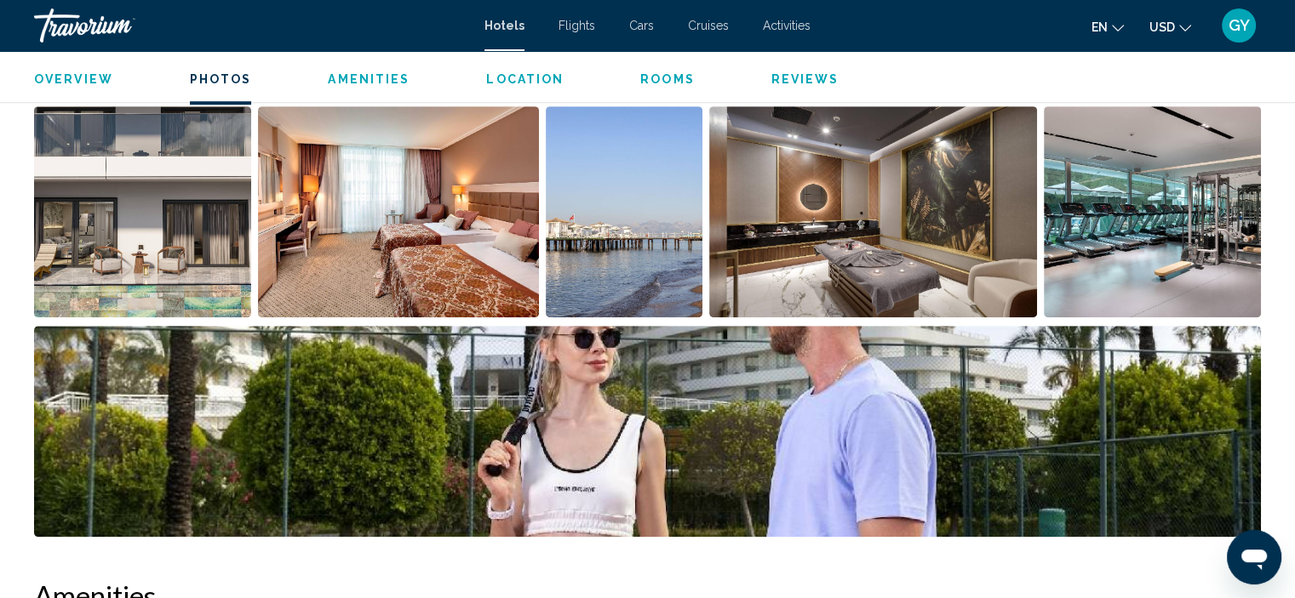
scroll to position [879, 0]
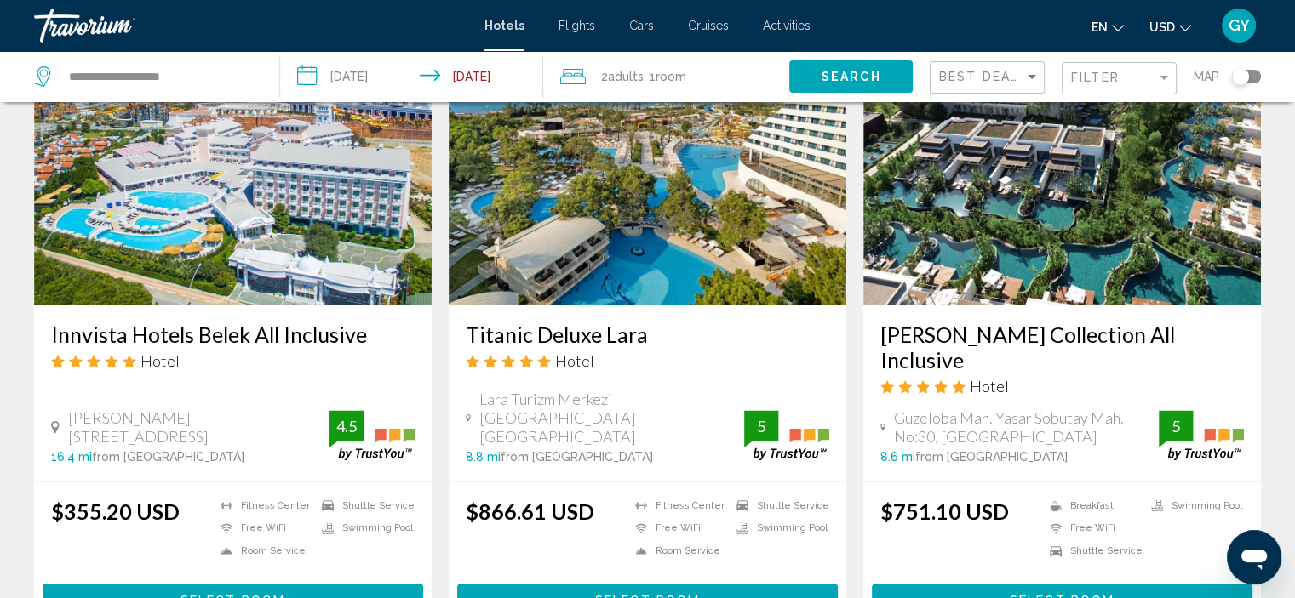
scroll to position [2037, 0]
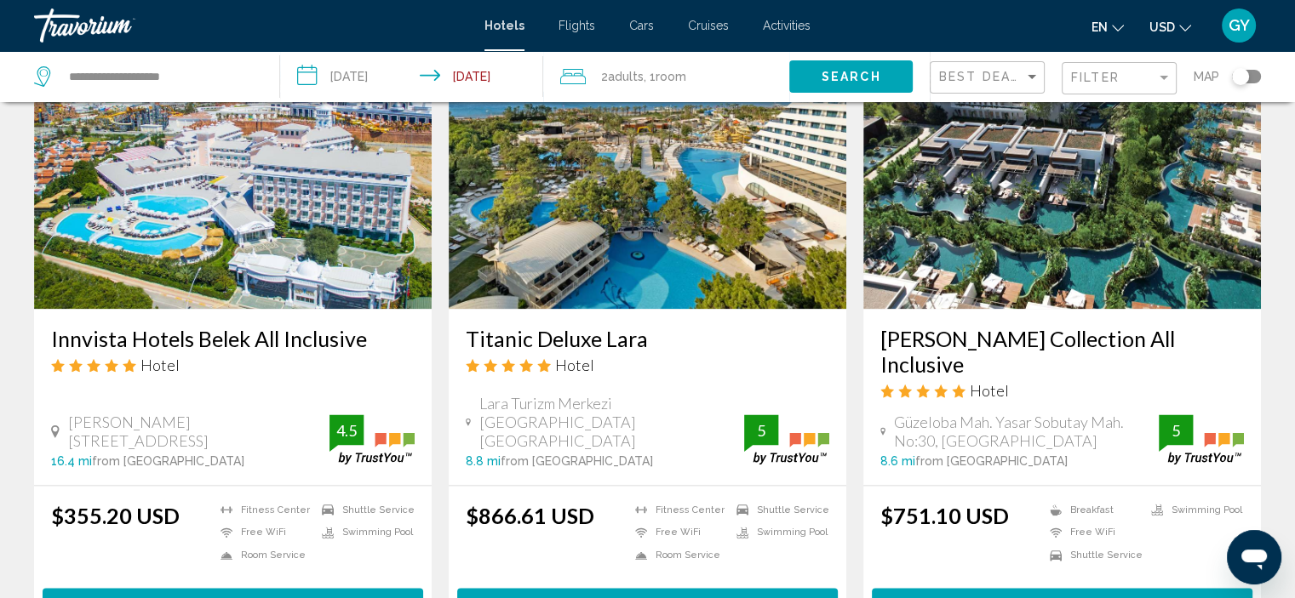
click at [630, 503] on div "$866.61 USD Fitness Center Free WiFi Room Service Shuttle Service Swimming Pool…" at bounding box center [648, 537] width 364 height 68
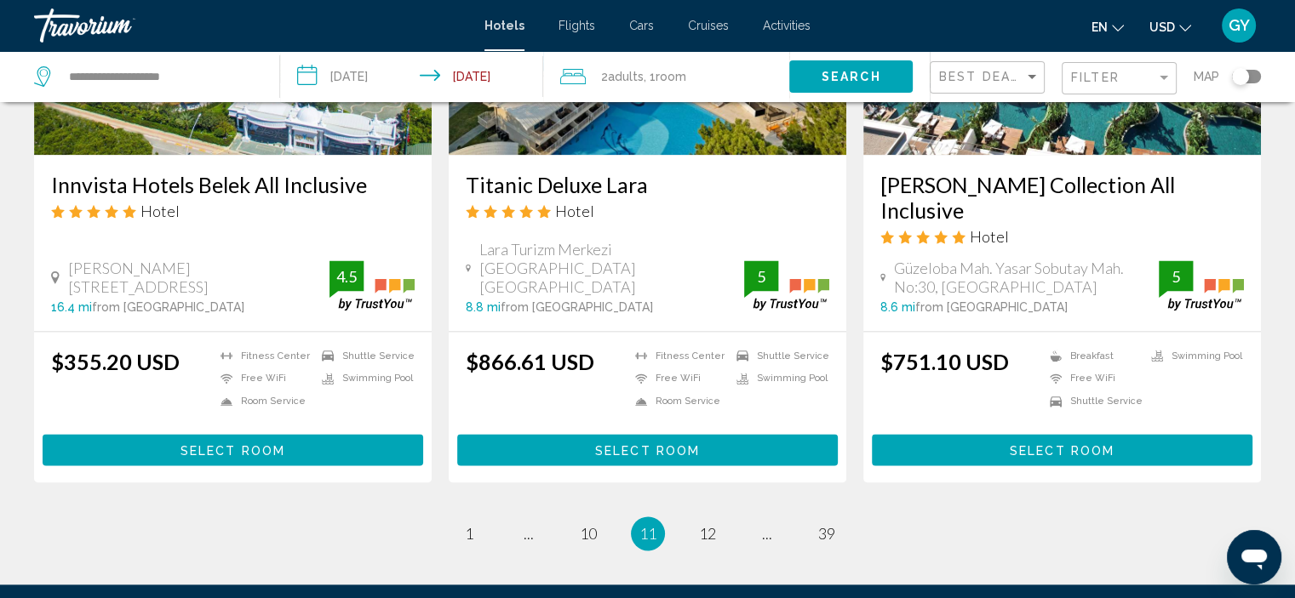
scroll to position [2193, 0]
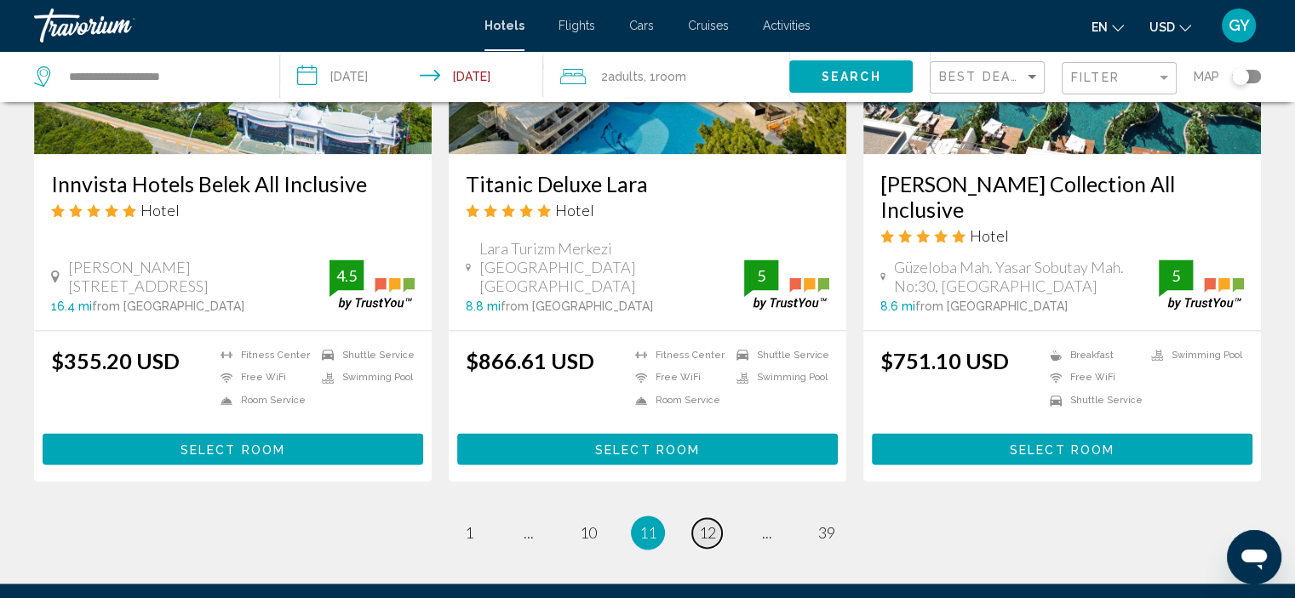
click at [701, 524] on span "12" at bounding box center [707, 533] width 17 height 19
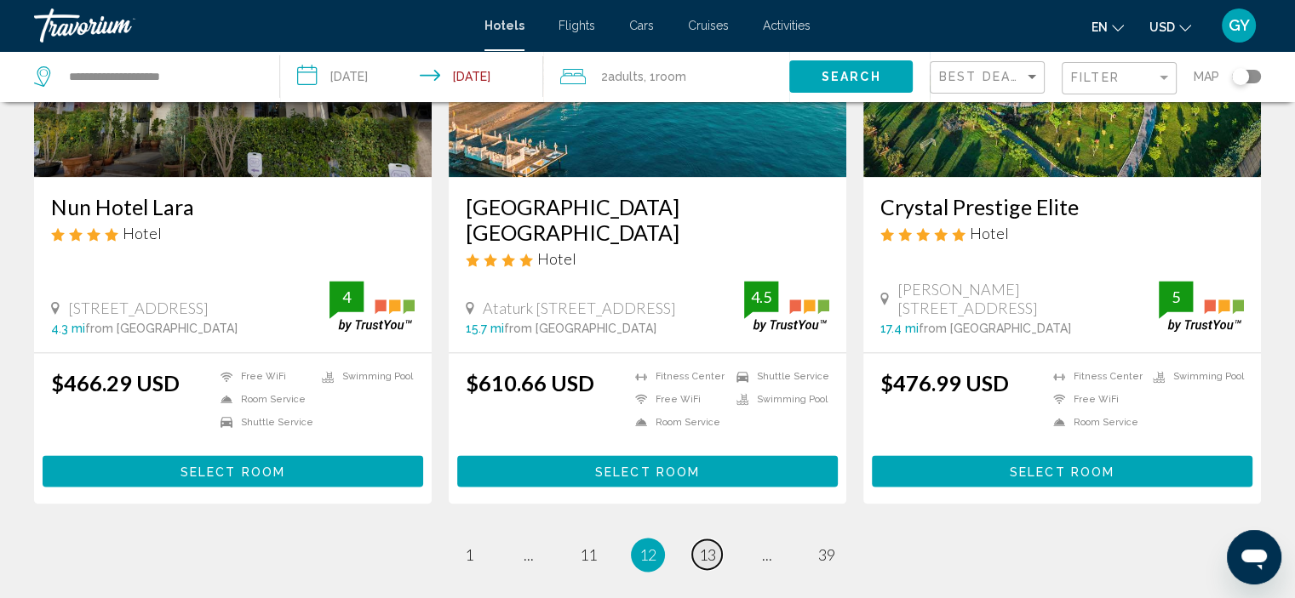
scroll to position [2209, 0]
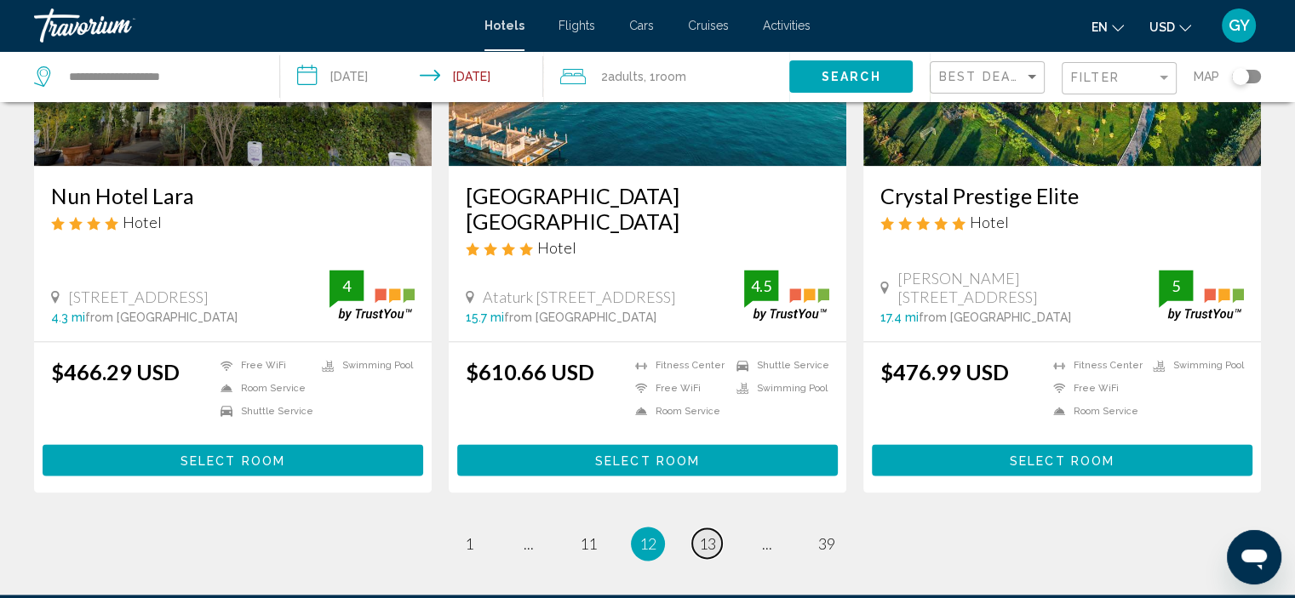
click at [701, 535] on span "13" at bounding box center [707, 544] width 17 height 19
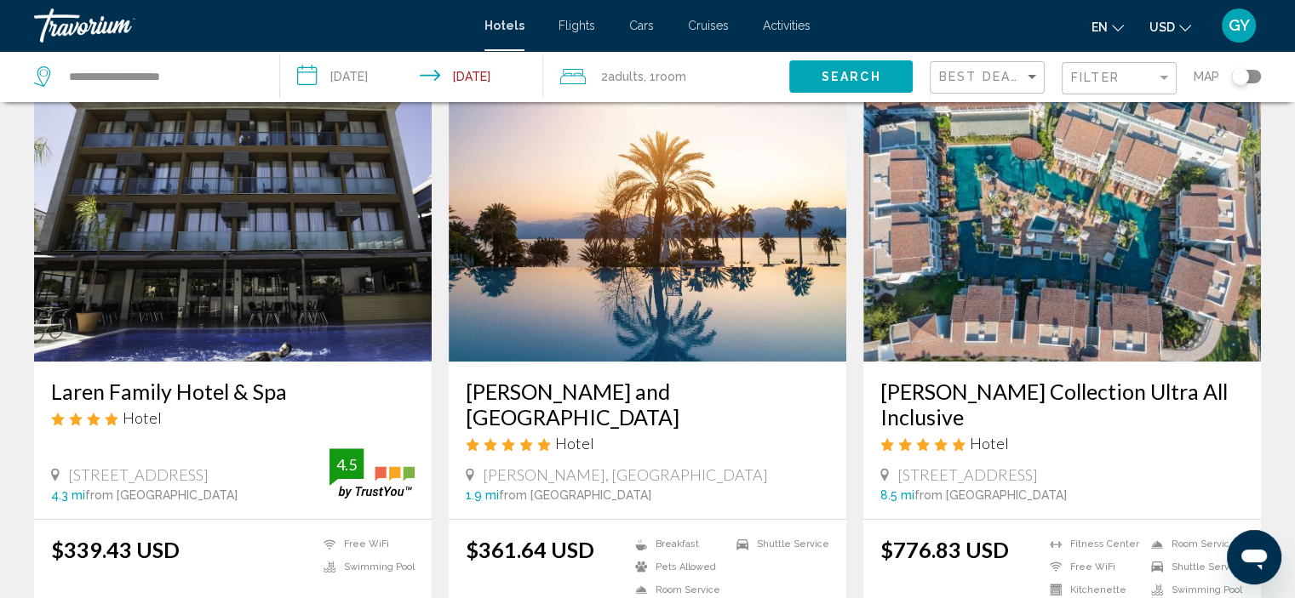
scroll to position [698, 0]
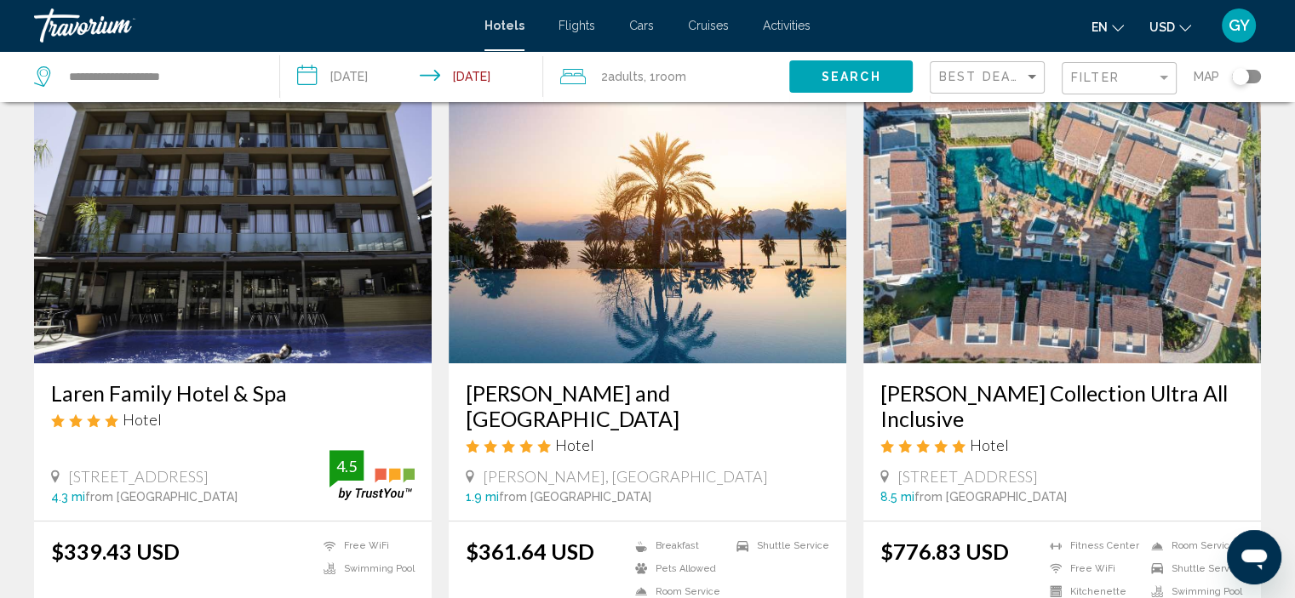
click at [573, 266] on img "Main content" at bounding box center [648, 227] width 398 height 272
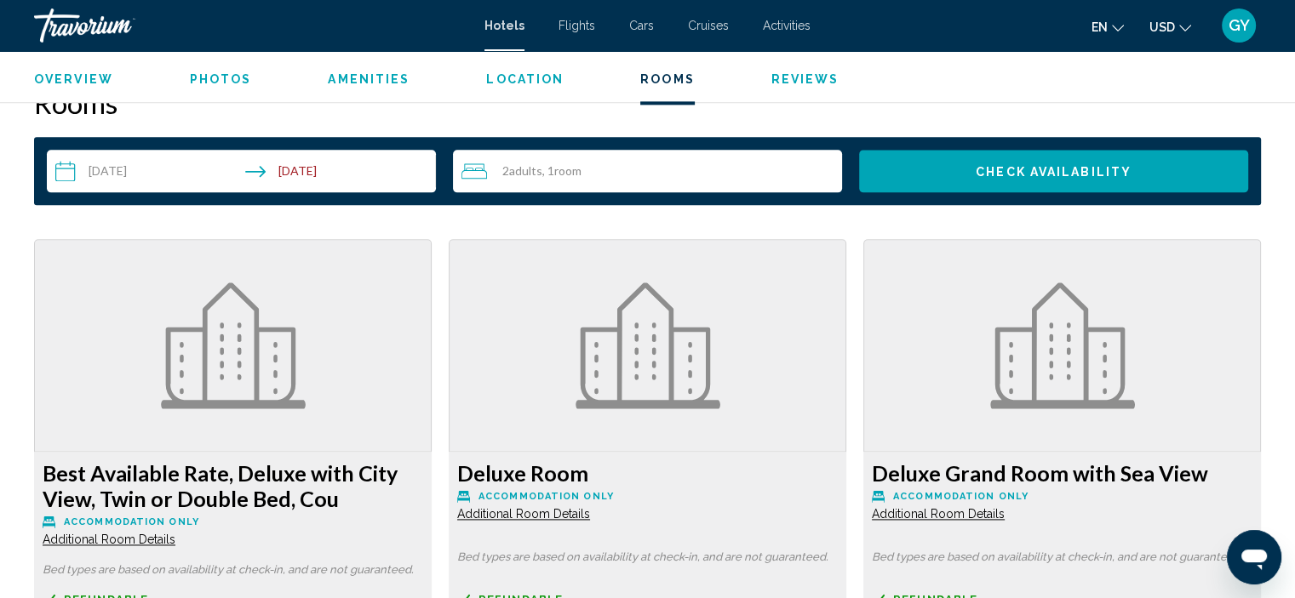
scroll to position [2177, 0]
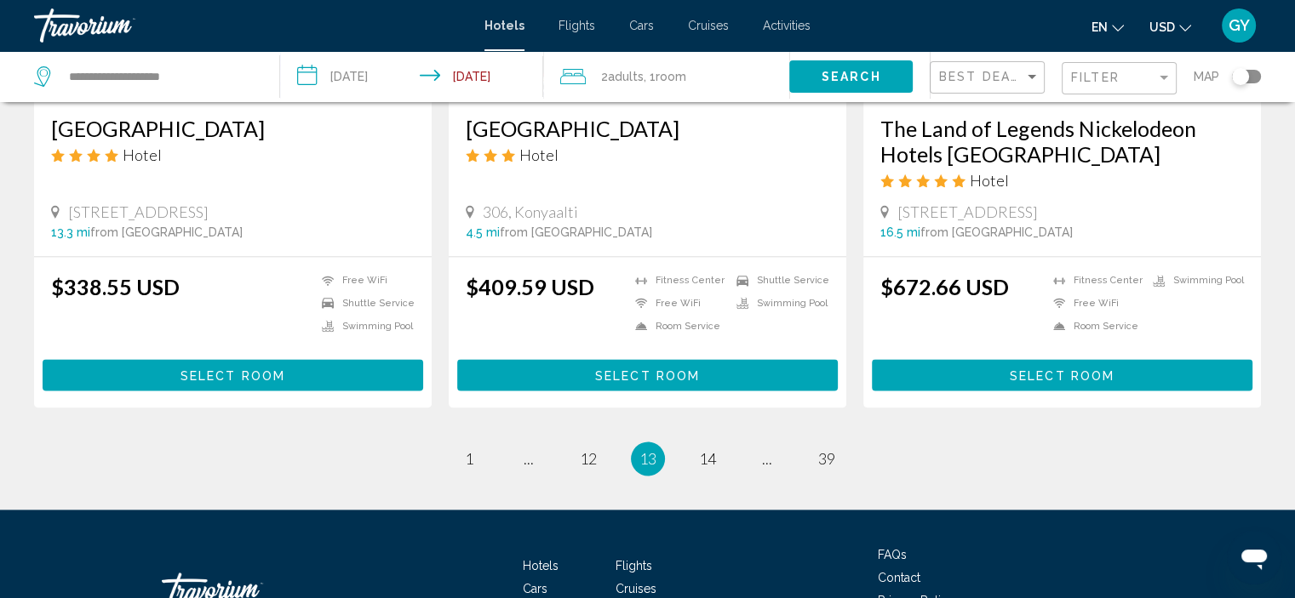
scroll to position [2210, 0]
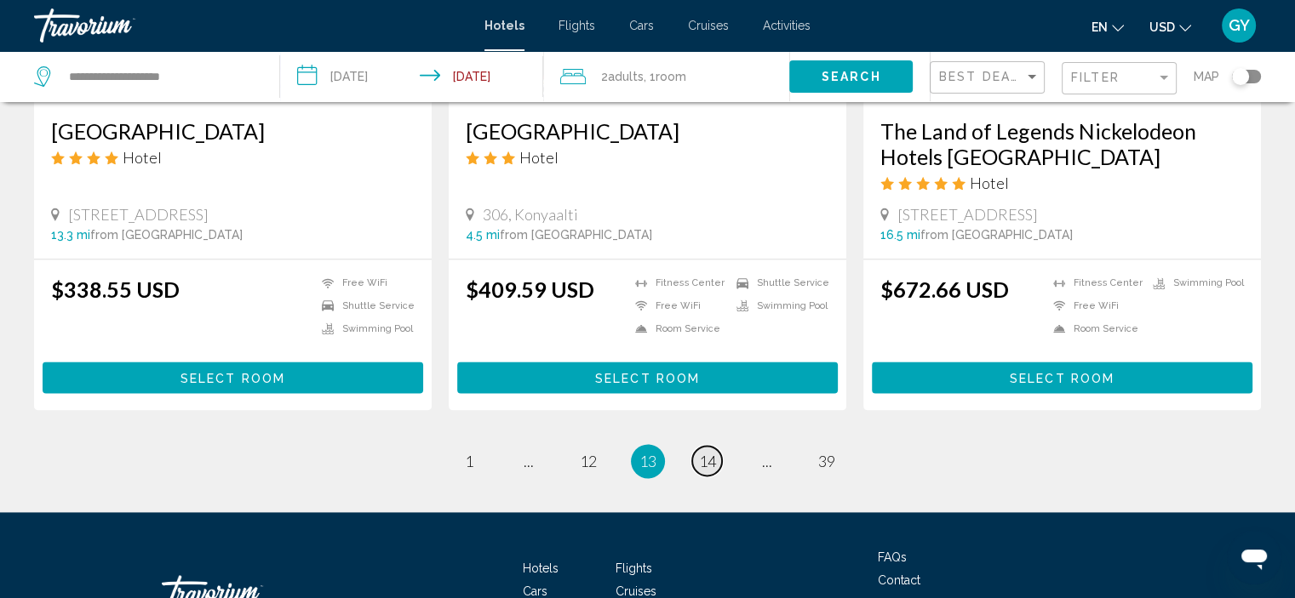
click at [715, 454] on span "14" at bounding box center [707, 461] width 17 height 19
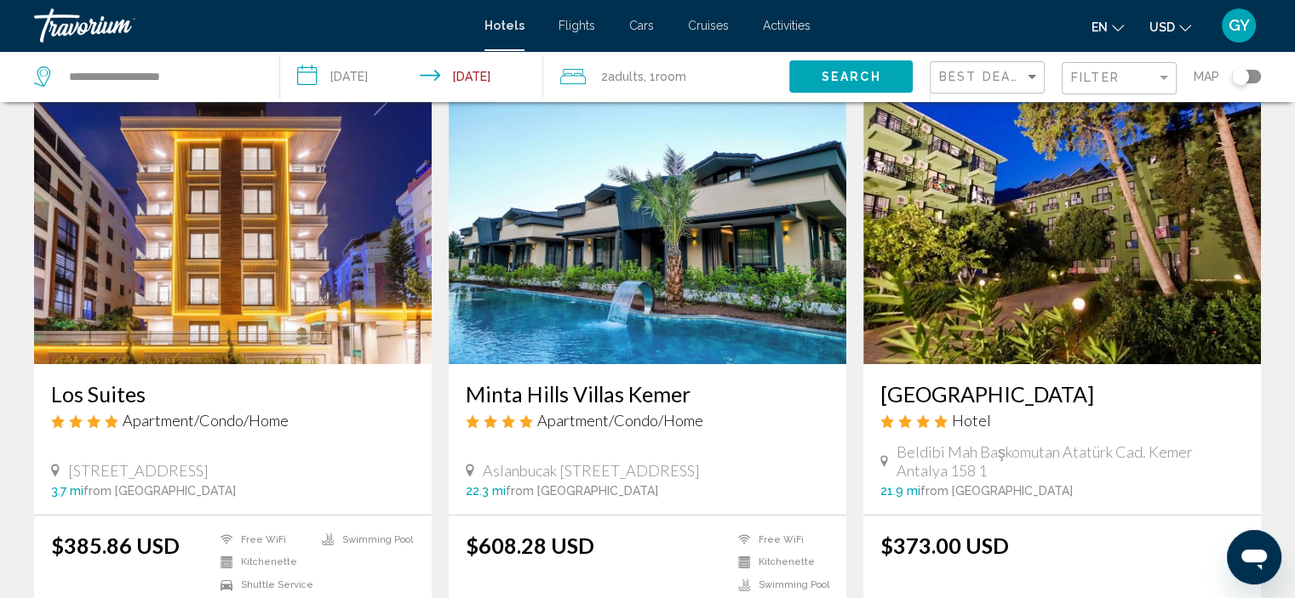
scroll to position [72, 0]
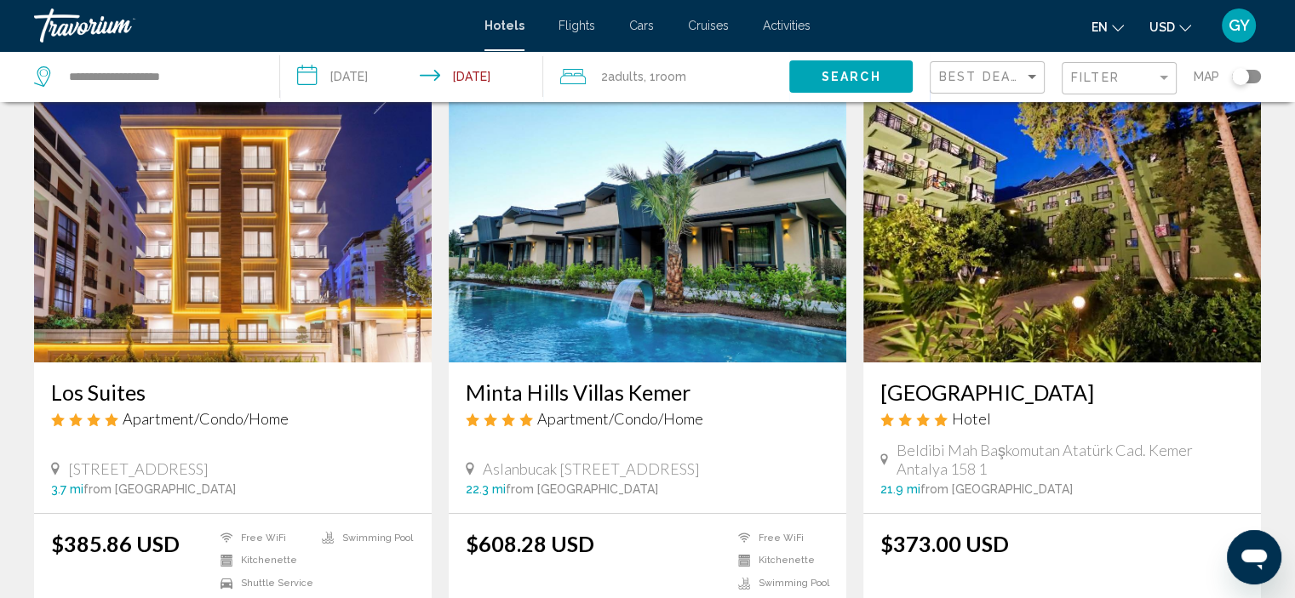
click at [313, 254] on img "Main content" at bounding box center [233, 226] width 398 height 272
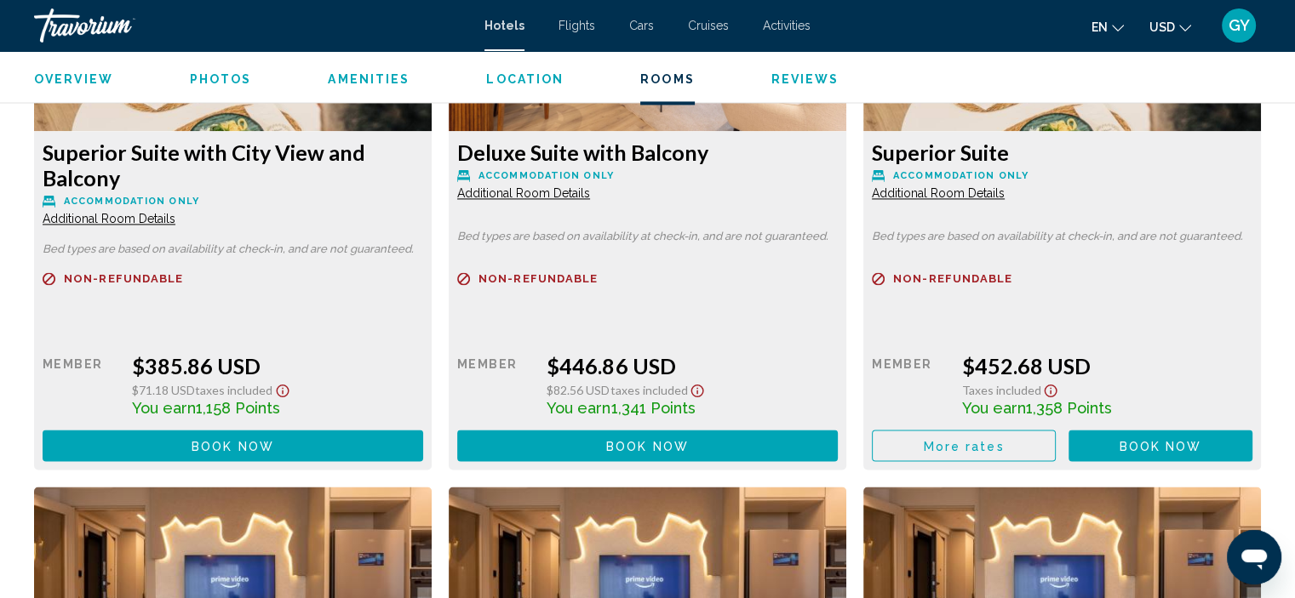
scroll to position [2493, 0]
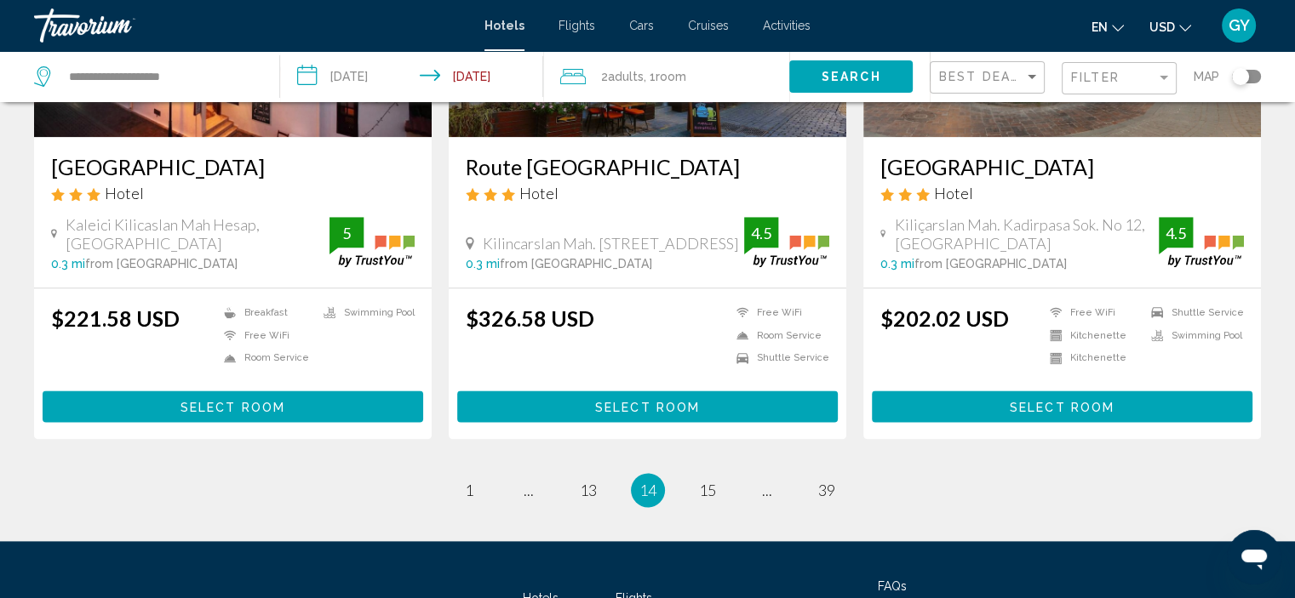
scroll to position [2122, 0]
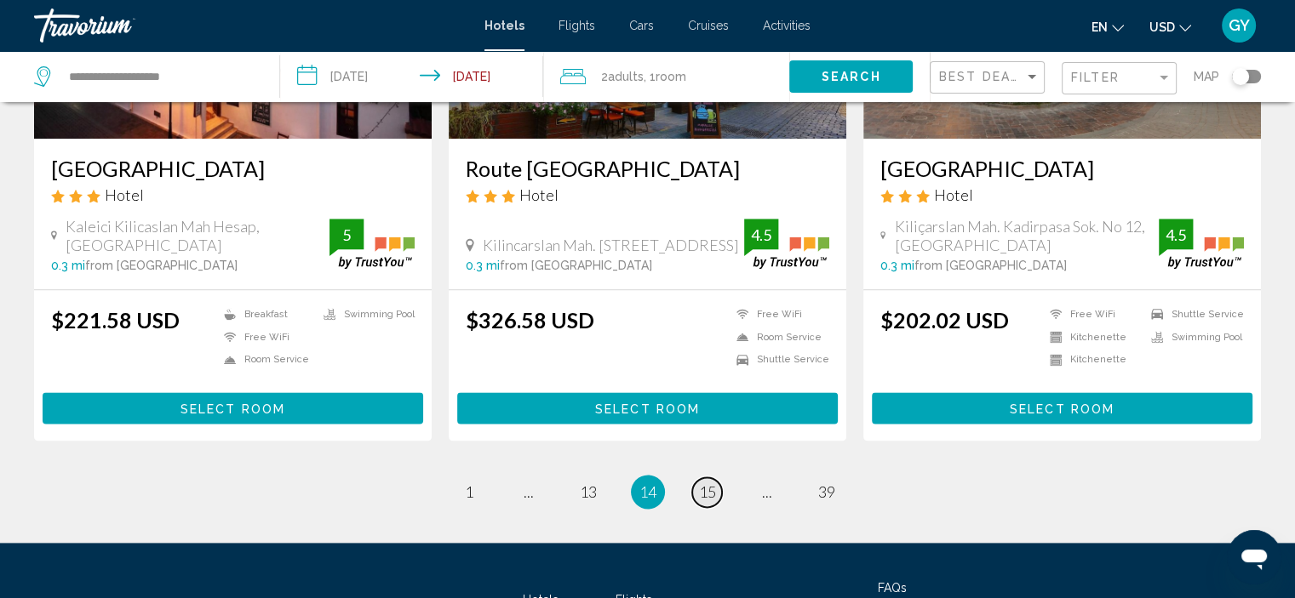
click at [710, 488] on span "15" at bounding box center [707, 492] width 17 height 19
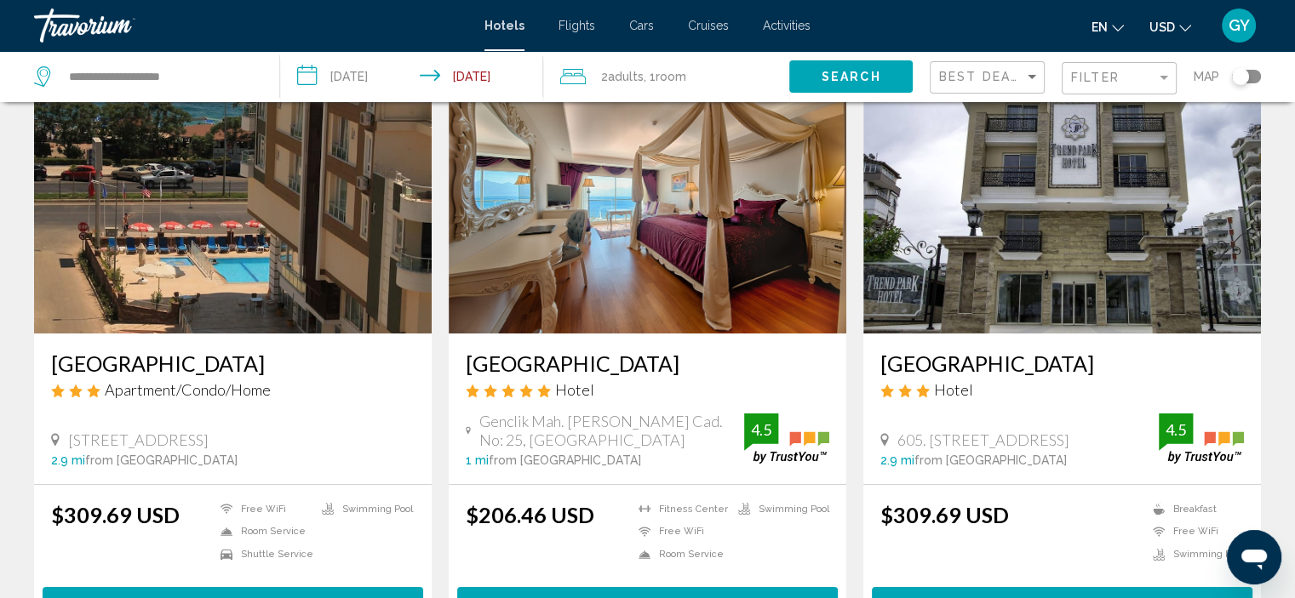
scroll to position [114, 0]
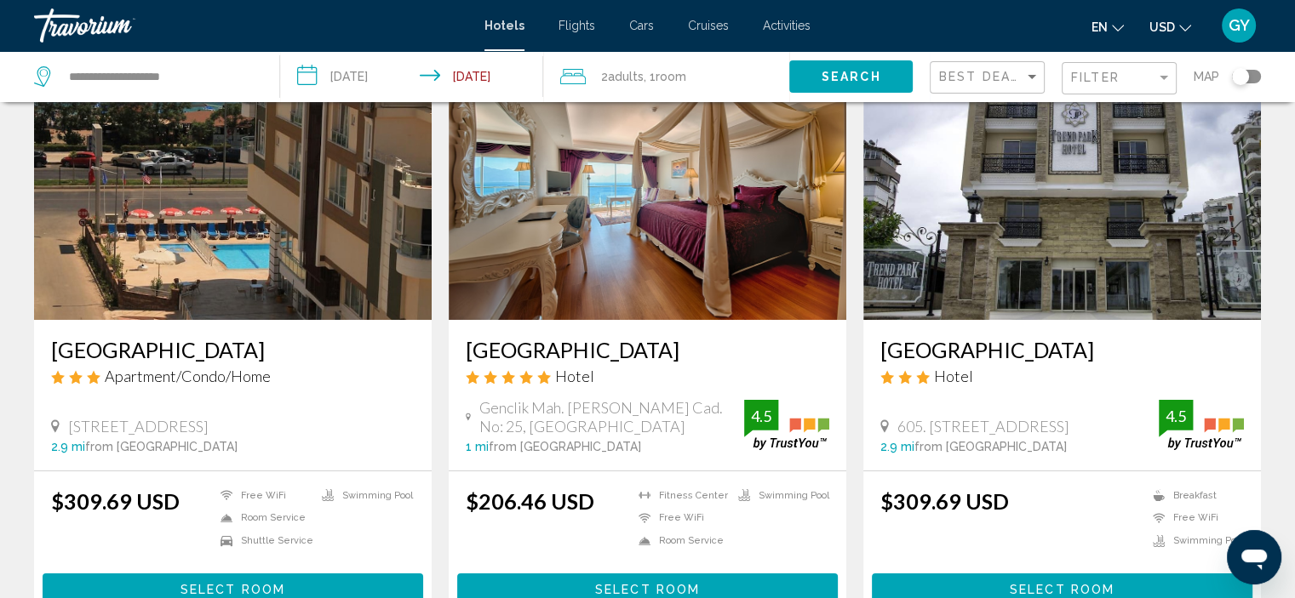
click at [615, 230] on img "Main content" at bounding box center [648, 184] width 398 height 272
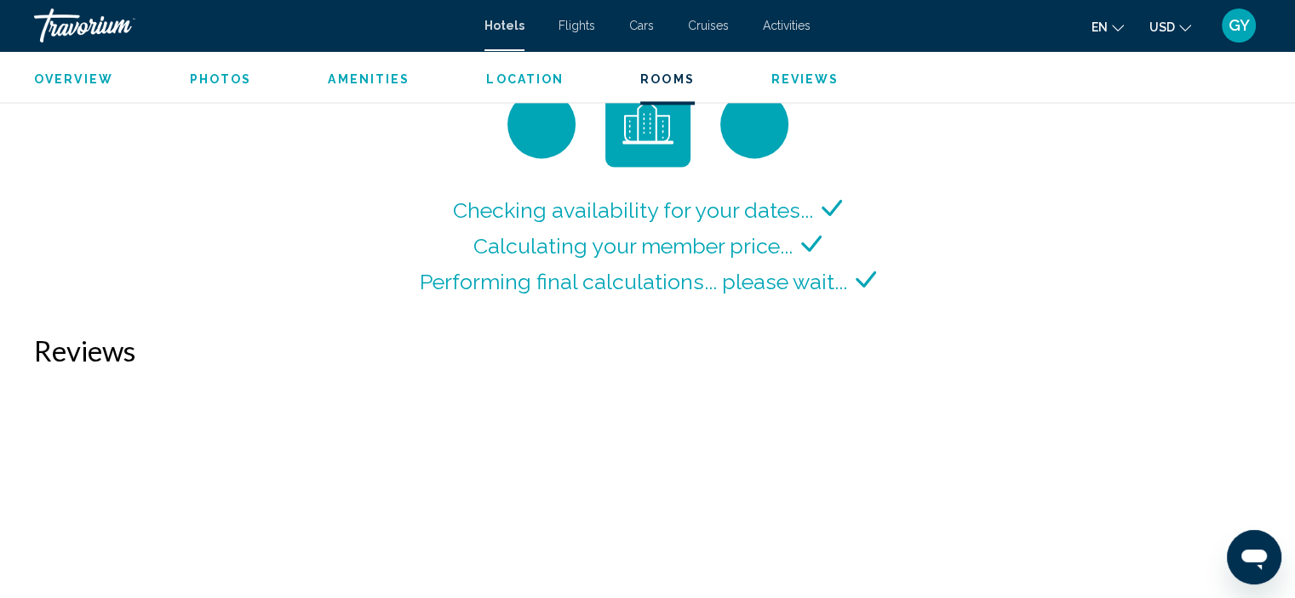
scroll to position [2310, 0]
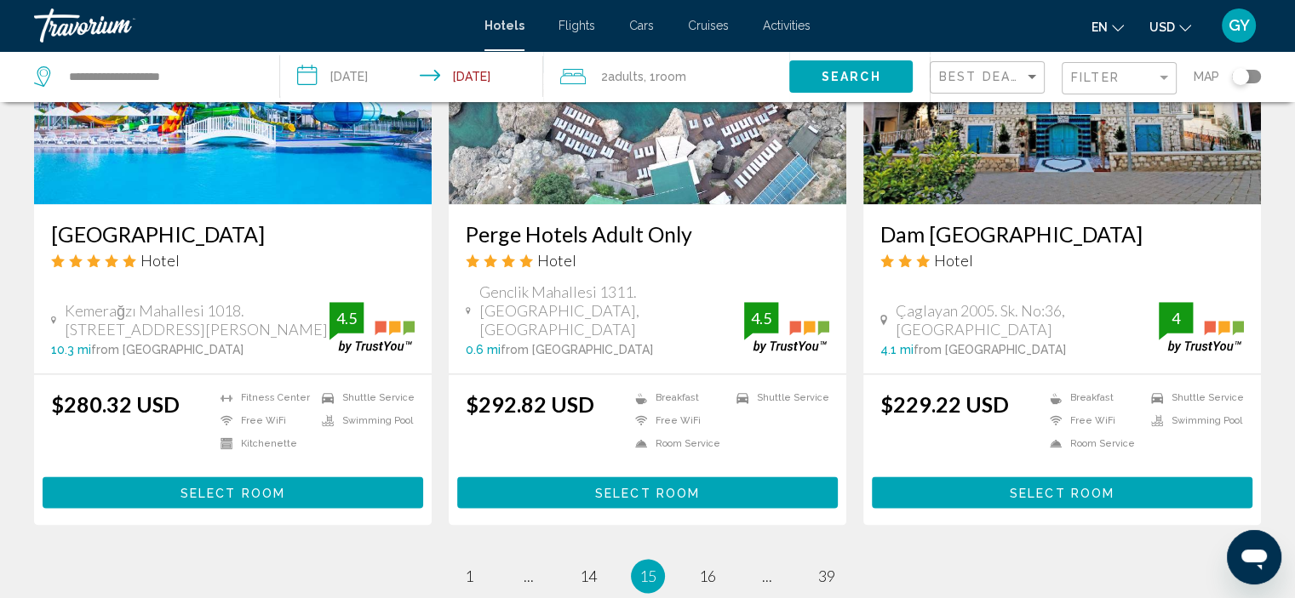
scroll to position [2108, 0]
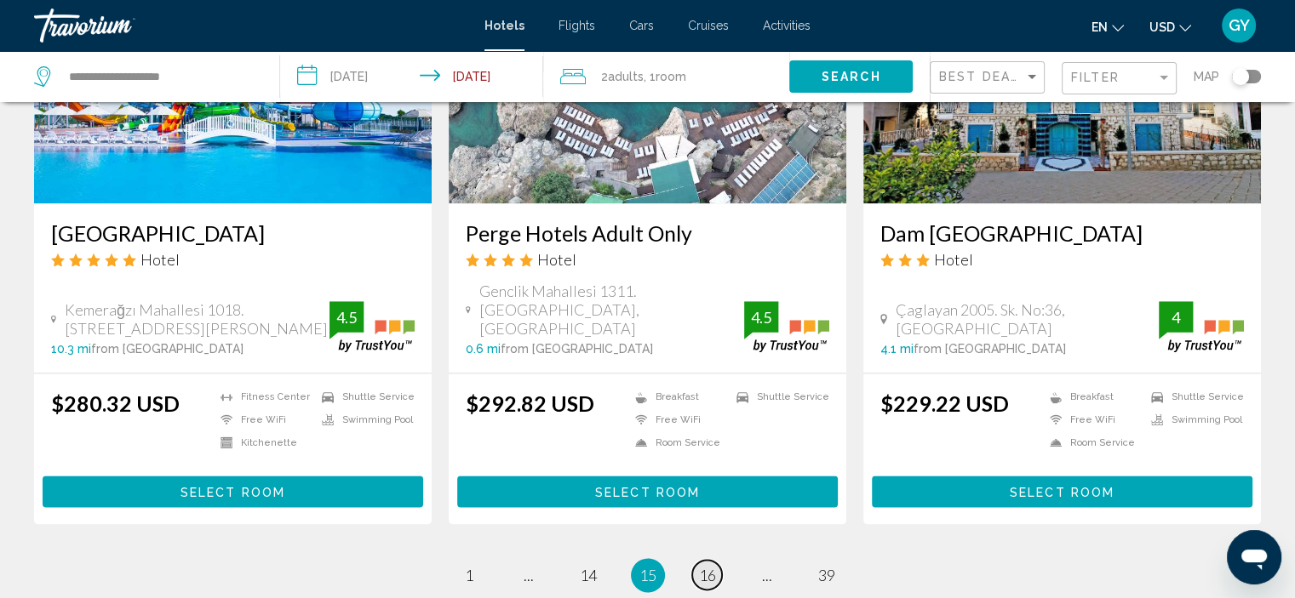
click at [708, 566] on span "16" at bounding box center [707, 575] width 17 height 19
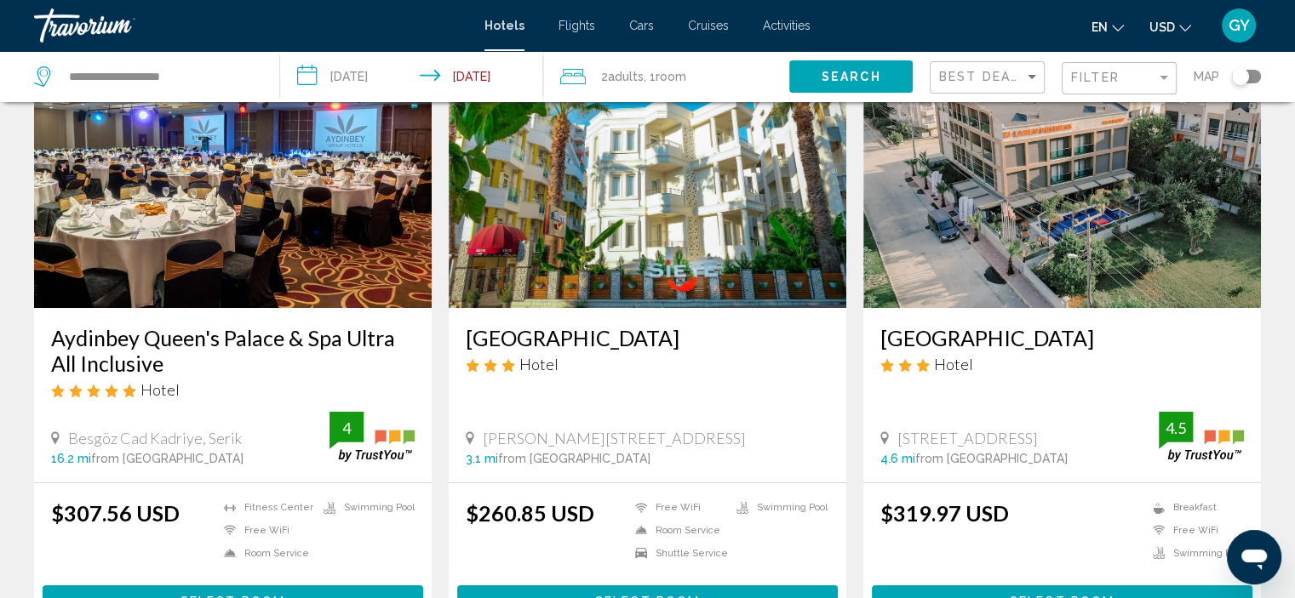
scroll to position [126, 0]
click at [240, 252] on img "Main content" at bounding box center [233, 172] width 398 height 272
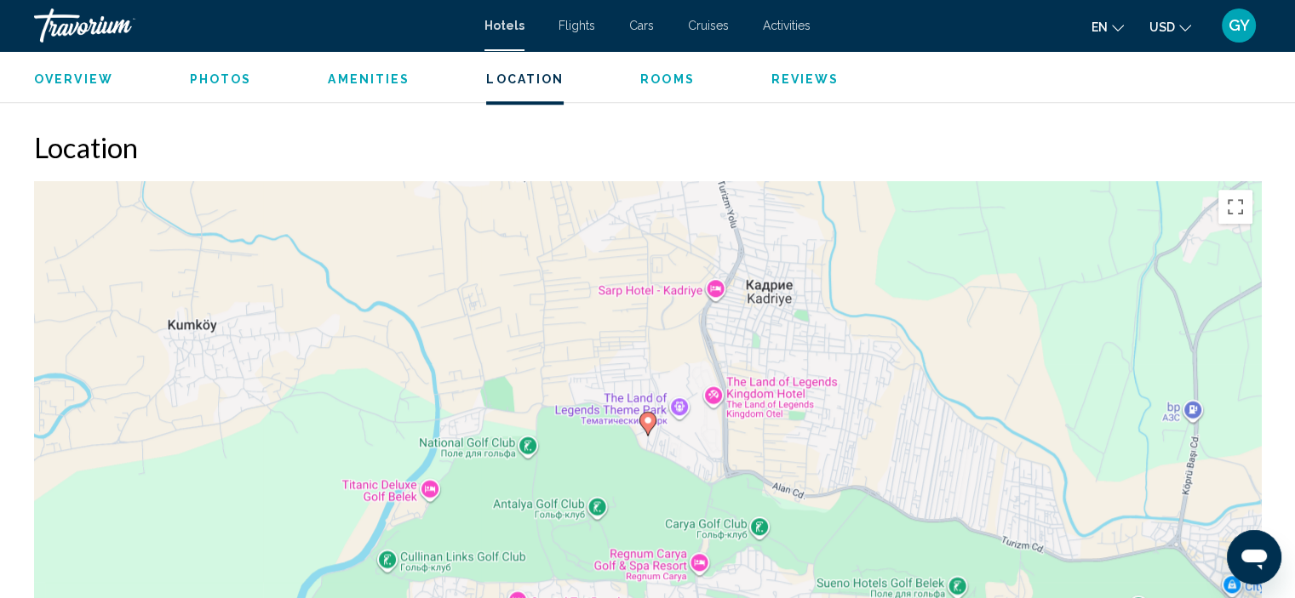
scroll to position [1502, 0]
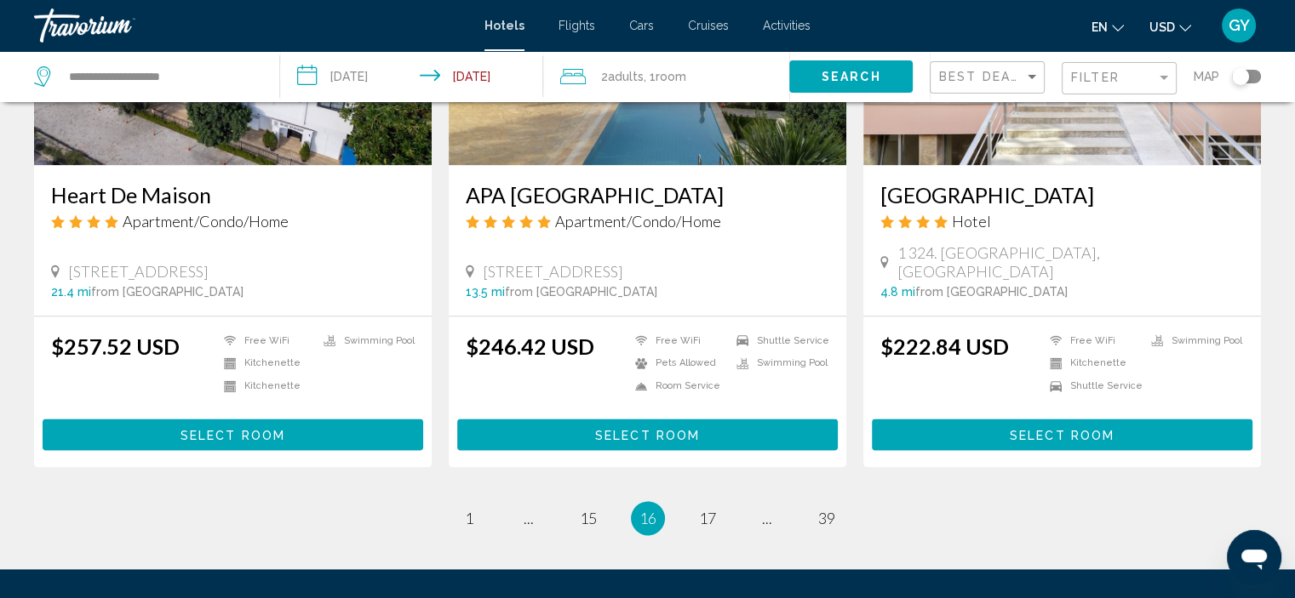
scroll to position [2101, 0]
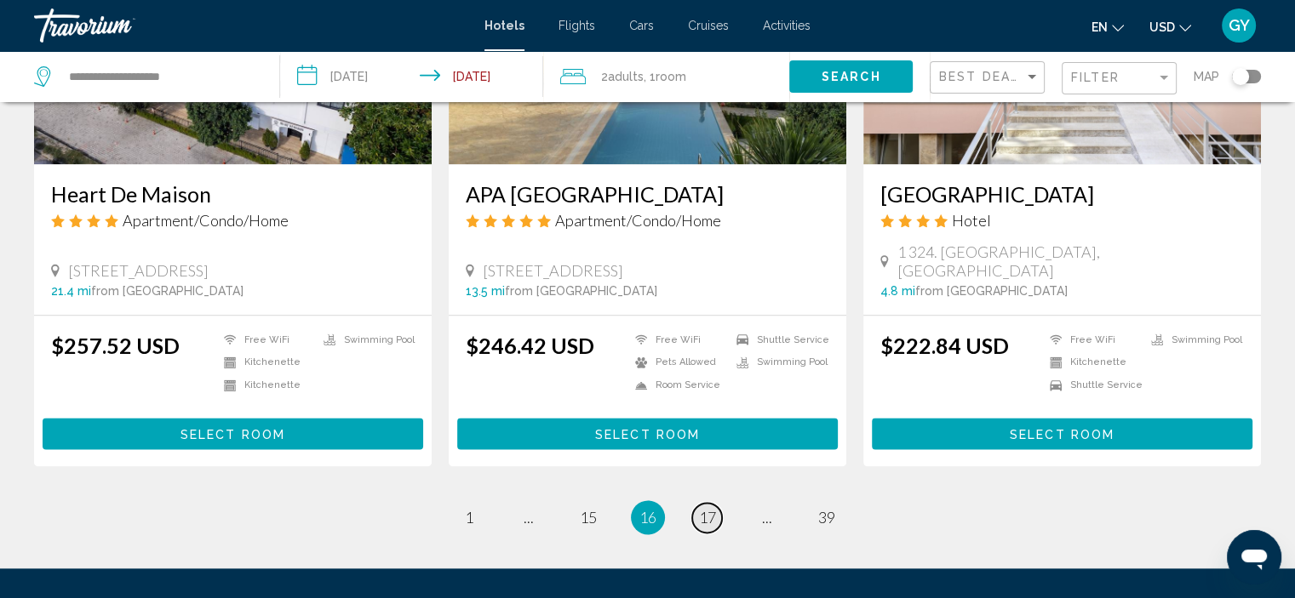
click at [711, 515] on span "17" at bounding box center [707, 517] width 17 height 19
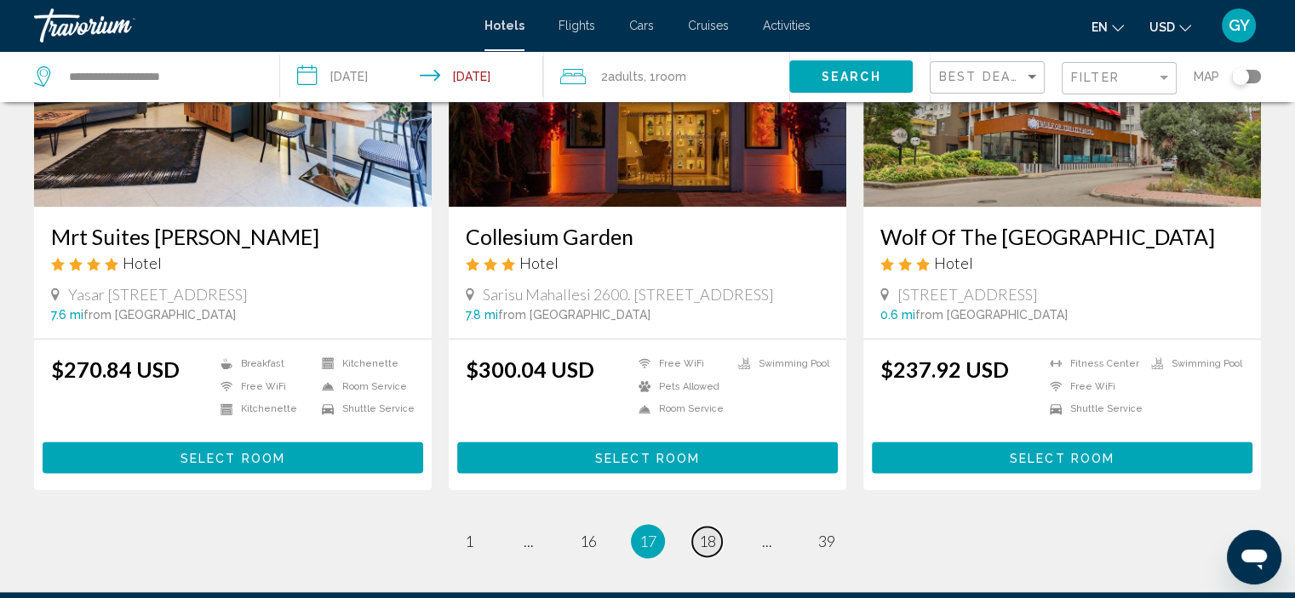
scroll to position [2060, 0]
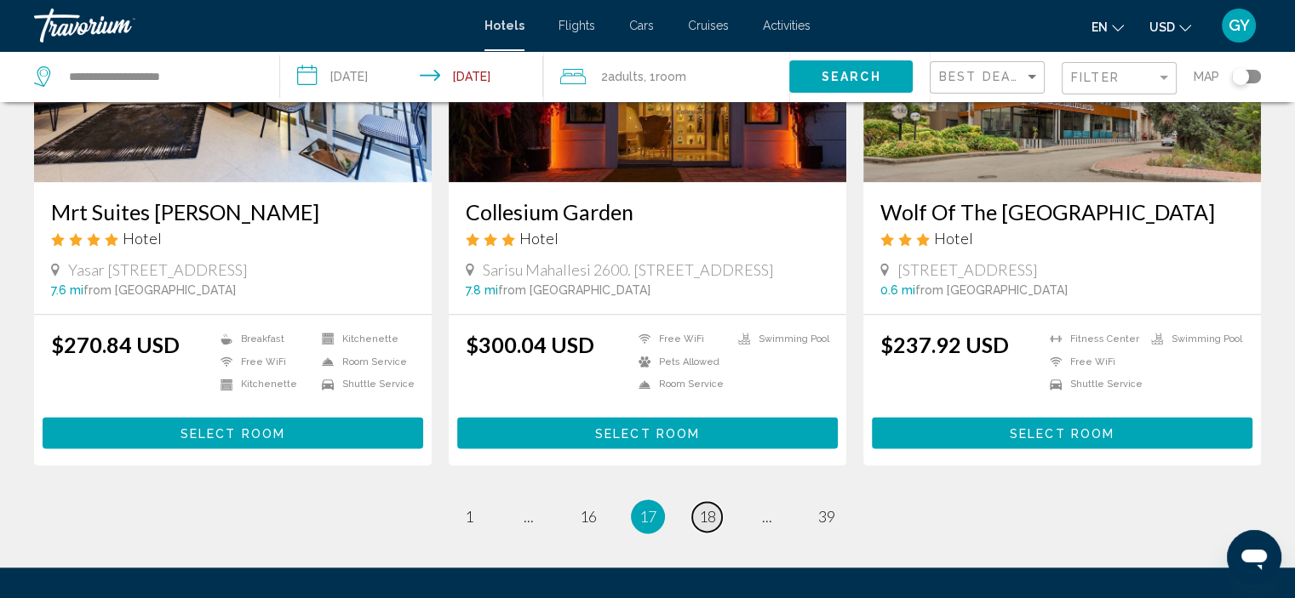
click at [711, 515] on span "18" at bounding box center [707, 516] width 17 height 19
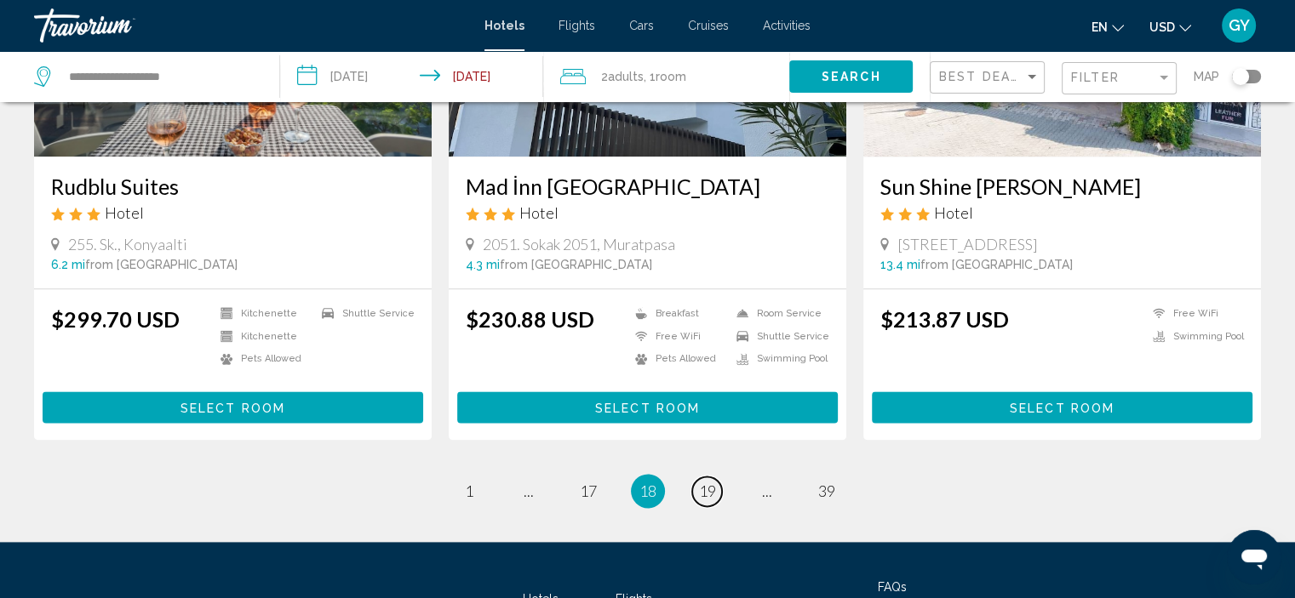
scroll to position [2121, 0]
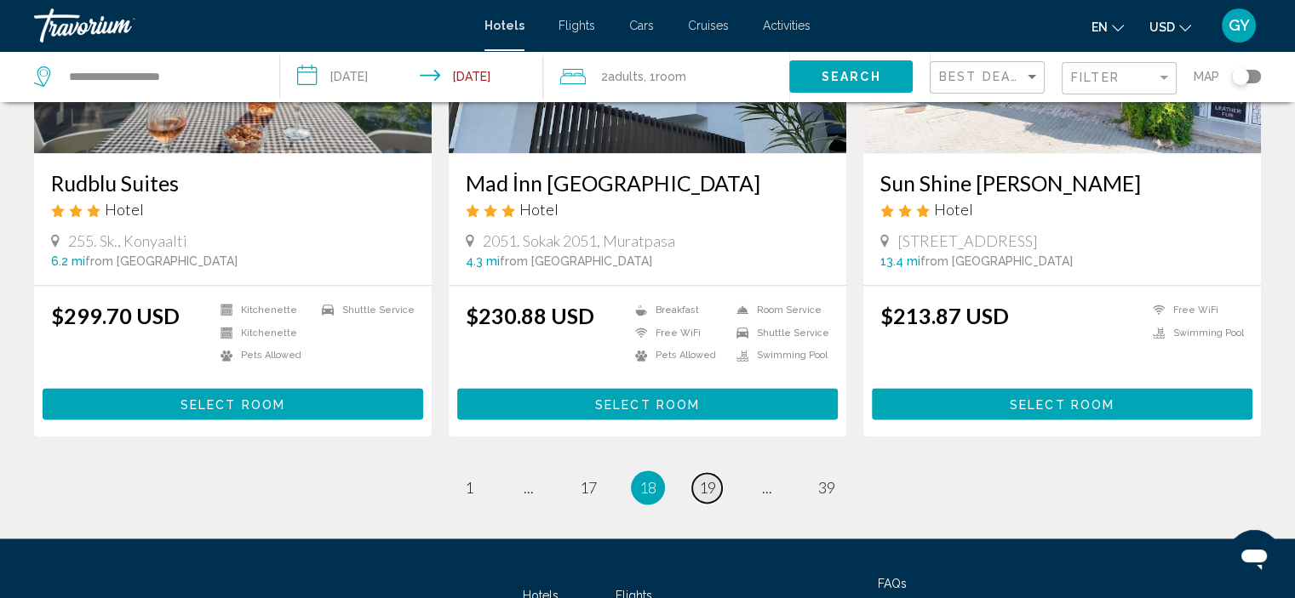
click at [702, 478] on span "19" at bounding box center [707, 487] width 17 height 19
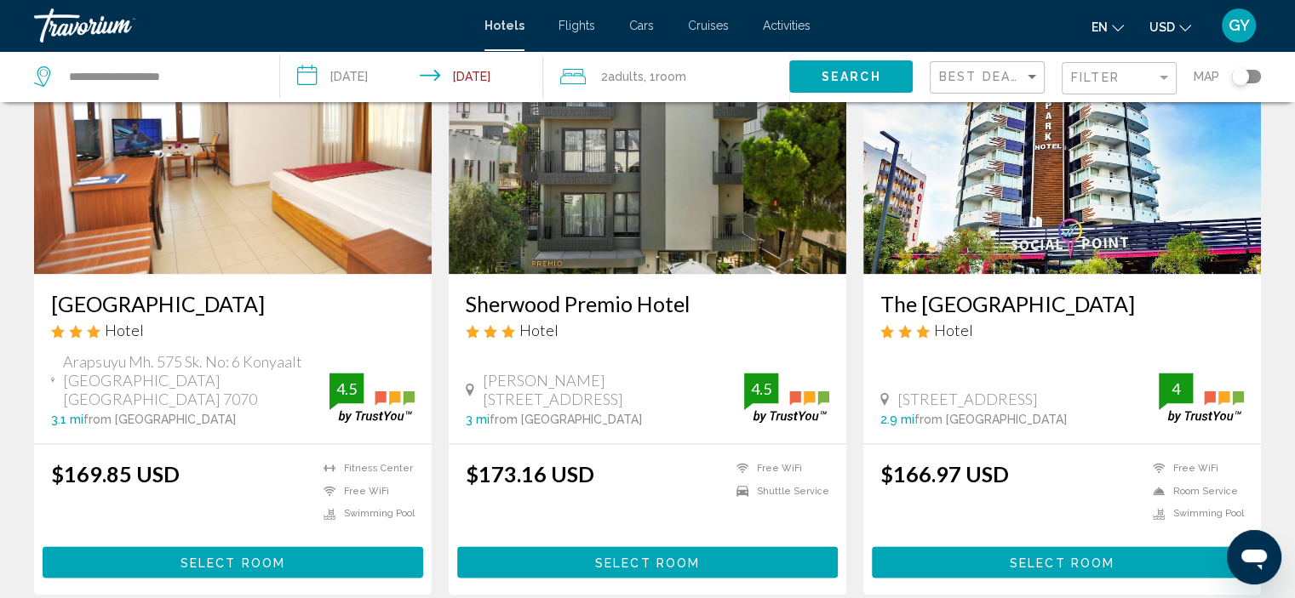
scroll to position [2070, 0]
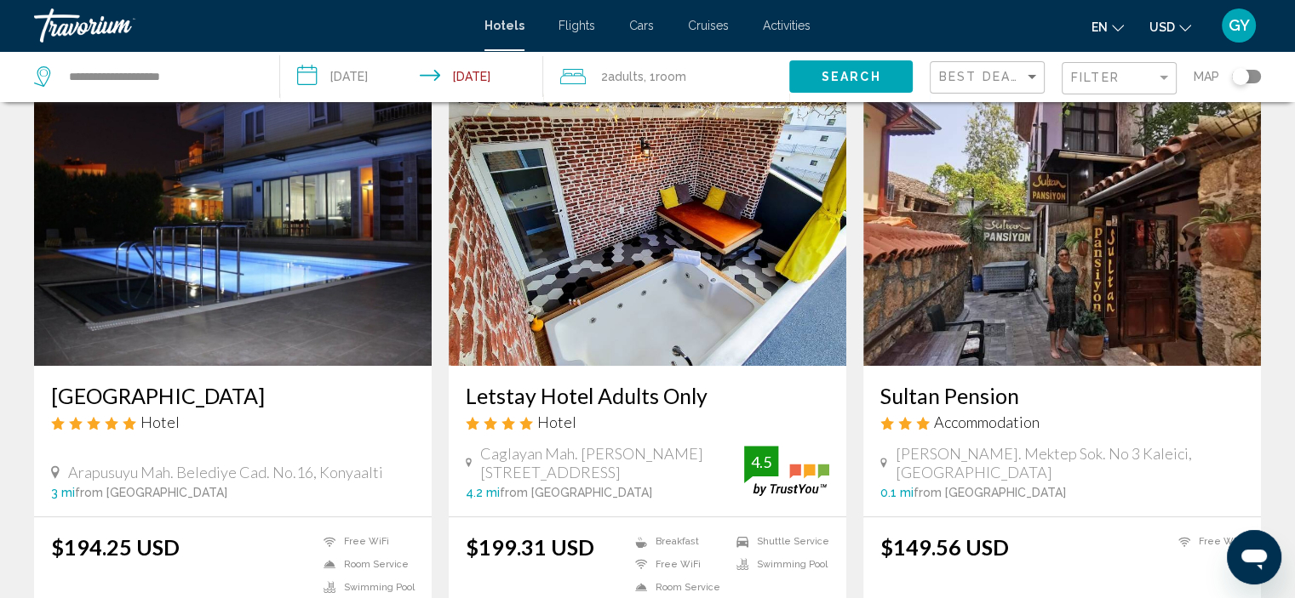
scroll to position [690, 0]
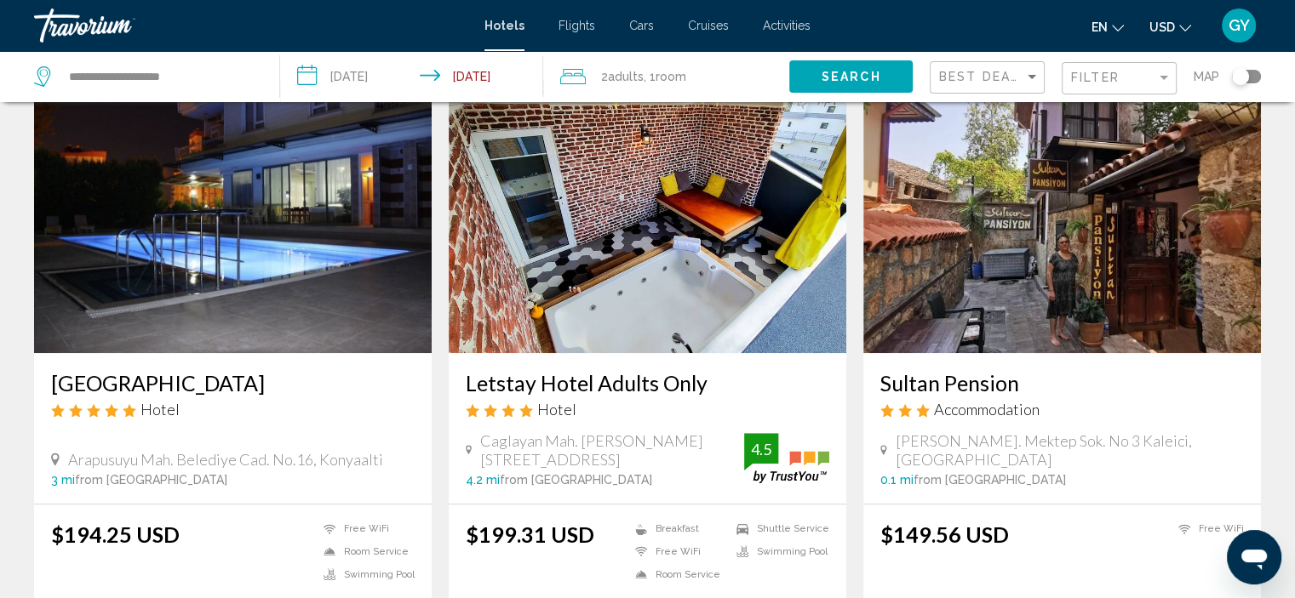
click at [337, 298] on img "Main content" at bounding box center [233, 217] width 398 height 272
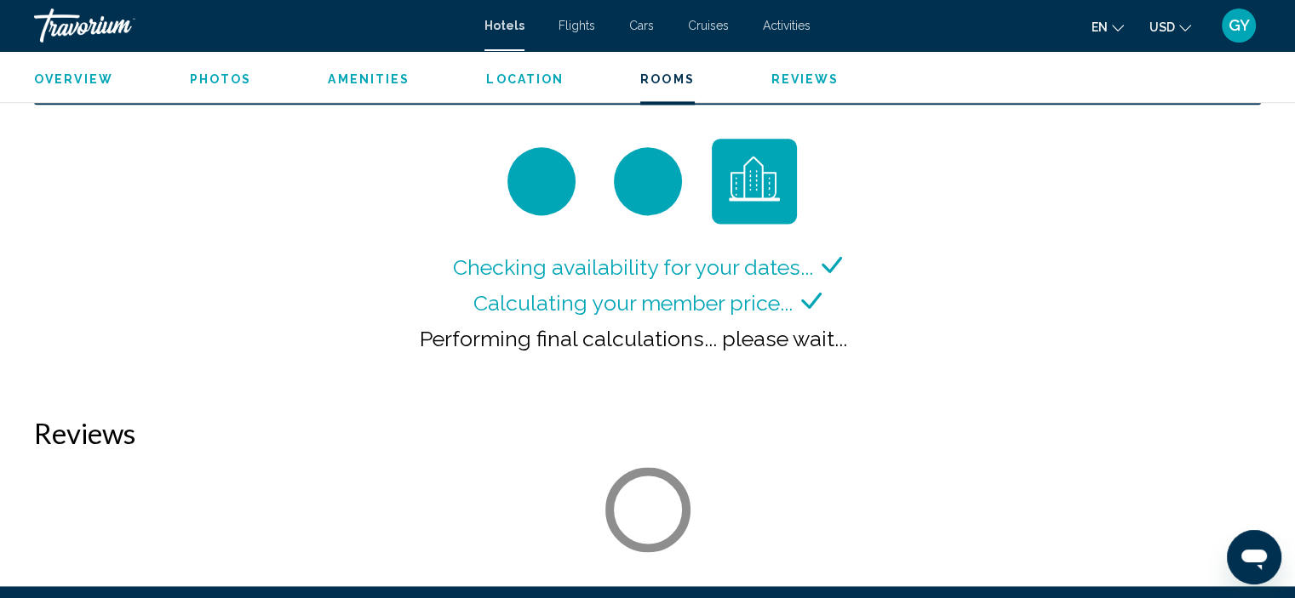
scroll to position [2273, 0]
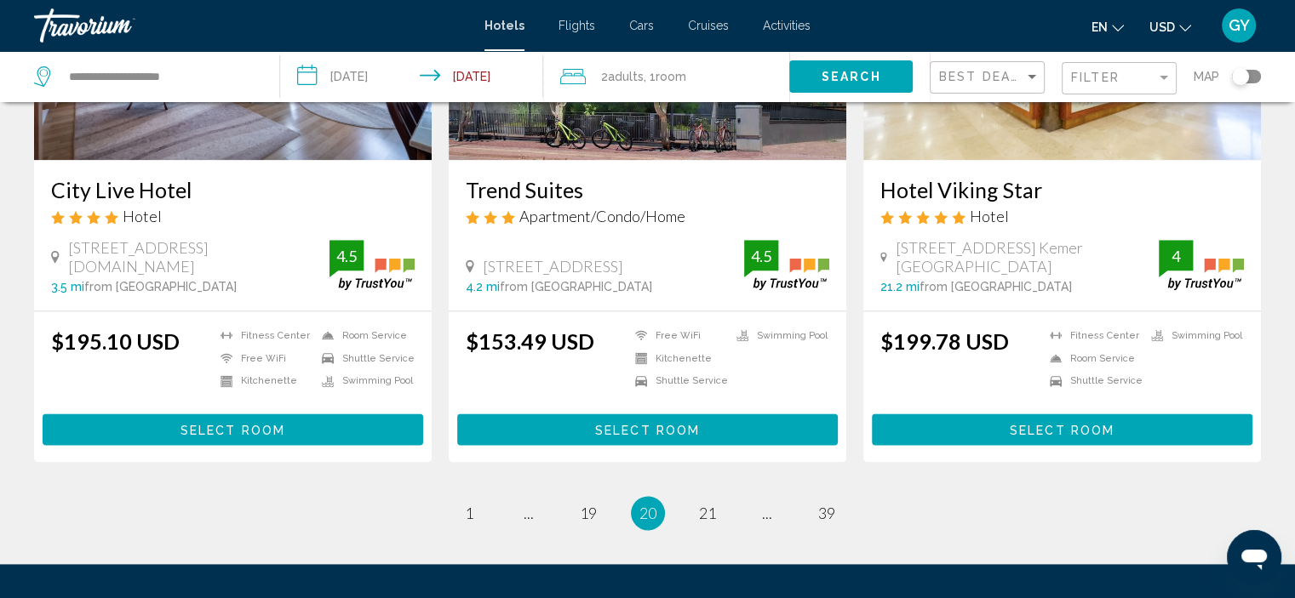
scroll to position [2118, 0]
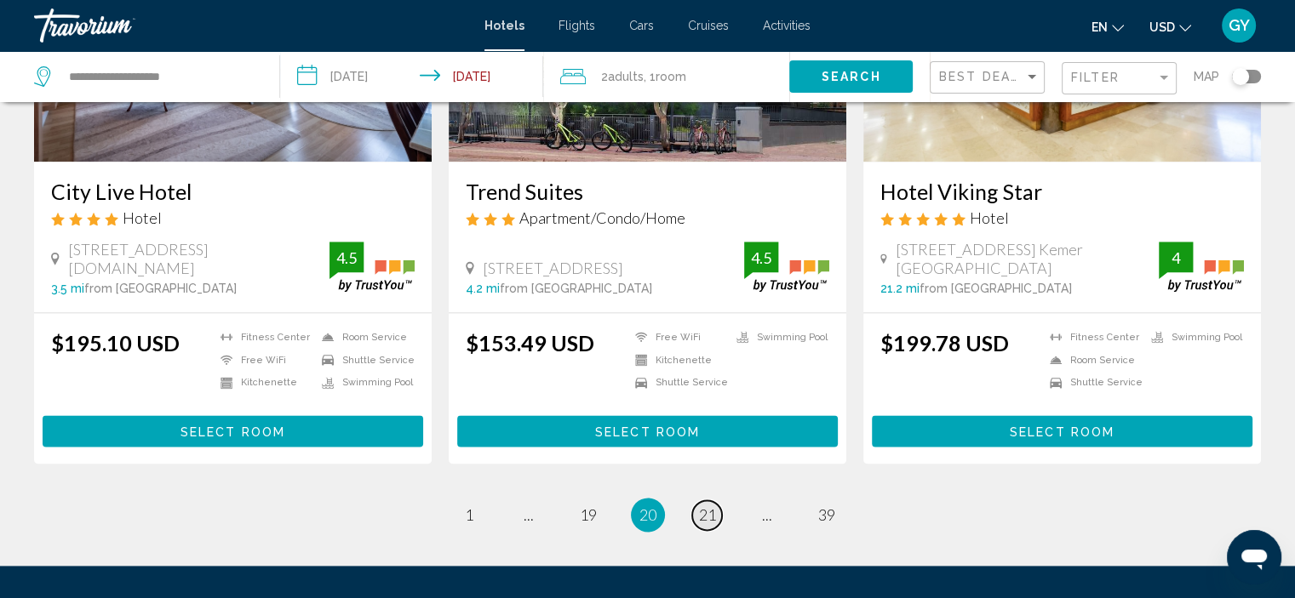
click at [703, 506] on span "21" at bounding box center [707, 515] width 17 height 19
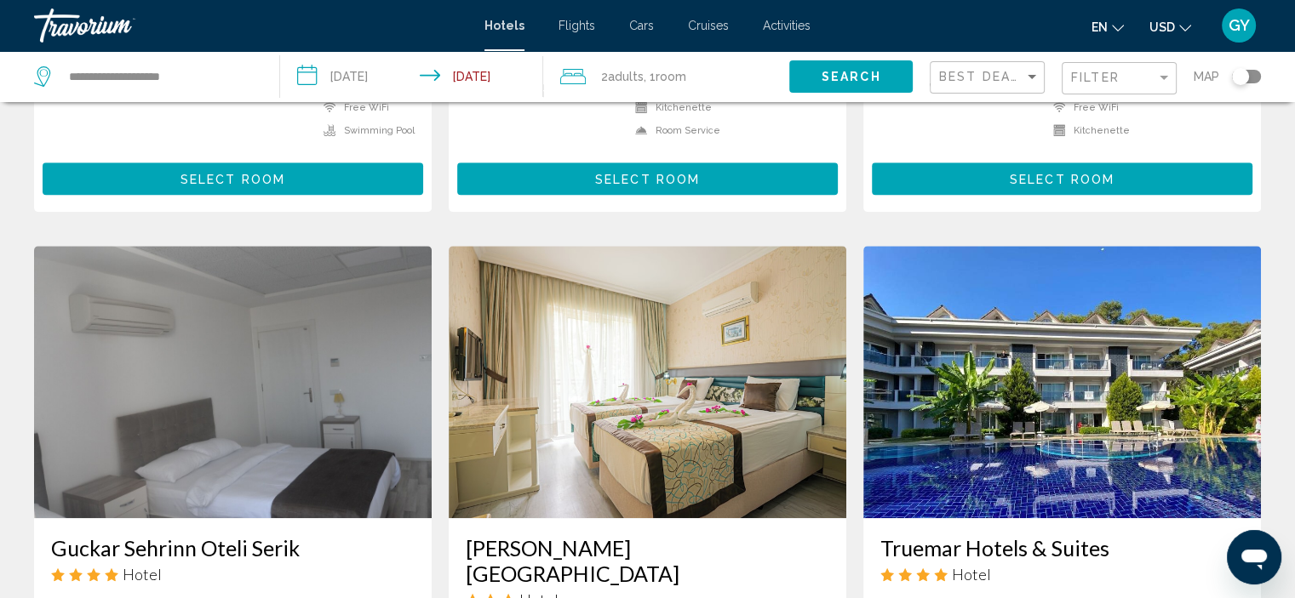
scroll to position [1137, 0]
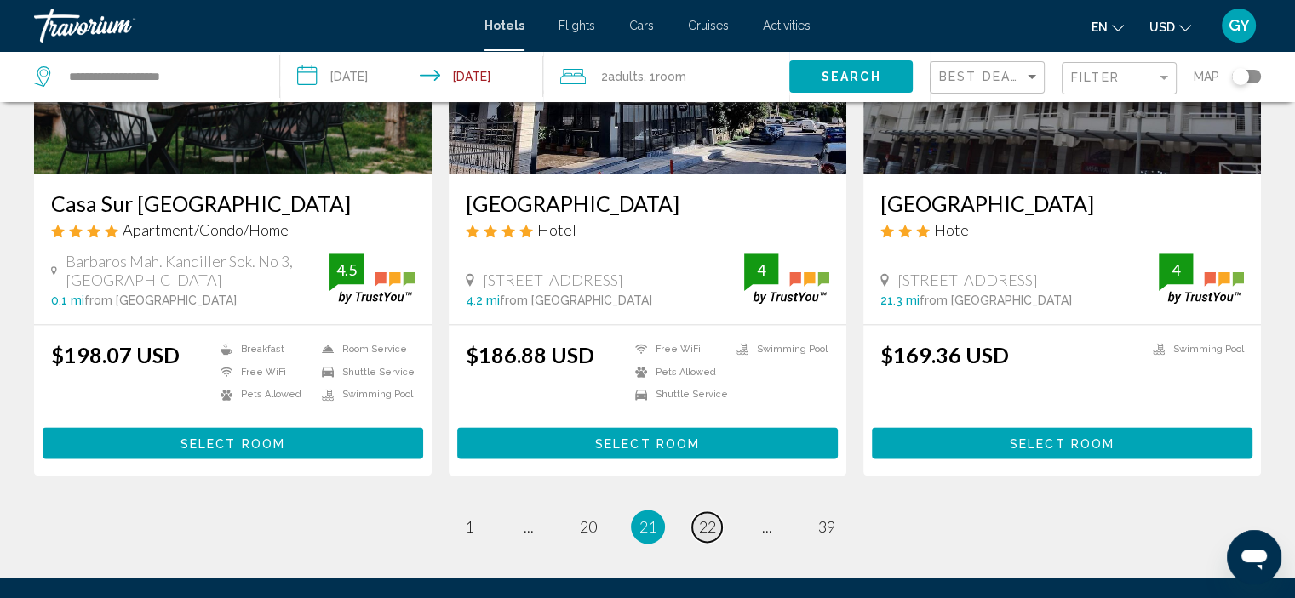
click at [703, 518] on span "22" at bounding box center [707, 527] width 17 height 19
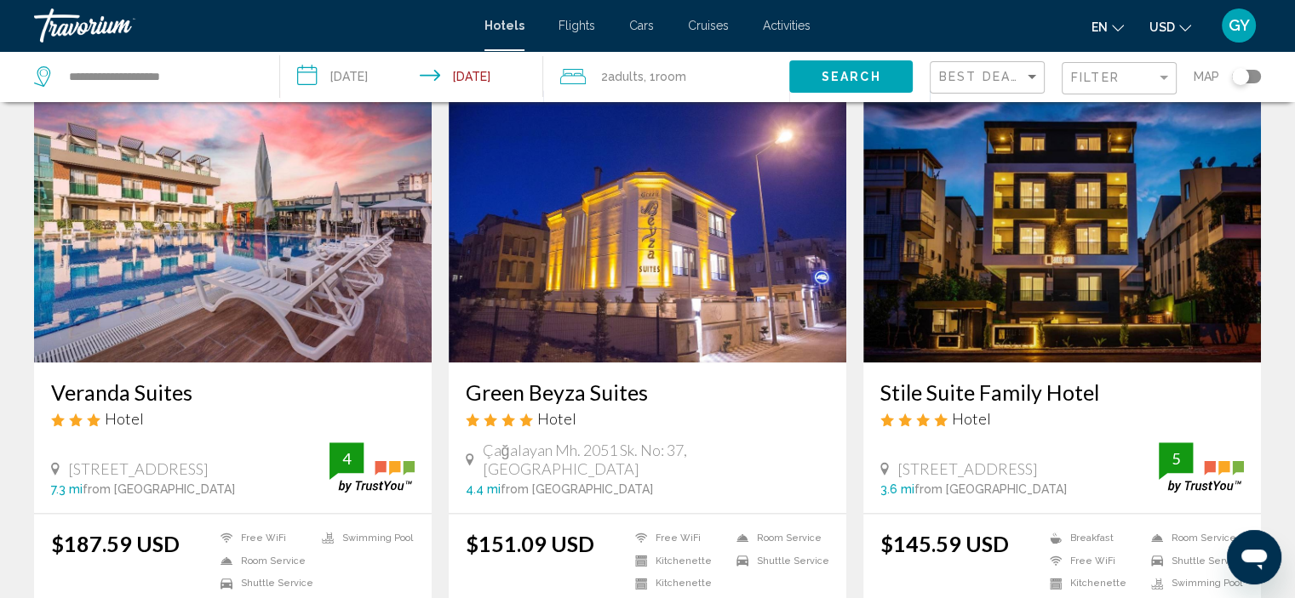
scroll to position [1917, 0]
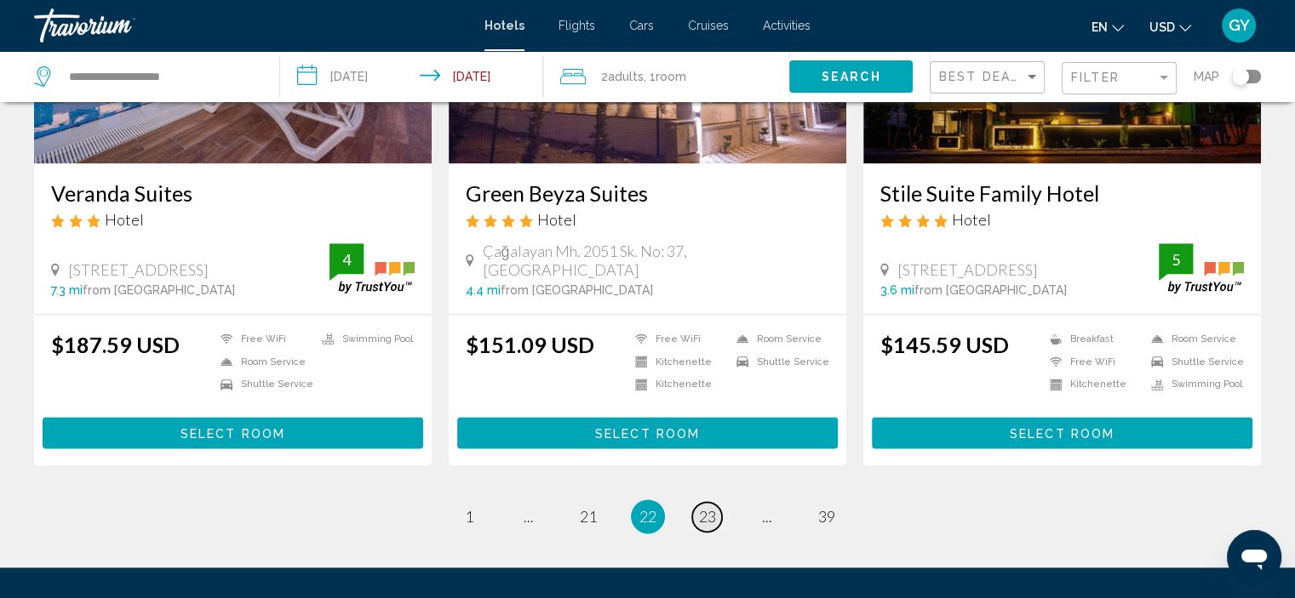
click at [703, 507] on span "23" at bounding box center [707, 516] width 17 height 19
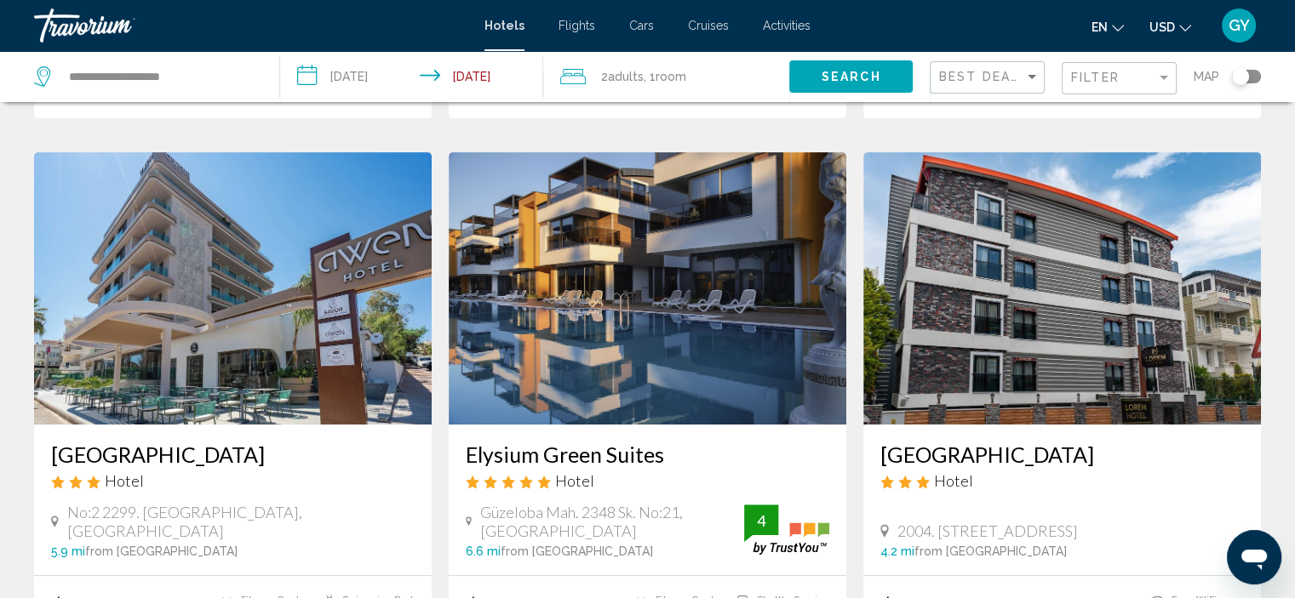
scroll to position [681, 0]
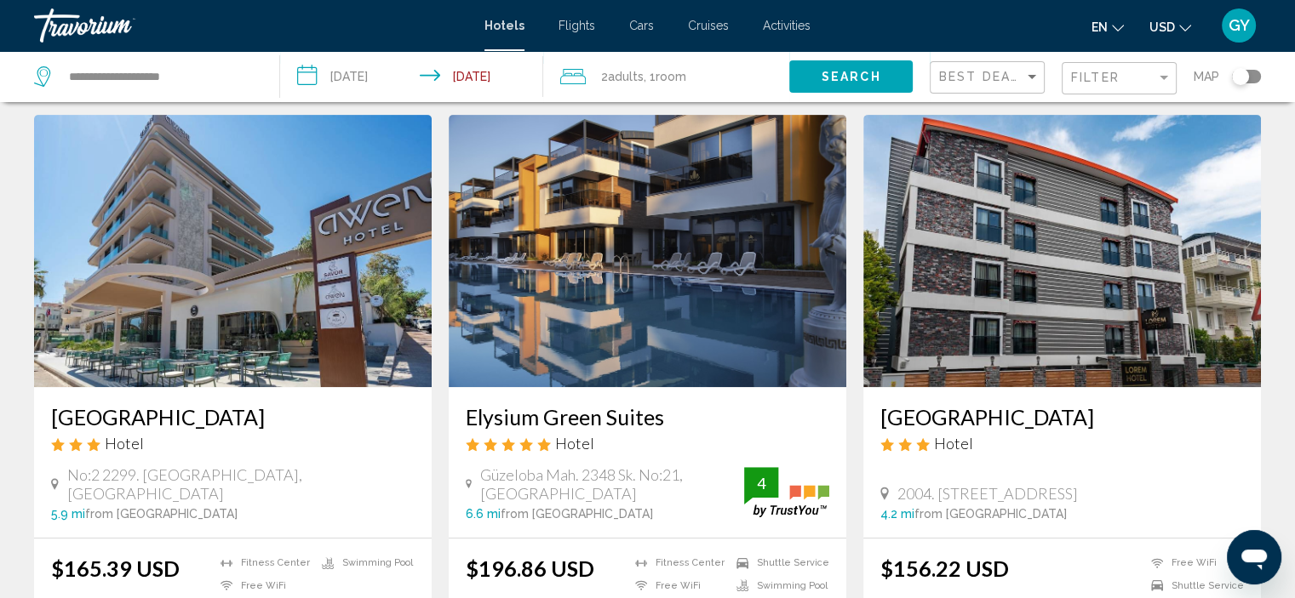
click at [656, 305] on img "Main content" at bounding box center [648, 251] width 398 height 272
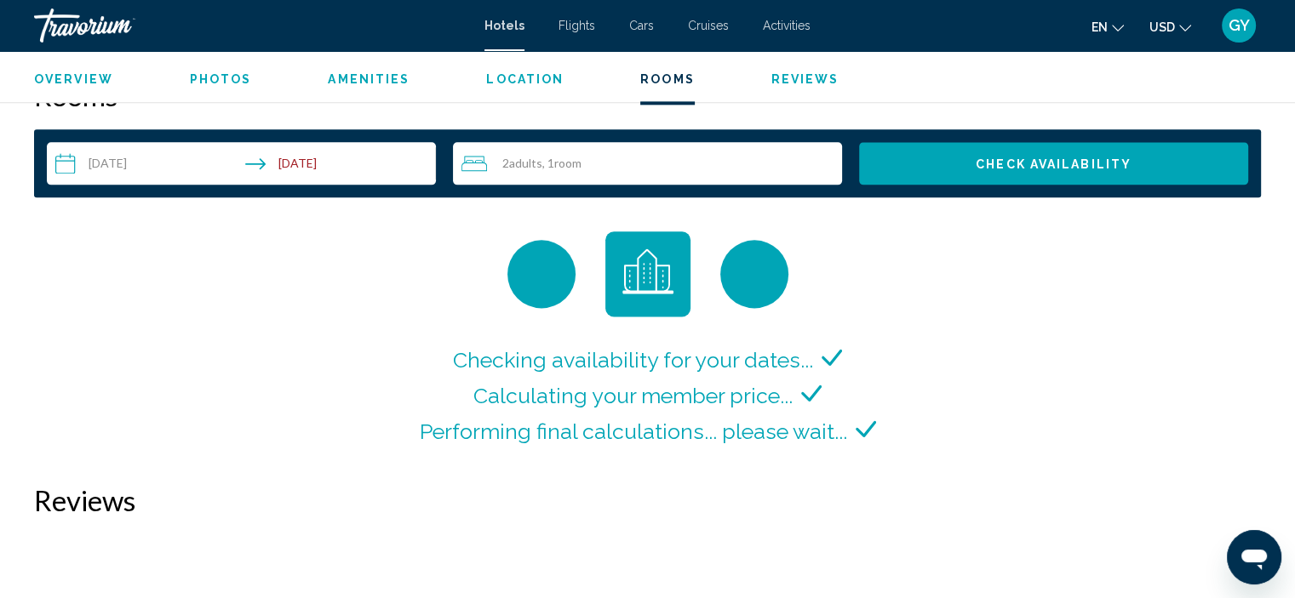
scroll to position [2293, 0]
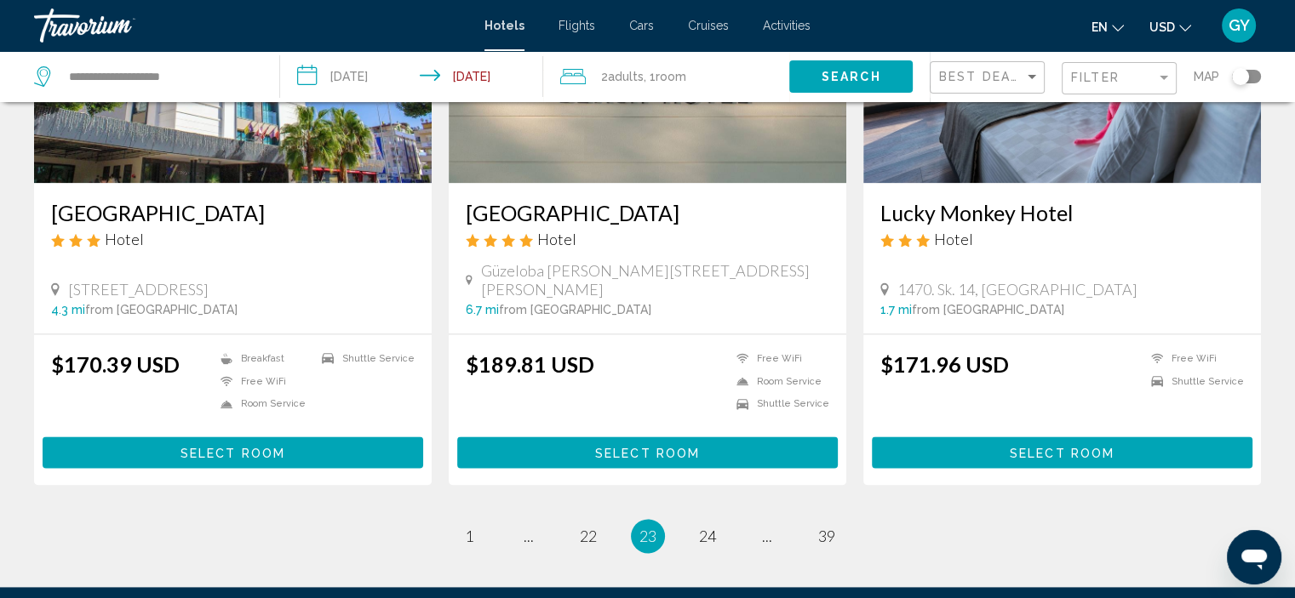
scroll to position [2115, 0]
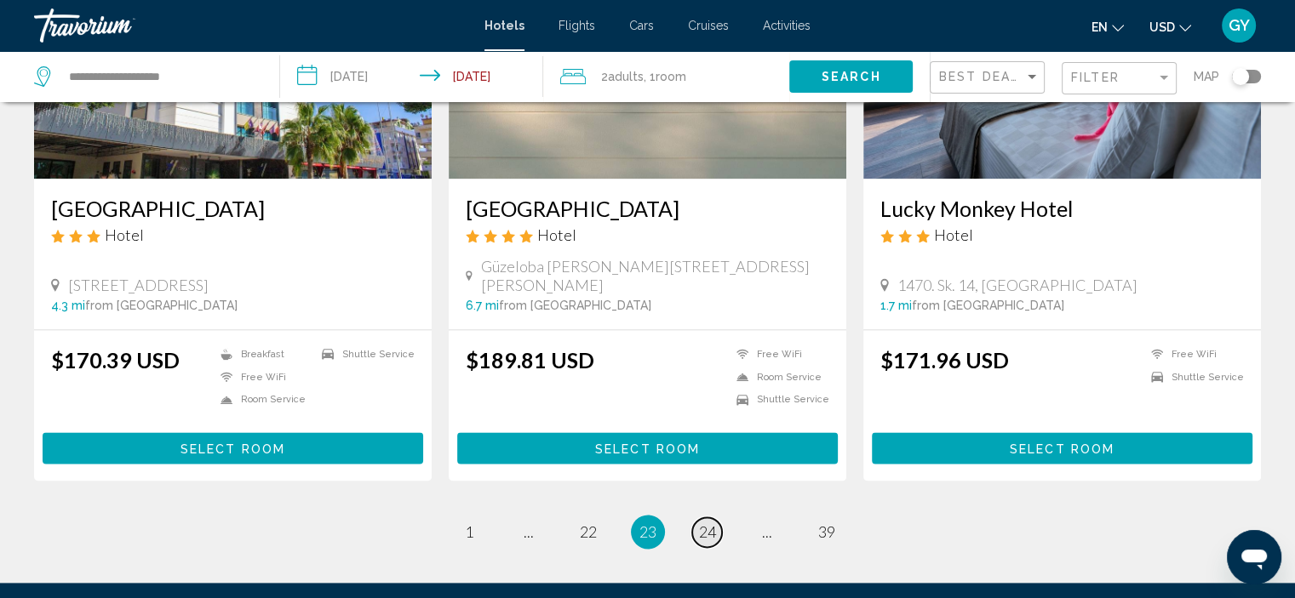
click at [707, 523] on span "24" at bounding box center [707, 532] width 17 height 19
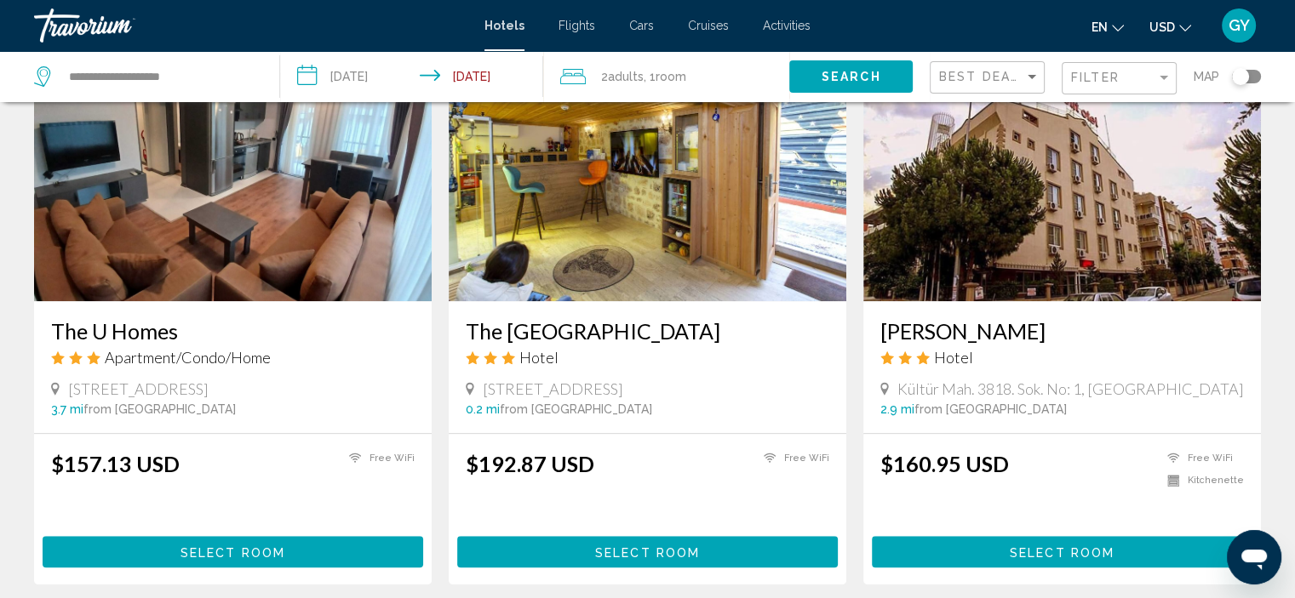
scroll to position [1314, 0]
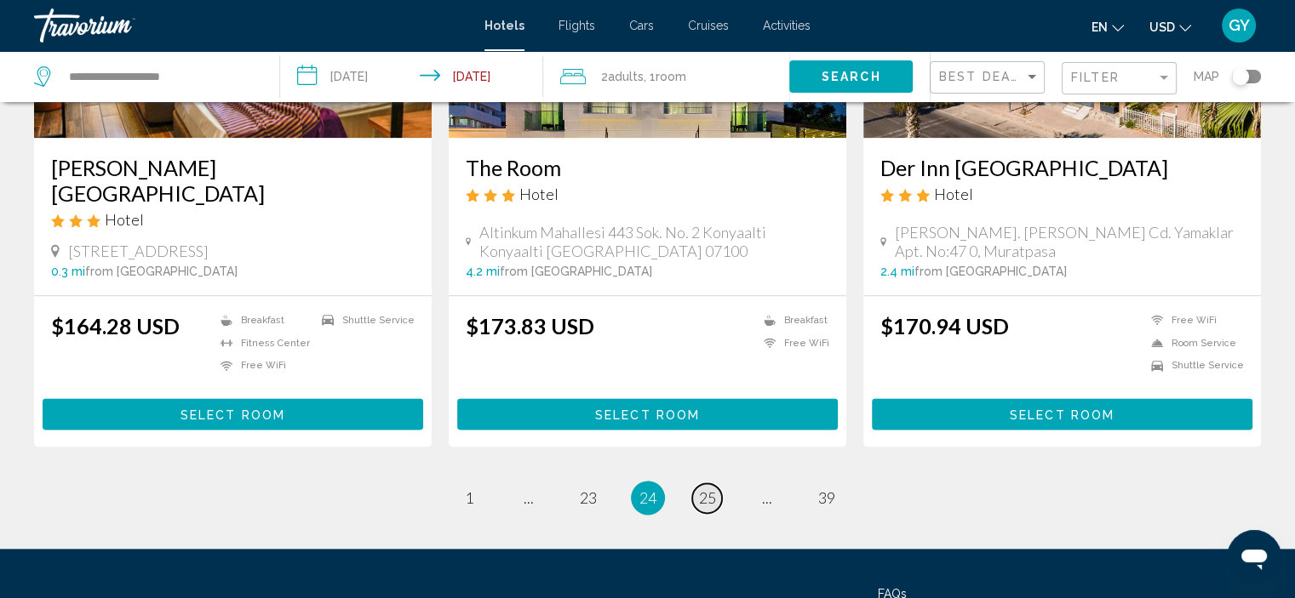
click at [707, 495] on span "25" at bounding box center [707, 498] width 17 height 19
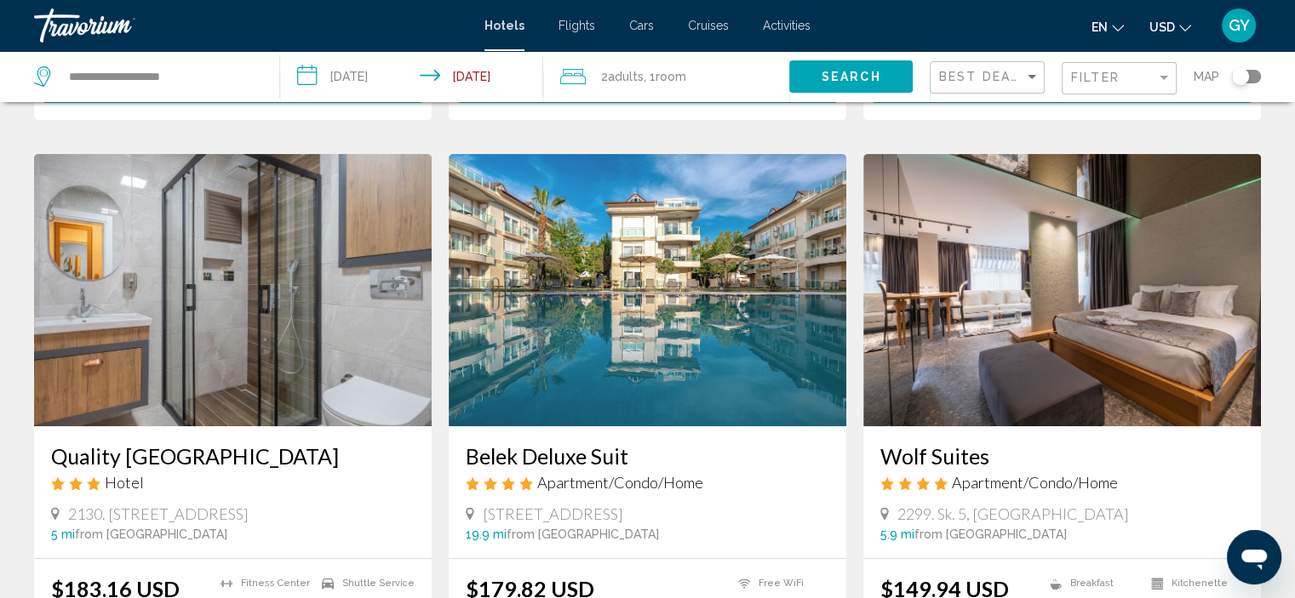
scroll to position [633, 0]
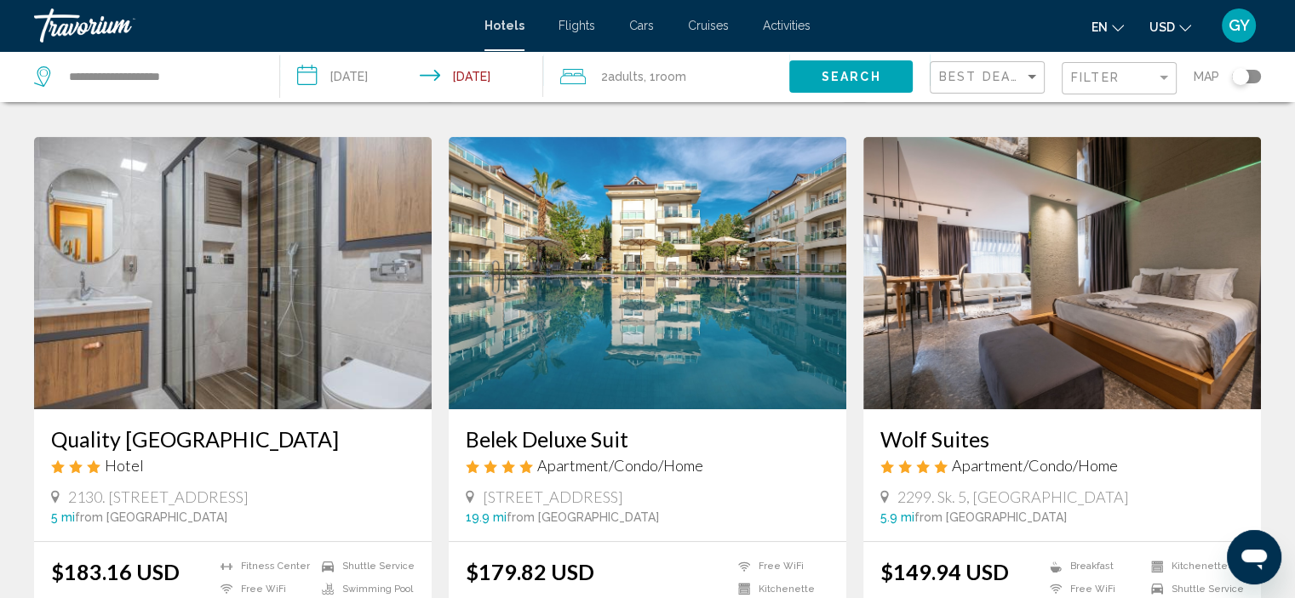
click at [708, 305] on img "Main content" at bounding box center [648, 273] width 398 height 272
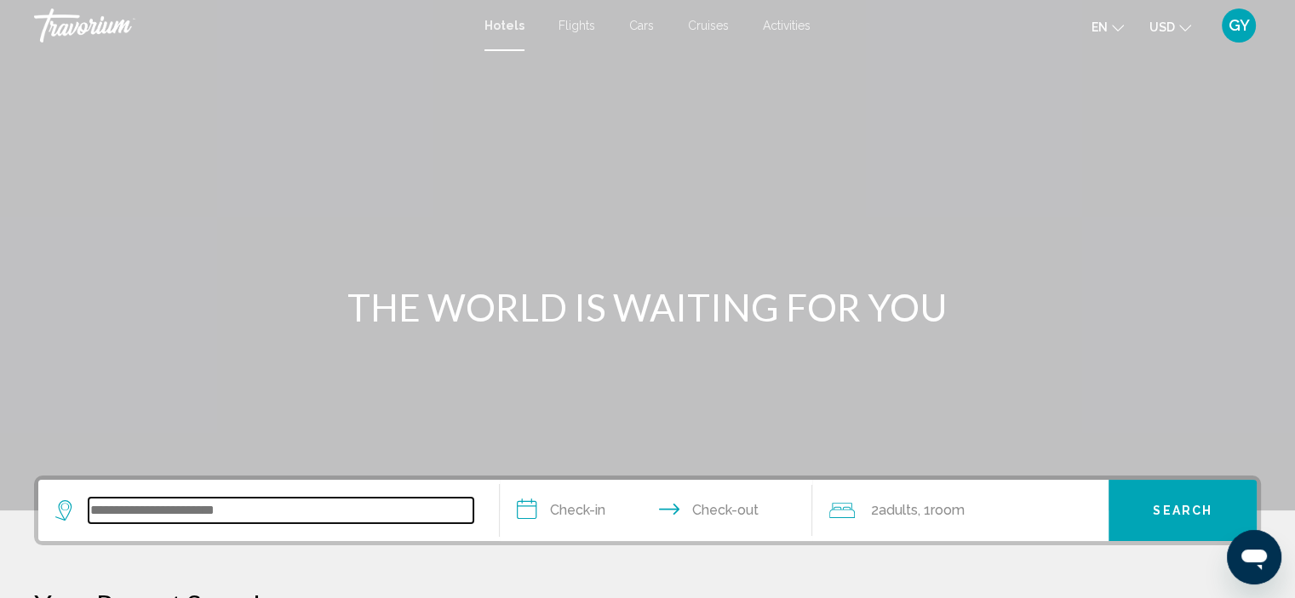
click at [136, 516] on input "Search widget" at bounding box center [281, 511] width 385 height 26
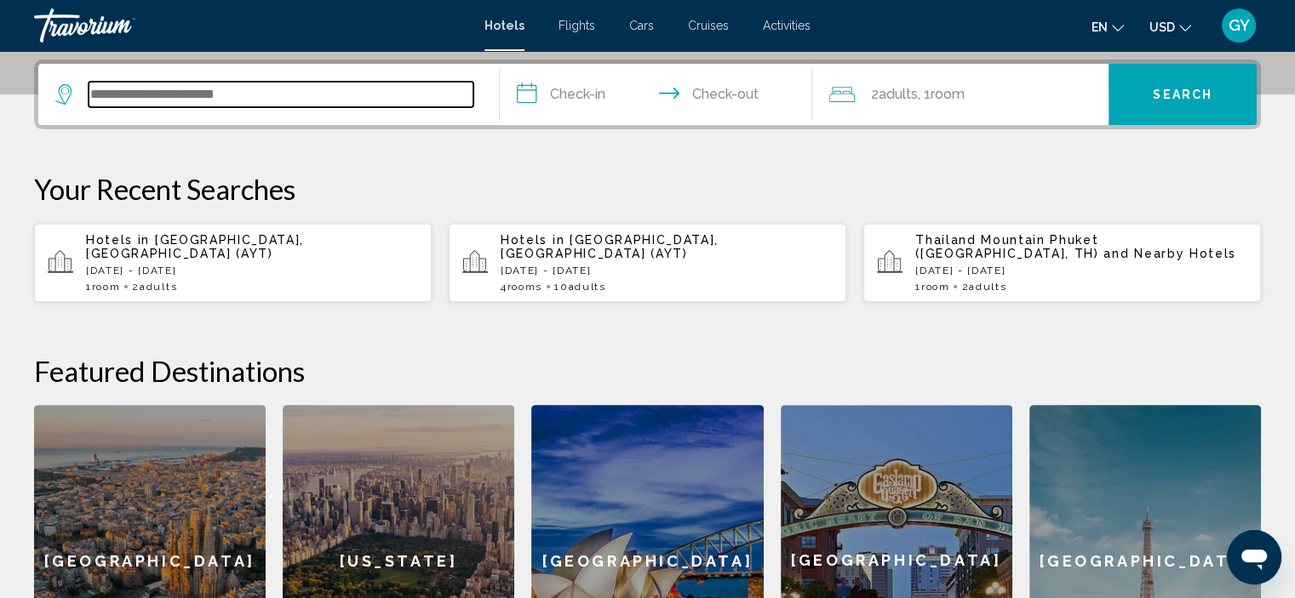
scroll to position [420, 0]
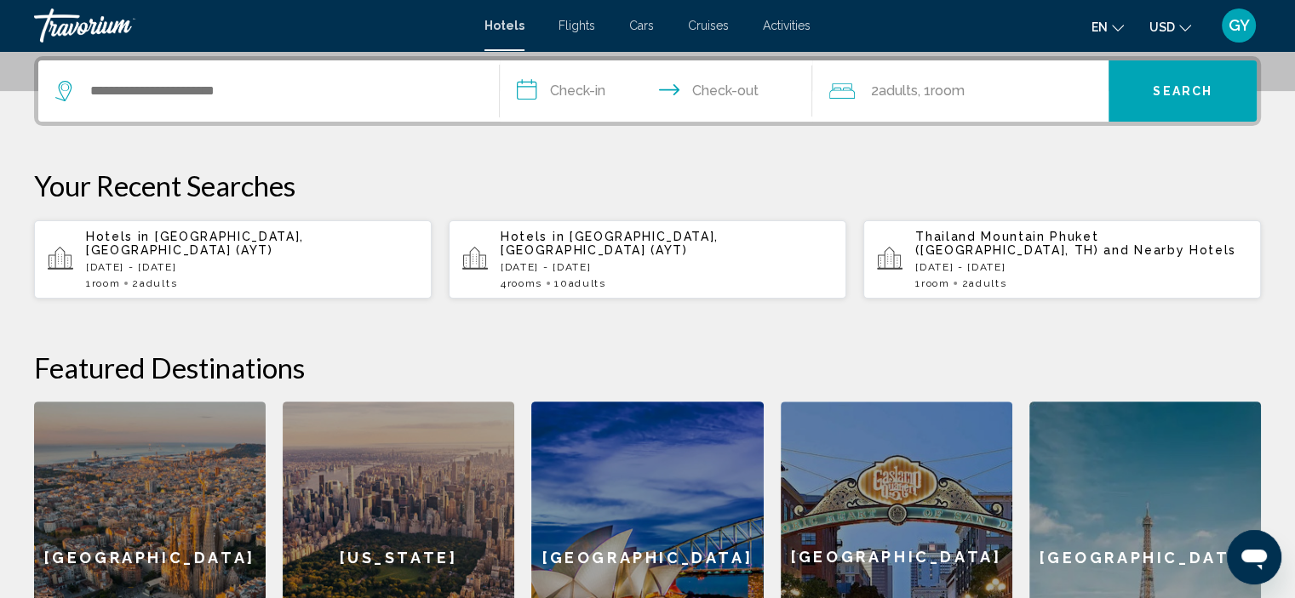
click at [222, 239] on span "[GEOGRAPHIC_DATA], [GEOGRAPHIC_DATA] (AYT)" at bounding box center [195, 243] width 218 height 27
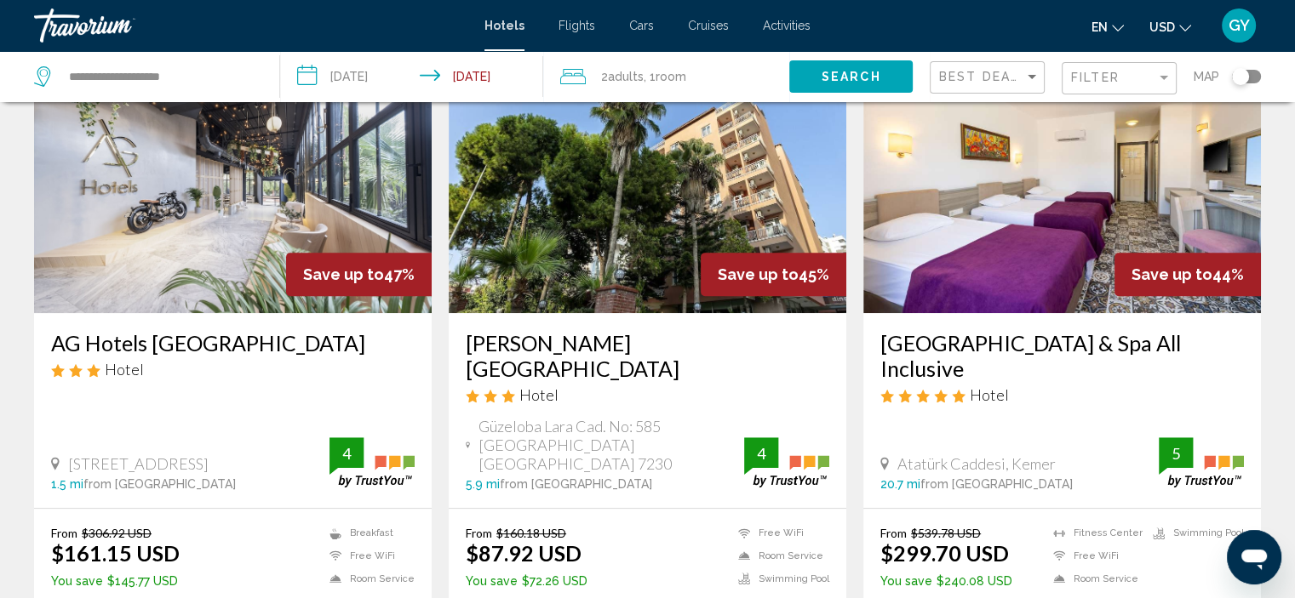
scroll to position [738, 0]
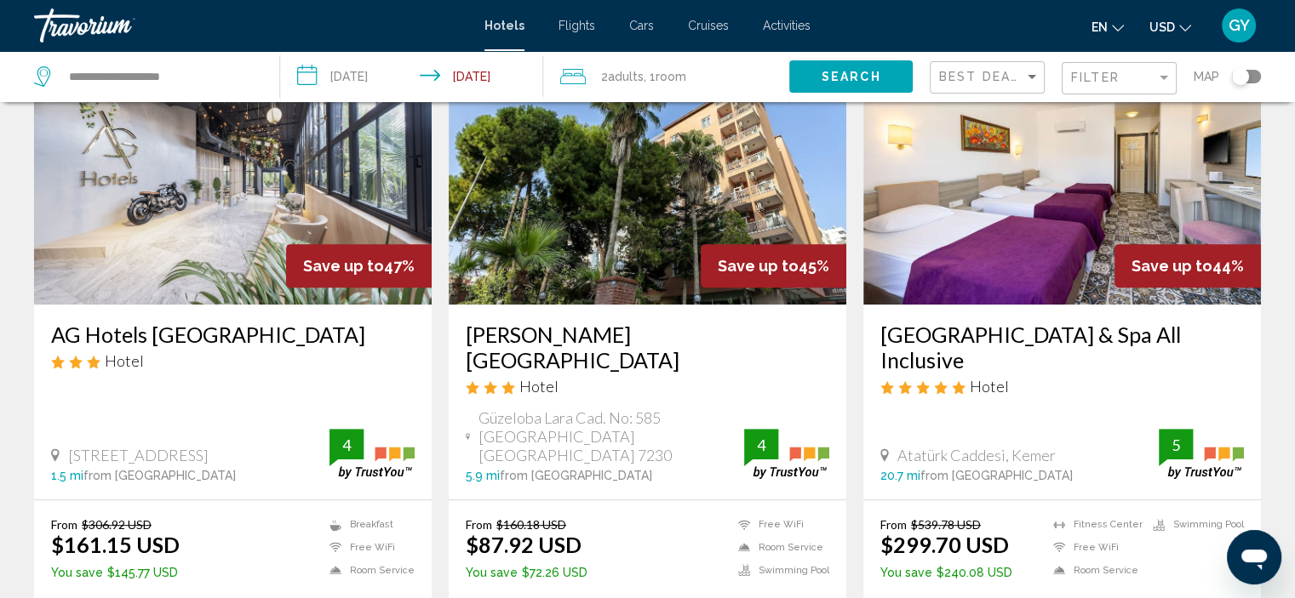
click at [923, 156] on img "Main content" at bounding box center [1062, 168] width 398 height 272
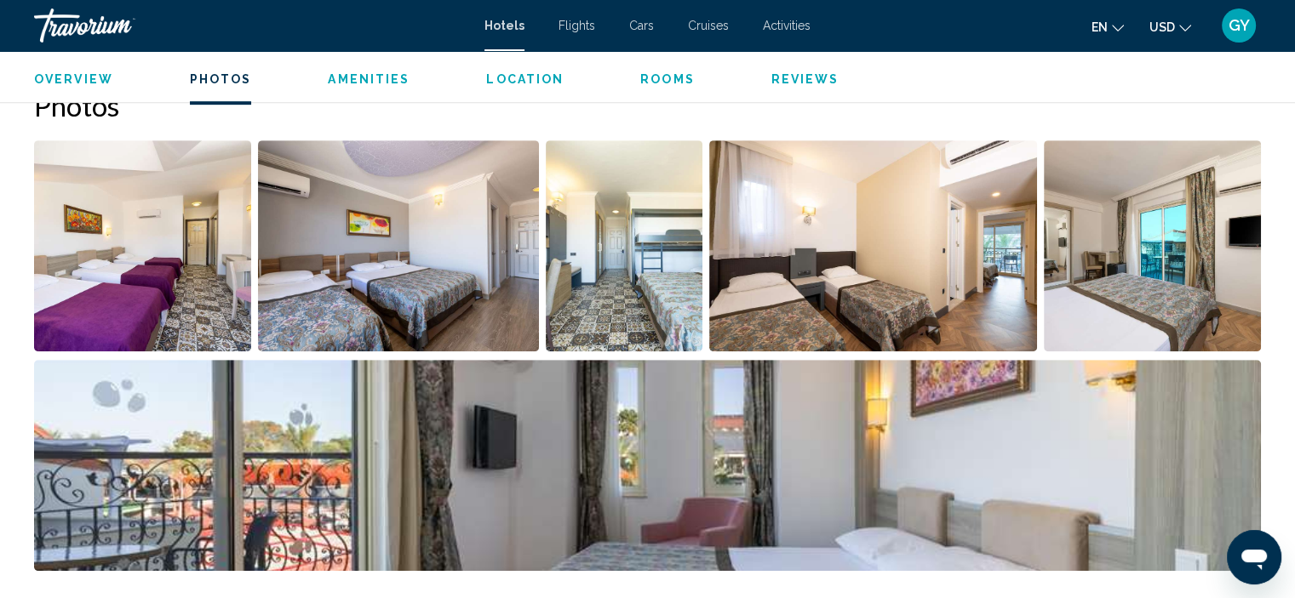
scroll to position [817, 0]
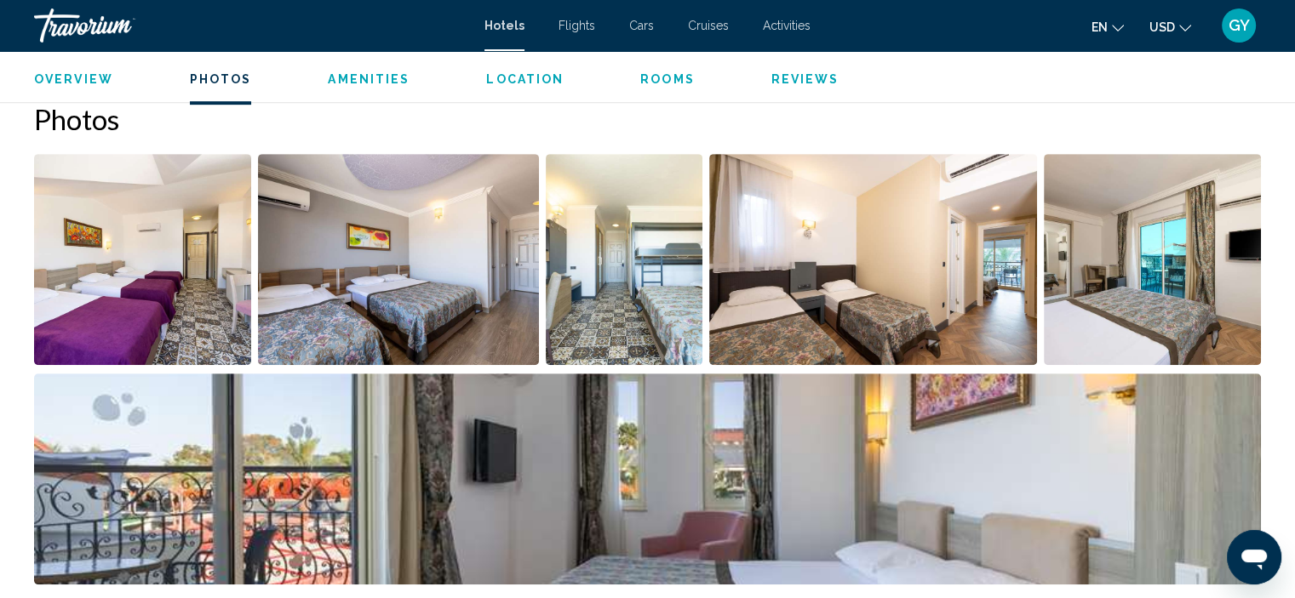
click at [177, 307] on img "Open full-screen image slider" at bounding box center [142, 259] width 217 height 211
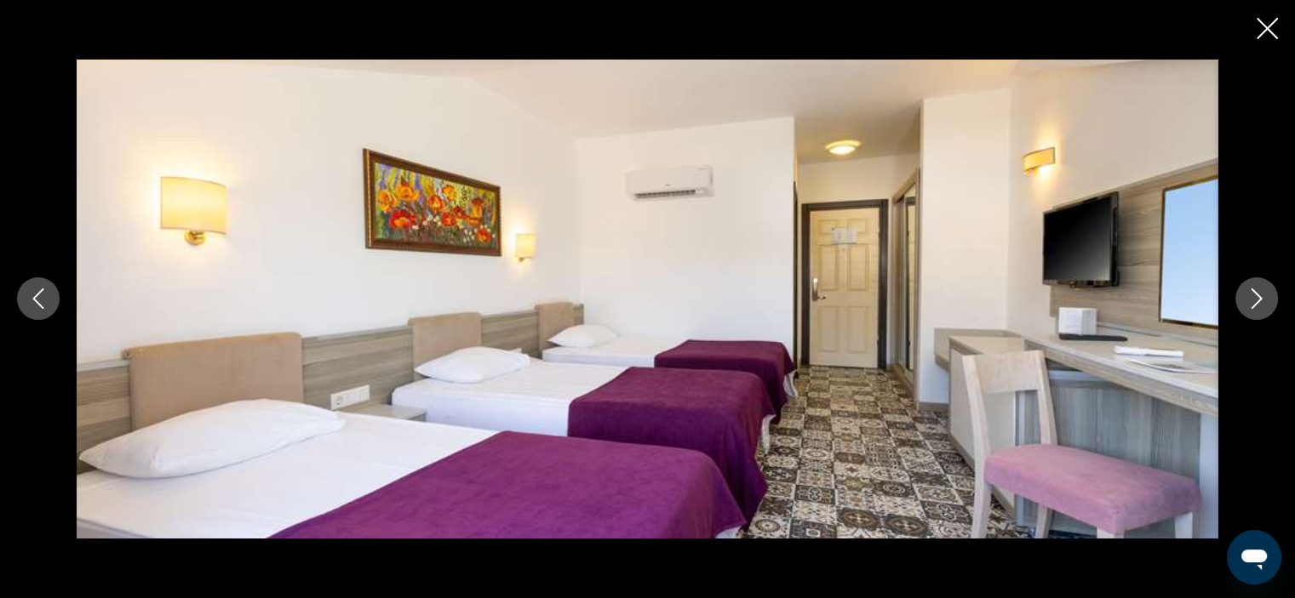
click at [1262, 299] on icon "Next image" at bounding box center [1256, 299] width 20 height 20
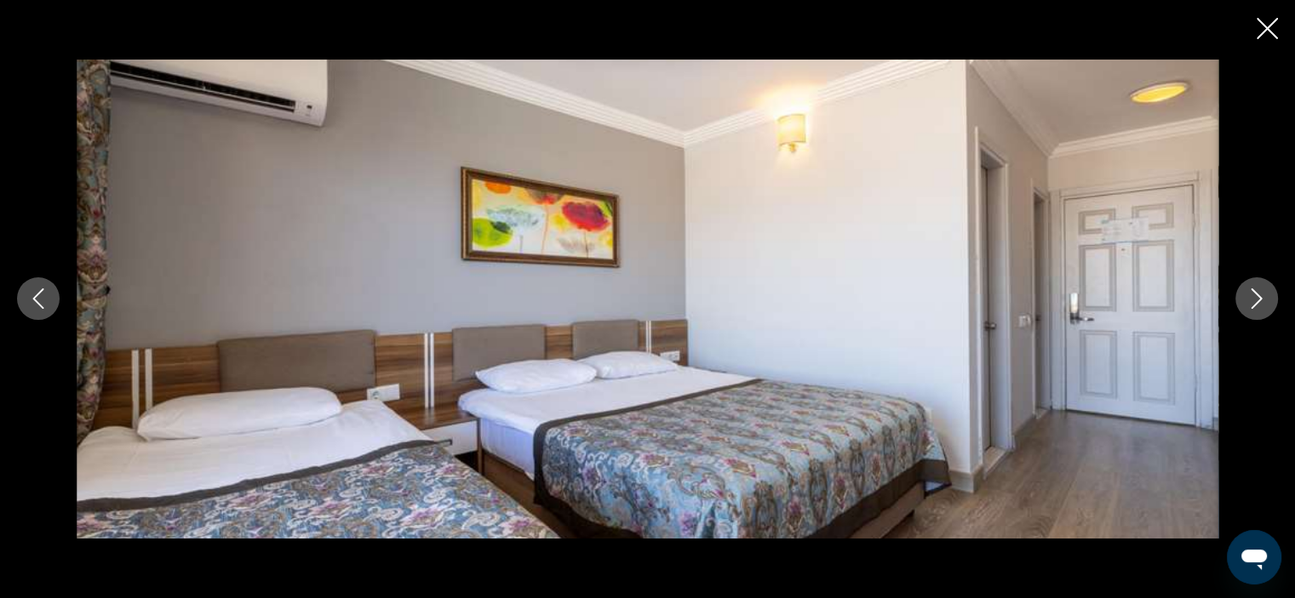
click at [1262, 299] on icon "Next image" at bounding box center [1256, 299] width 20 height 20
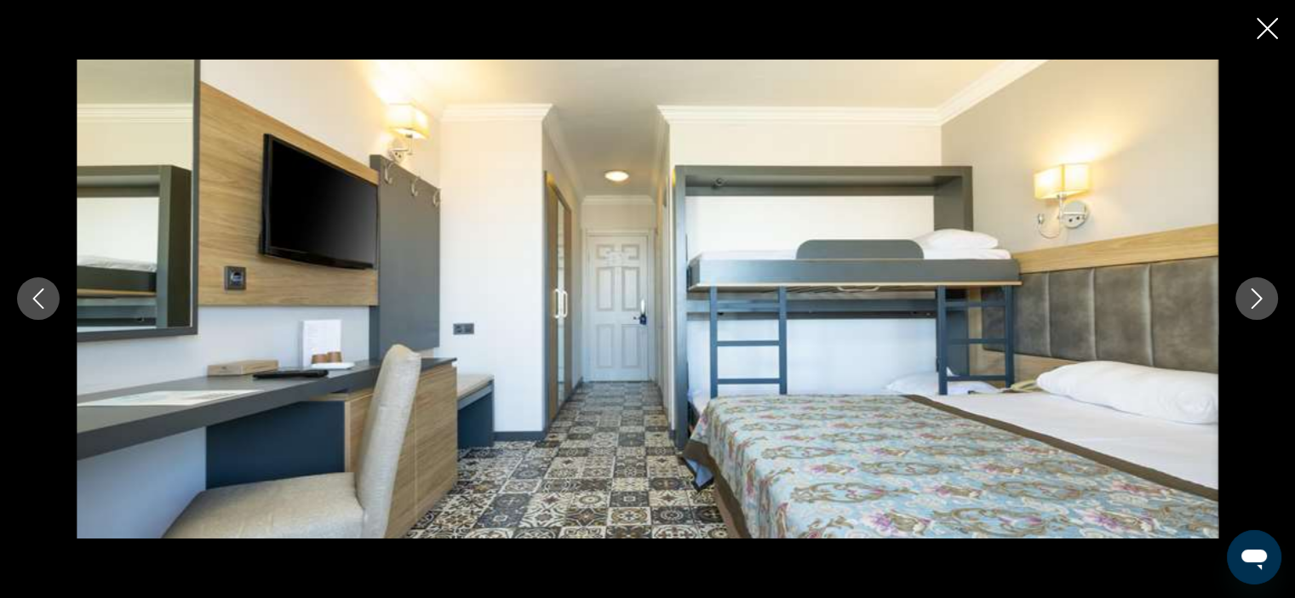
click at [1262, 299] on icon "Next image" at bounding box center [1256, 299] width 20 height 20
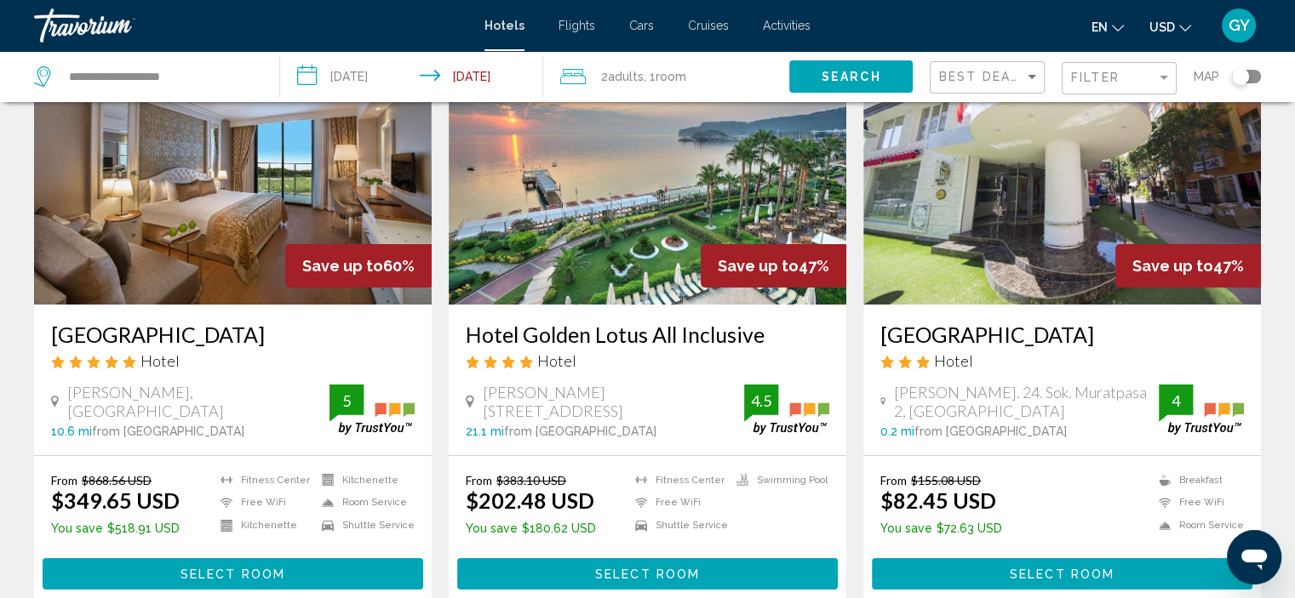
scroll to position [152, 0]
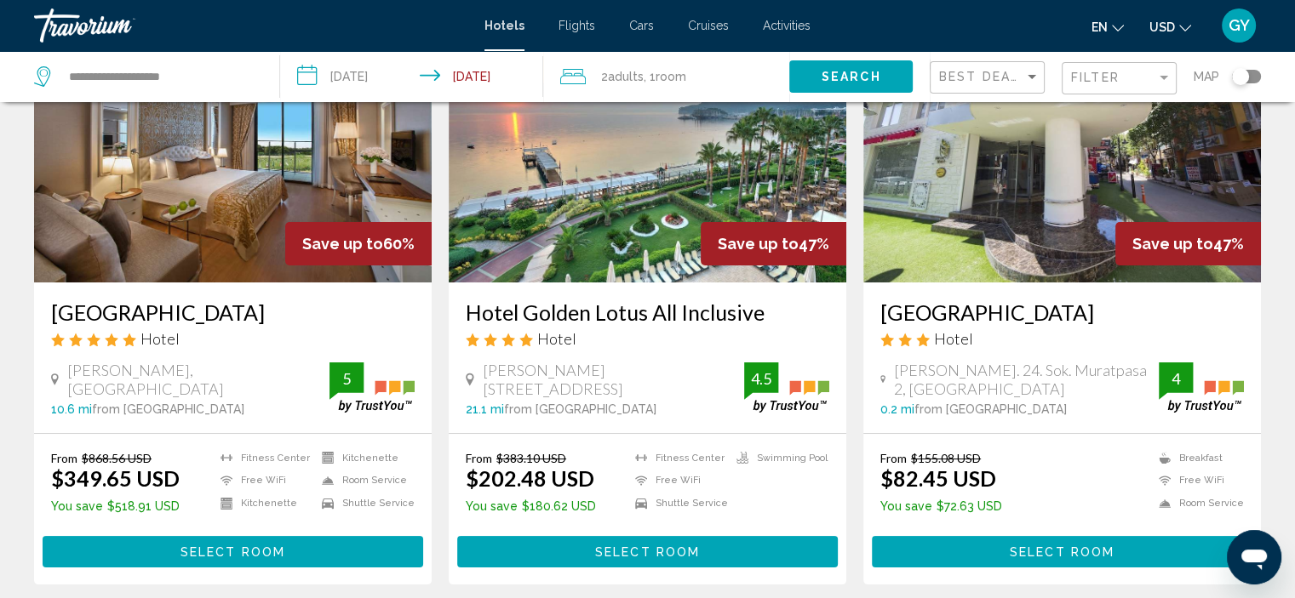
click at [236, 177] on img "Main content" at bounding box center [233, 146] width 398 height 272
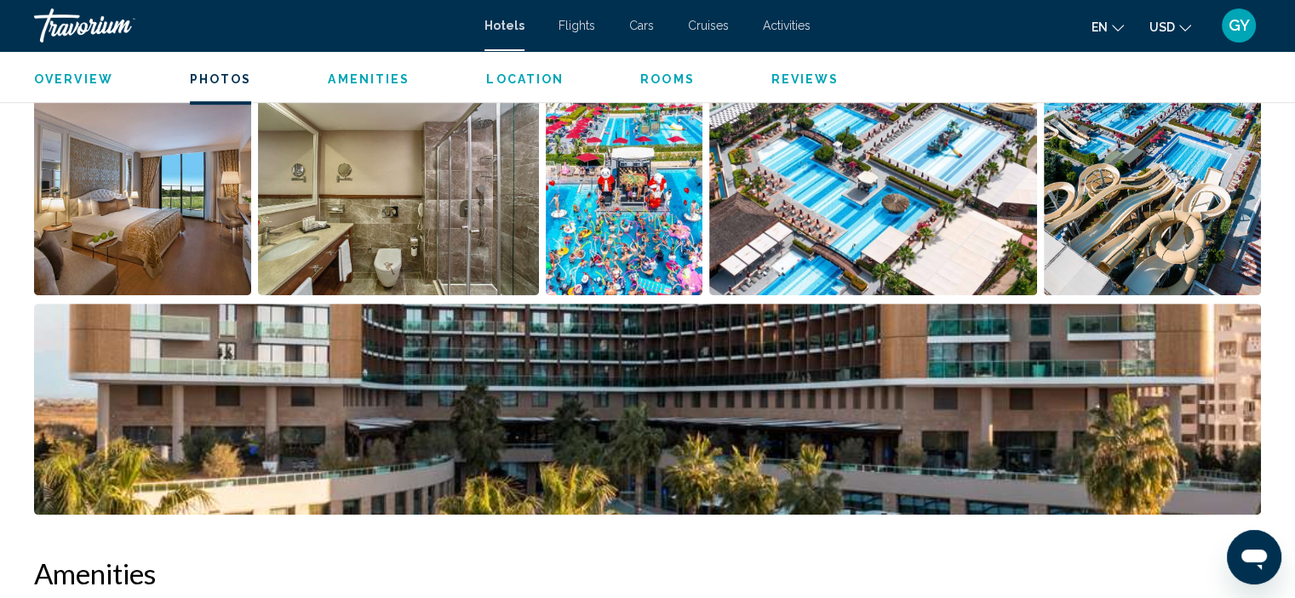
scroll to position [902, 0]
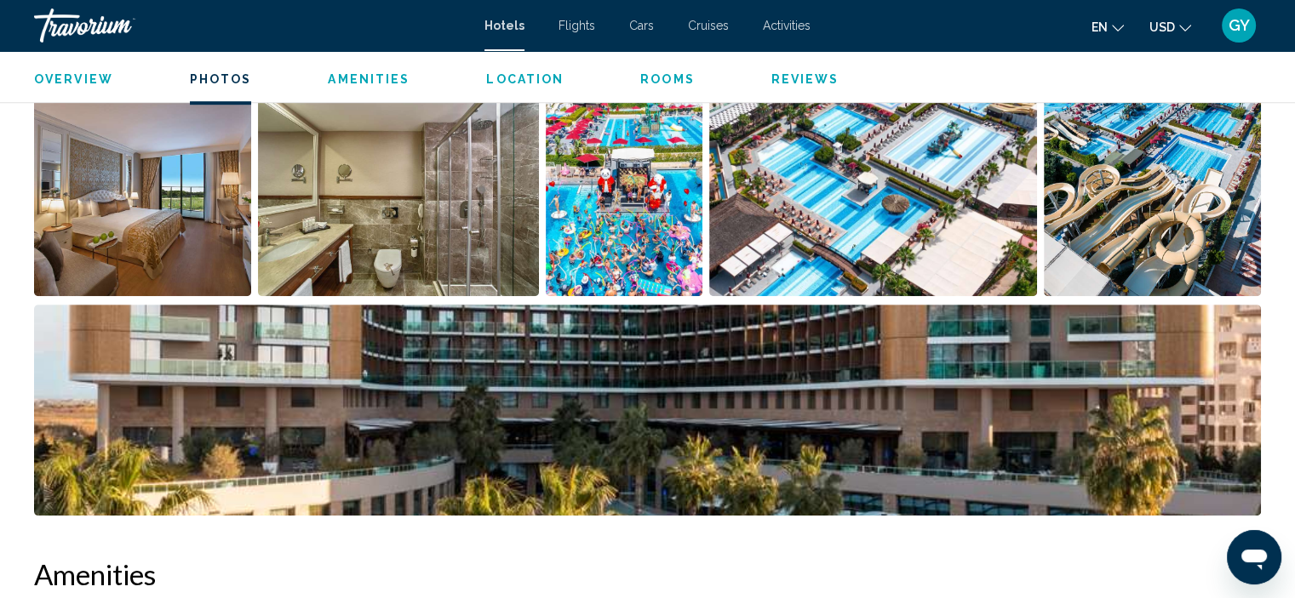
click at [128, 210] on img "Open full-screen image slider" at bounding box center [142, 190] width 217 height 211
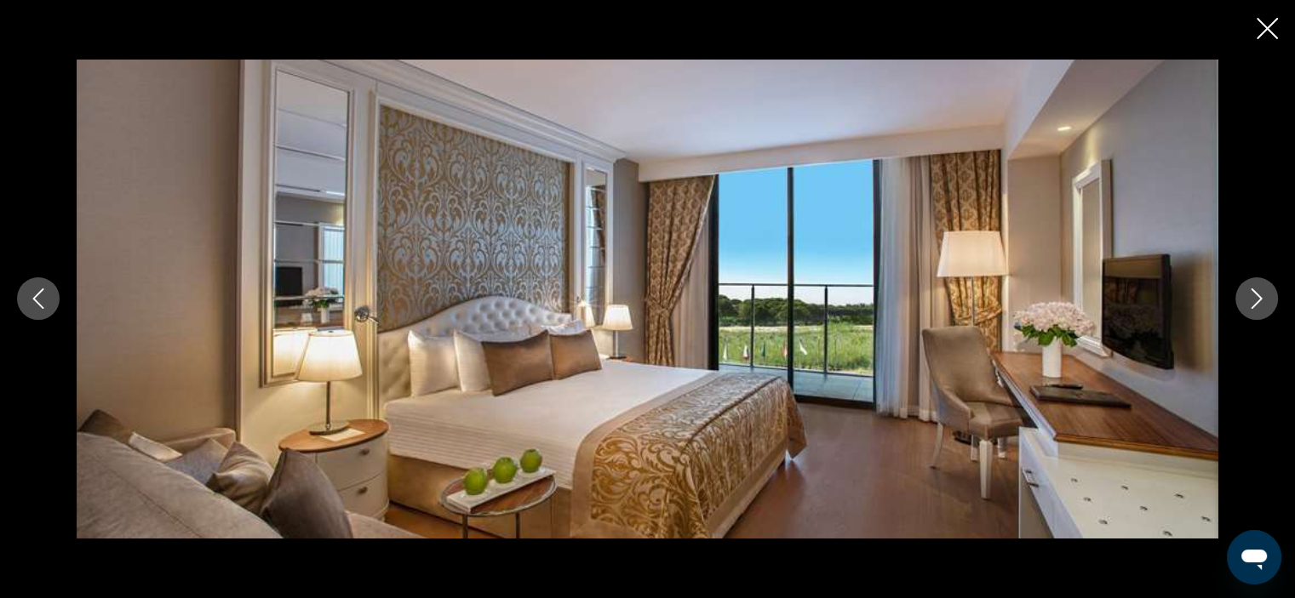
click at [1254, 297] on icon "Next image" at bounding box center [1256, 299] width 20 height 20
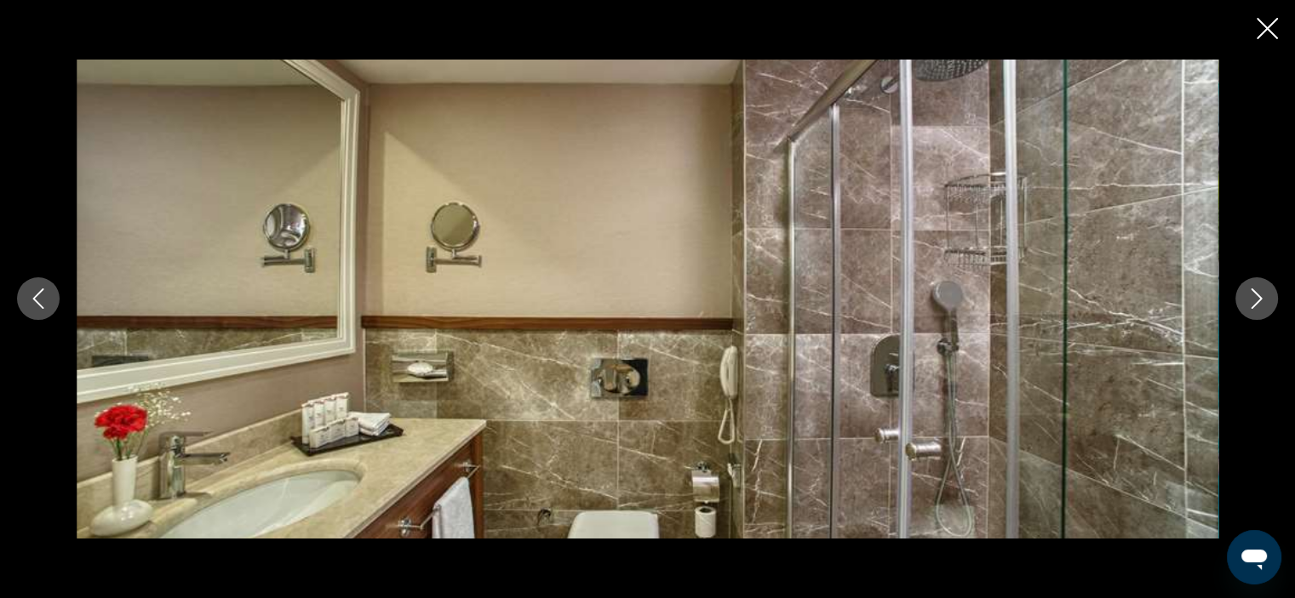
click at [1254, 297] on icon "Next image" at bounding box center [1256, 299] width 20 height 20
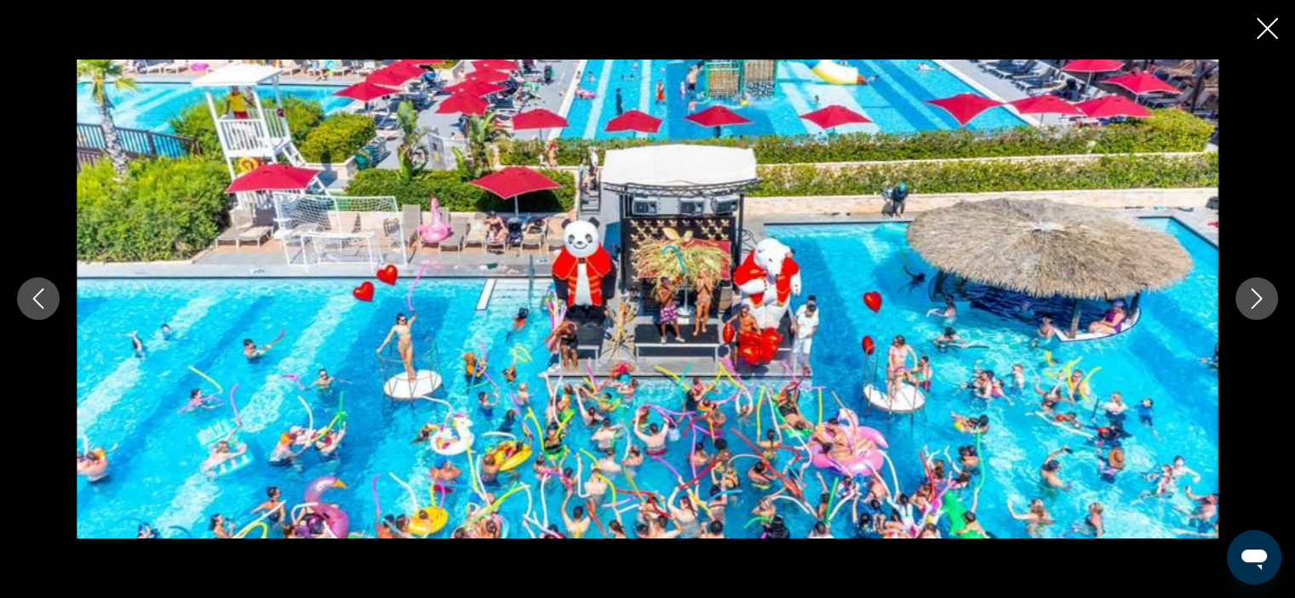
click at [1254, 297] on icon "Next image" at bounding box center [1256, 299] width 20 height 20
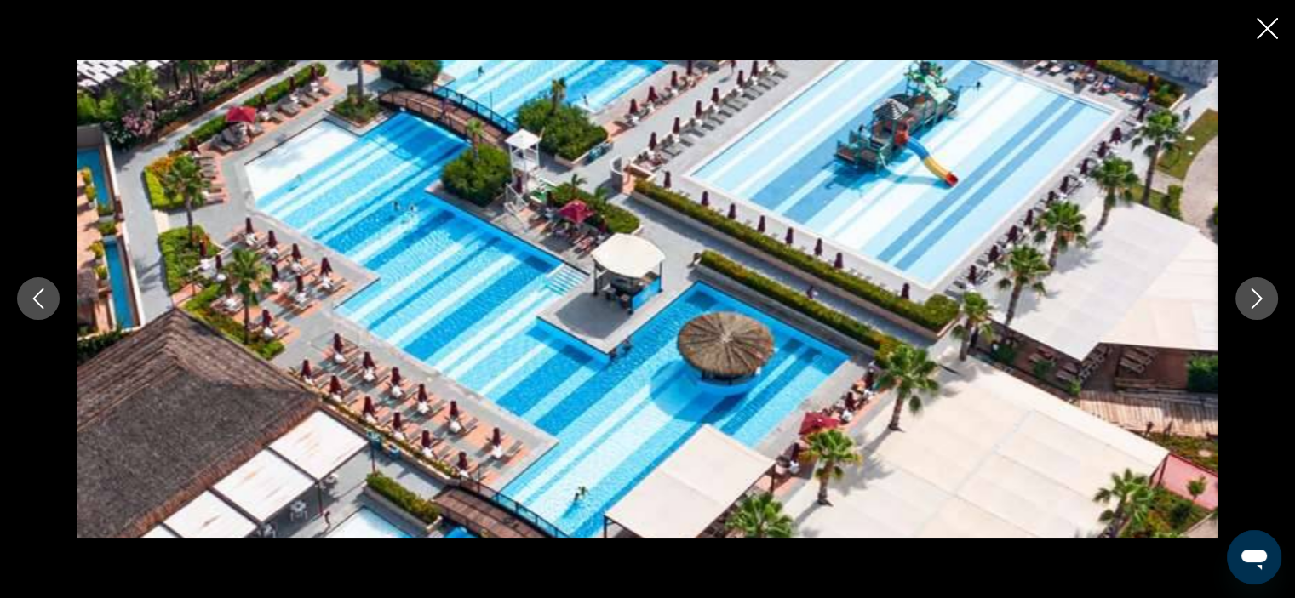
click at [1254, 297] on icon "Next image" at bounding box center [1256, 299] width 20 height 20
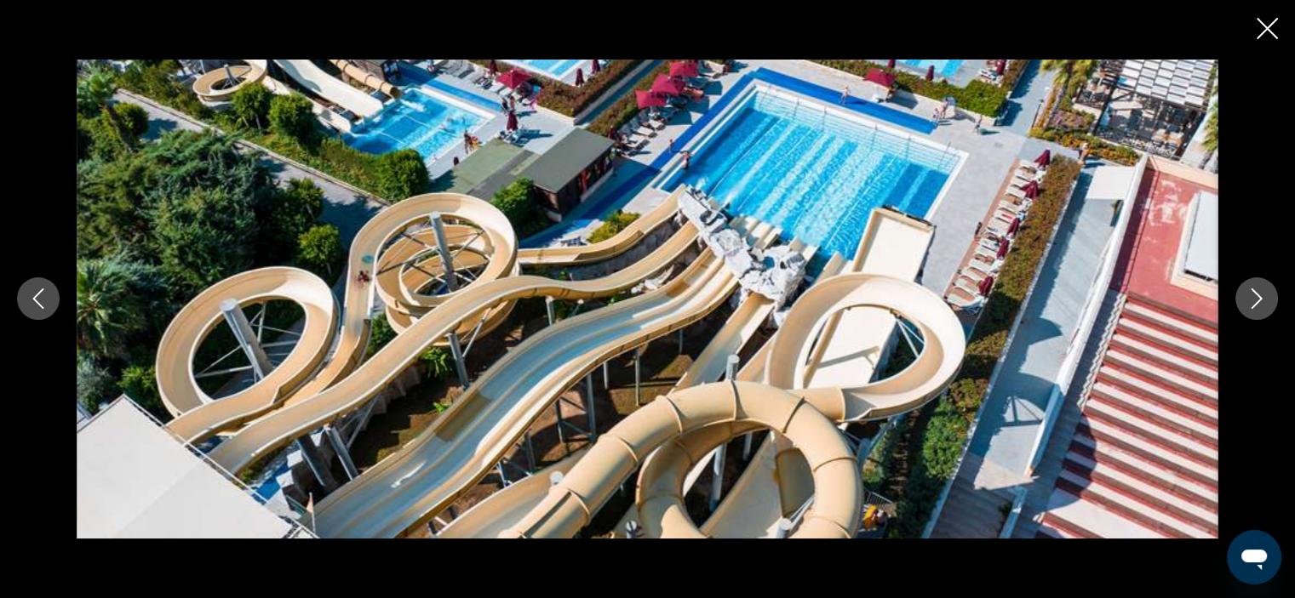
click at [1254, 297] on icon "Next image" at bounding box center [1256, 299] width 20 height 20
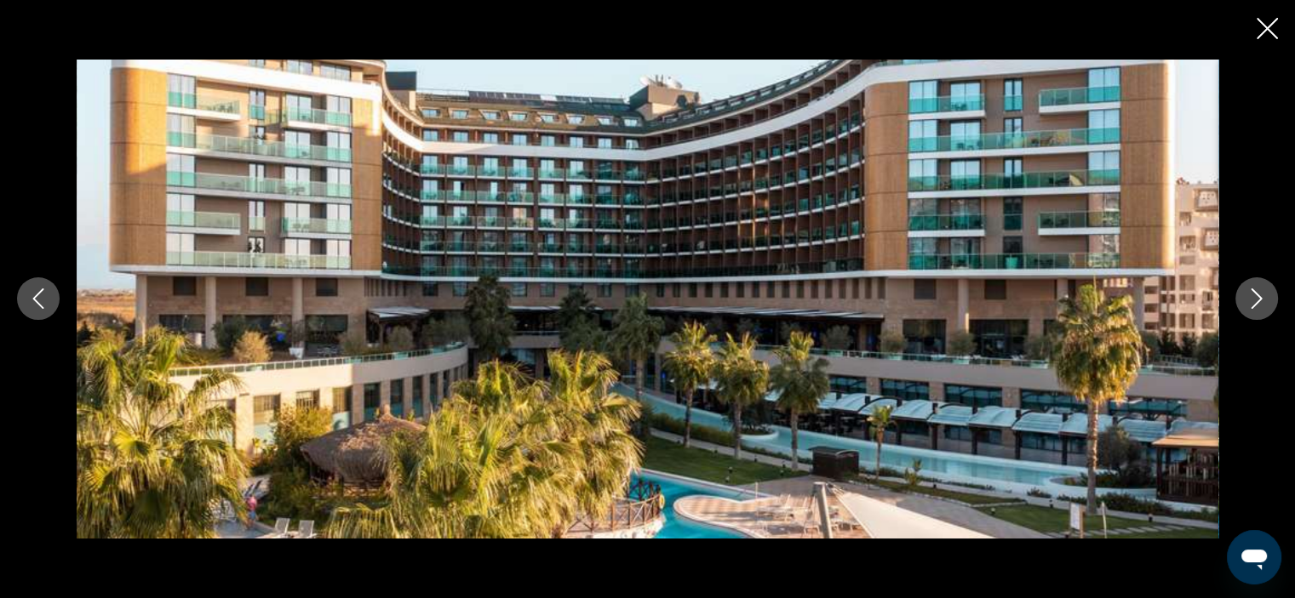
click at [1254, 297] on icon "Next image" at bounding box center [1256, 299] width 20 height 20
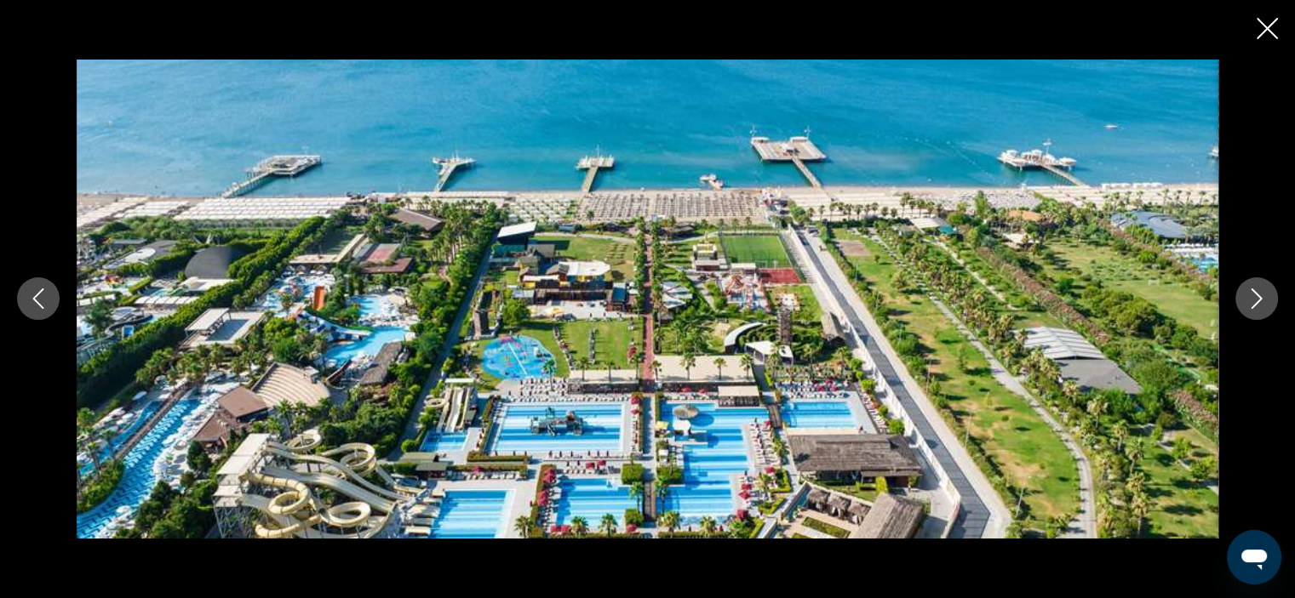
click at [1254, 297] on icon "Next image" at bounding box center [1256, 299] width 20 height 20
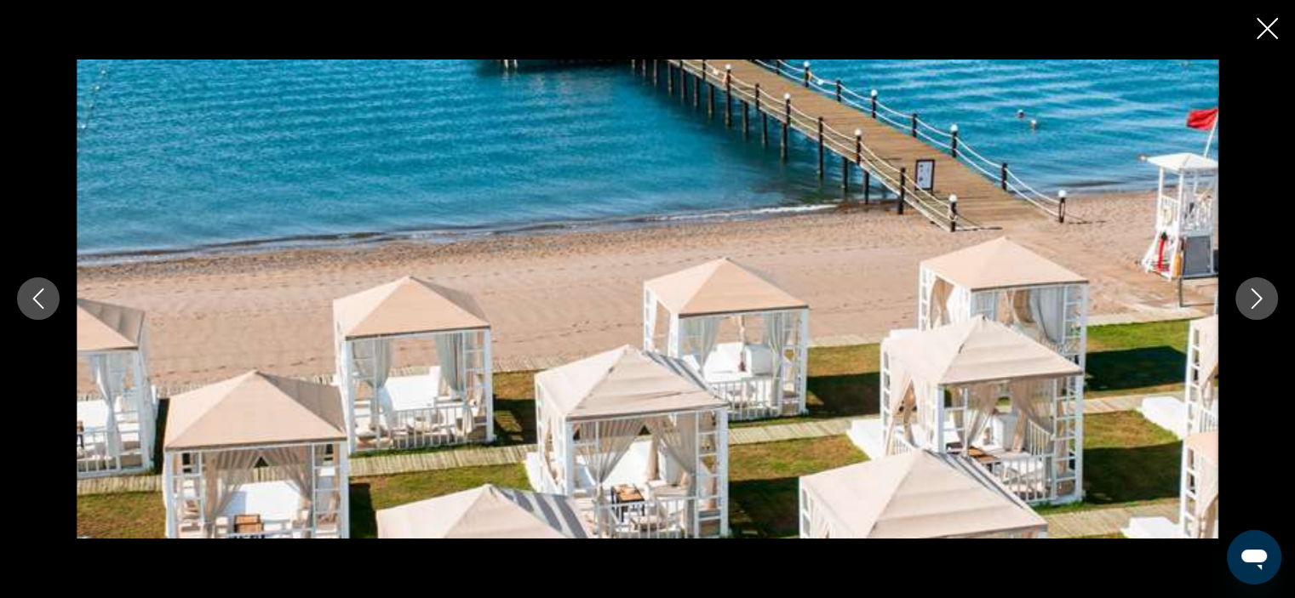
click at [1254, 297] on icon "Next image" at bounding box center [1256, 299] width 20 height 20
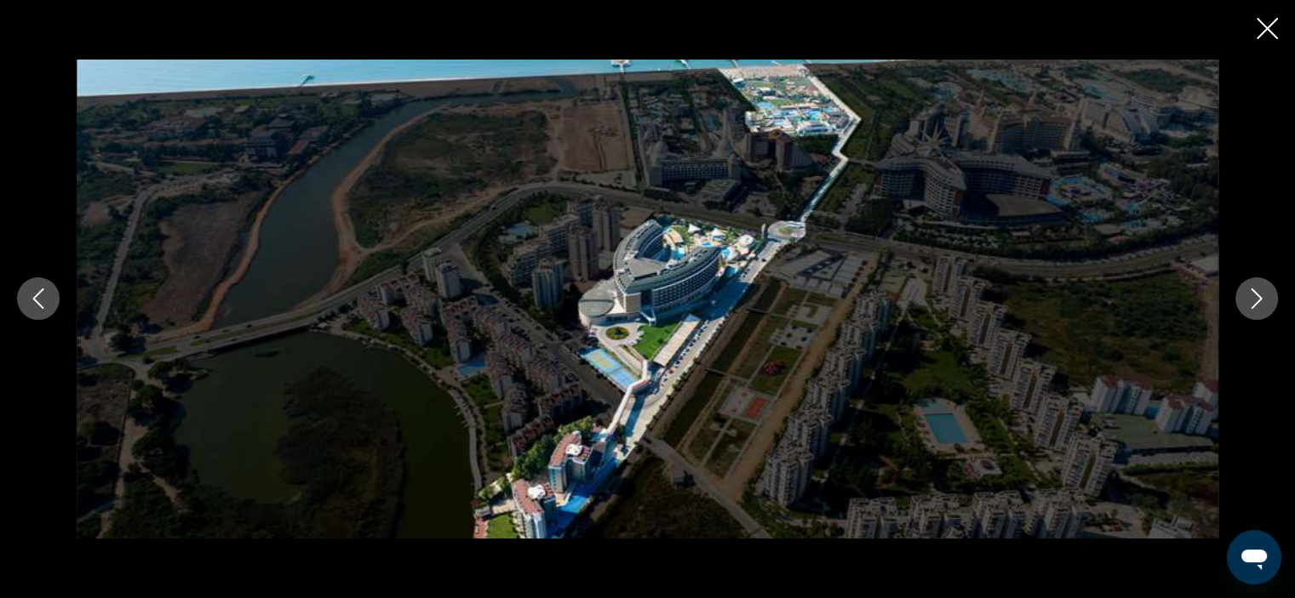
click at [1254, 297] on icon "Next image" at bounding box center [1256, 299] width 20 height 20
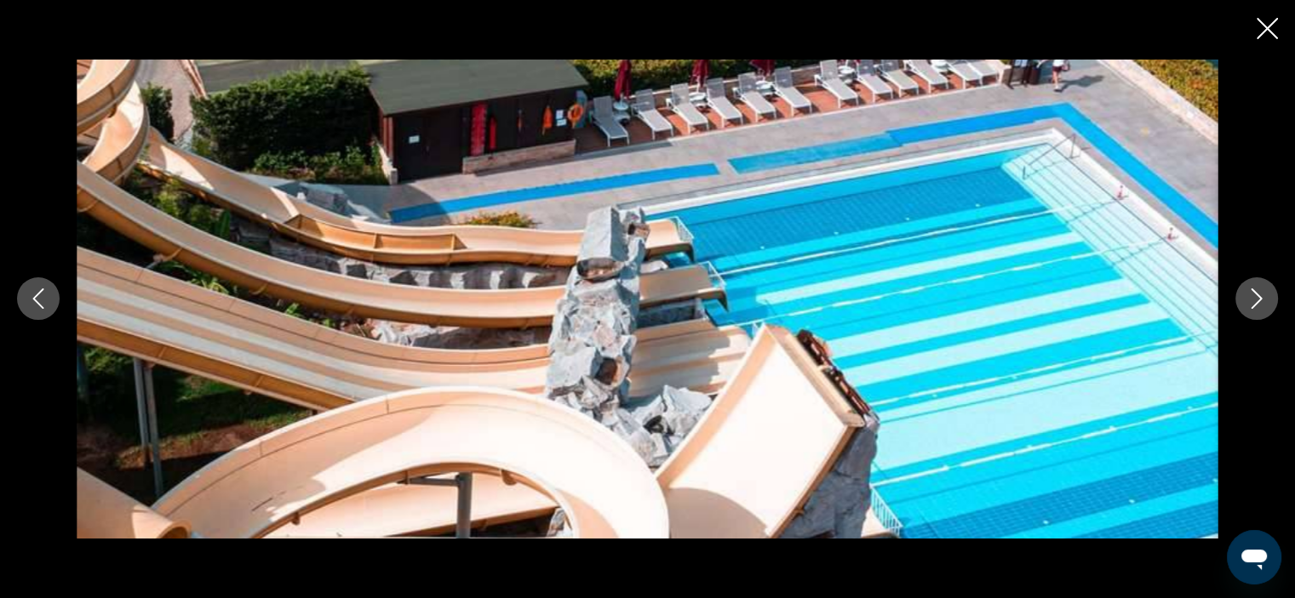
click at [1254, 297] on icon "Next image" at bounding box center [1256, 299] width 20 height 20
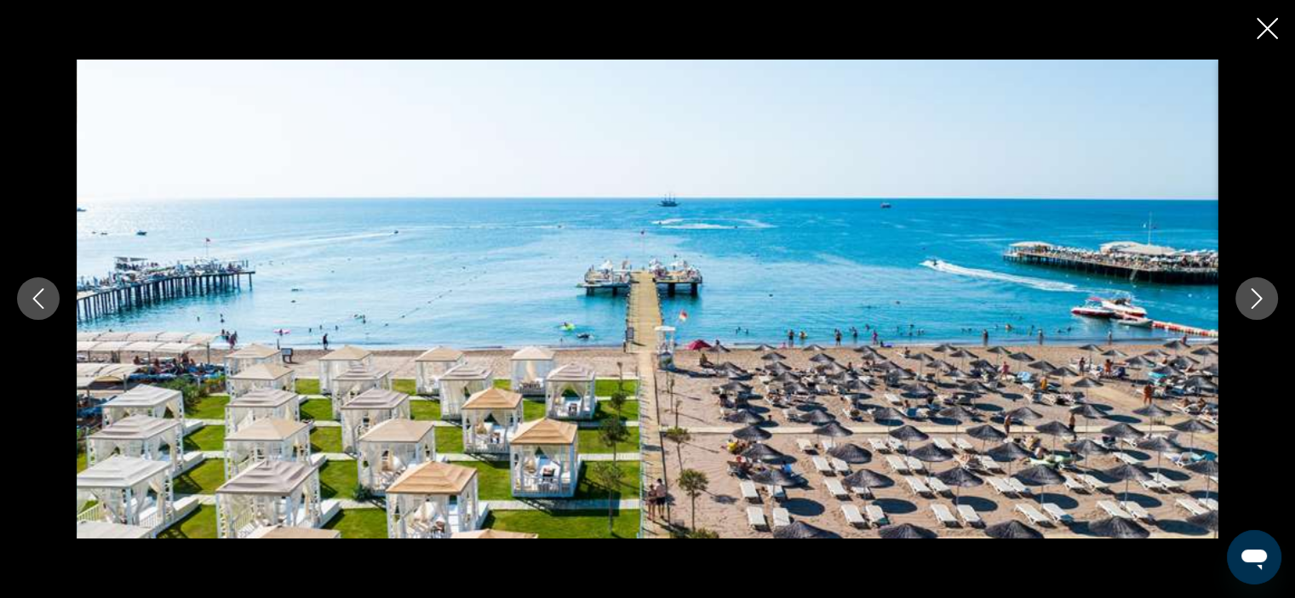
click at [1254, 297] on icon "Next image" at bounding box center [1256, 299] width 20 height 20
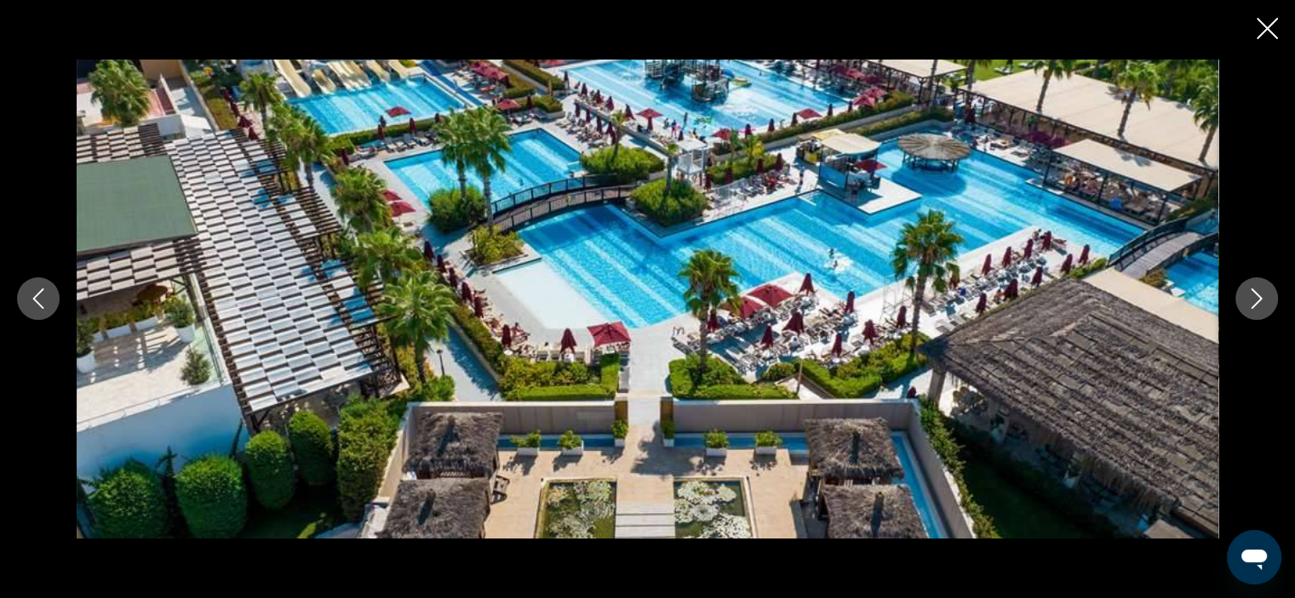
click at [1262, 26] on icon "Close slideshow" at bounding box center [1267, 28] width 21 height 21
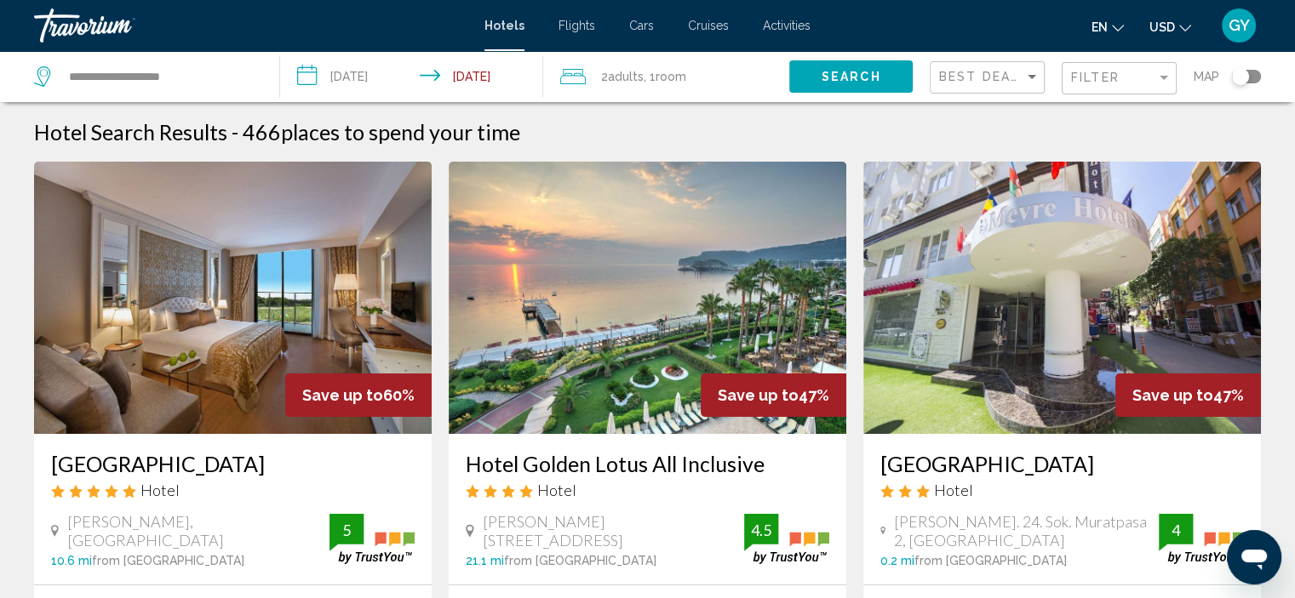
click at [310, 88] on input "**********" at bounding box center [415, 79] width 270 height 56
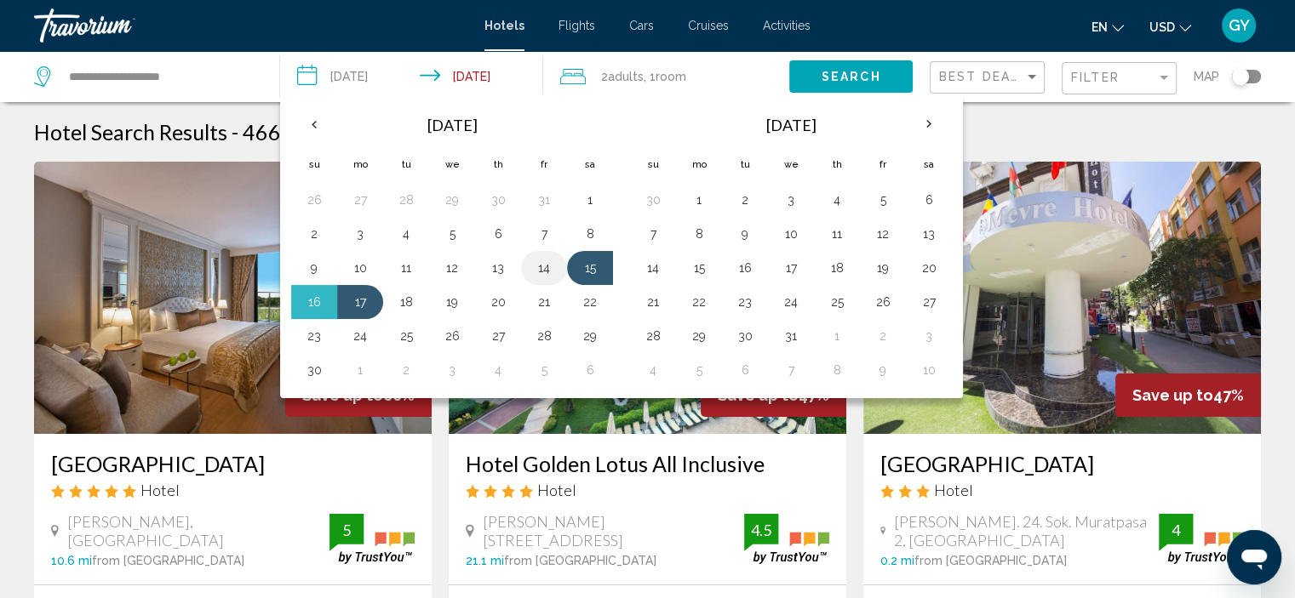
click at [543, 272] on button "14" at bounding box center [543, 268] width 27 height 24
click at [358, 294] on button "17" at bounding box center [359, 302] width 27 height 24
type input "**********"
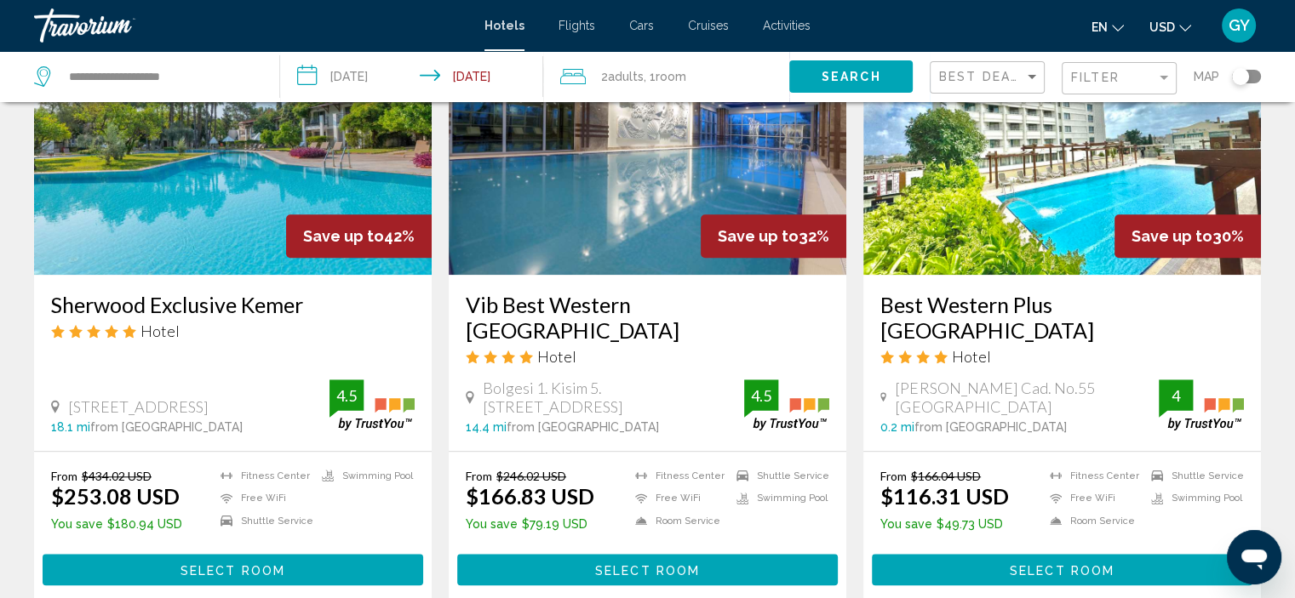
scroll to position [1421, 0]
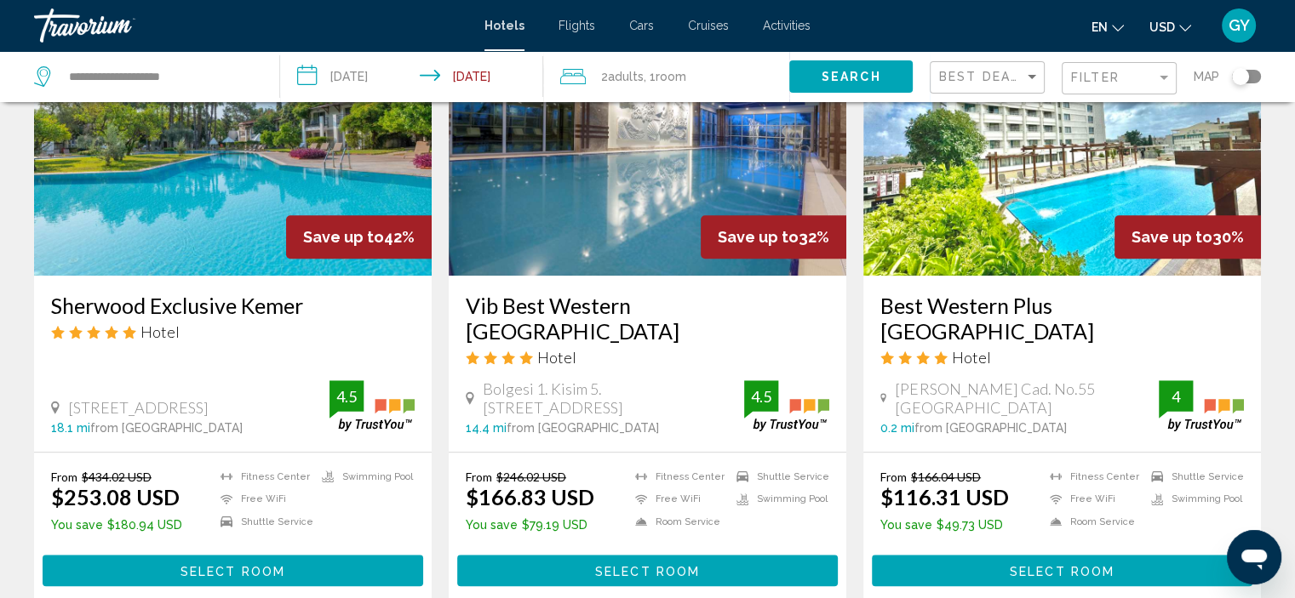
click at [306, 72] on input "**********" at bounding box center [415, 79] width 270 height 56
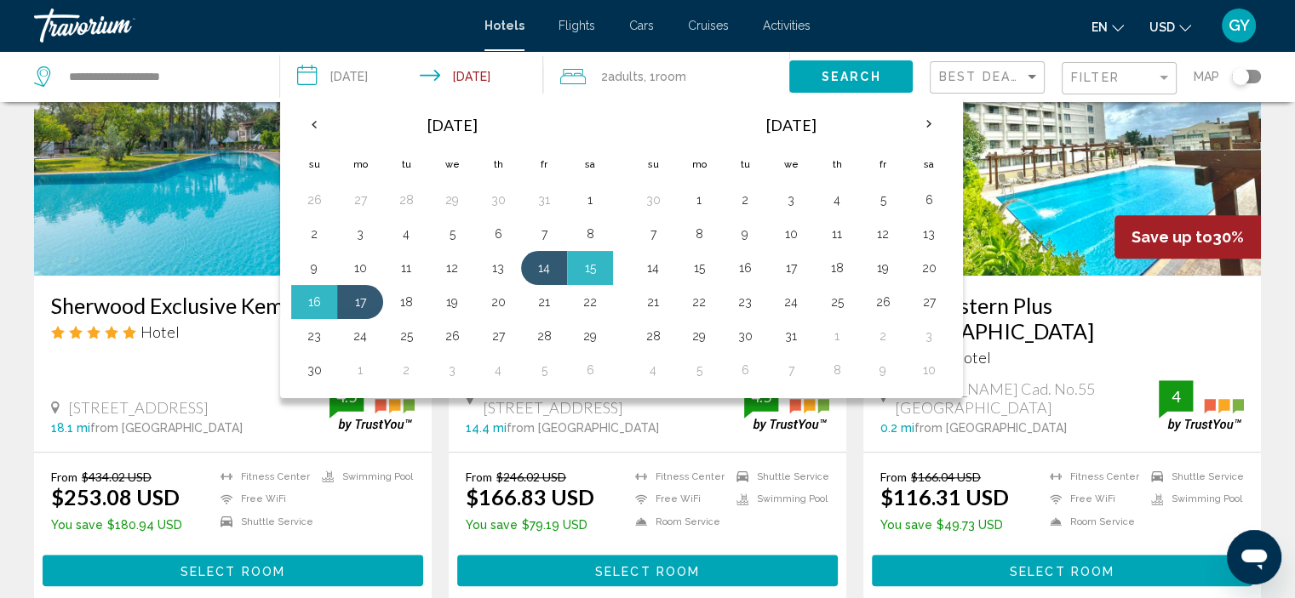
click at [1001, 151] on img "Main content" at bounding box center [1062, 139] width 398 height 272
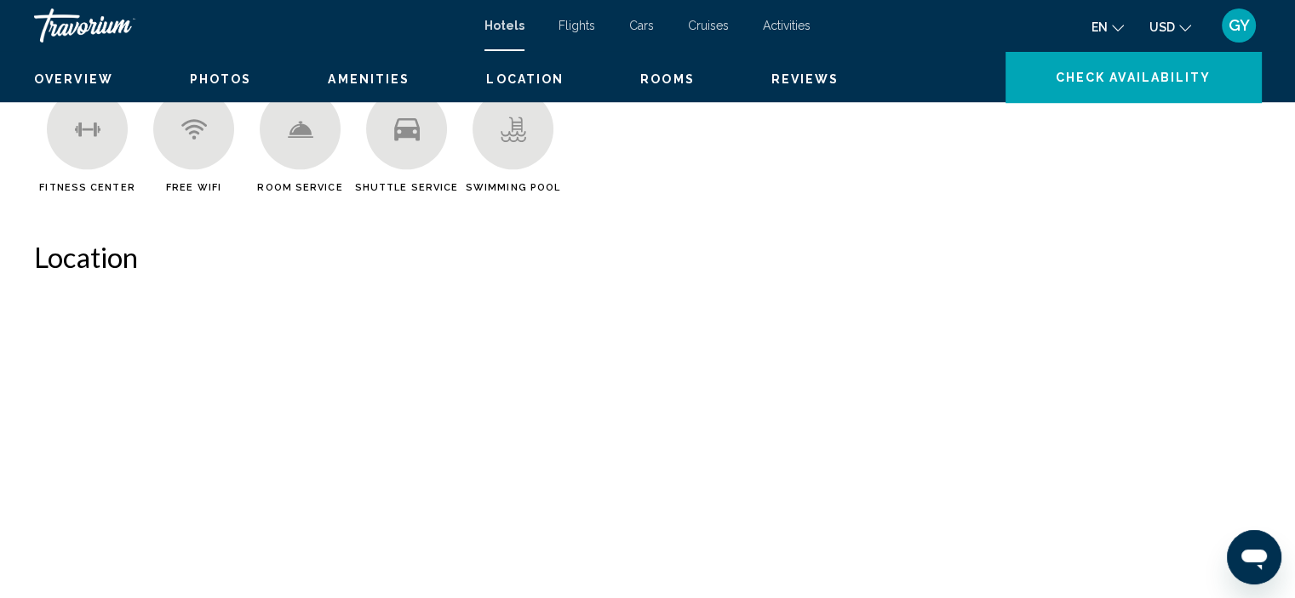
scroll to position [7, 0]
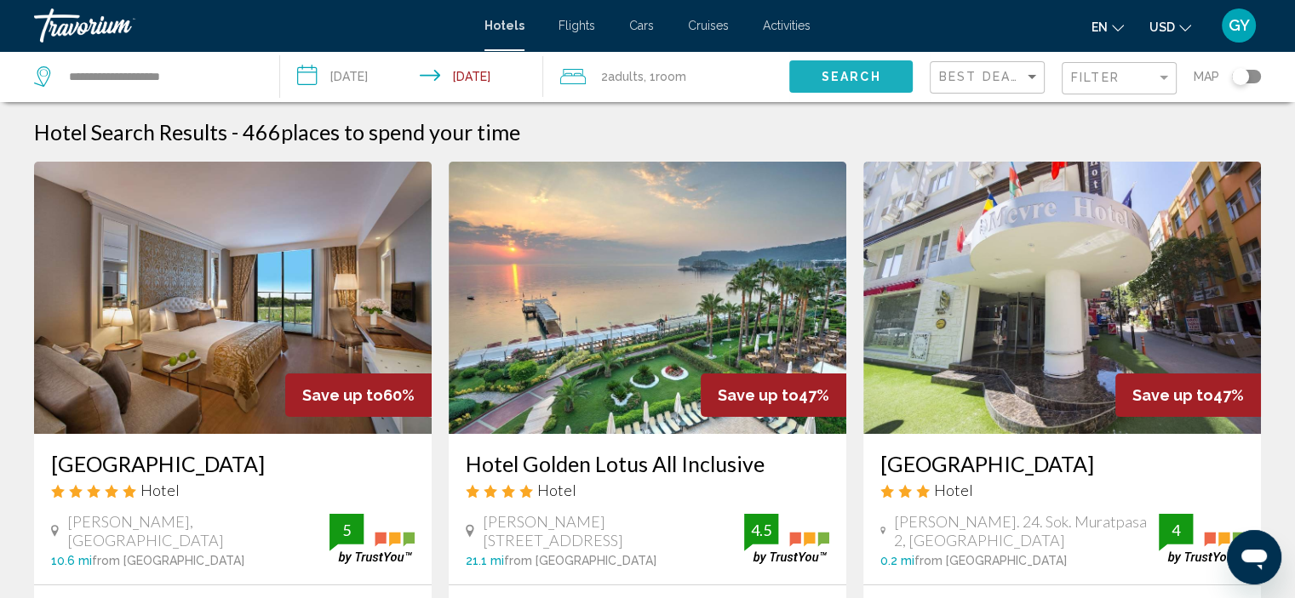
click at [810, 77] on button "Search" at bounding box center [850, 75] width 123 height 31
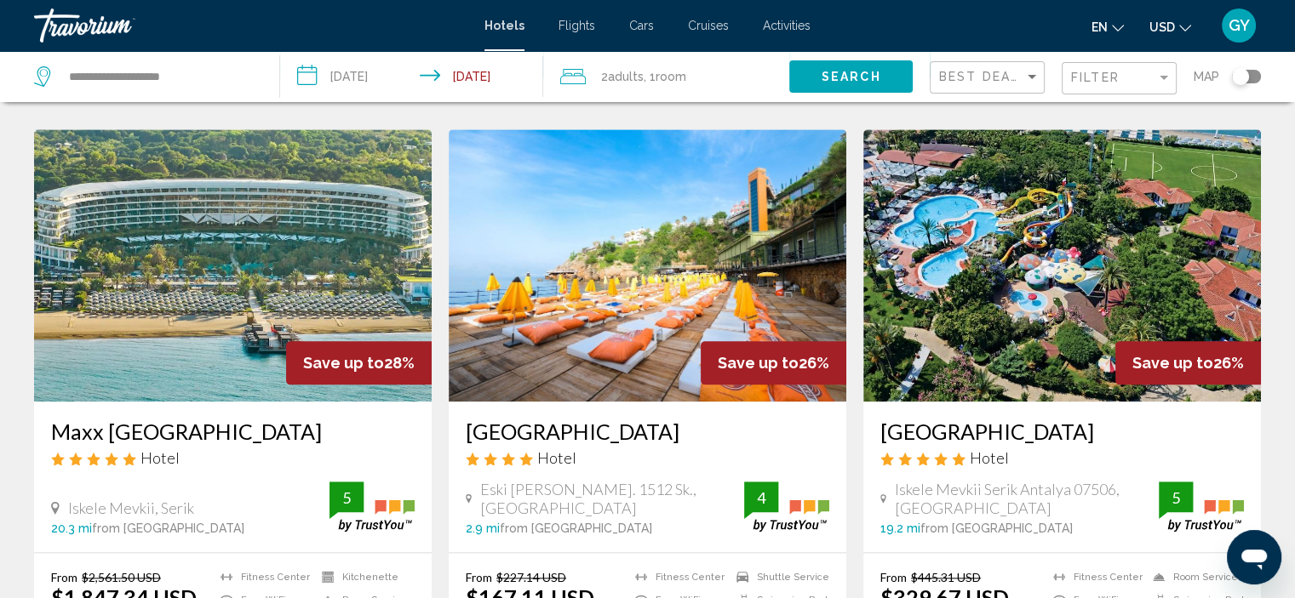
scroll to position [1936, 0]
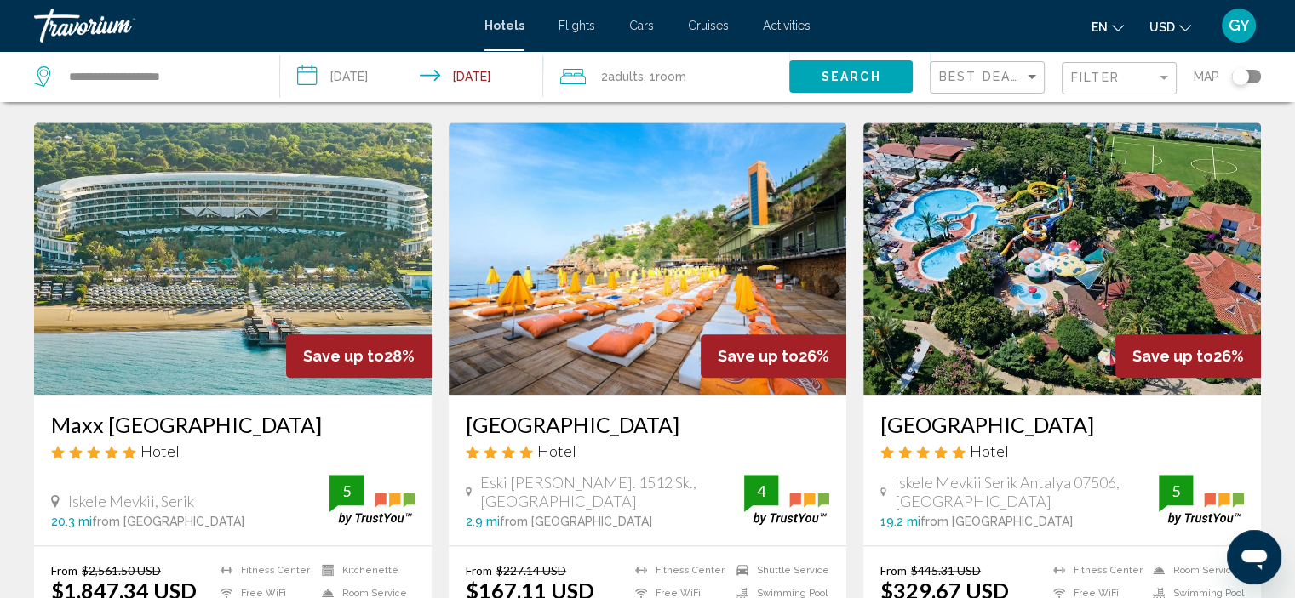
click at [1083, 182] on img "Main content" at bounding box center [1062, 259] width 398 height 272
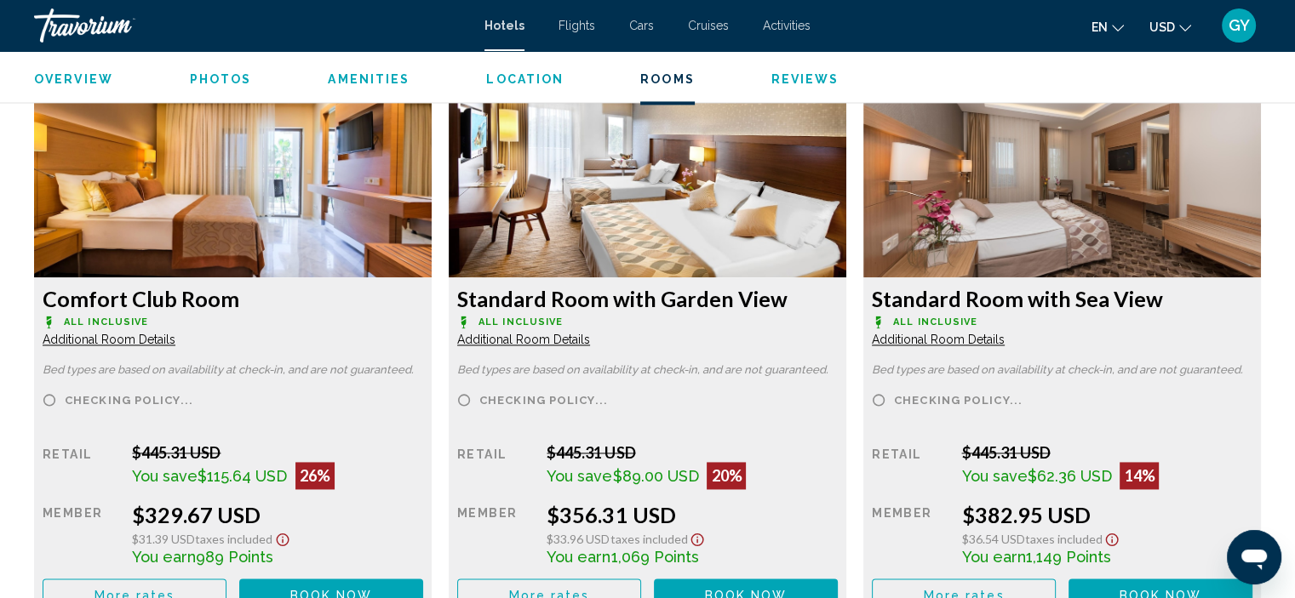
scroll to position [2347, 0]
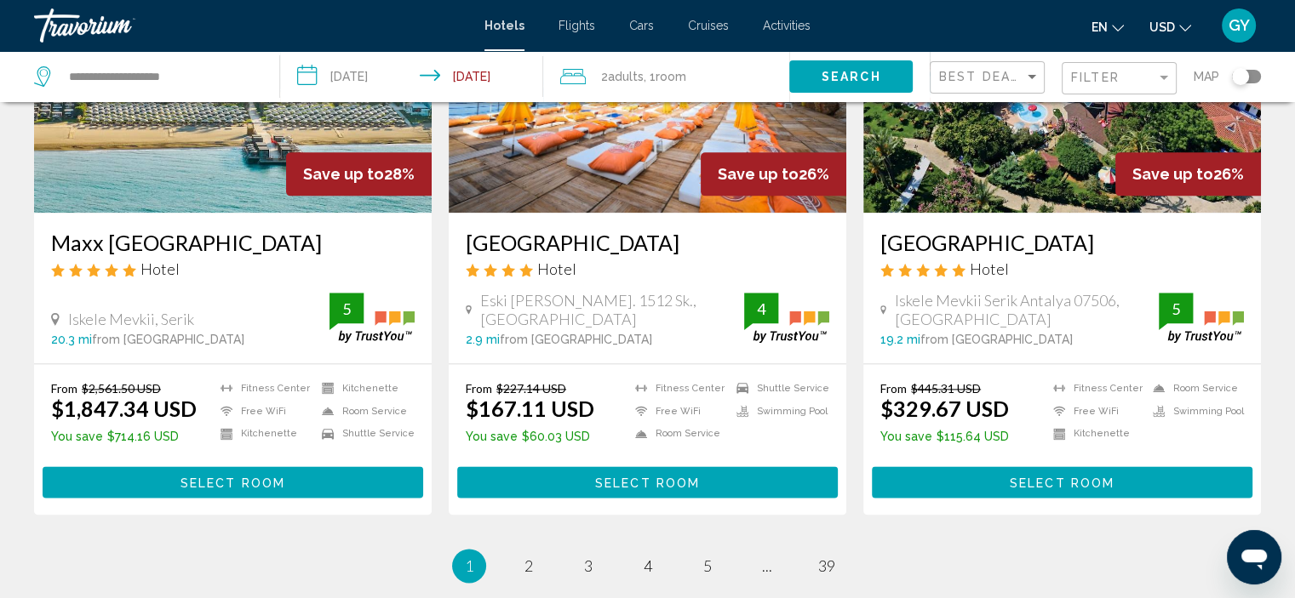
scroll to position [2120, 0]
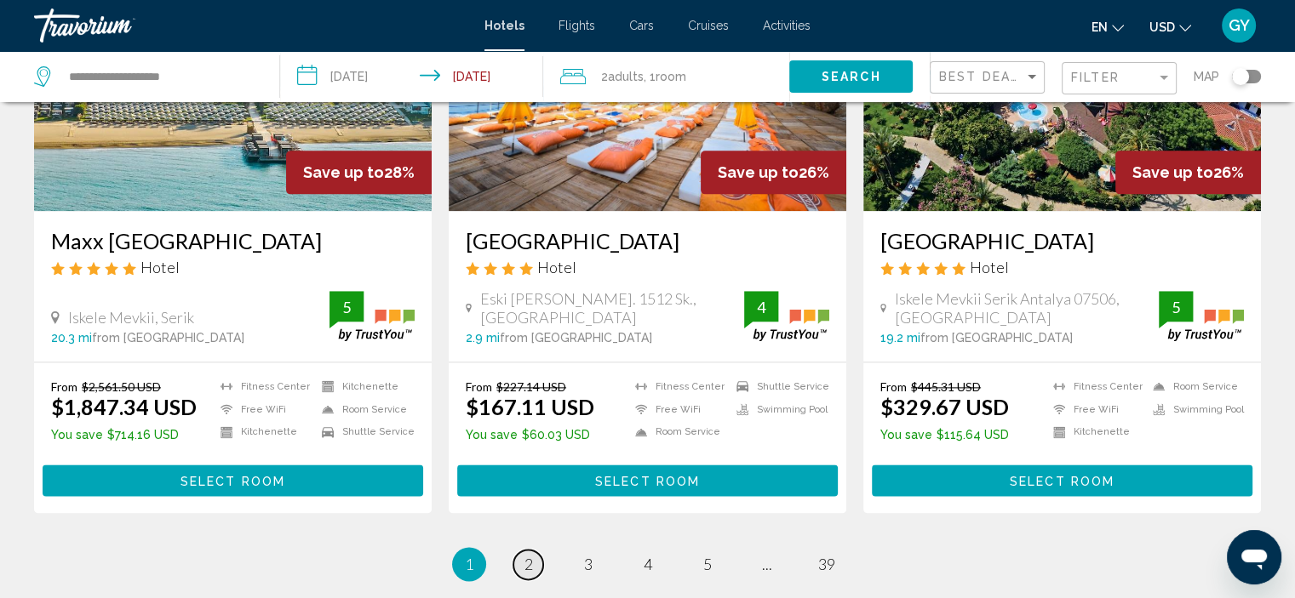
click at [530, 555] on span "2" at bounding box center [528, 564] width 9 height 19
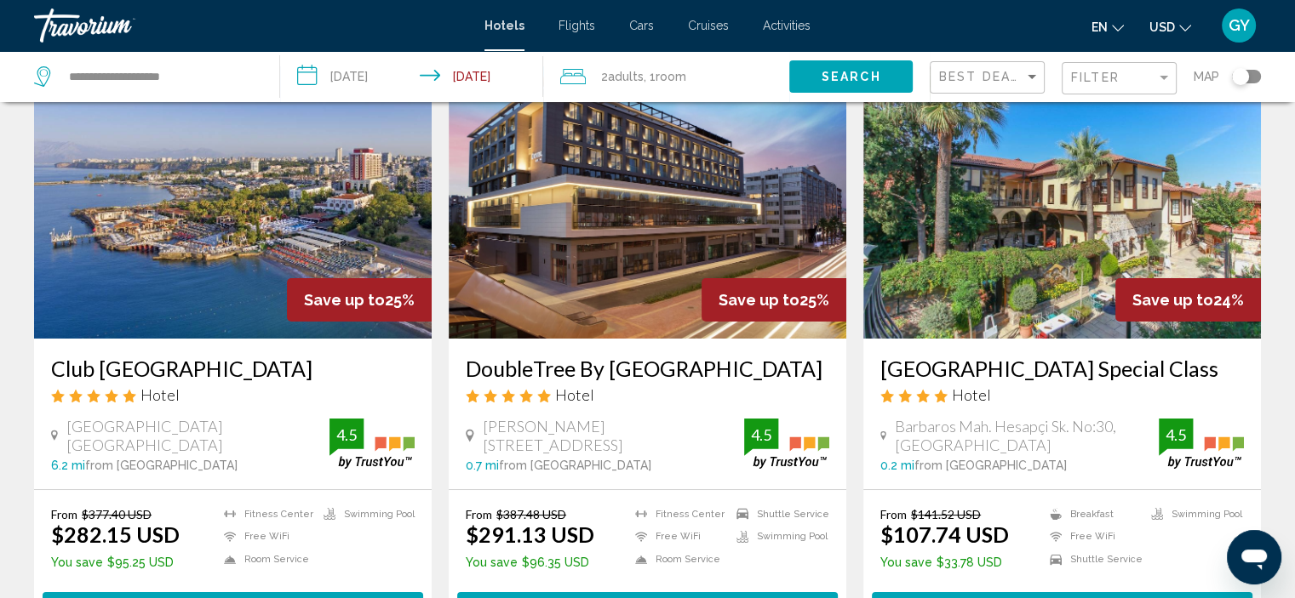
scroll to position [78, 0]
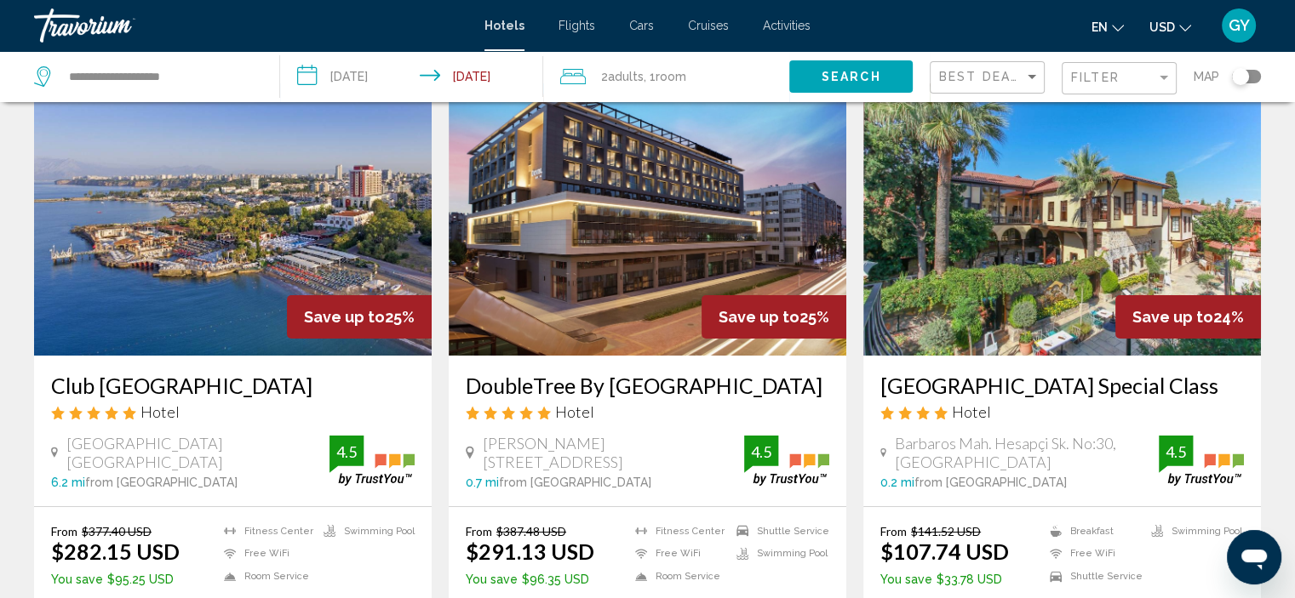
click at [627, 176] on img "Main content" at bounding box center [648, 219] width 398 height 272
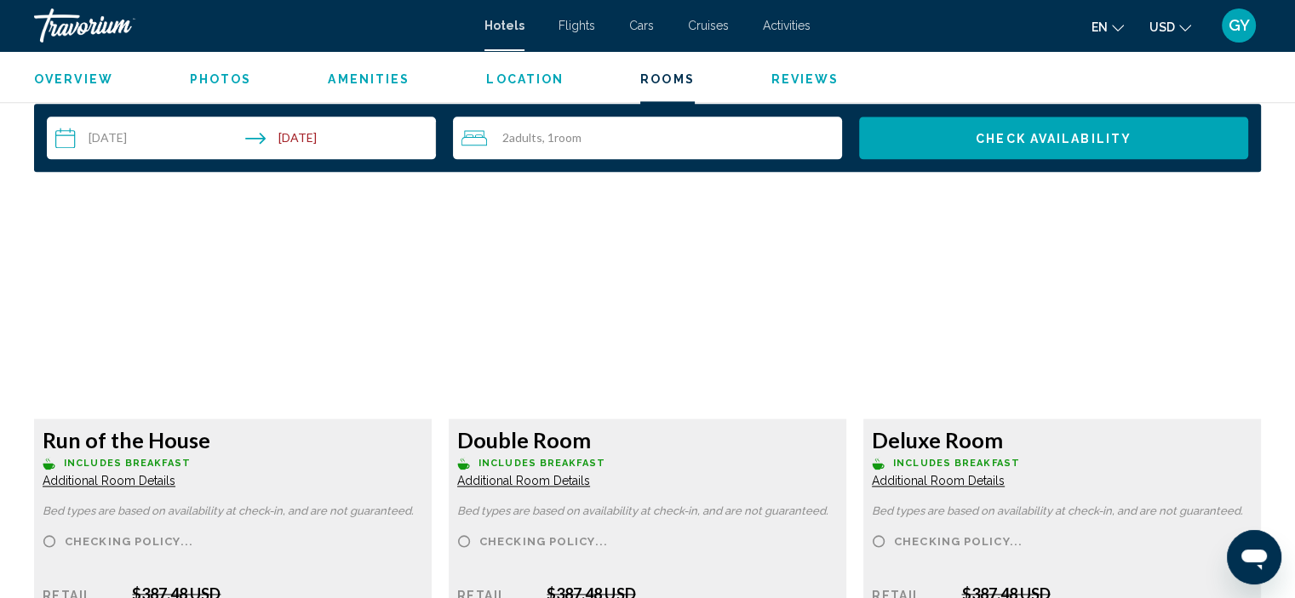
scroll to position [2204, 0]
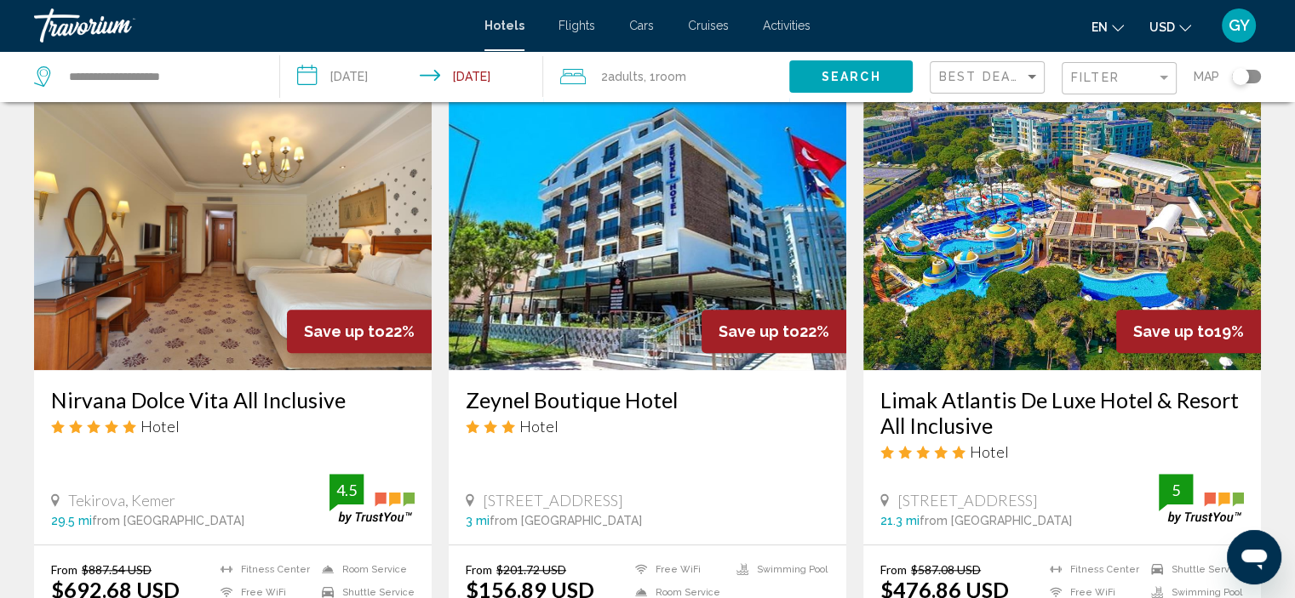
scroll to position [1301, 0]
click at [1045, 212] on img "Main content" at bounding box center [1062, 234] width 398 height 272
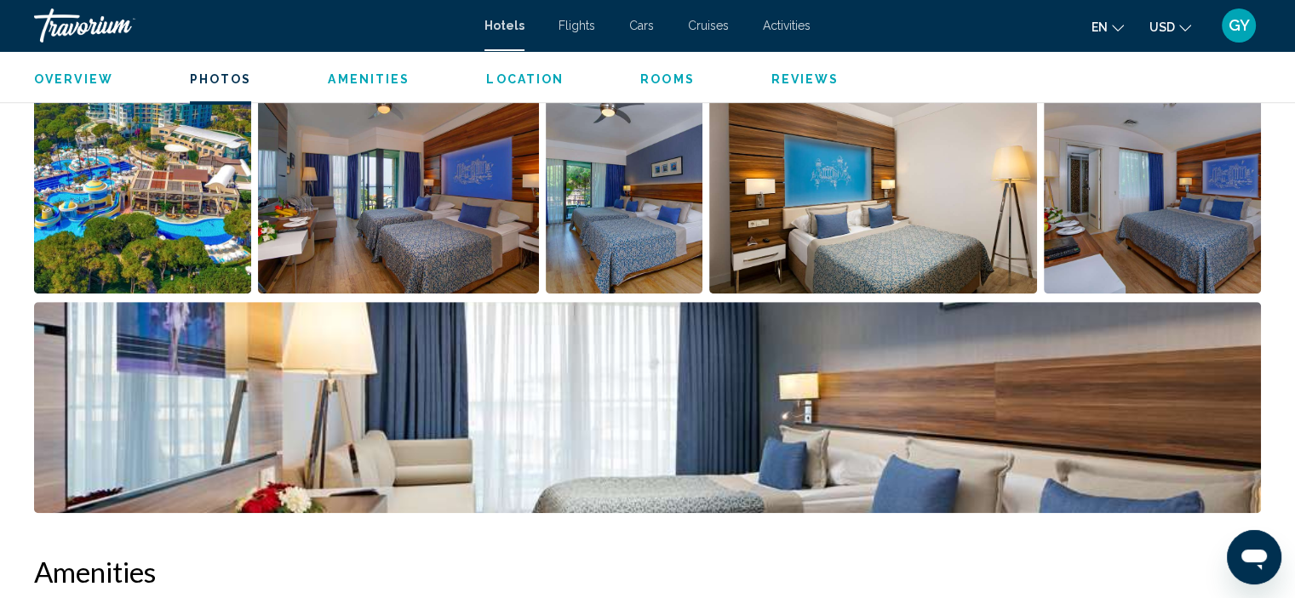
scroll to position [824, 0]
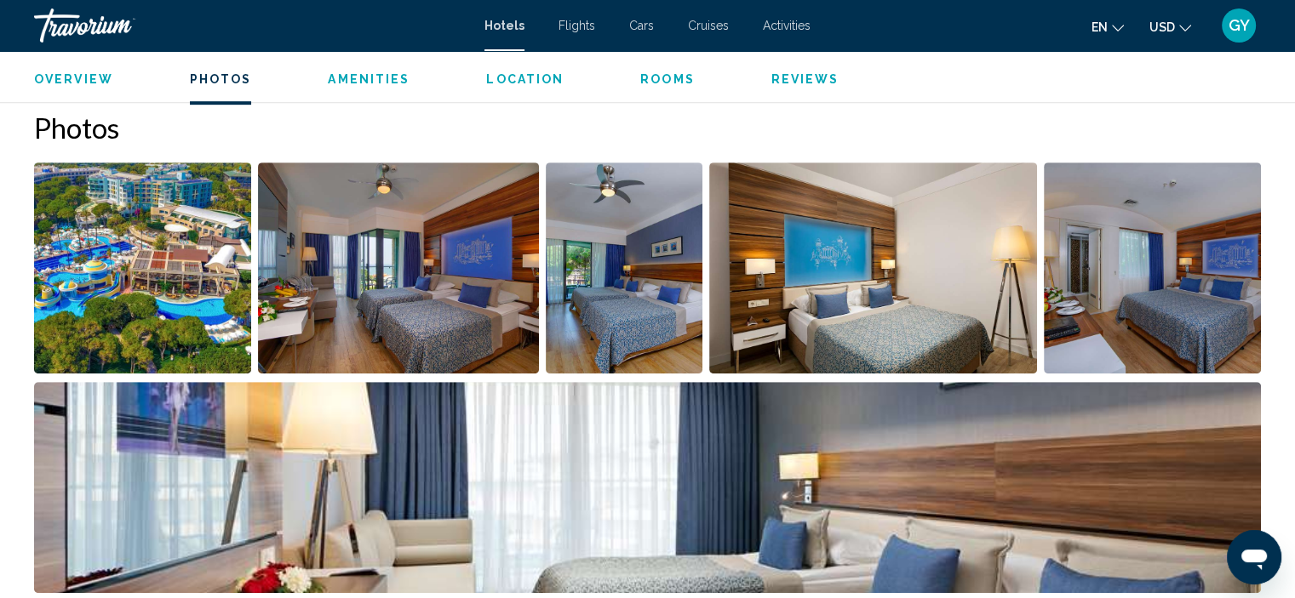
click at [506, 284] on img "Open full-screen image slider" at bounding box center [398, 268] width 281 height 211
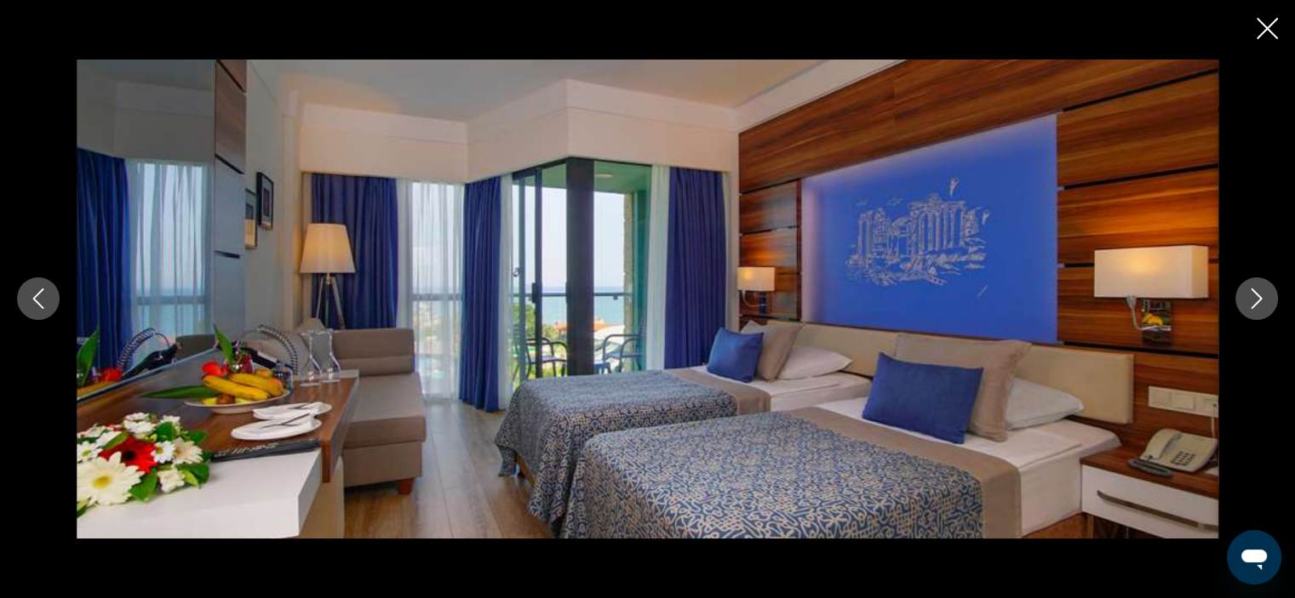
click at [1257, 300] on icon "Next image" at bounding box center [1256, 299] width 20 height 20
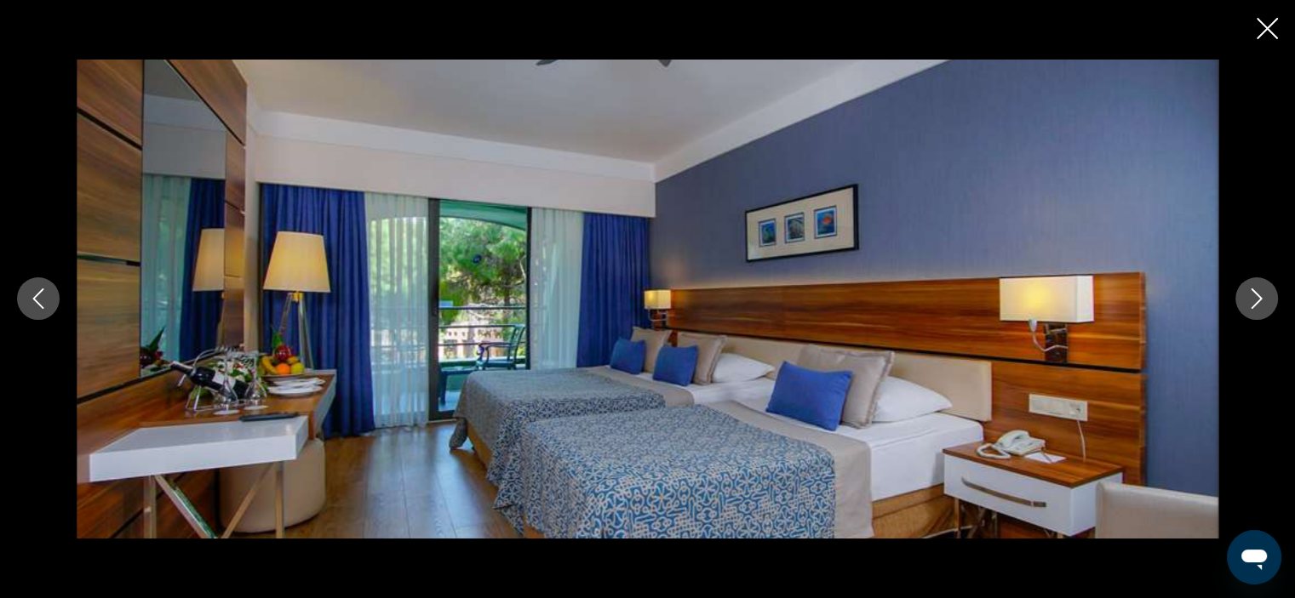
click at [1257, 300] on icon "Next image" at bounding box center [1256, 299] width 20 height 20
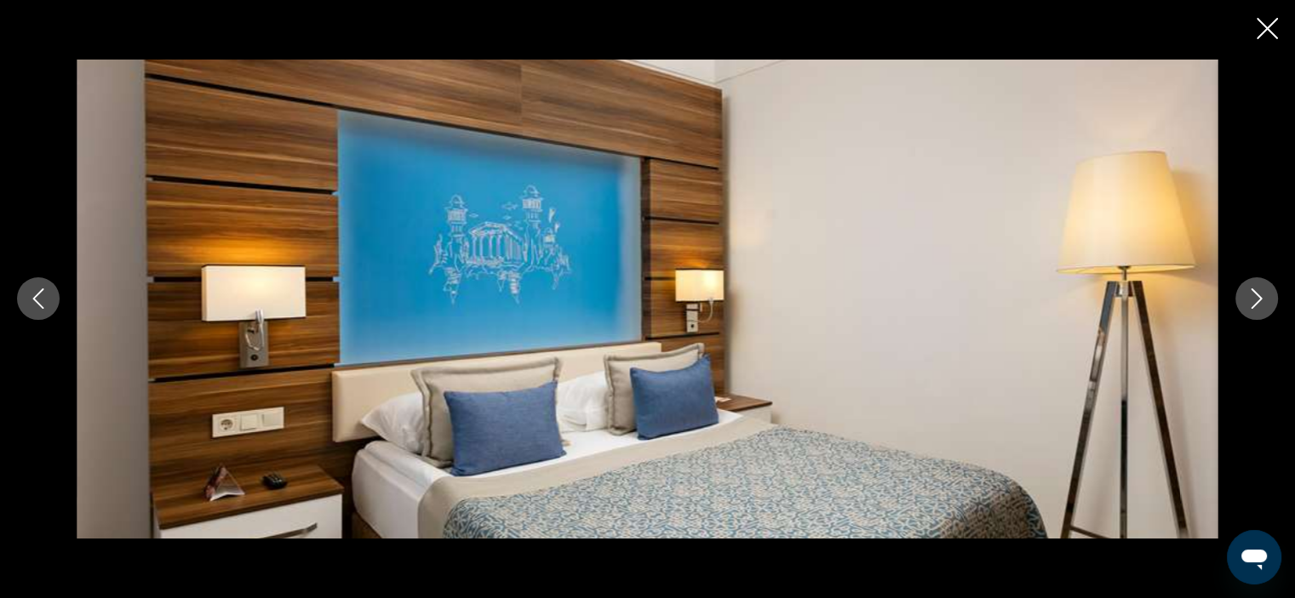
click at [1257, 300] on icon "Next image" at bounding box center [1256, 299] width 20 height 20
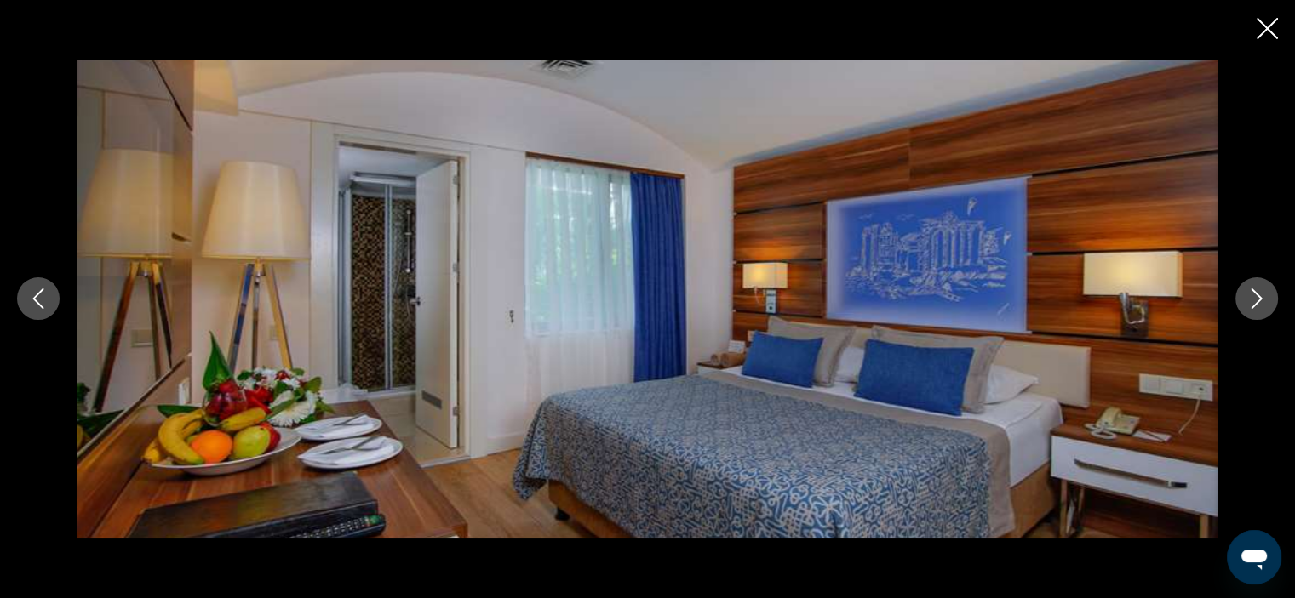
click at [1257, 300] on icon "Next image" at bounding box center [1256, 299] width 20 height 20
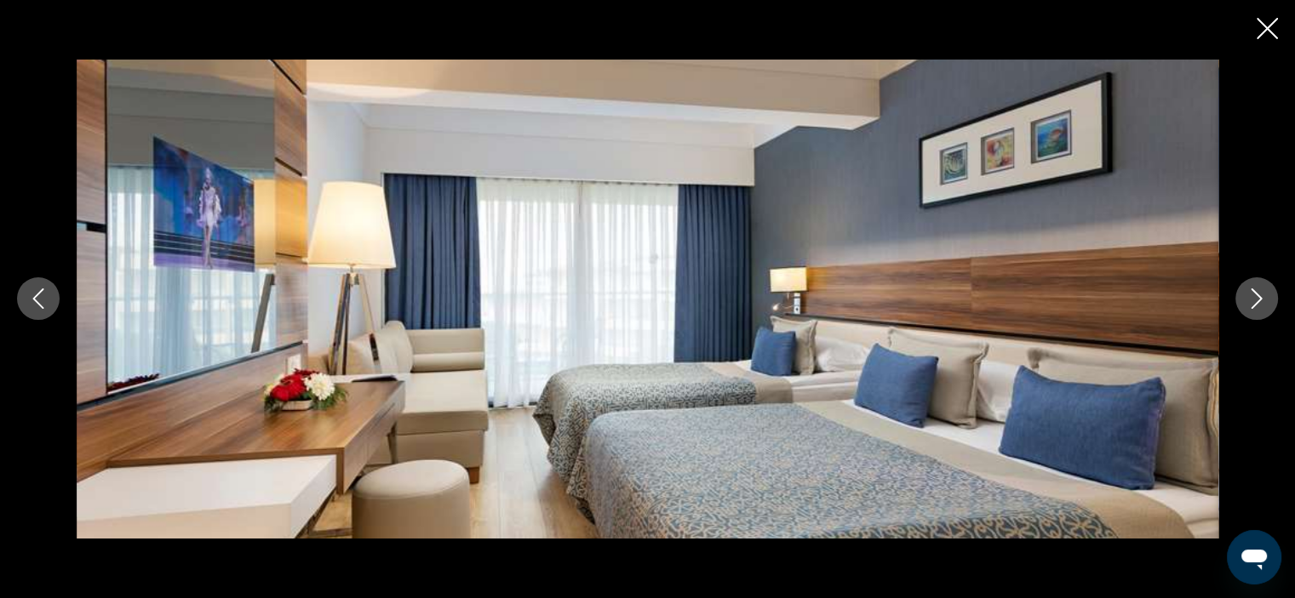
click at [1257, 300] on icon "Next image" at bounding box center [1256, 299] width 20 height 20
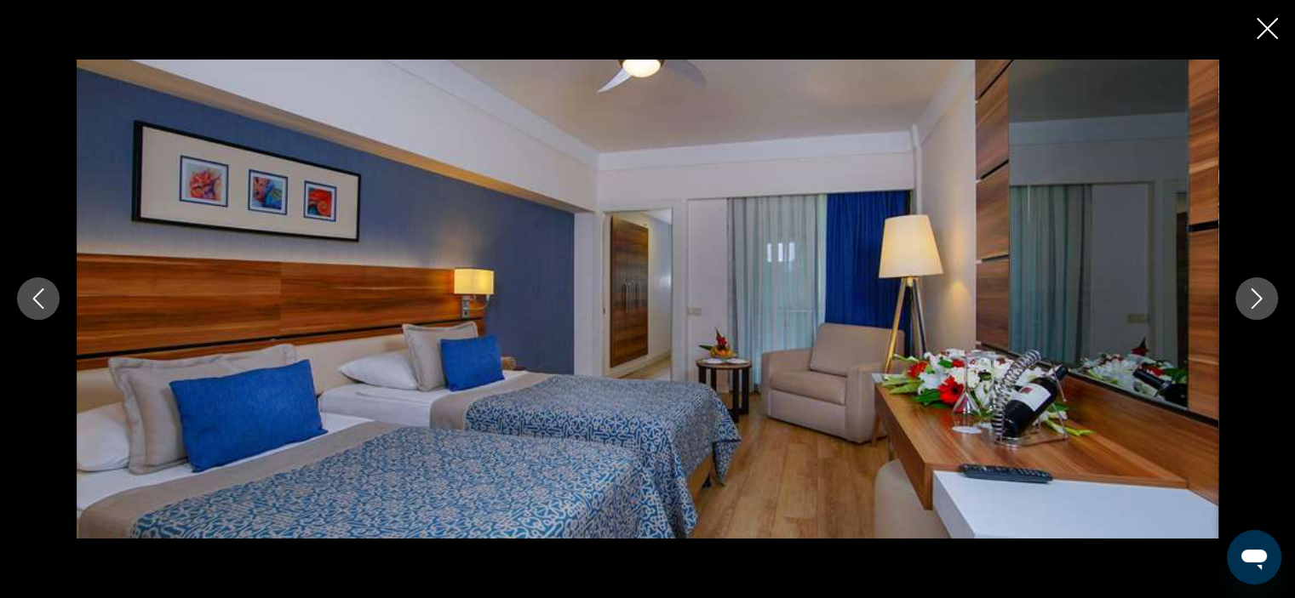
click at [1270, 24] on icon "Close slideshow" at bounding box center [1267, 28] width 21 height 21
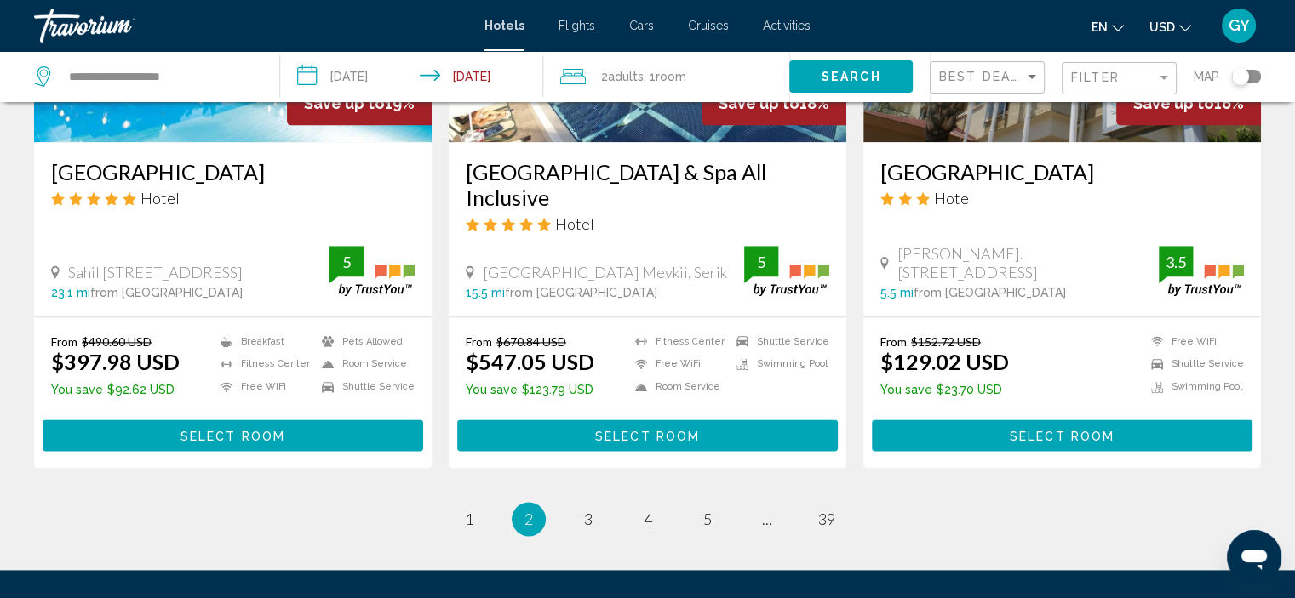
scroll to position [2193, 0]
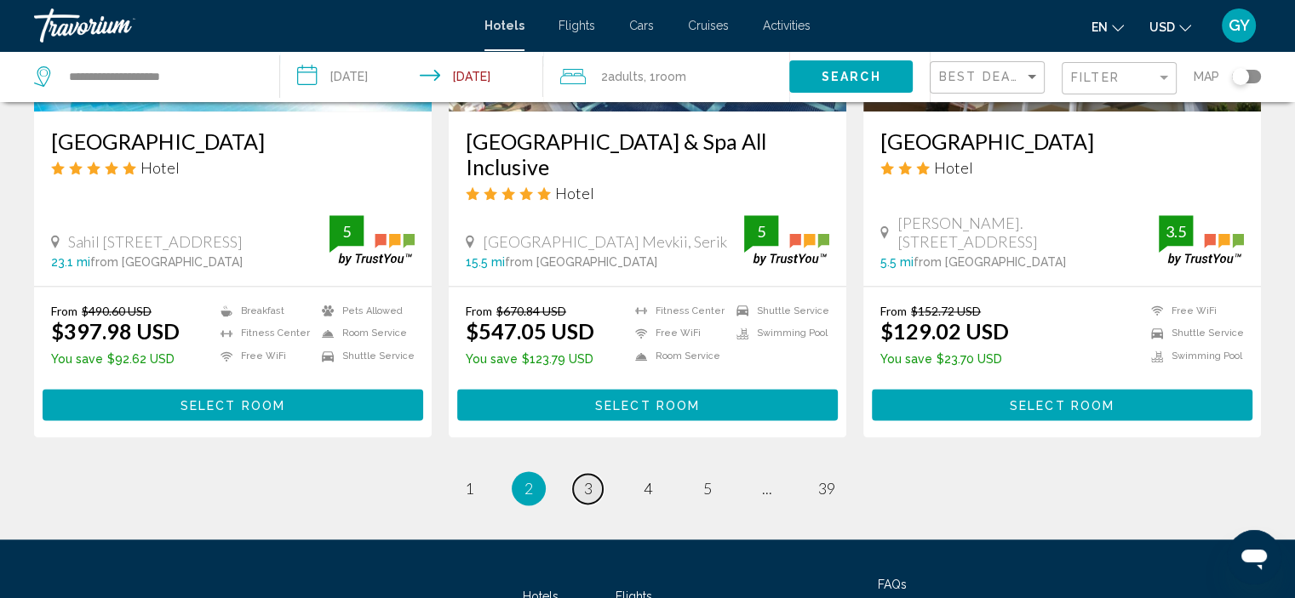
click at [590, 496] on span "3" at bounding box center [588, 488] width 9 height 19
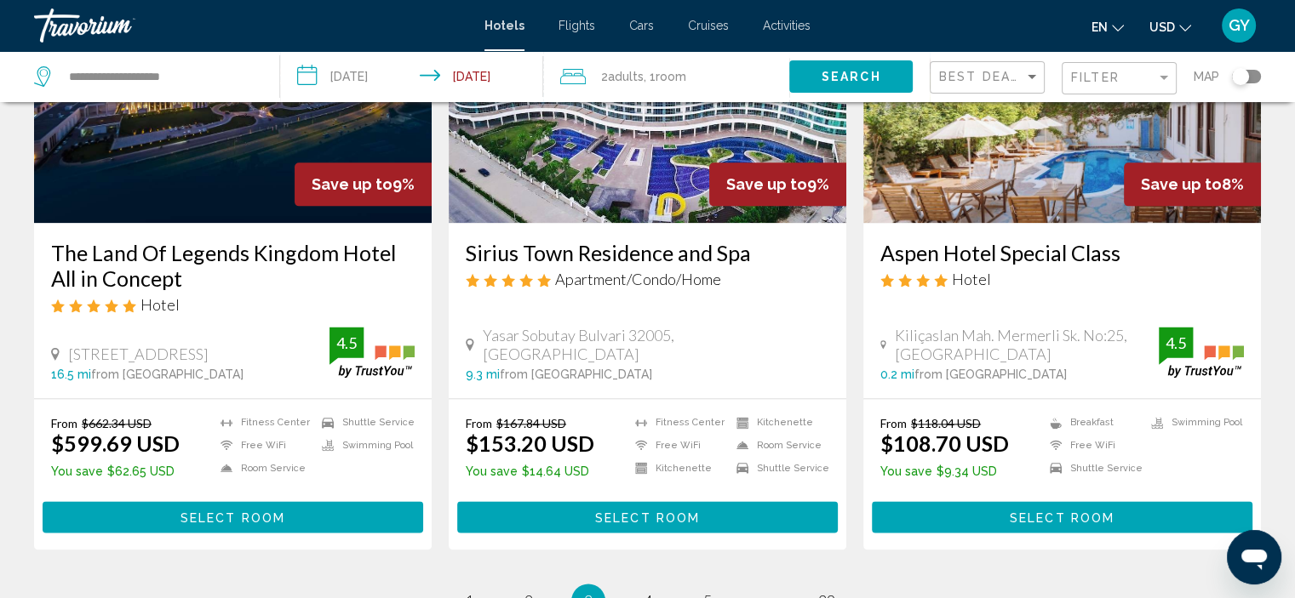
scroll to position [2249, 0]
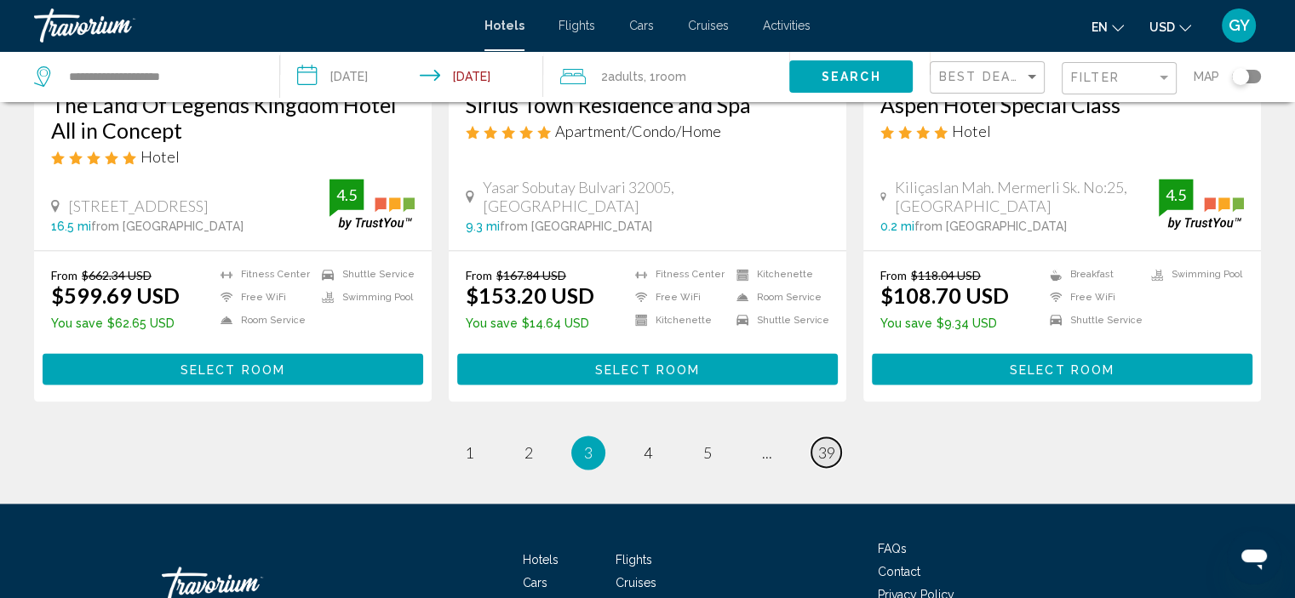
click at [821, 444] on span "39" at bounding box center [826, 453] width 17 height 19
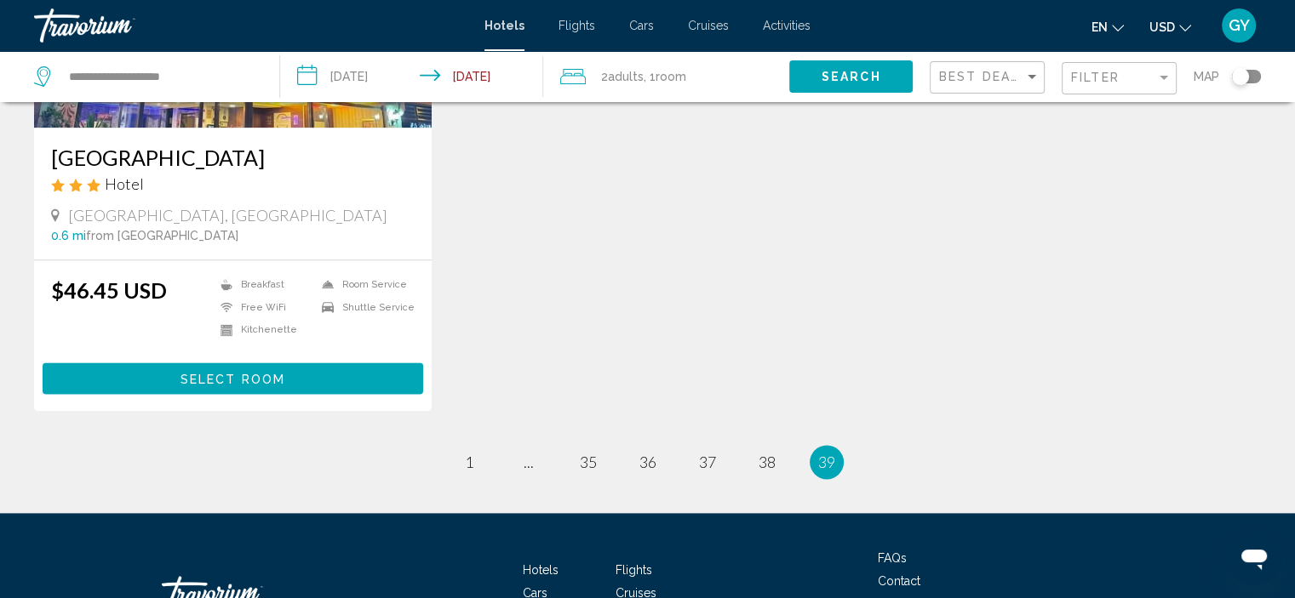
scroll to position [2138, 0]
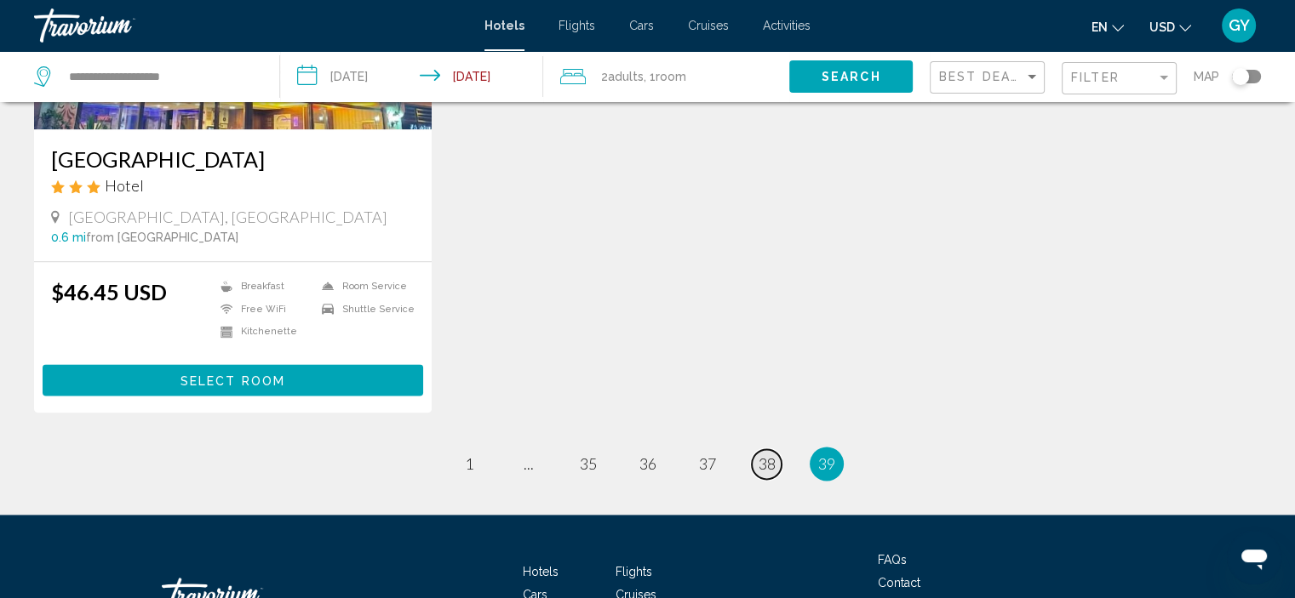
click at [768, 455] on span "38" at bounding box center [767, 464] width 17 height 19
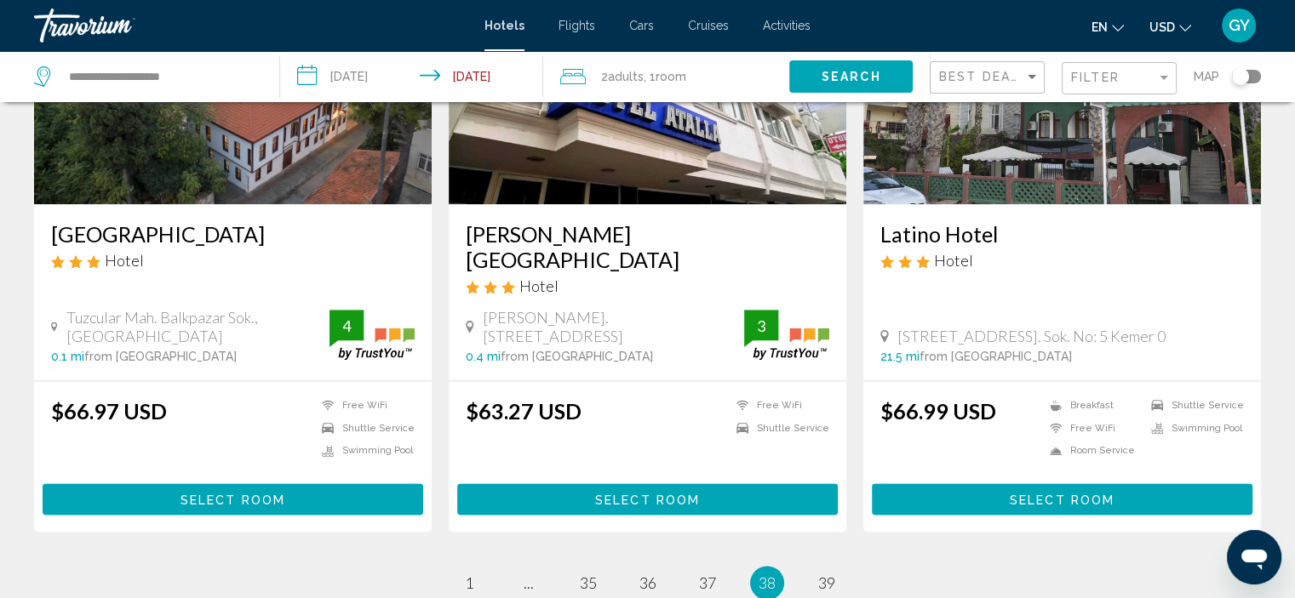
scroll to position [2157, 0]
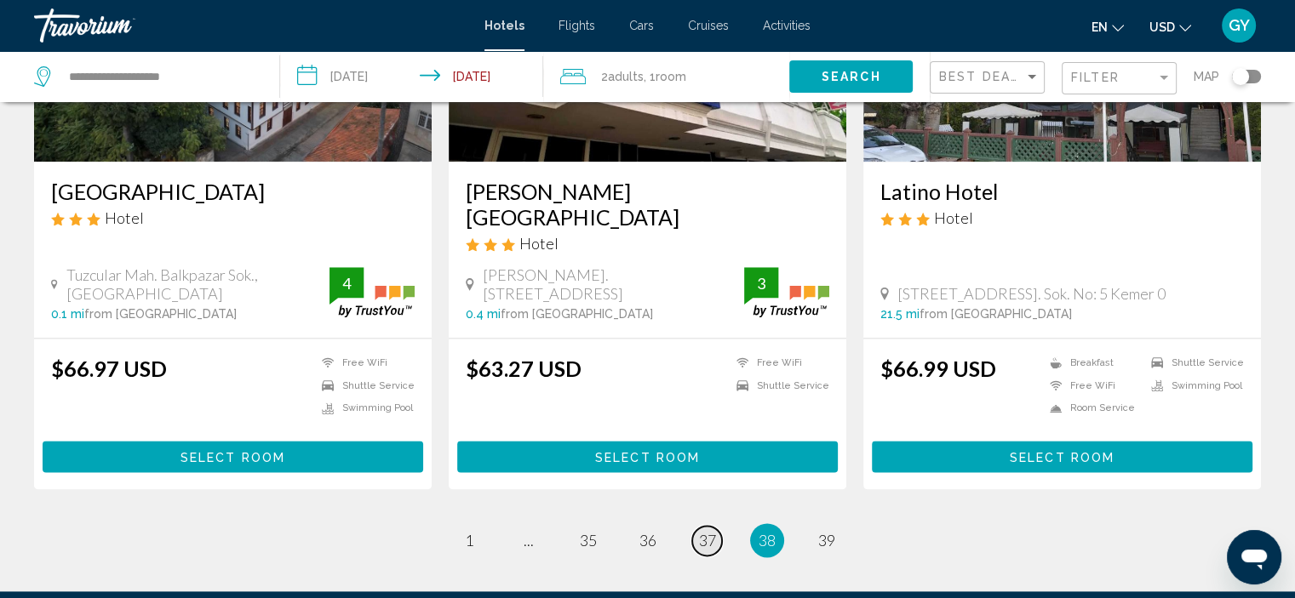
click at [700, 531] on span "37" at bounding box center [707, 540] width 17 height 19
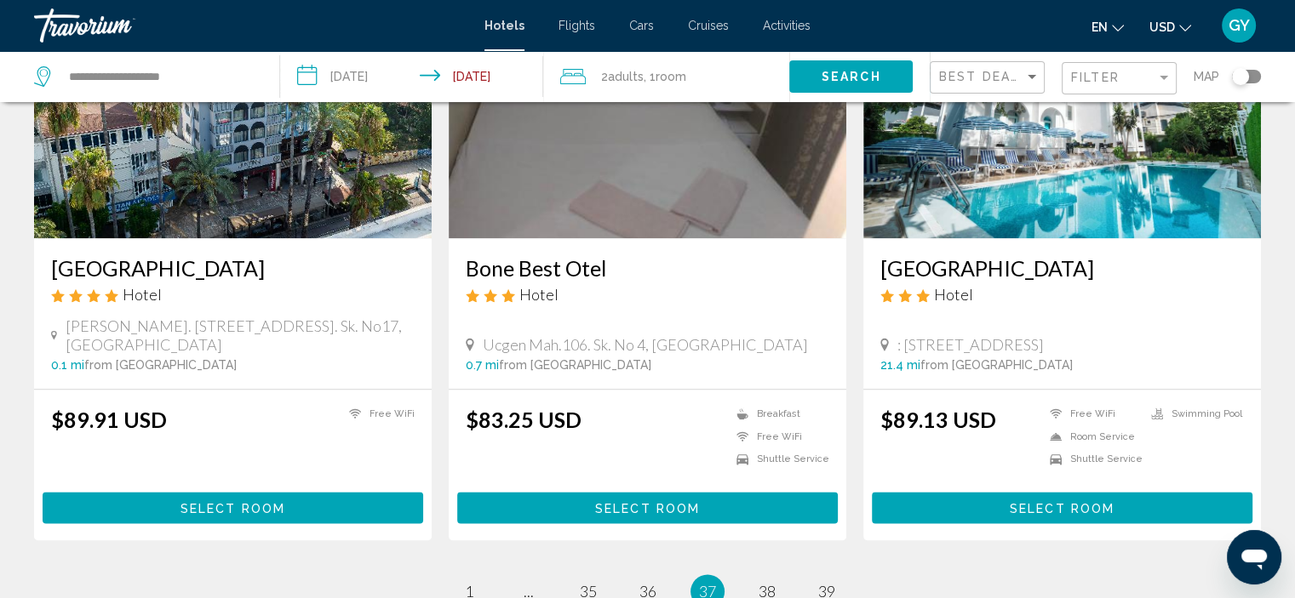
scroll to position [2031, 0]
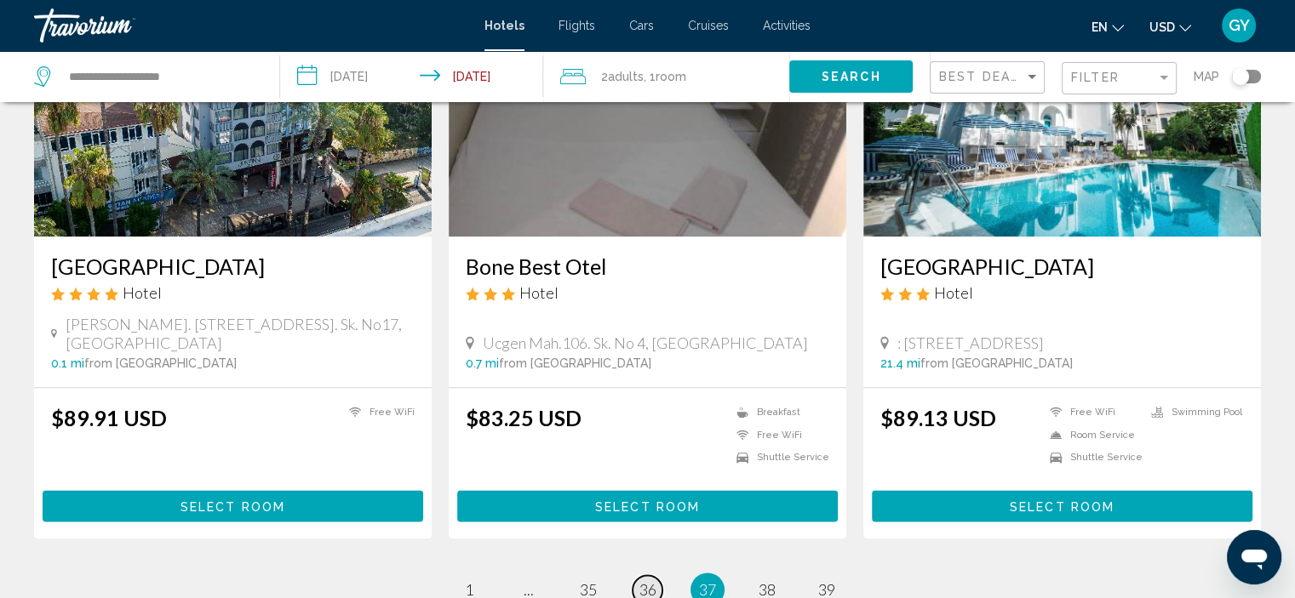
click at [644, 581] on span "36" at bounding box center [647, 590] width 17 height 19
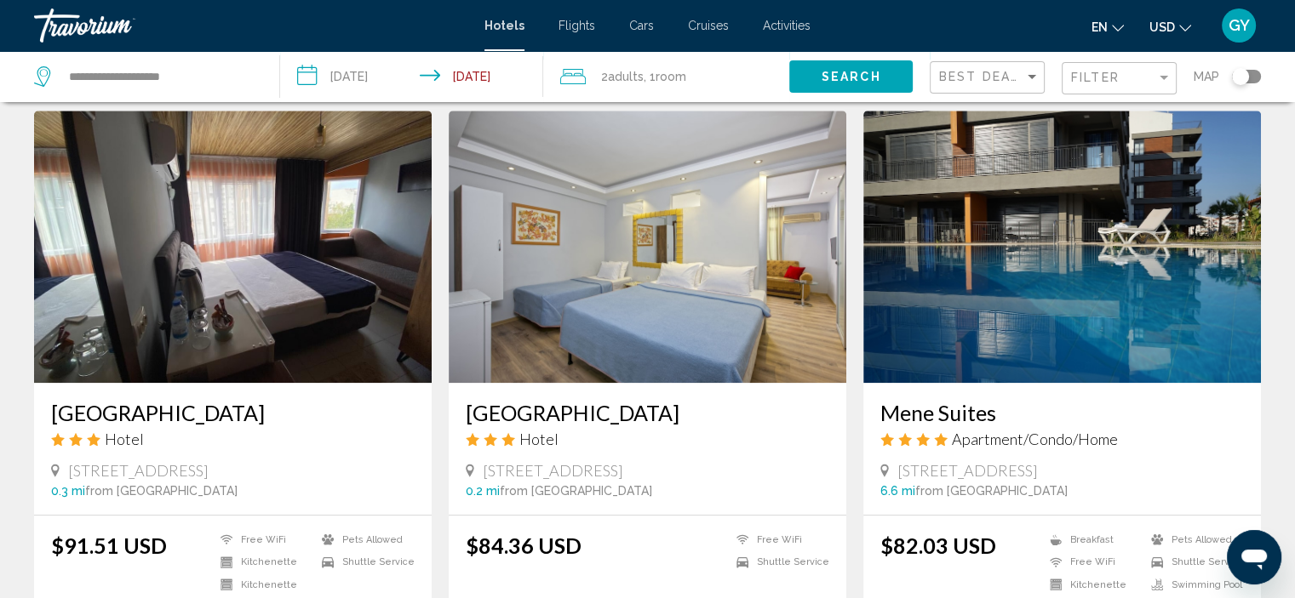
scroll to position [1267, 0]
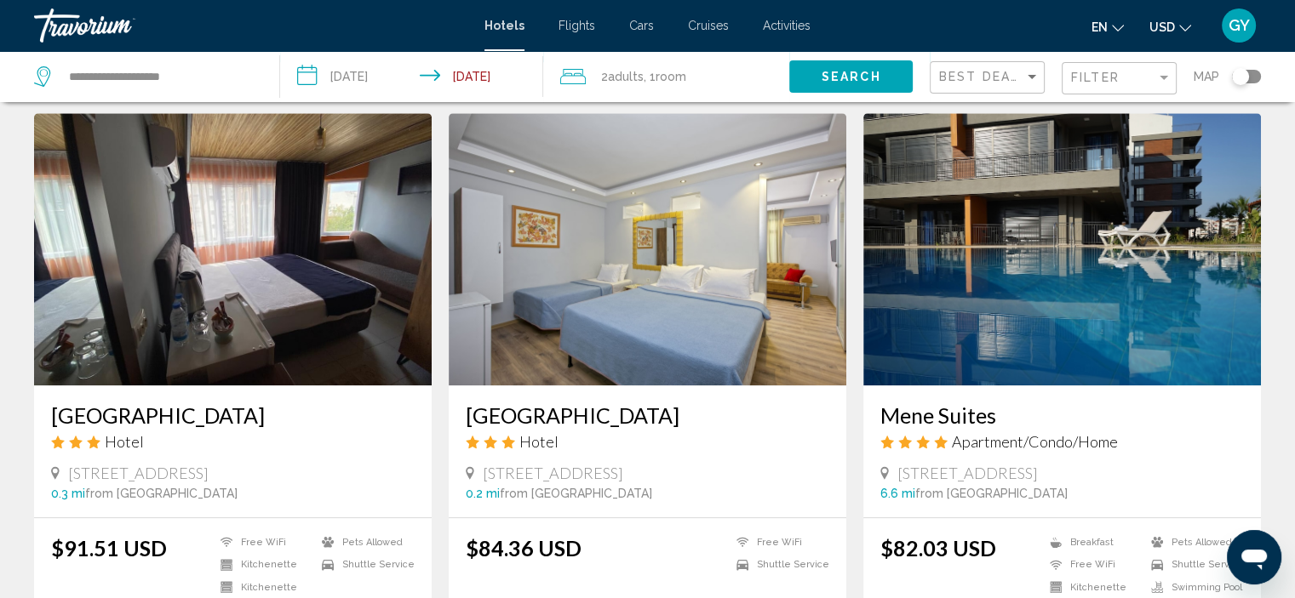
click at [982, 348] on img "Main content" at bounding box center [1062, 249] width 398 height 272
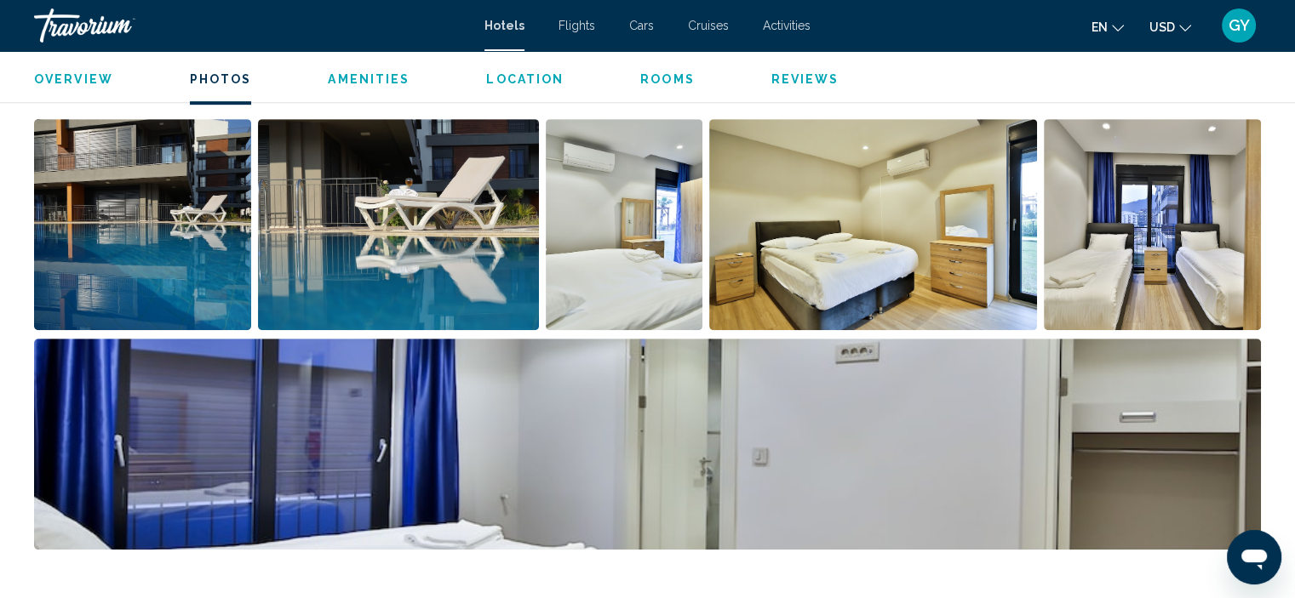
scroll to position [780, 0]
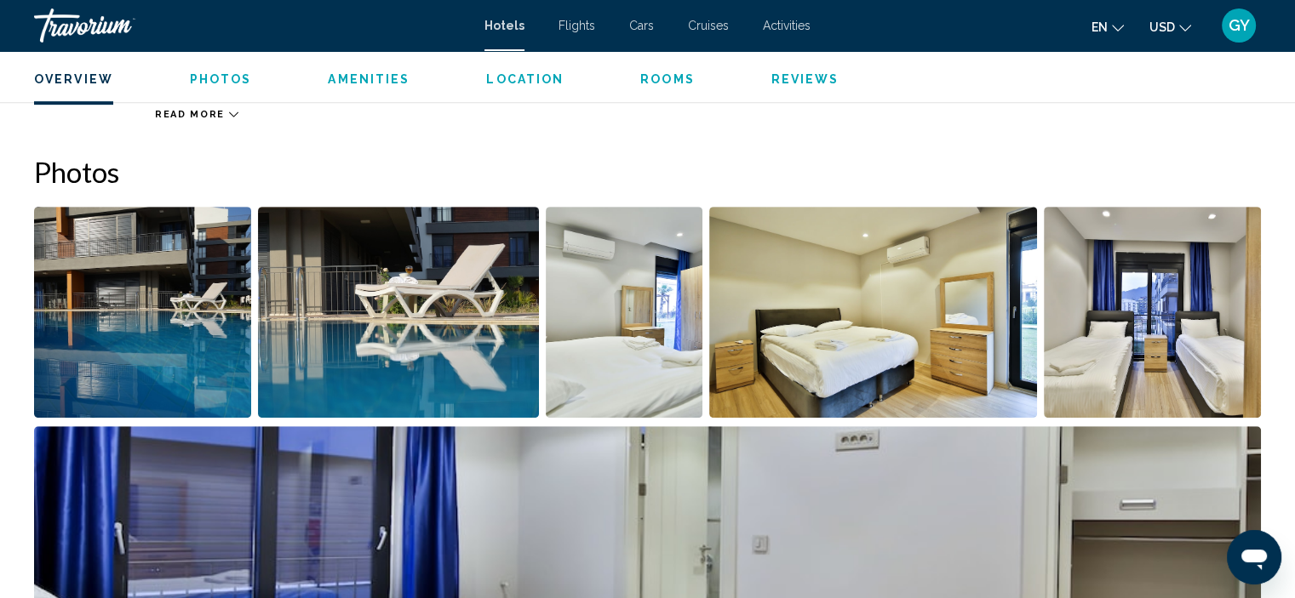
click at [175, 312] on img "Open full-screen image slider" at bounding box center [142, 312] width 217 height 211
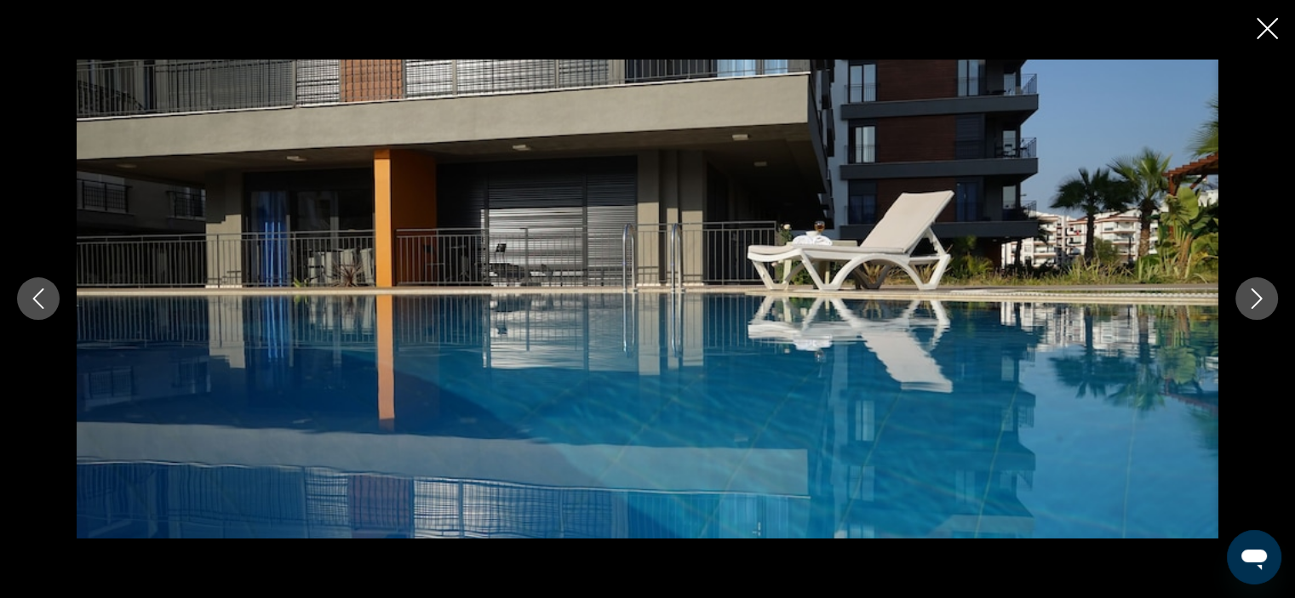
click at [1250, 300] on icon "Next image" at bounding box center [1256, 299] width 20 height 20
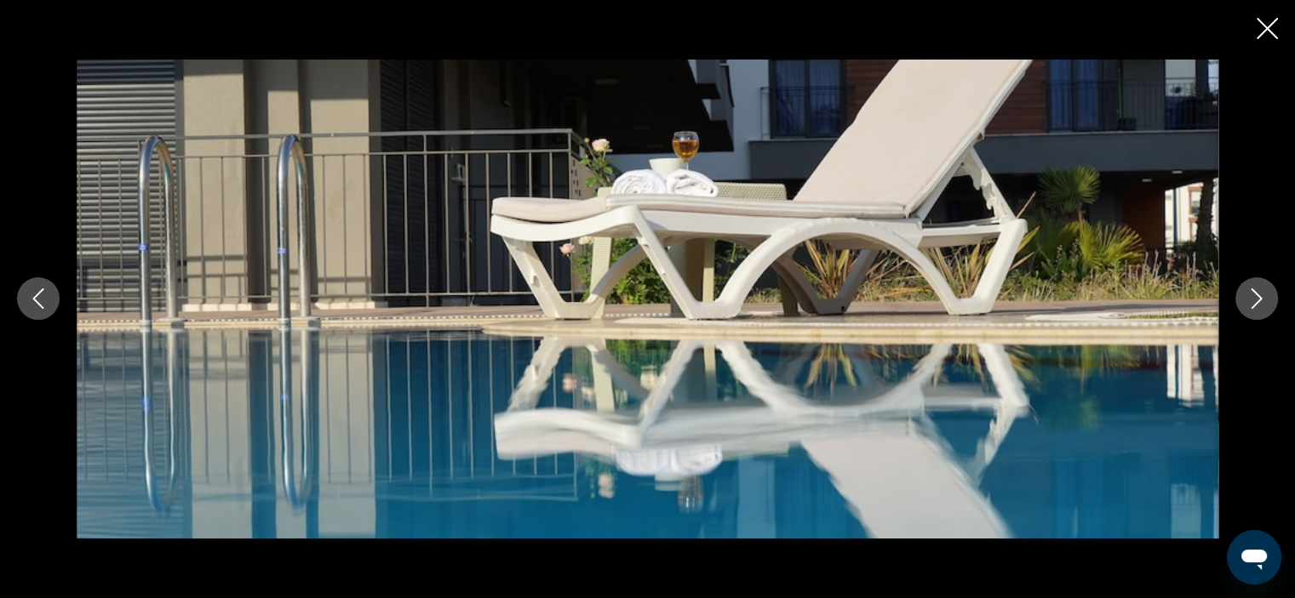
click at [1250, 300] on icon "Next image" at bounding box center [1256, 299] width 20 height 20
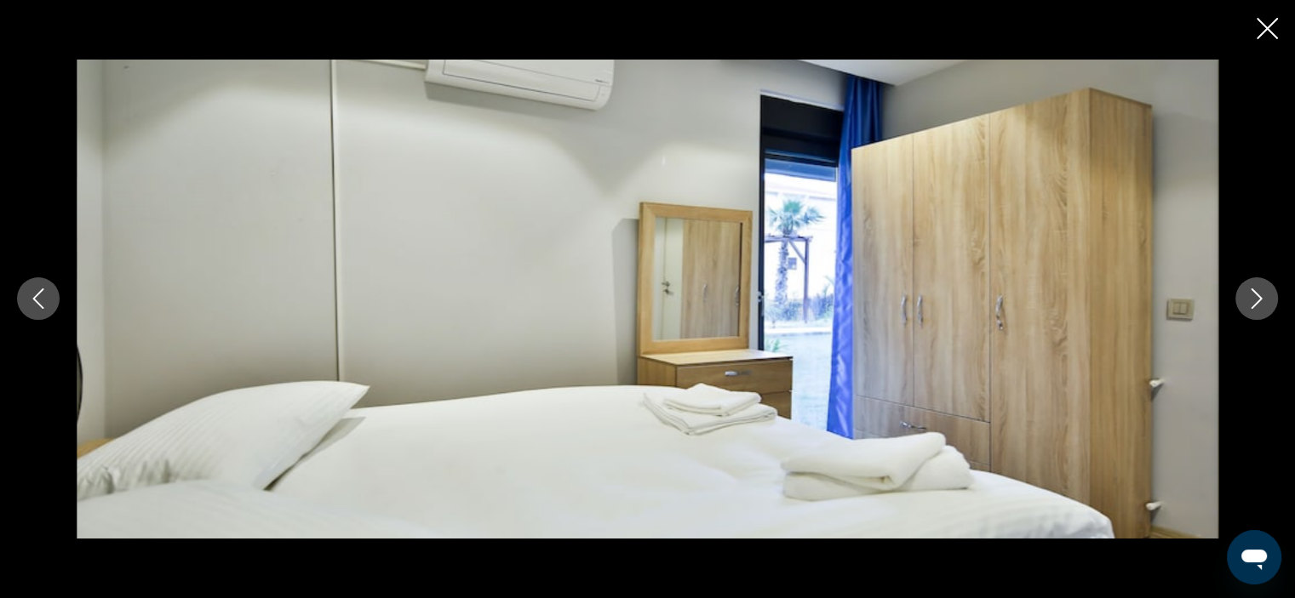
click at [1250, 300] on icon "Next image" at bounding box center [1256, 299] width 20 height 20
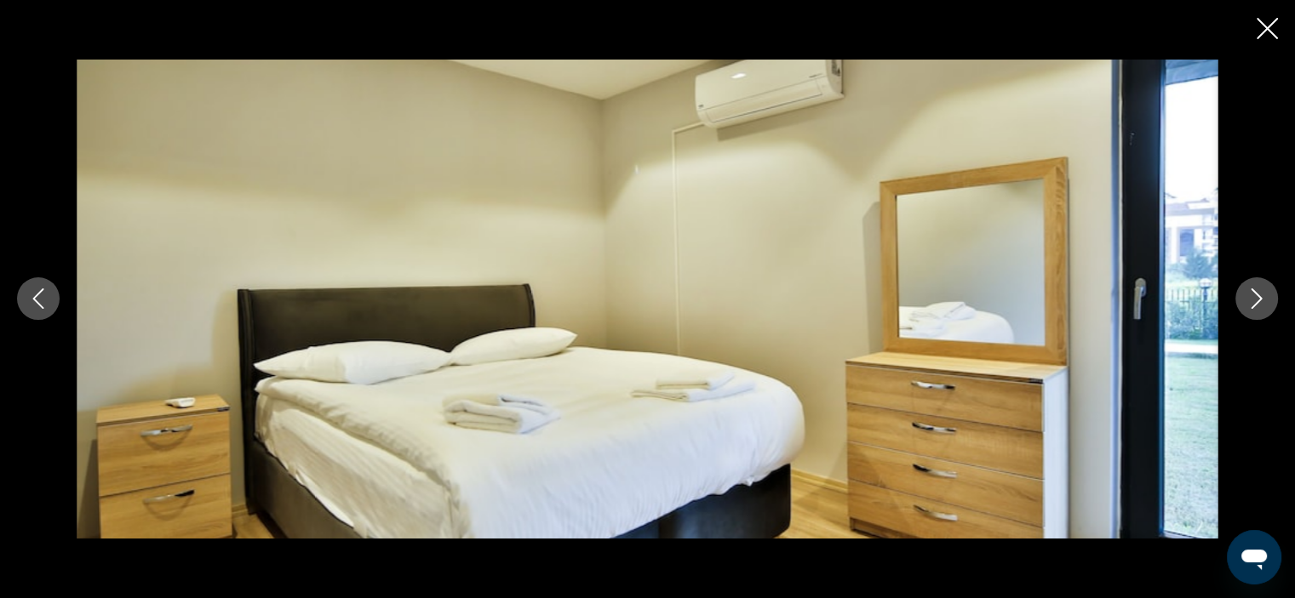
click at [1250, 300] on icon "Next image" at bounding box center [1256, 299] width 20 height 20
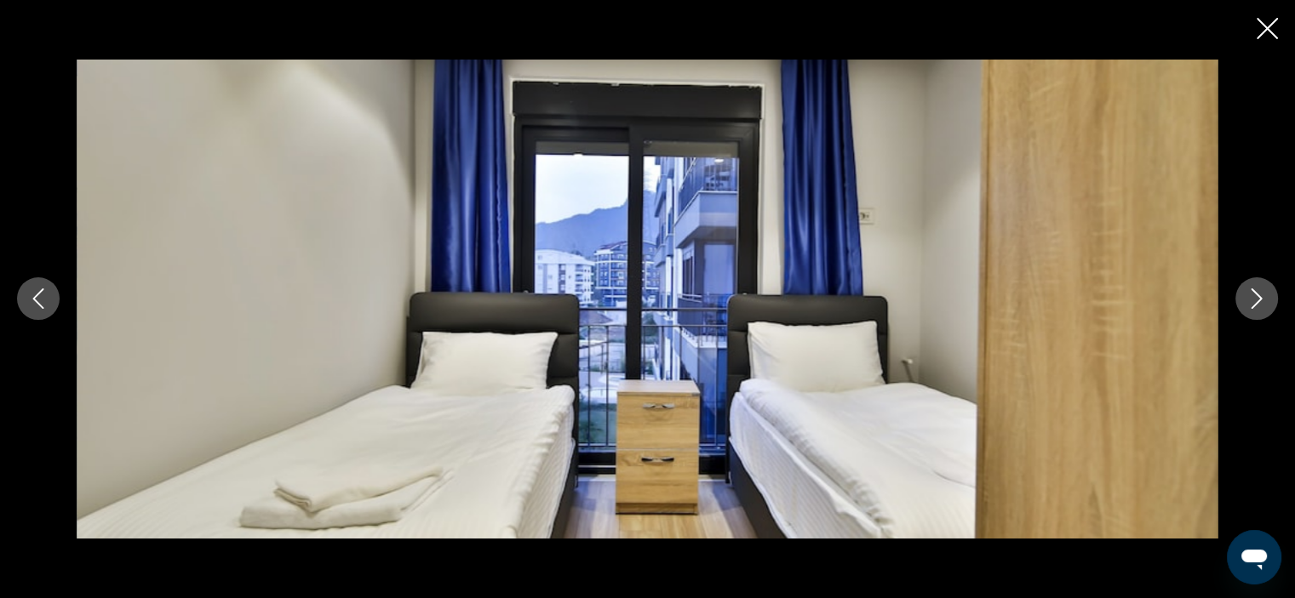
click at [1250, 300] on icon "Next image" at bounding box center [1256, 299] width 20 height 20
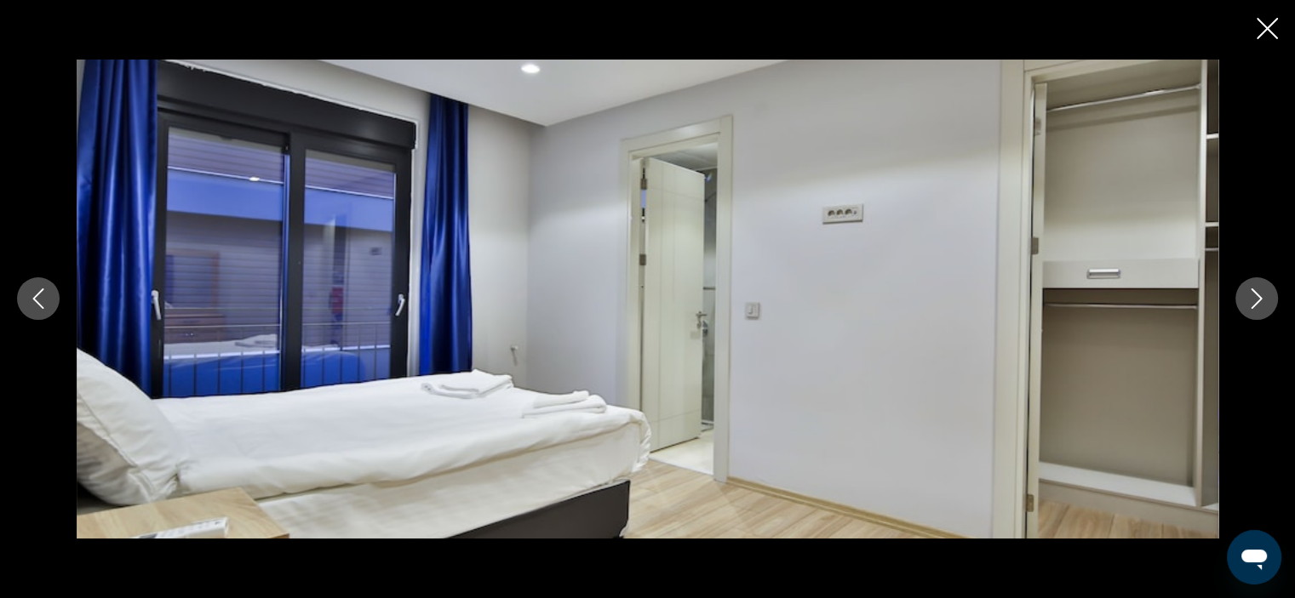
click at [1250, 300] on icon "Next image" at bounding box center [1256, 299] width 20 height 20
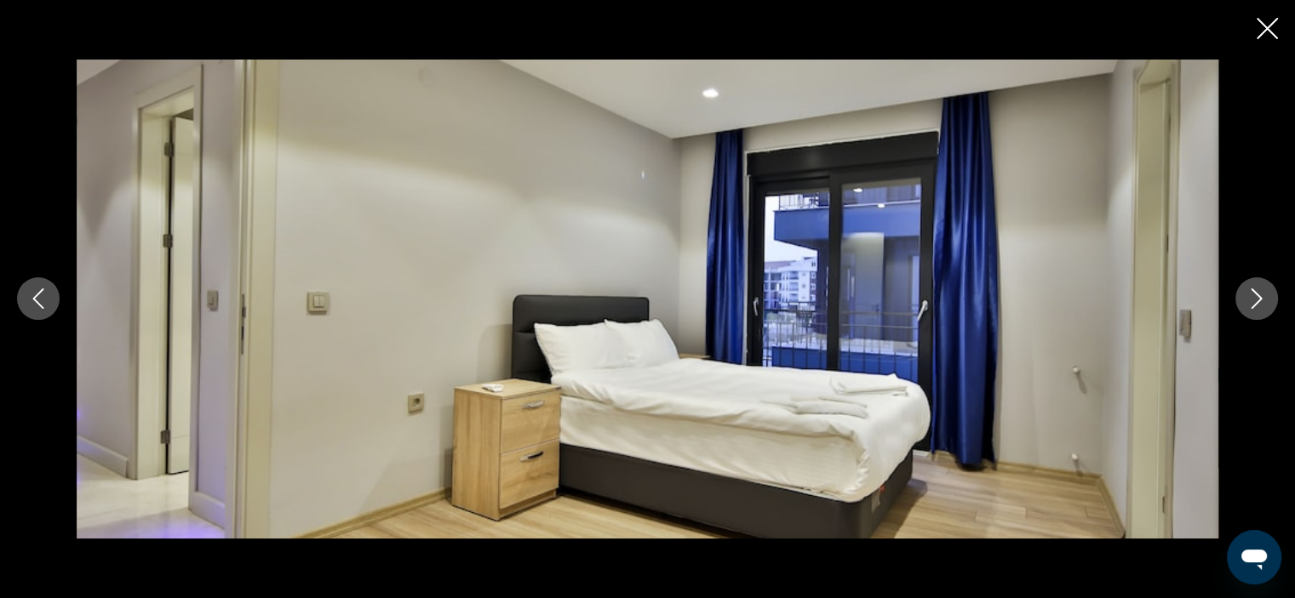
click at [1250, 300] on icon "Next image" at bounding box center [1256, 299] width 20 height 20
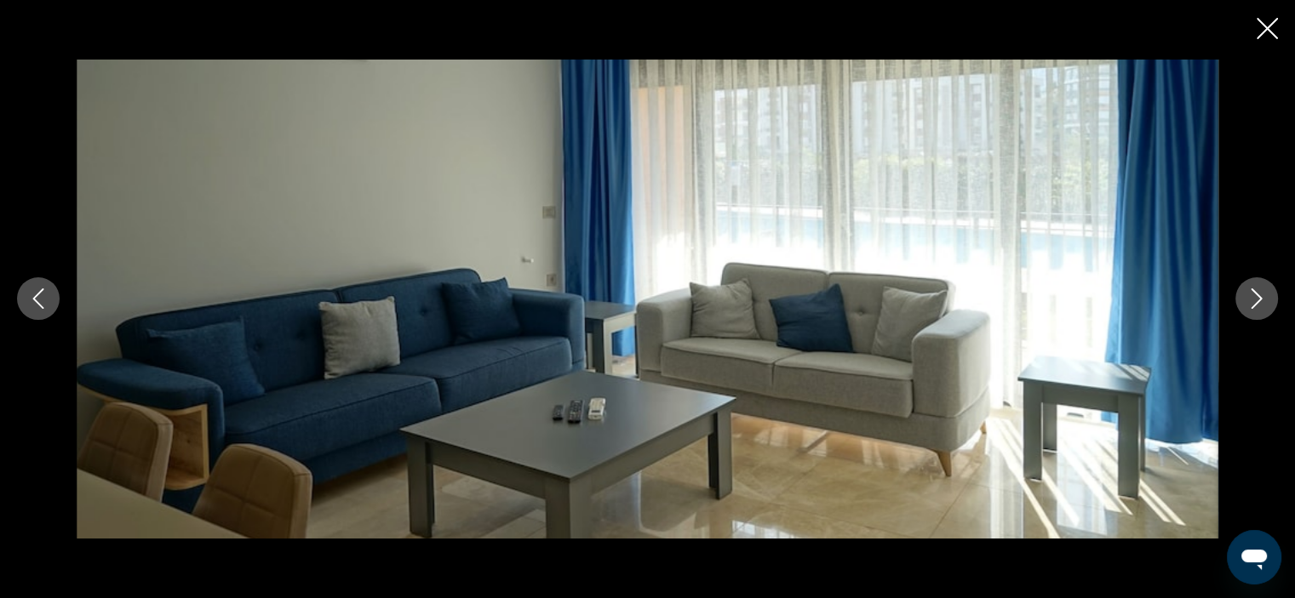
click at [1269, 27] on icon "Close slideshow" at bounding box center [1267, 28] width 21 height 21
